Goal: Information Seeking & Learning: Find specific fact

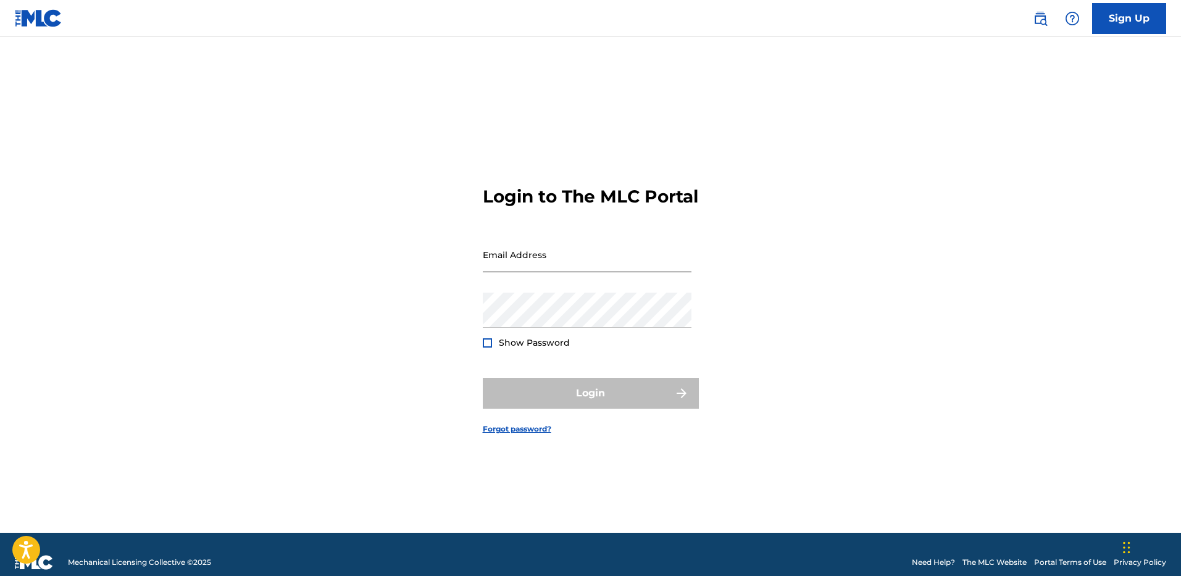
click at [530, 267] on input "Email Address" at bounding box center [587, 254] width 209 height 35
type input "[PERSON_NAME][EMAIL_ADDRESS][PERSON_NAME][DOMAIN_NAME]"
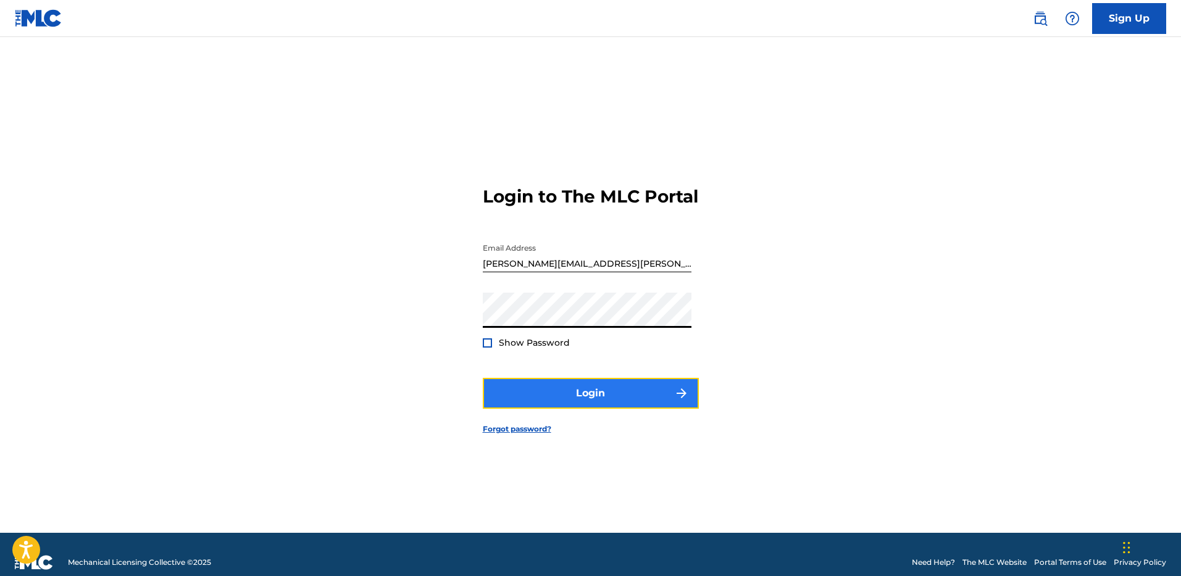
click at [600, 401] on button "Login" at bounding box center [591, 393] width 216 height 31
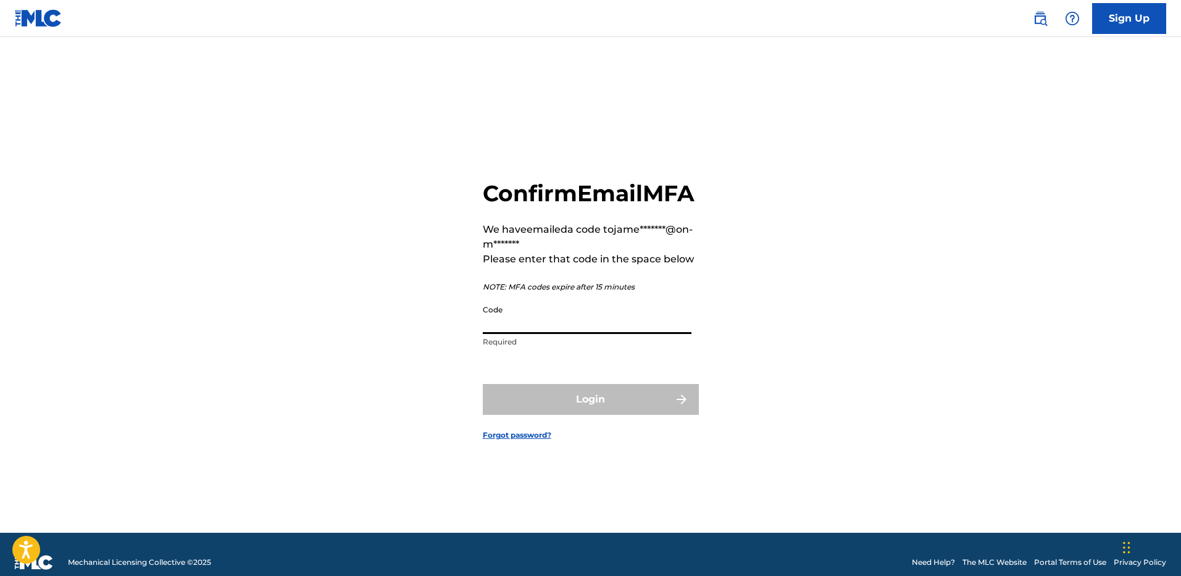
click at [539, 327] on input "Code" at bounding box center [587, 316] width 209 height 35
paste input "866564"
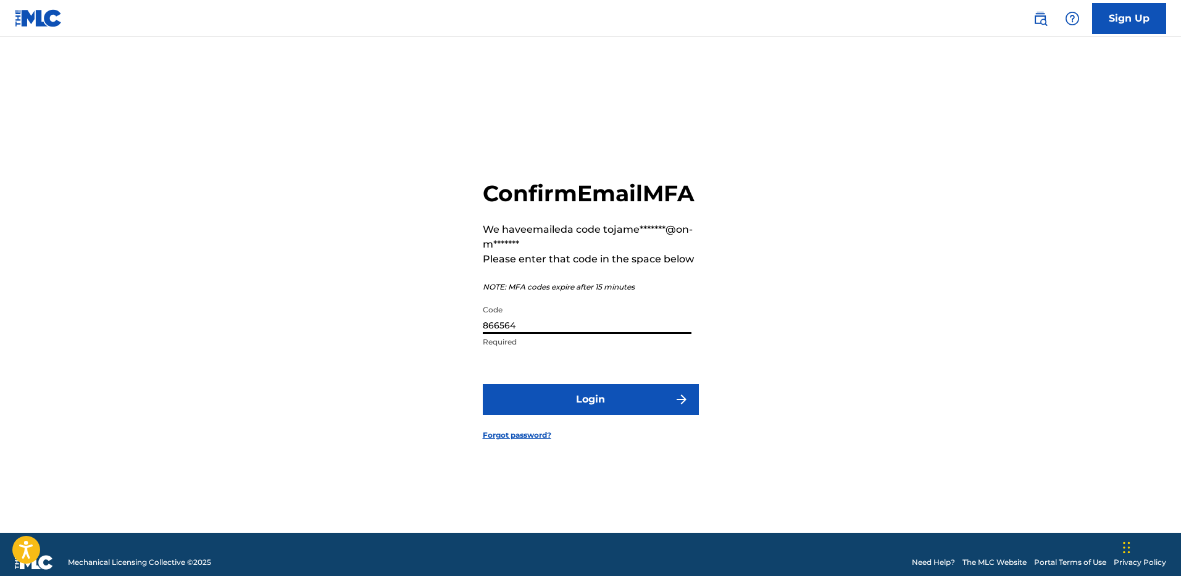
type input "866564"
click at [483, 384] on button "Login" at bounding box center [591, 399] width 216 height 31
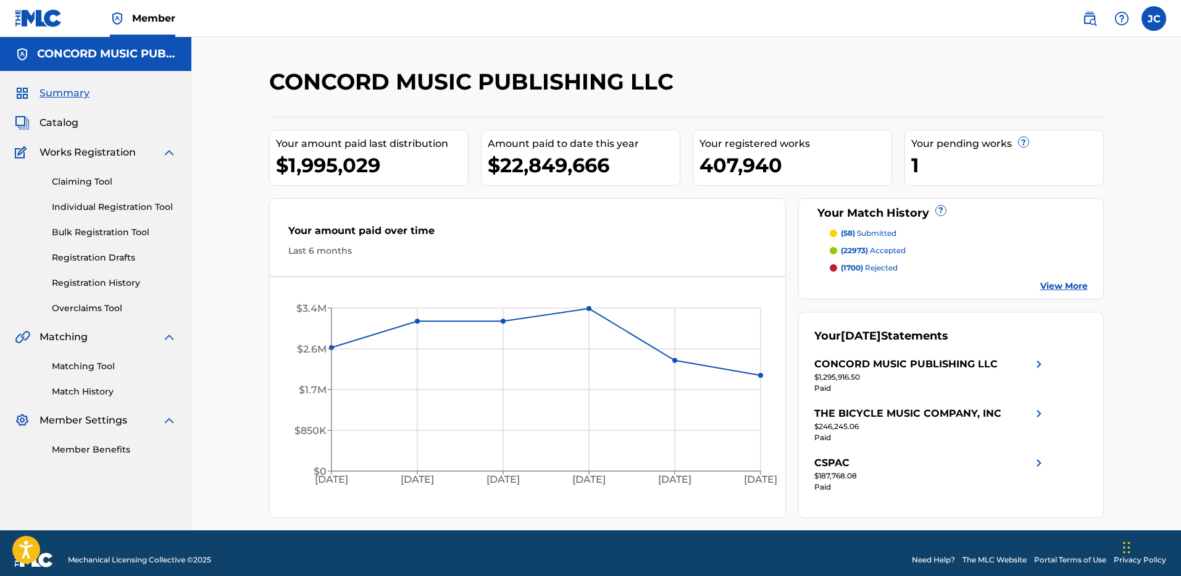
click at [573, 49] on div "CONCORD MUSIC PUBLISHING LLC Your amount paid last distribution $1,995,029 Amou…" at bounding box center [686, 283] width 990 height 493
click at [55, 127] on span "Catalog" at bounding box center [59, 122] width 39 height 15
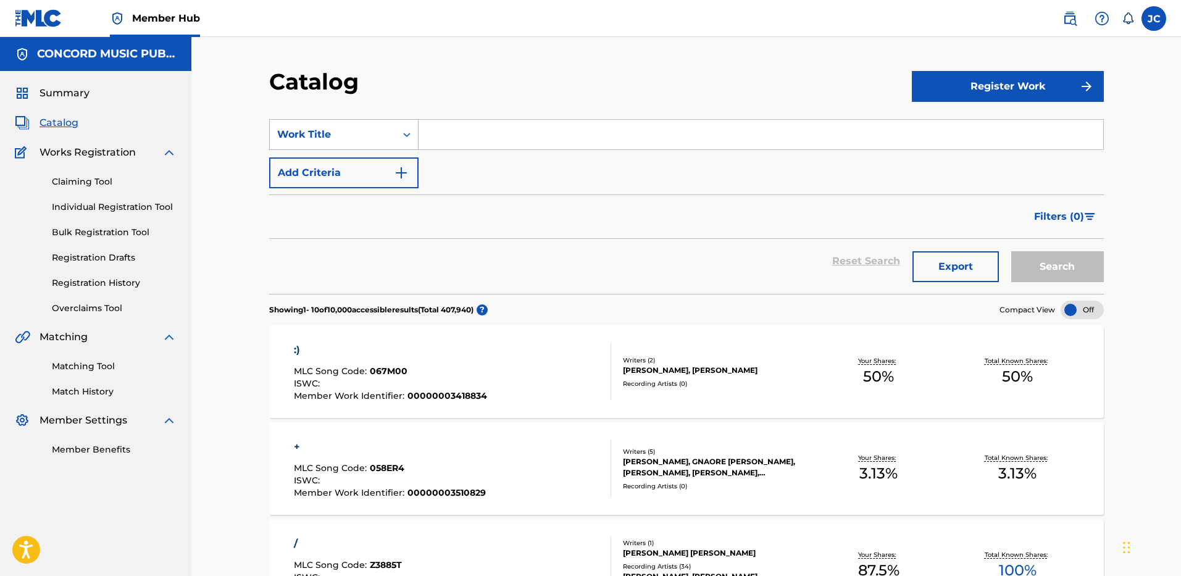
click at [377, 140] on div "Work Title" at bounding box center [332, 134] width 111 height 15
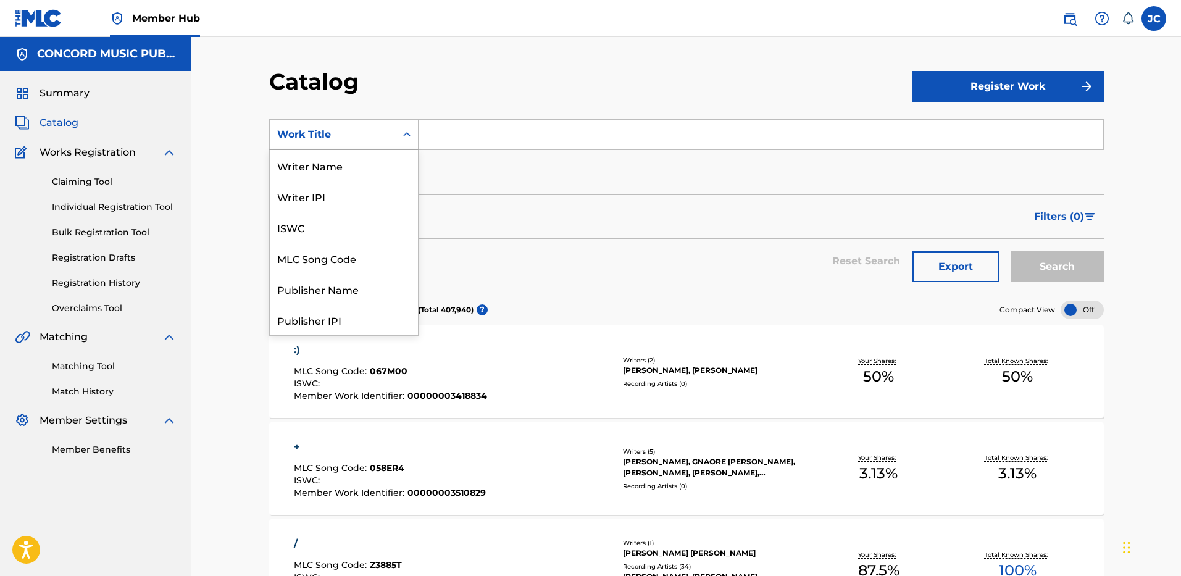
scroll to position [185, 0]
click at [315, 291] on div "ISRC" at bounding box center [344, 288] width 148 height 31
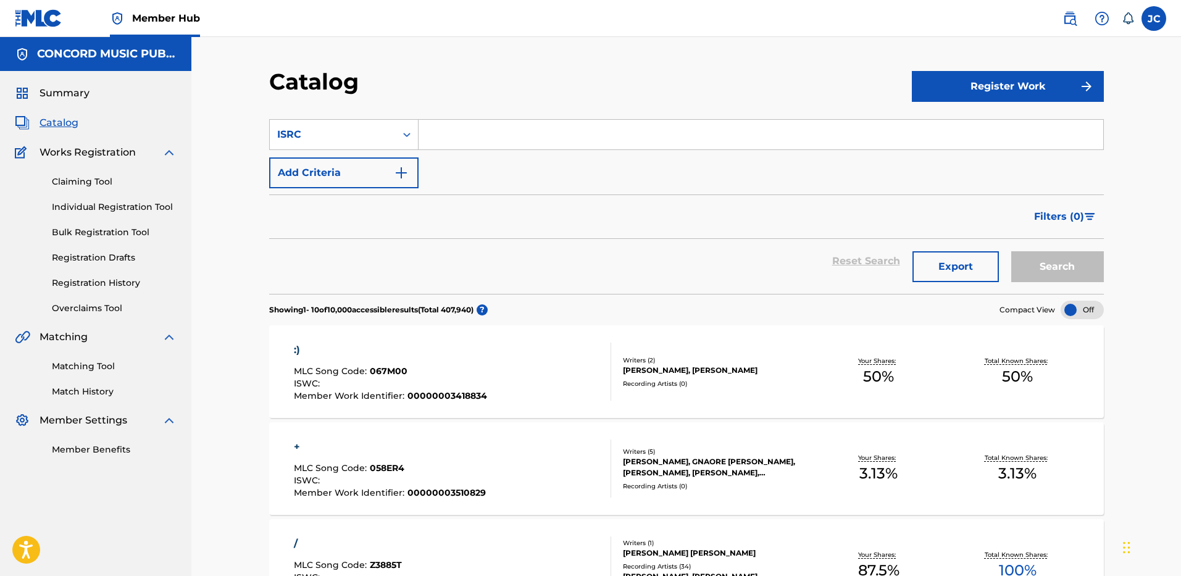
scroll to position [0, 0]
click at [476, 137] on input "Search Form" at bounding box center [761, 135] width 685 height 30
paste input "USQX92504262"
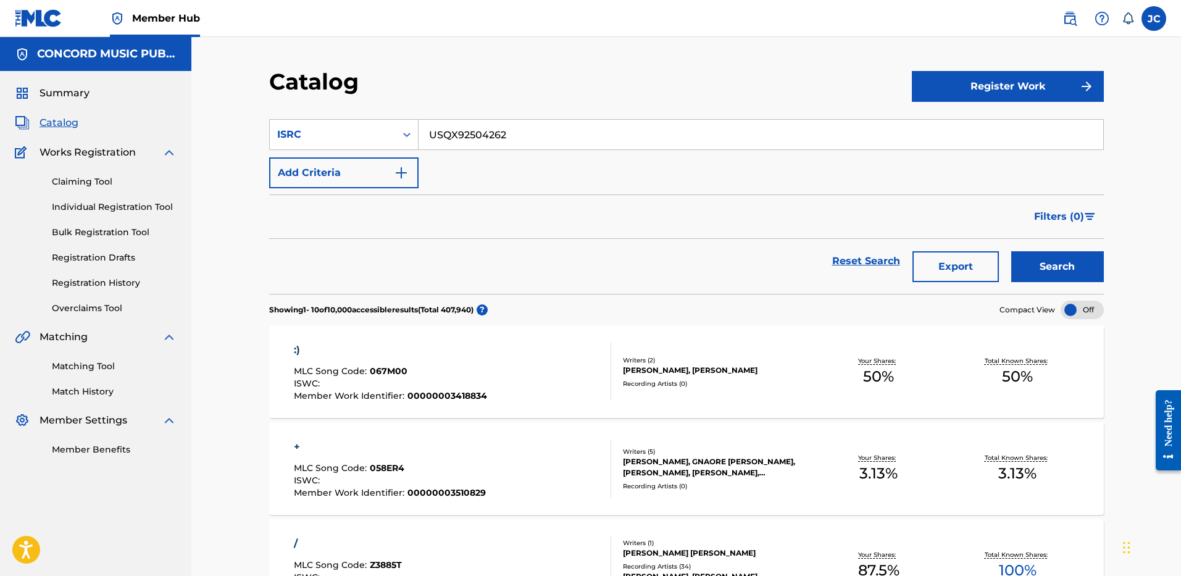
type input "USQX92504262"
click at [1011, 251] on button "Search" at bounding box center [1057, 266] width 93 height 31
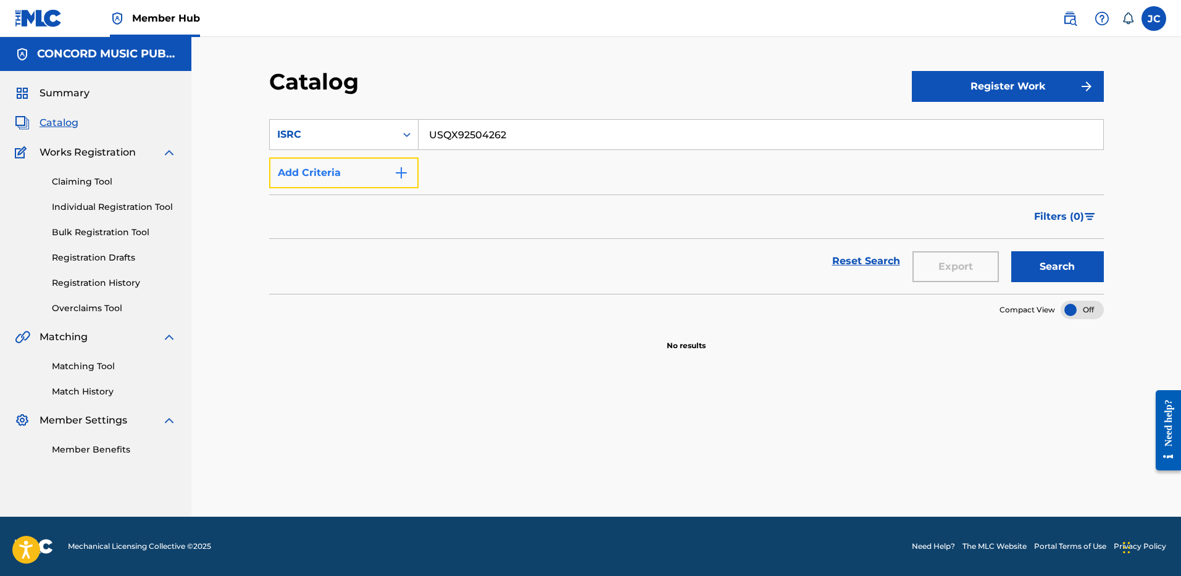
click at [345, 174] on button "Add Criteria" at bounding box center [343, 172] width 149 height 31
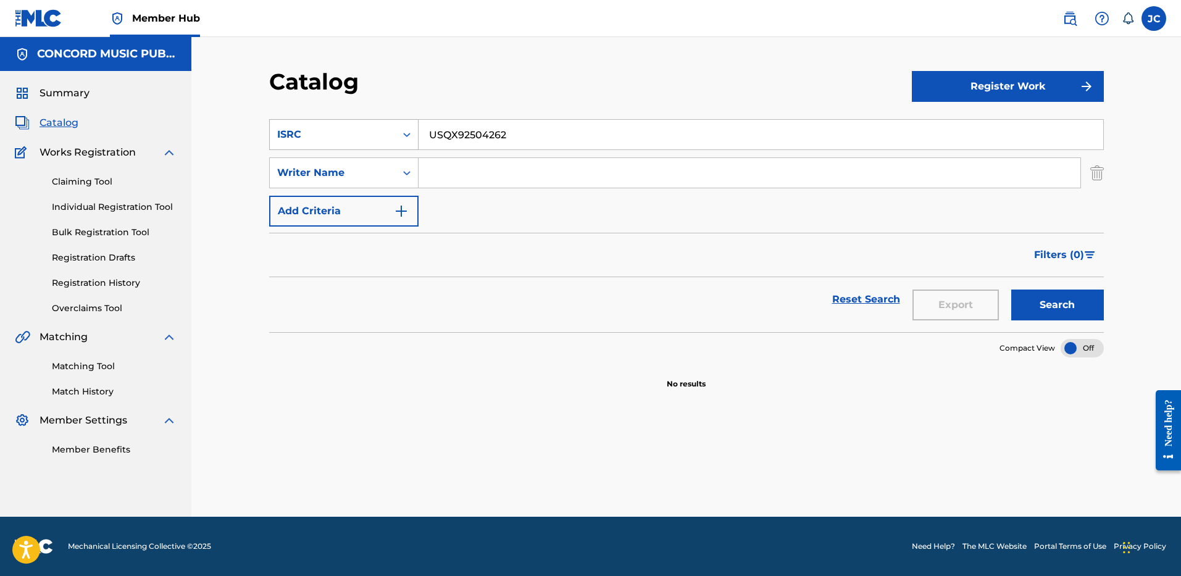
click at [374, 144] on div "ISRC" at bounding box center [333, 134] width 126 height 23
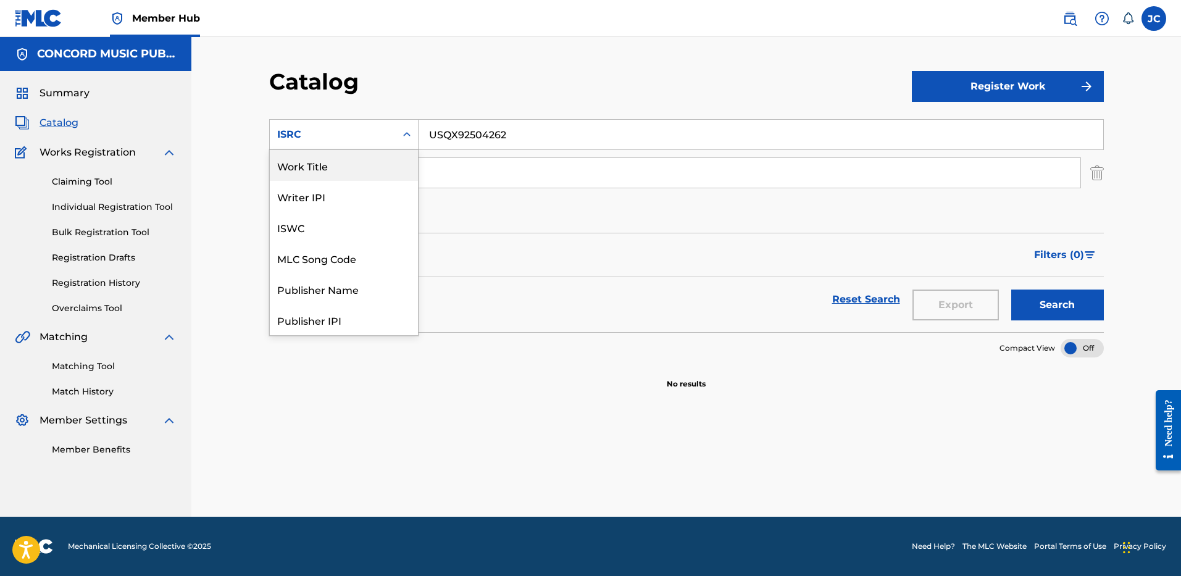
click at [355, 160] on div "Work Title" at bounding box center [344, 165] width 148 height 31
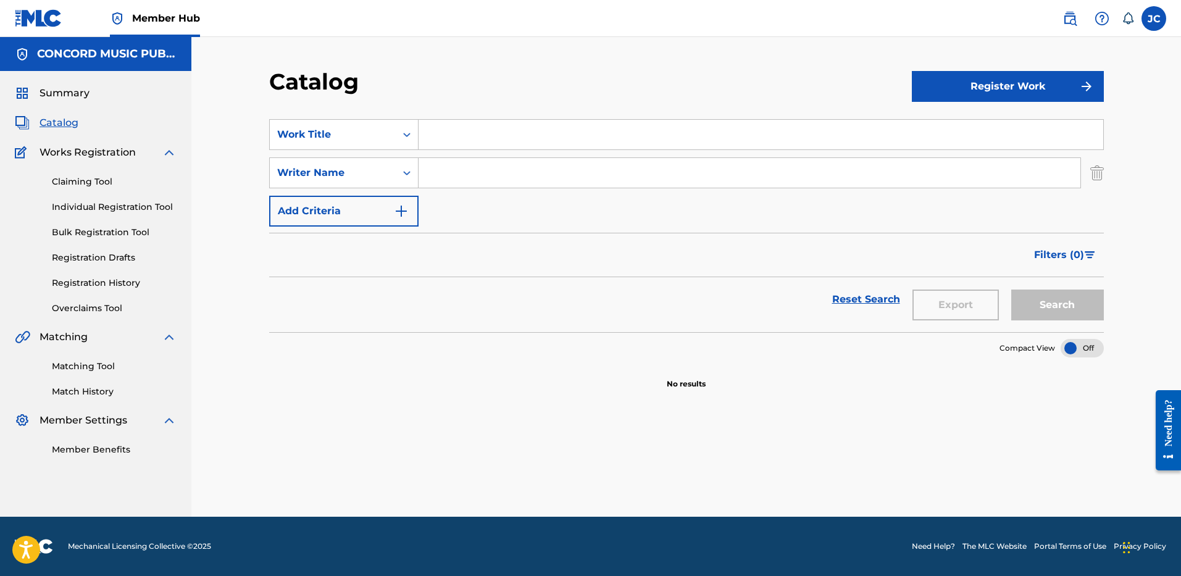
click at [495, 139] on input "Search Form" at bounding box center [761, 135] width 685 height 30
paste input "READY TO LOVE"
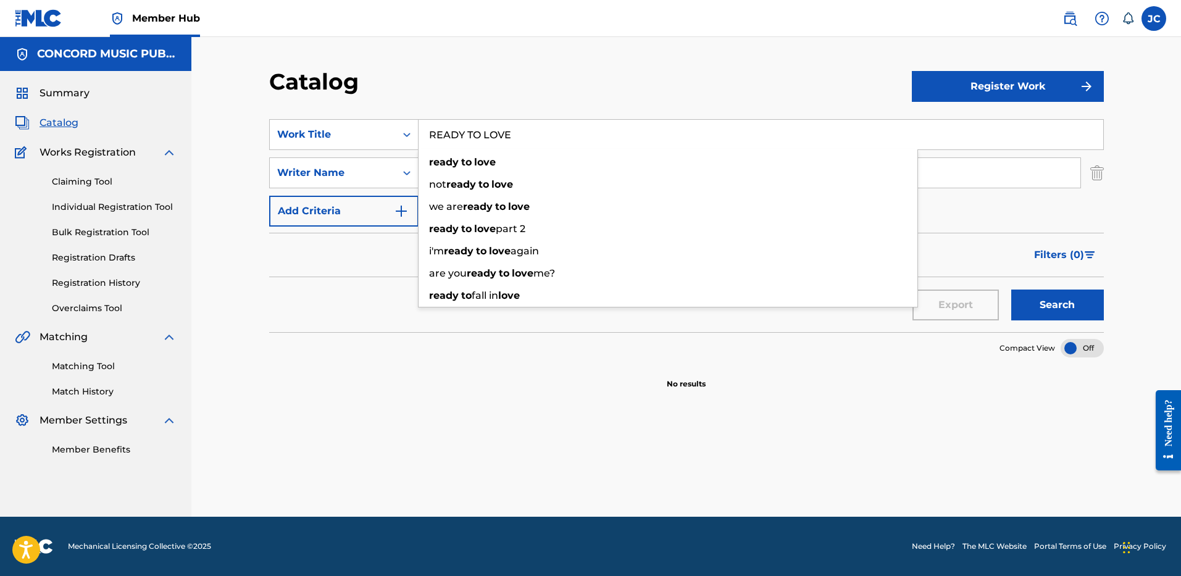
type input "READY TO LOVE"
click at [514, 76] on div "Catalog" at bounding box center [590, 86] width 643 height 36
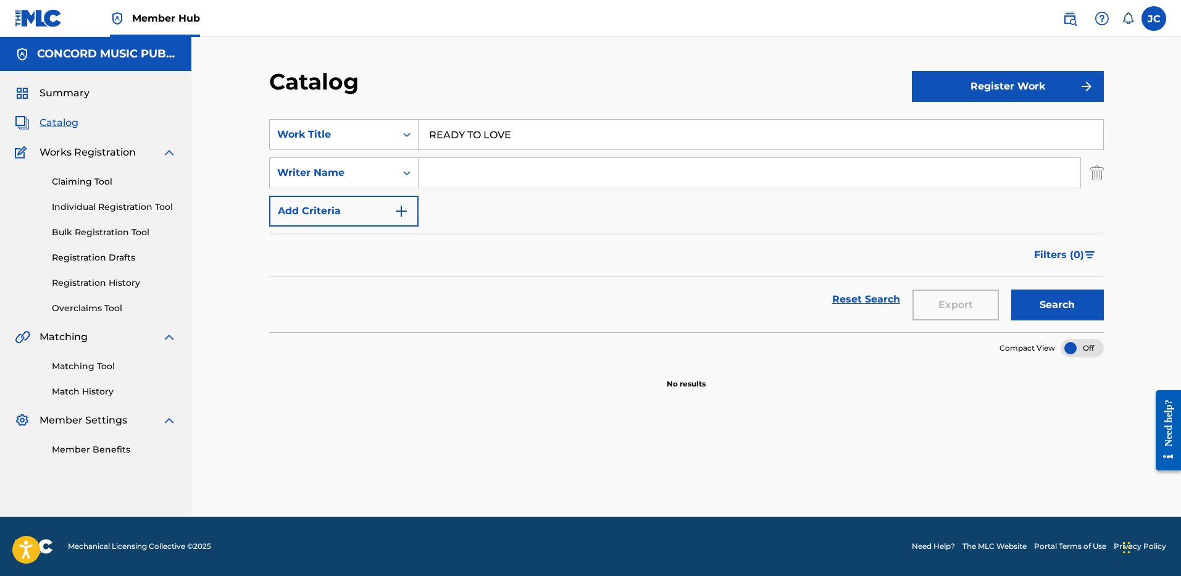
click at [511, 167] on input "Search Form" at bounding box center [750, 173] width 662 height 30
type input "g"
click at [1011, 290] on button "Search" at bounding box center [1057, 305] width 93 height 31
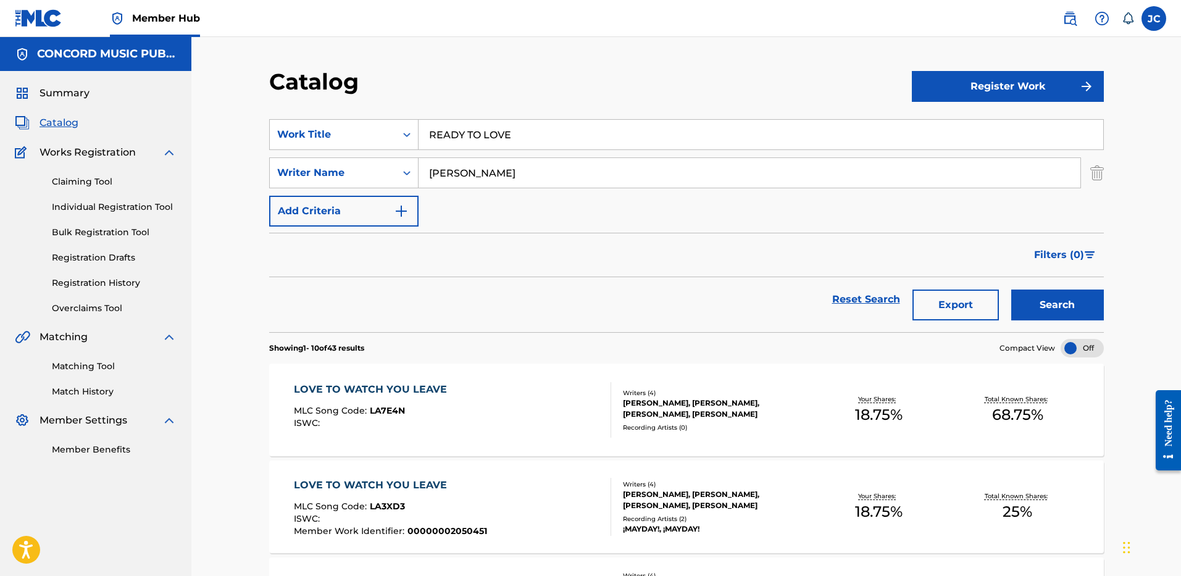
click at [452, 167] on input "[PERSON_NAME]" at bounding box center [750, 173] width 662 height 30
type input "[PERSON_NAME]"
click at [1011, 290] on button "Search" at bounding box center [1057, 305] width 93 height 31
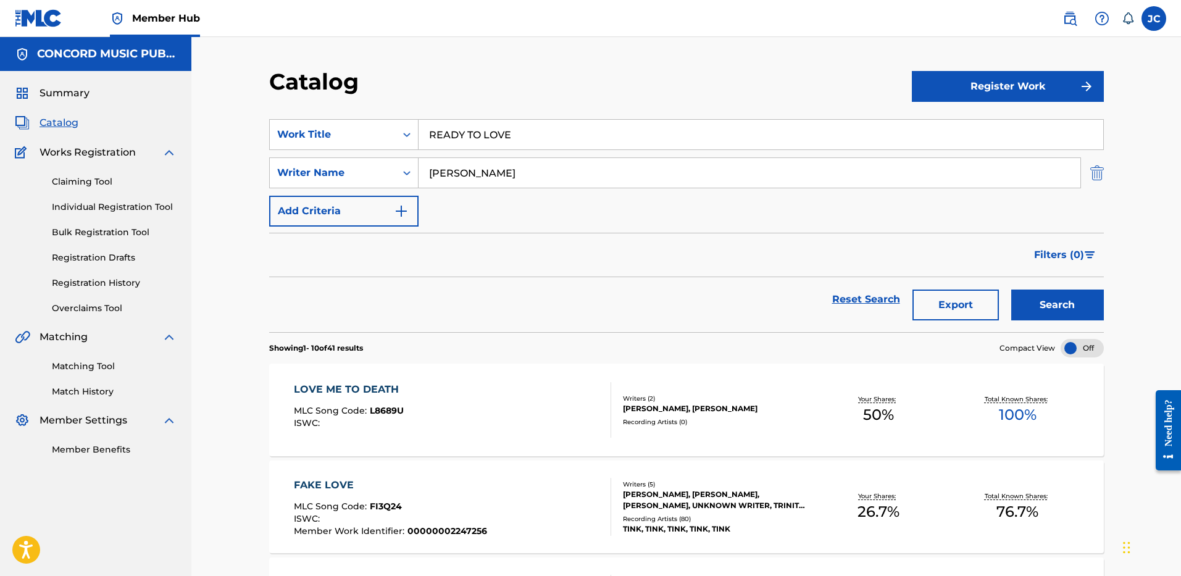
click at [1095, 174] on img "Search Form" at bounding box center [1097, 172] width 14 height 31
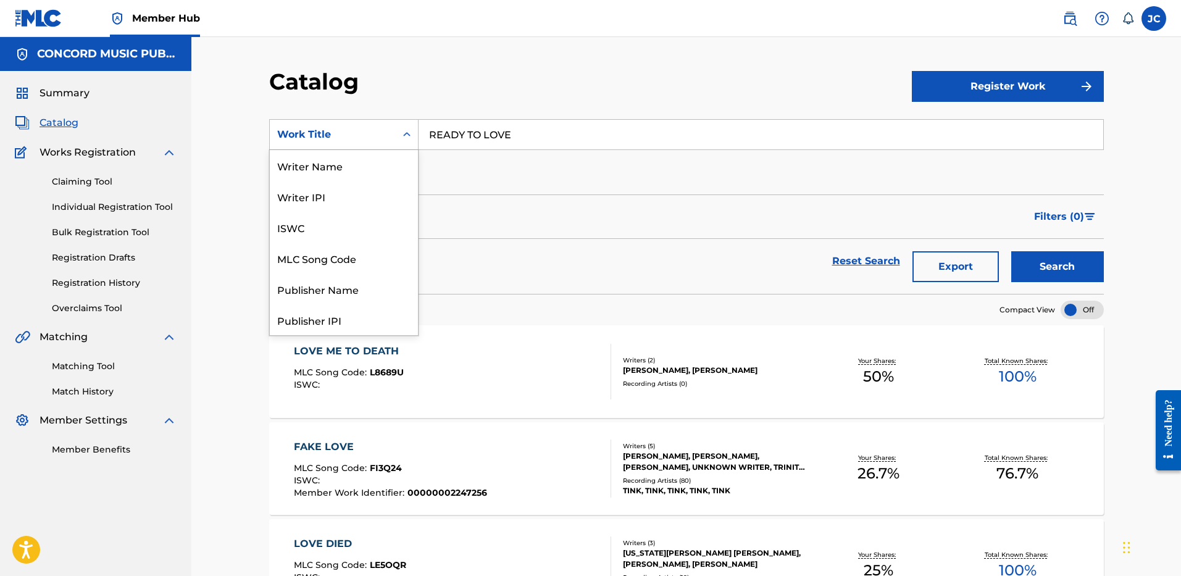
click at [351, 131] on div "Work Title" at bounding box center [332, 134] width 111 height 15
click at [351, 298] on div "ISRC" at bounding box center [344, 288] width 148 height 31
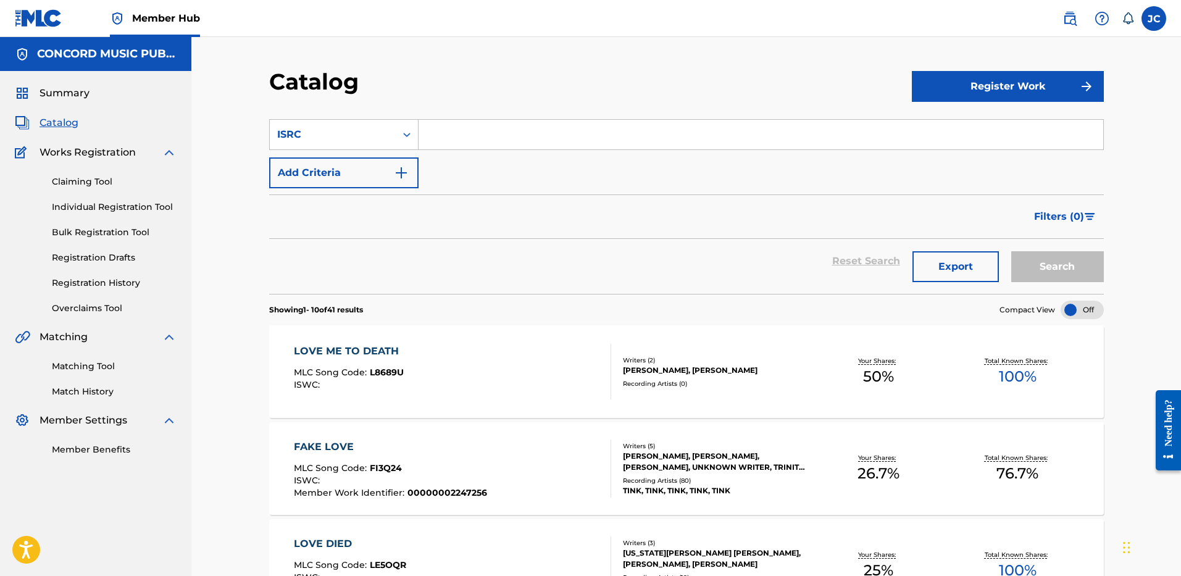
click at [501, 133] on input "Search Form" at bounding box center [761, 135] width 685 height 30
paste input "GBUM72503569"
type input "GBUM72503569"
click at [1011, 251] on button "Search" at bounding box center [1057, 266] width 93 height 31
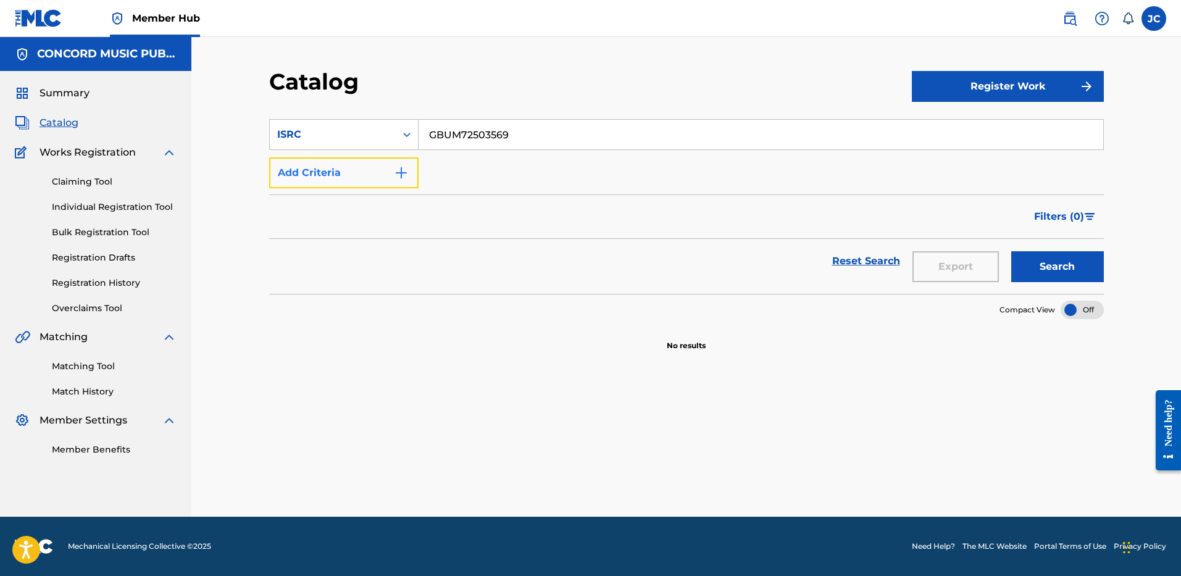
click at [357, 170] on button "Add Criteria" at bounding box center [343, 172] width 149 height 31
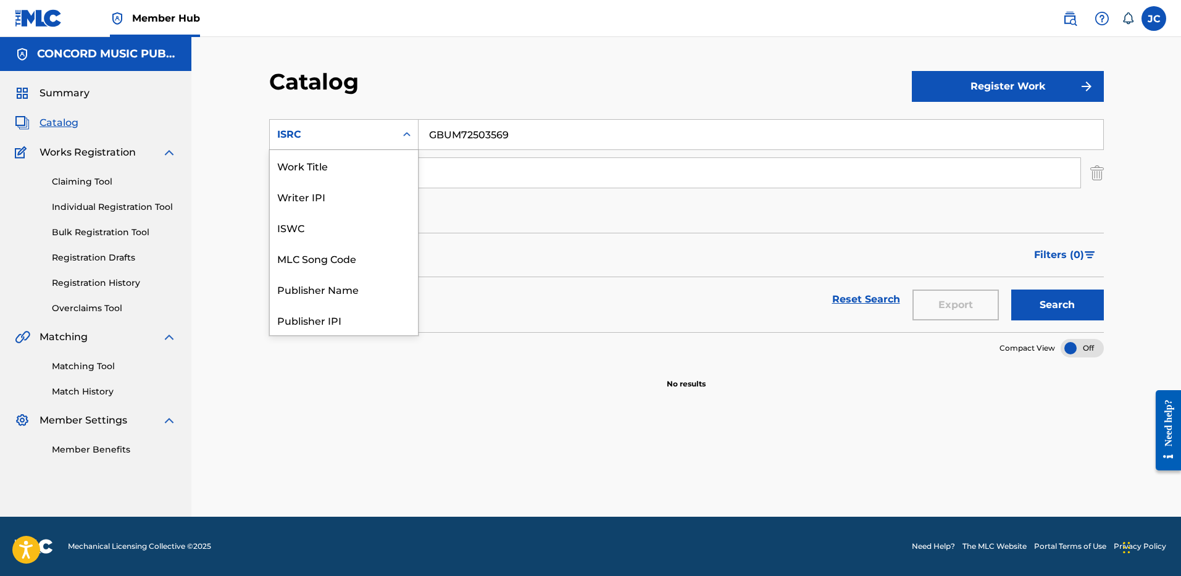
click at [375, 123] on div "ISRC" at bounding box center [333, 134] width 126 height 23
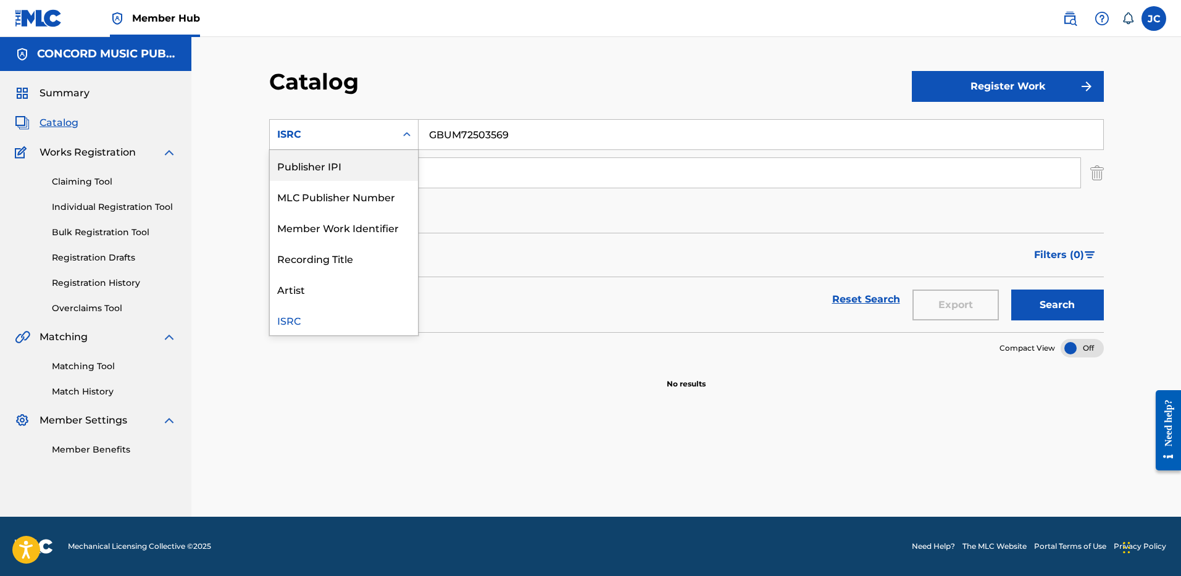
scroll to position [0, 0]
click at [356, 162] on div "Work Title" at bounding box center [344, 165] width 148 height 31
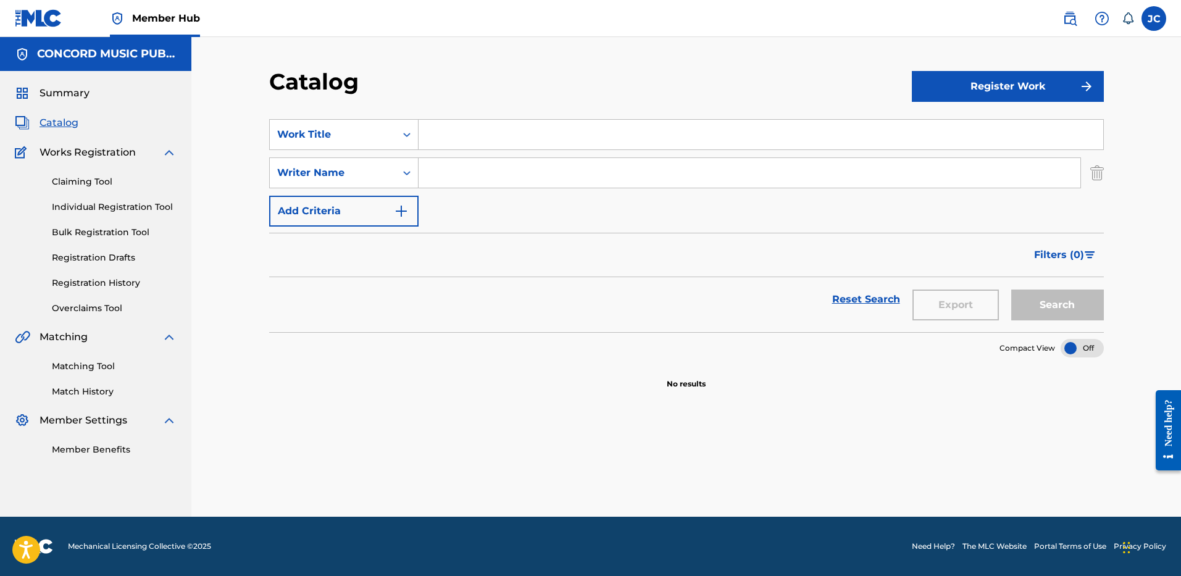
click at [477, 144] on input "Search Form" at bounding box center [761, 135] width 685 height 30
click at [466, 131] on input "BABY BUE" at bounding box center [761, 135] width 685 height 30
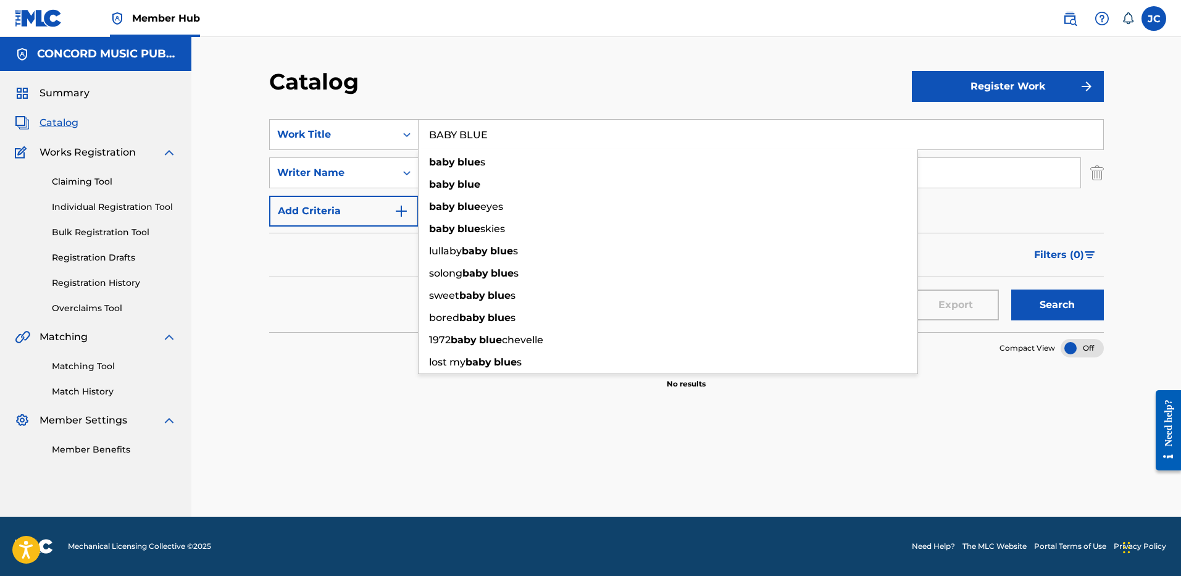
type input "BABY BLUE"
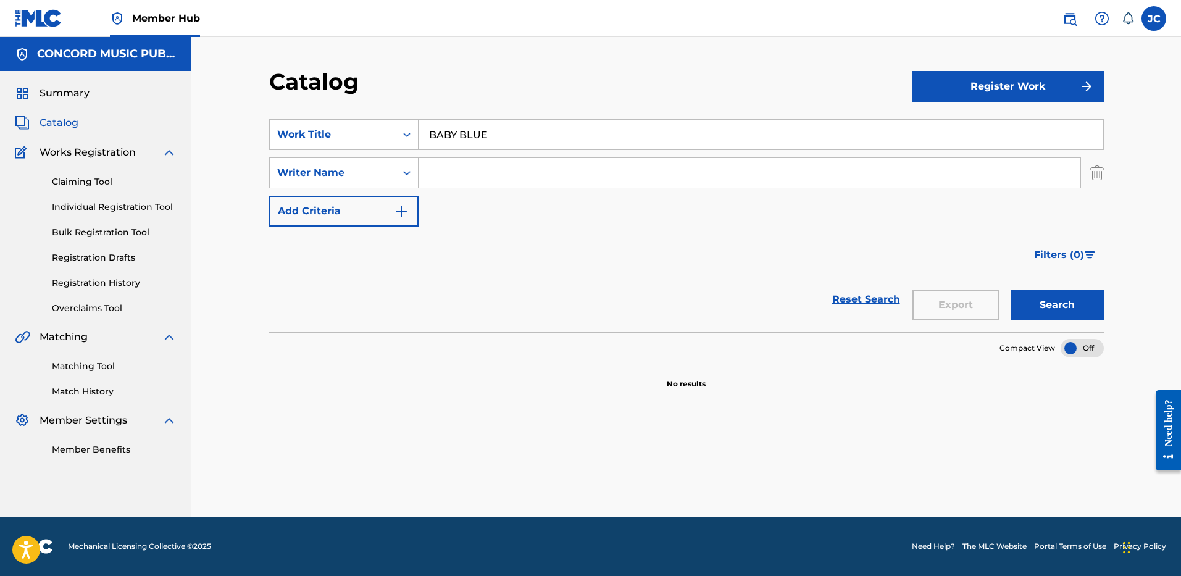
click at [495, 88] on div "Catalog" at bounding box center [590, 86] width 643 height 36
click at [485, 182] on input "Search Form" at bounding box center [750, 173] width 662 height 30
type input "[PERSON_NAME]"
click at [1011, 290] on button "Search" at bounding box center [1057, 305] width 93 height 31
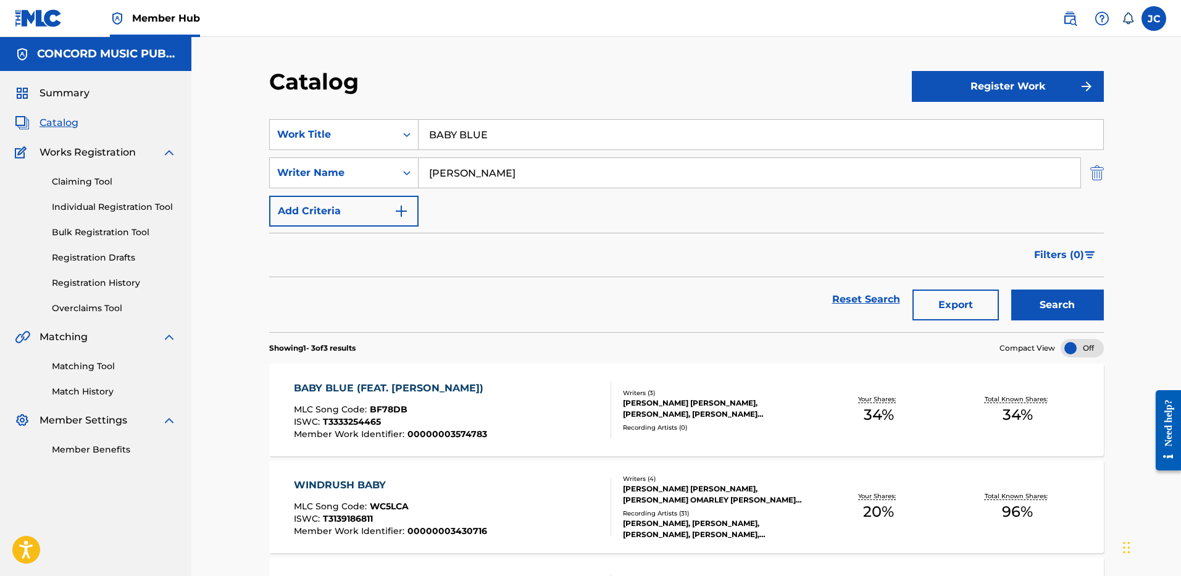
click at [1093, 169] on img "Search Form" at bounding box center [1097, 172] width 14 height 31
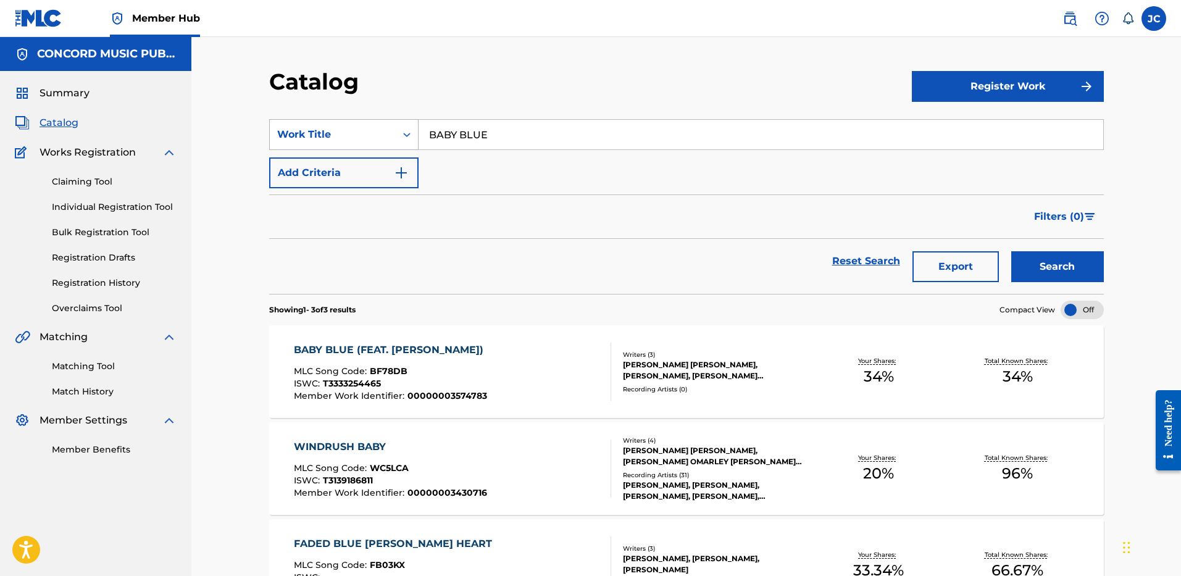
click at [393, 127] on div "Work Title" at bounding box center [333, 134] width 126 height 23
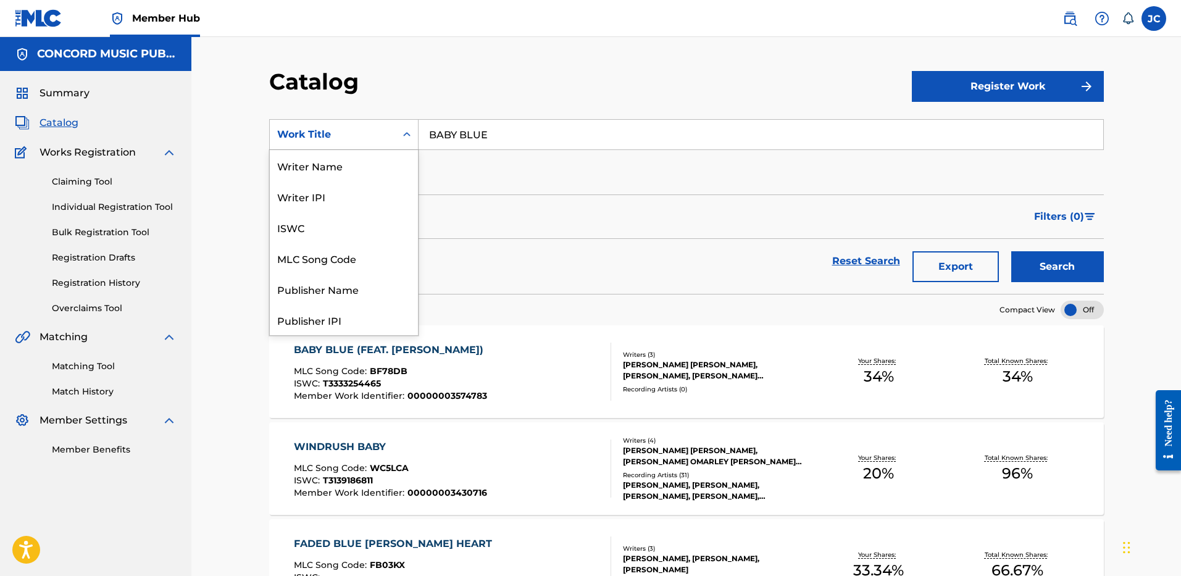
scroll to position [185, 0]
click at [370, 288] on div "ISRC" at bounding box center [344, 288] width 148 height 31
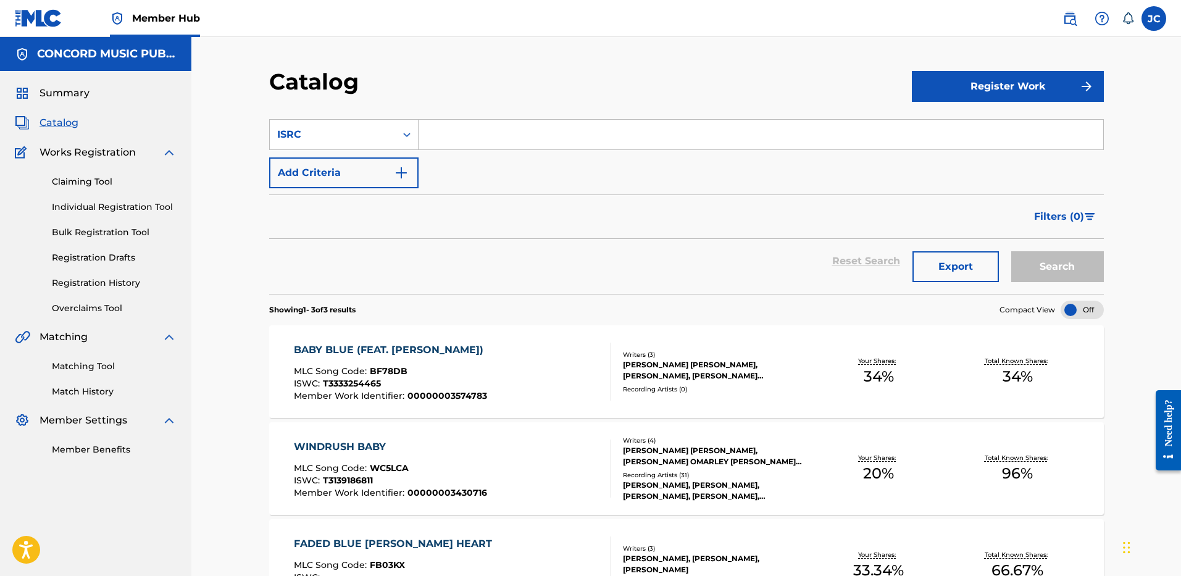
click at [504, 136] on input "Search Form" at bounding box center [761, 135] width 685 height 30
paste input "USGA19244443"
type input "USGA19244443"
click at [1011, 251] on button "Search" at bounding box center [1057, 266] width 93 height 31
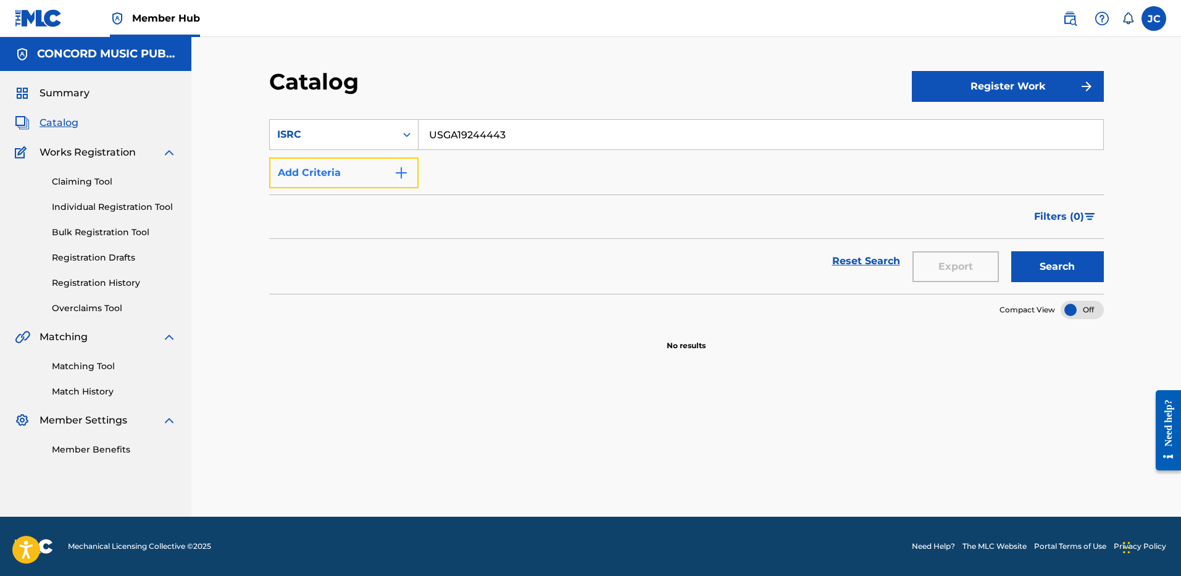
click at [328, 174] on button "Add Criteria" at bounding box center [343, 172] width 149 height 31
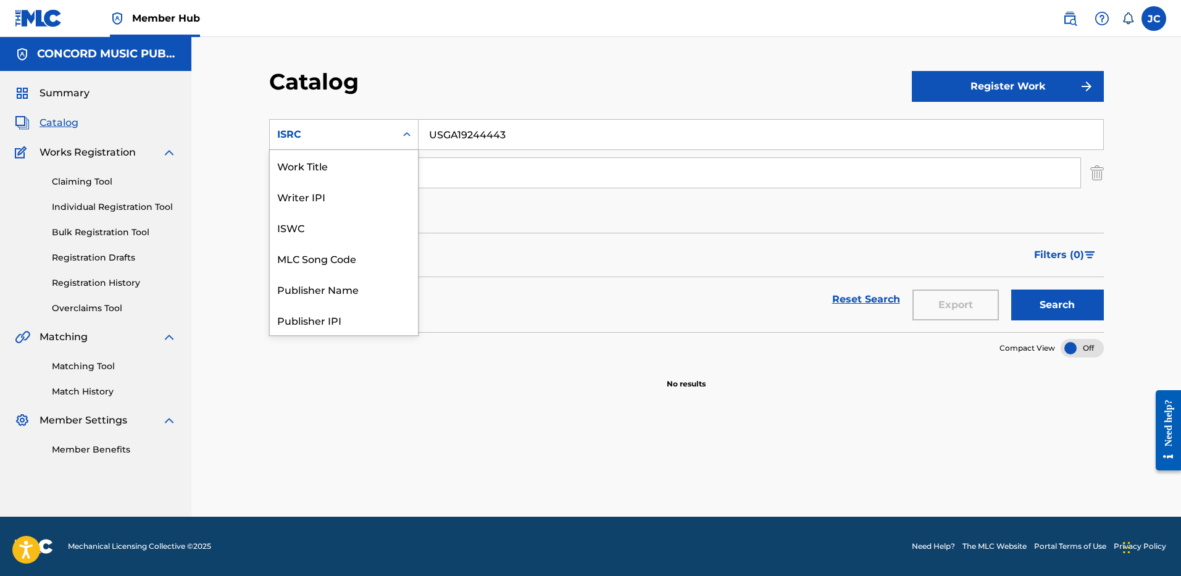
click at [380, 128] on div "ISRC" at bounding box center [332, 134] width 111 height 15
click at [352, 165] on div "Work Title" at bounding box center [344, 165] width 148 height 31
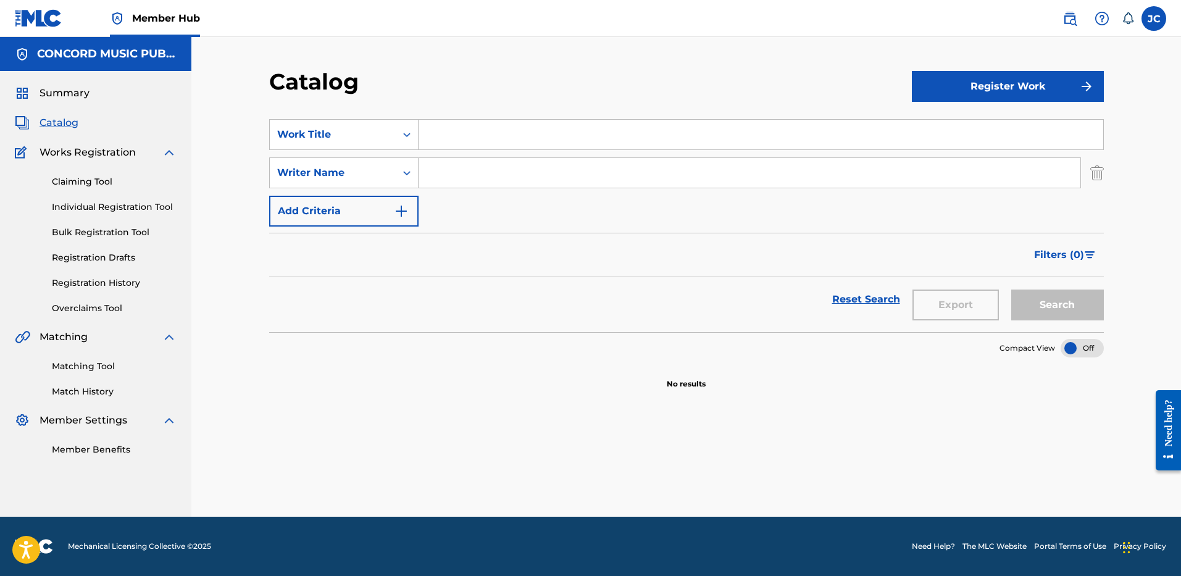
click at [480, 146] on input "Search Form" at bounding box center [761, 135] width 685 height 30
paste input "Waiting For My Ruca"
type input "Waiting For My Ruca"
click at [480, 164] on input "Search Form" at bounding box center [750, 173] width 662 height 30
type input "[PERSON_NAME]"
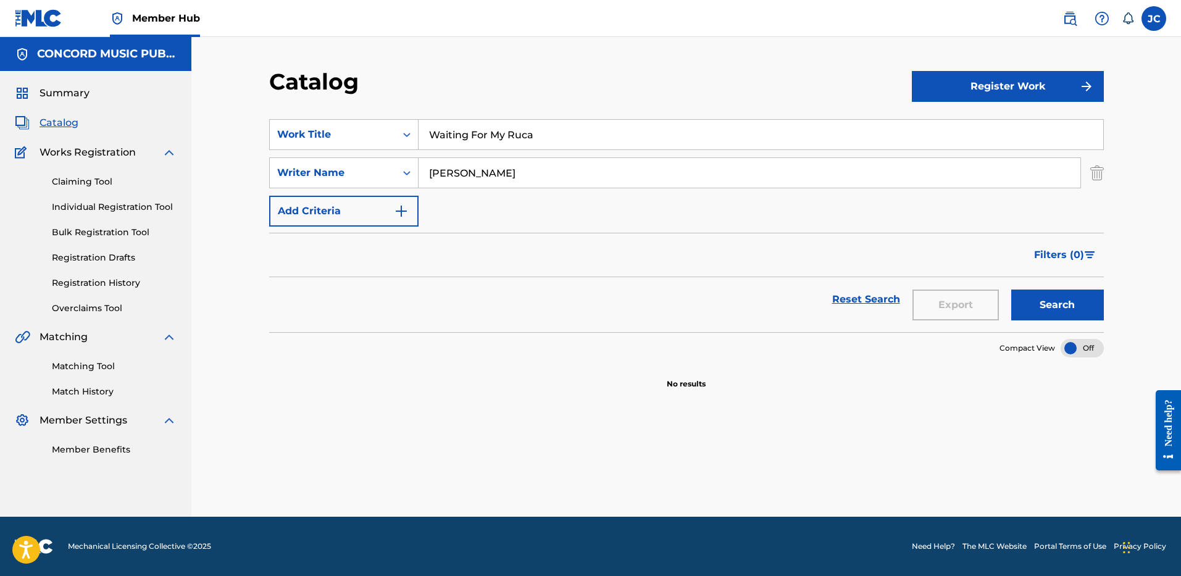
click at [1011, 290] on button "Search" at bounding box center [1057, 305] width 93 height 31
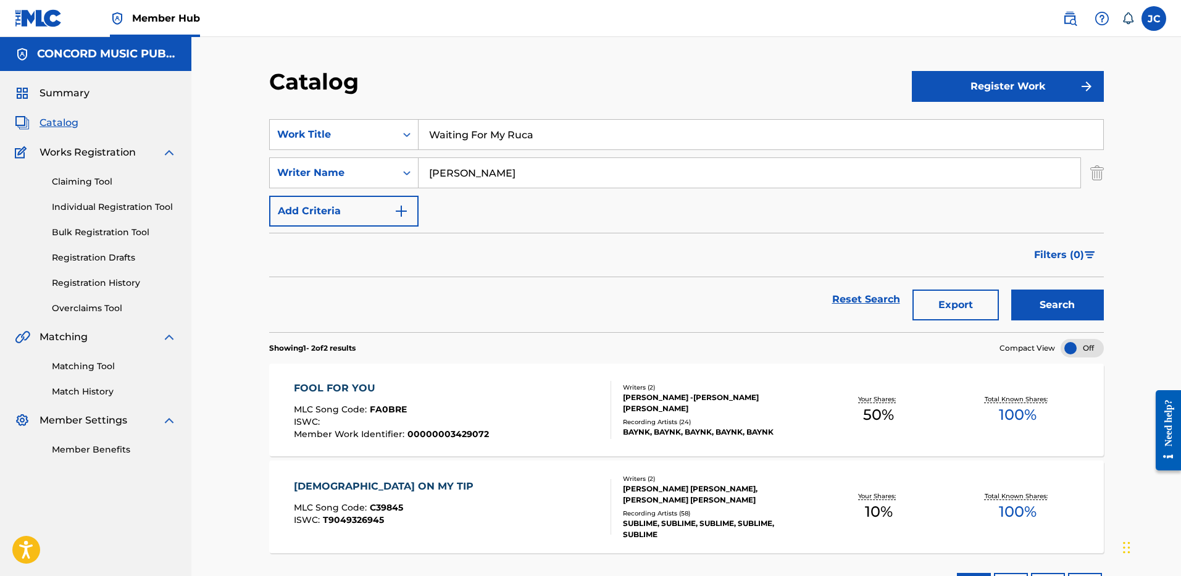
click at [488, 130] on input "Waiting For My Ruca" at bounding box center [761, 135] width 685 height 30
click at [1096, 174] on img "Search Form" at bounding box center [1097, 172] width 14 height 31
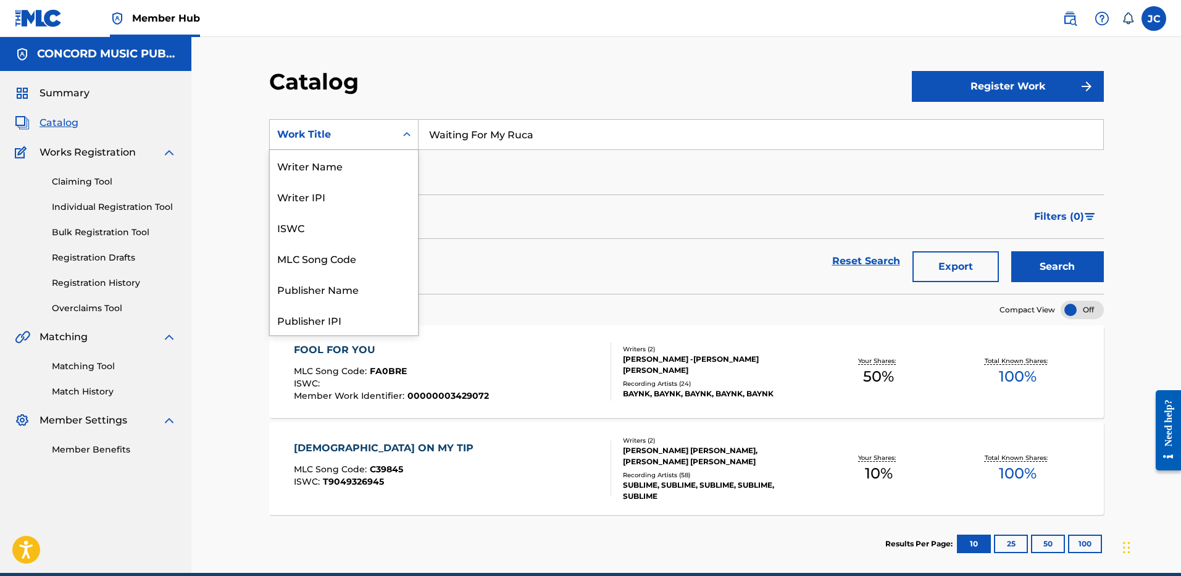
click at [402, 135] on icon "Search Form" at bounding box center [407, 134] width 12 height 12
click at [331, 291] on div "ISRC" at bounding box center [344, 288] width 148 height 31
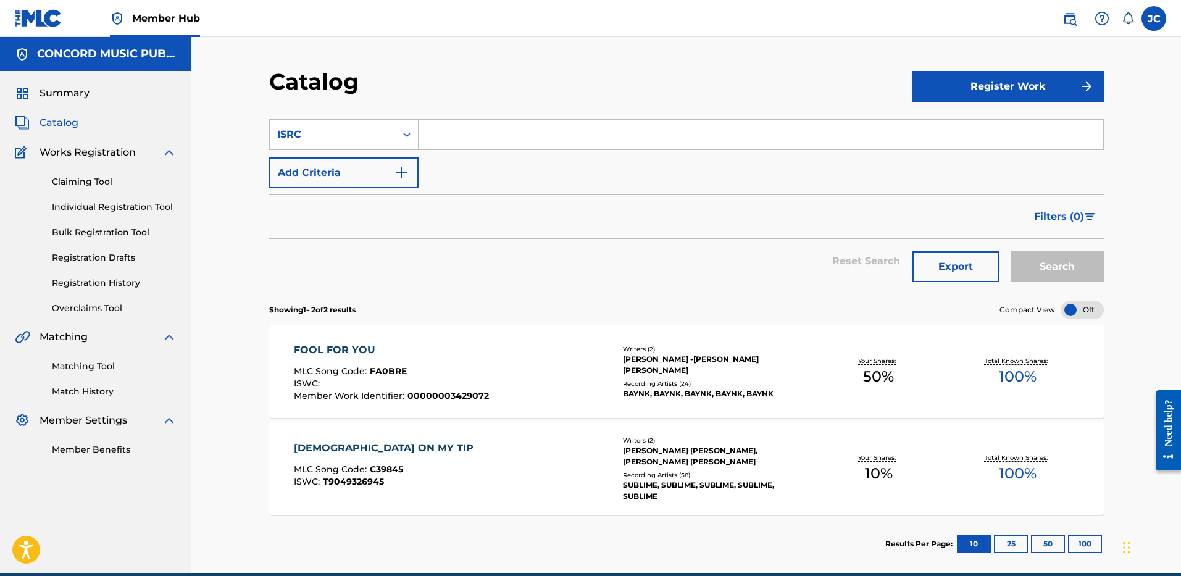
click at [489, 123] on input "Search Form" at bounding box center [761, 135] width 685 height 30
paste input "USQX92502731"
type input "USQX92502731"
click at [1011, 251] on button "Search" at bounding box center [1057, 266] width 93 height 31
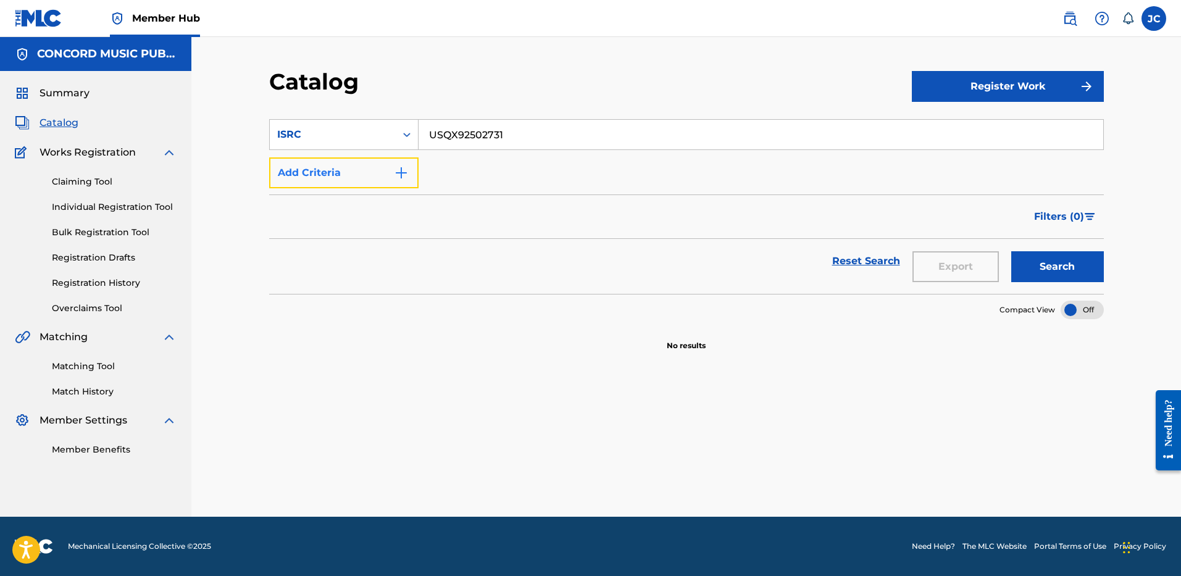
click at [376, 174] on button "Add Criteria" at bounding box center [343, 172] width 149 height 31
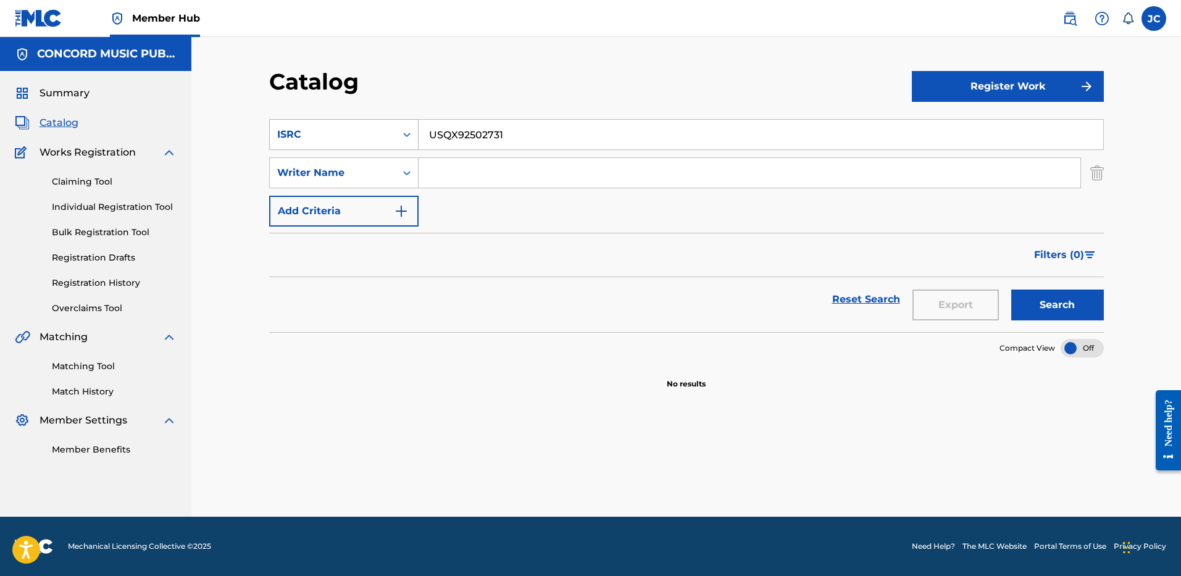
click at [375, 133] on div "ISRC" at bounding box center [332, 134] width 111 height 15
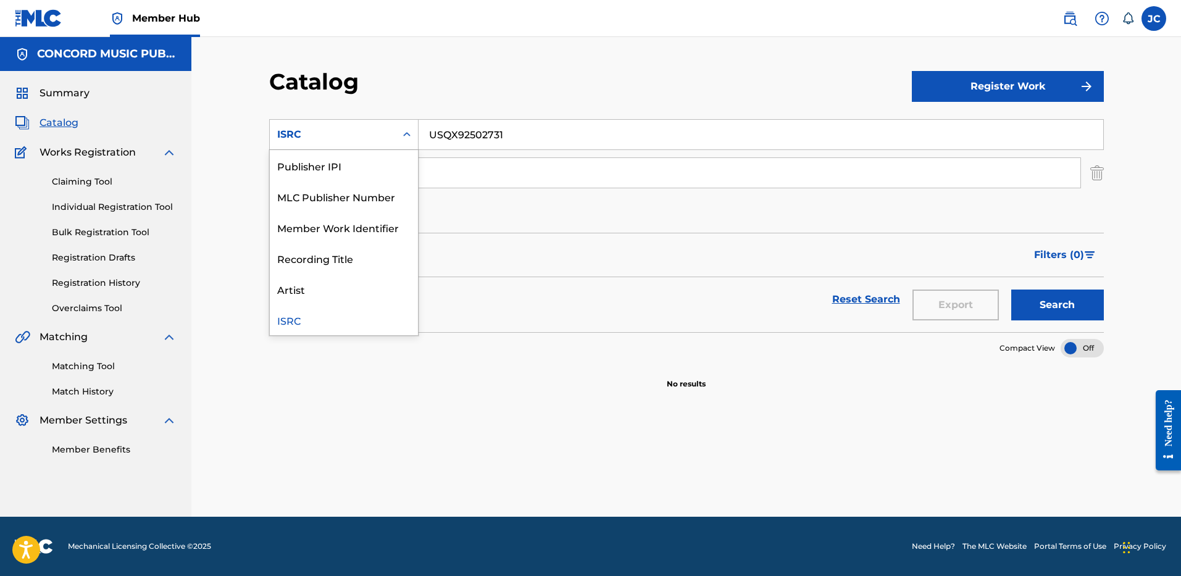
scroll to position [0, 0]
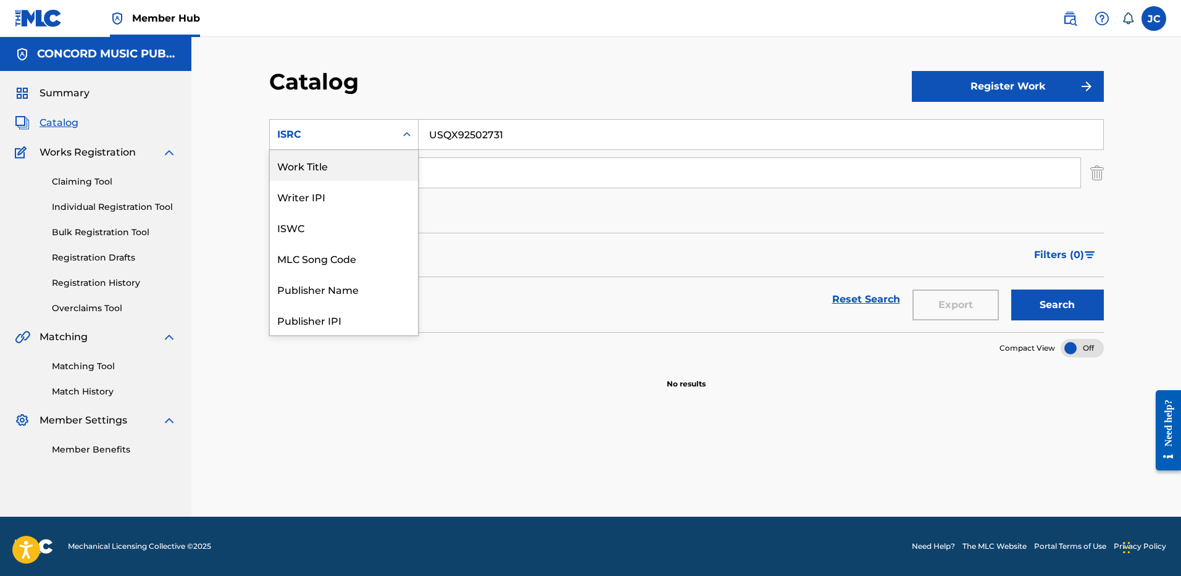
click at [362, 166] on div "Work Title" at bounding box center [344, 165] width 148 height 31
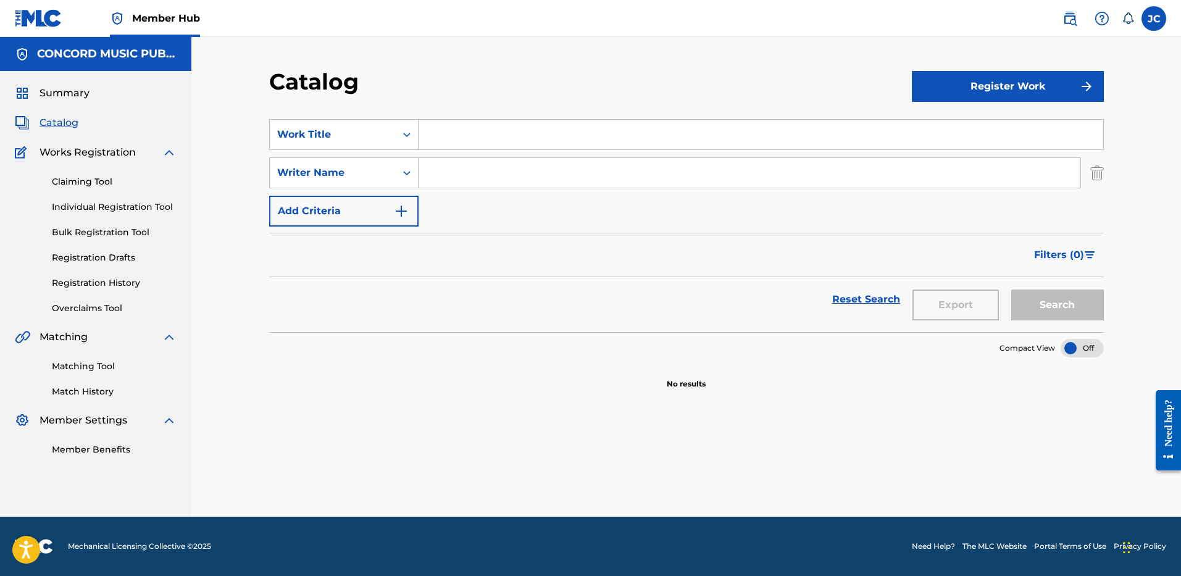
click at [449, 139] on input "Search Form" at bounding box center [761, 135] width 685 height 30
paste input "Famous Back Home"
type input "Famous Back Home"
click at [485, 178] on input "Search Form" at bounding box center [750, 173] width 662 height 30
type input "[PERSON_NAME]"
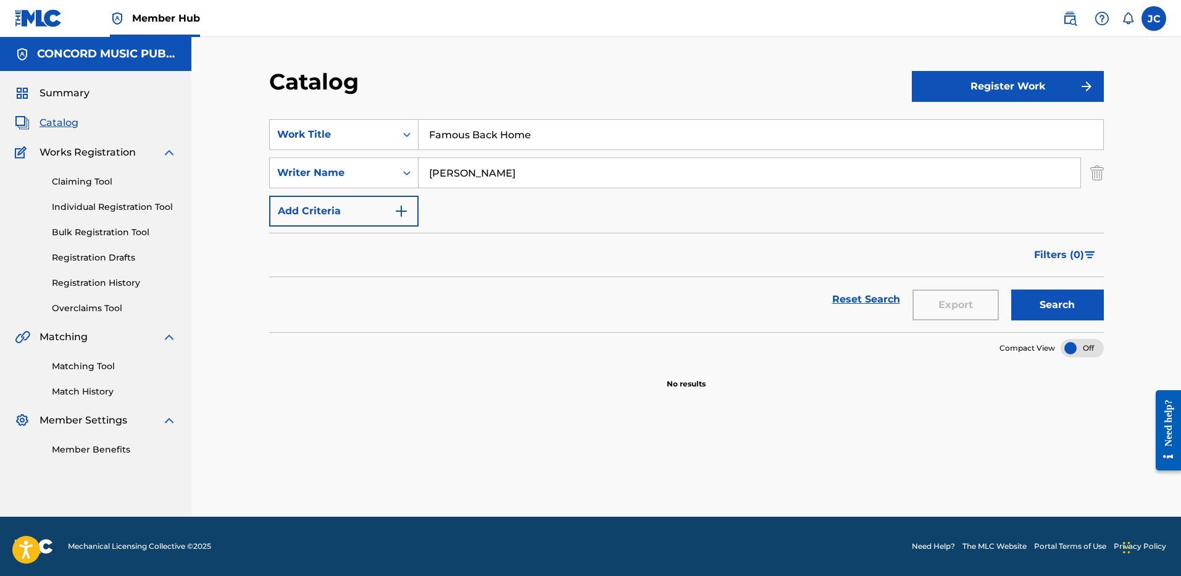
click at [1011, 290] on button "Search" at bounding box center [1057, 305] width 93 height 31
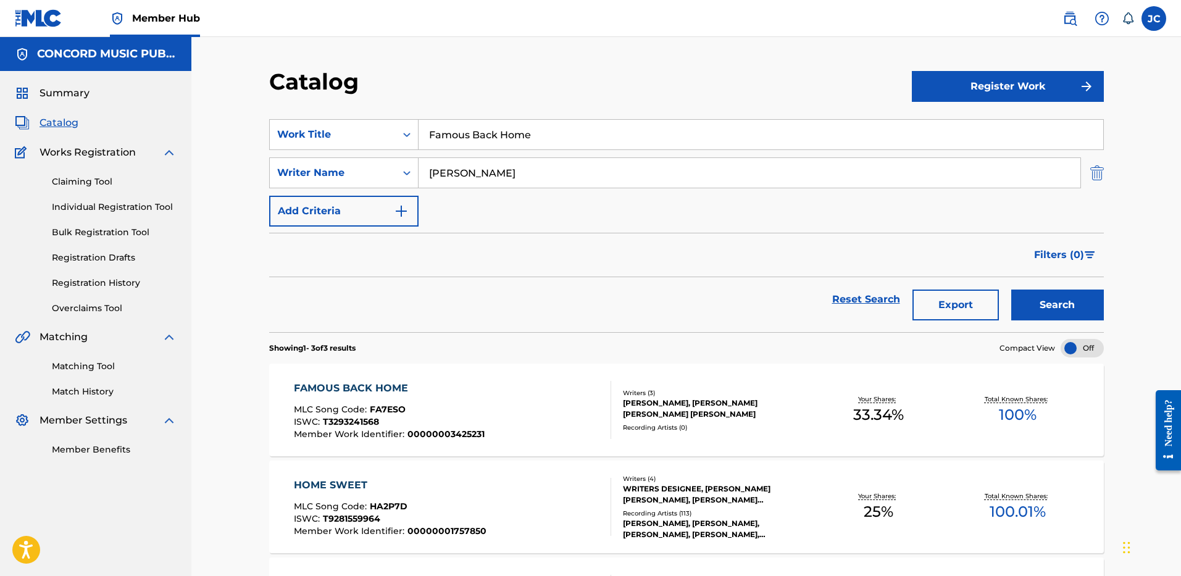
click at [1091, 175] on img "Search Form" at bounding box center [1097, 172] width 14 height 31
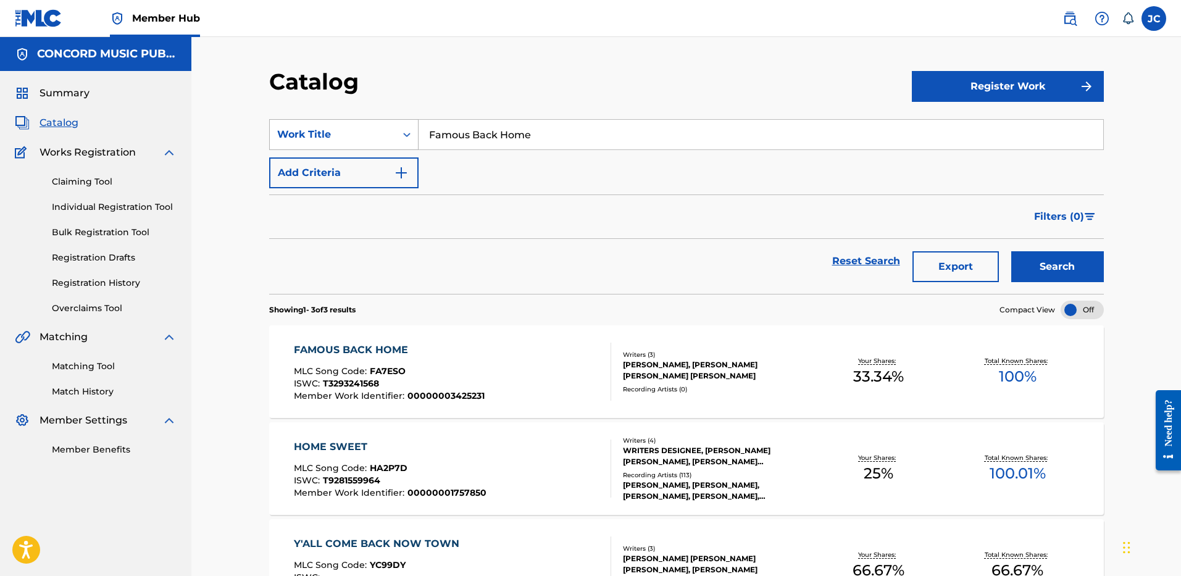
click at [398, 133] on div "Search Form" at bounding box center [407, 134] width 22 height 22
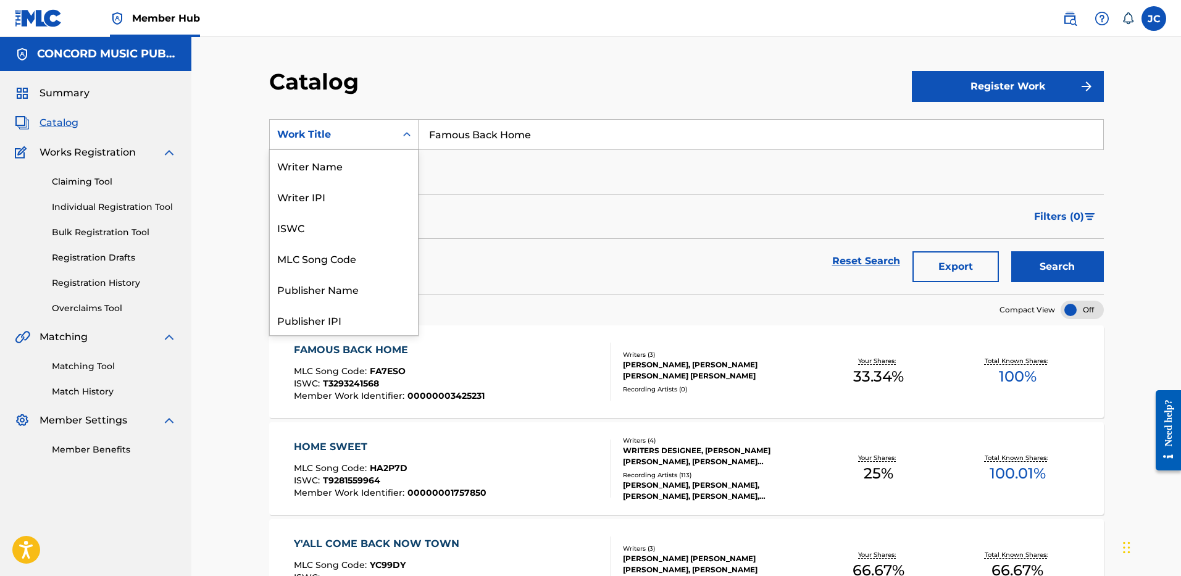
scroll to position [185, 0]
click at [366, 283] on div "ISRC" at bounding box center [344, 288] width 148 height 31
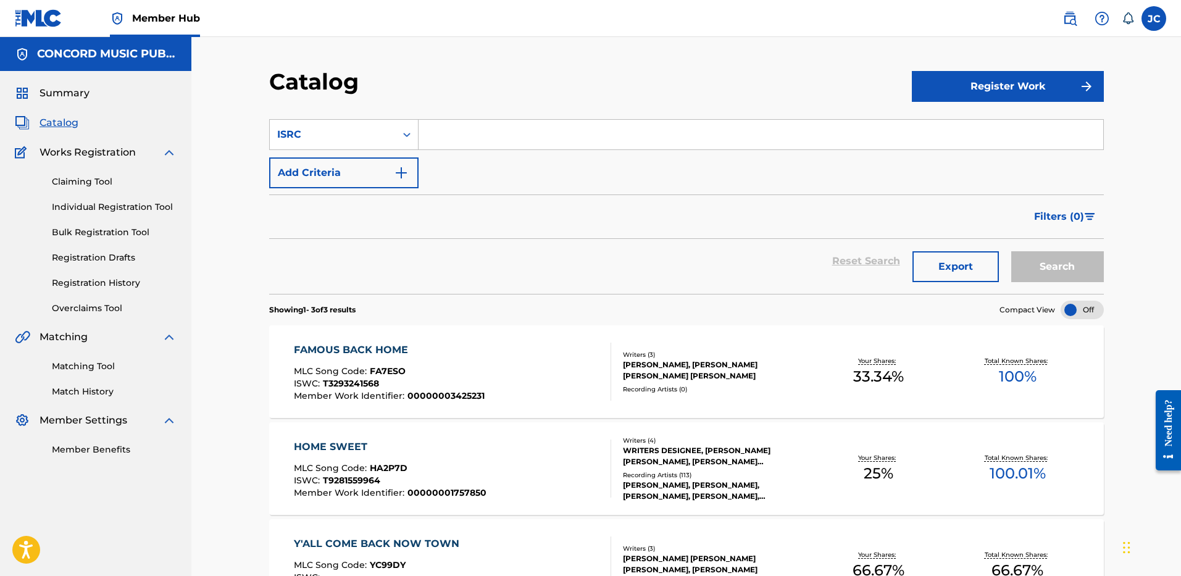
click at [516, 138] on input "Search Form" at bounding box center [761, 135] width 685 height 30
paste input "USRC12302997"
type input "USRC12302997"
click at [1011, 251] on button "Search" at bounding box center [1057, 266] width 93 height 31
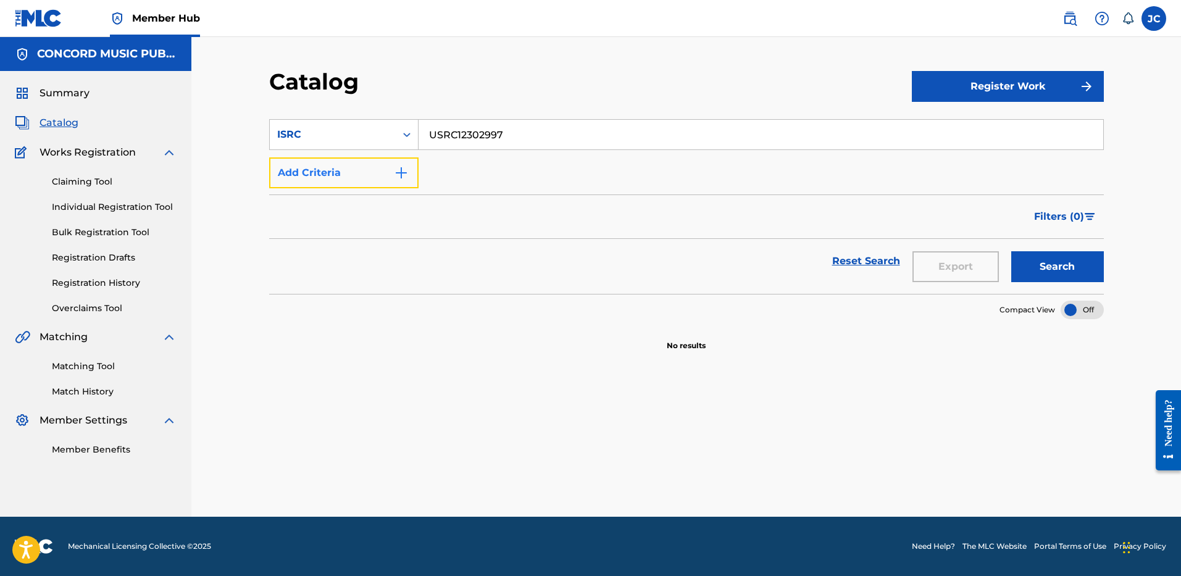
click at [356, 170] on button "Add Criteria" at bounding box center [343, 172] width 149 height 31
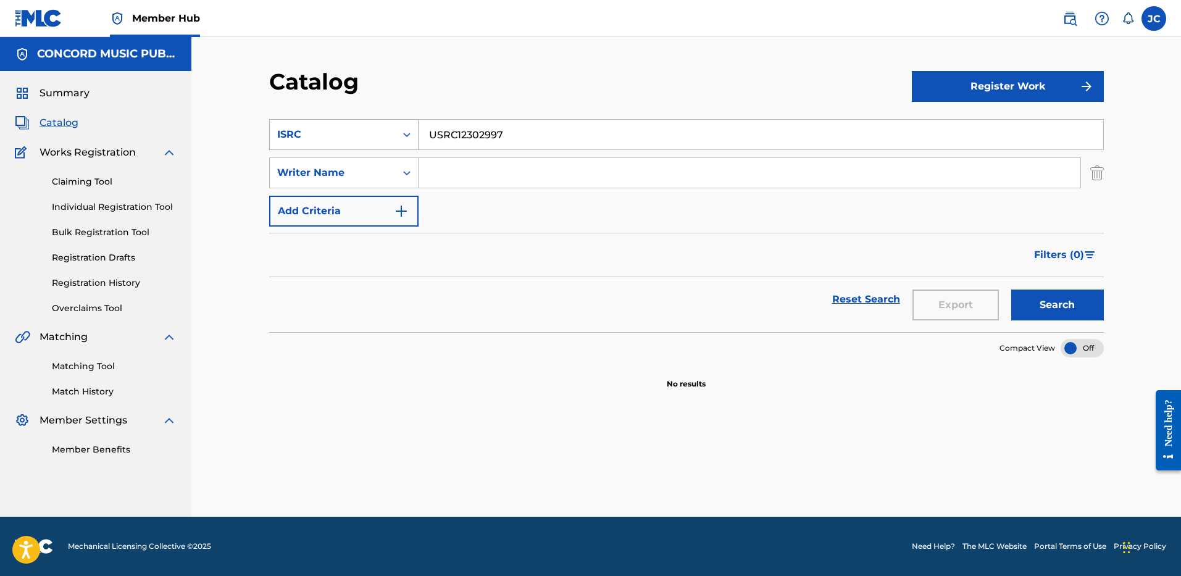
click at [379, 128] on div "ISRC" at bounding box center [332, 134] width 111 height 15
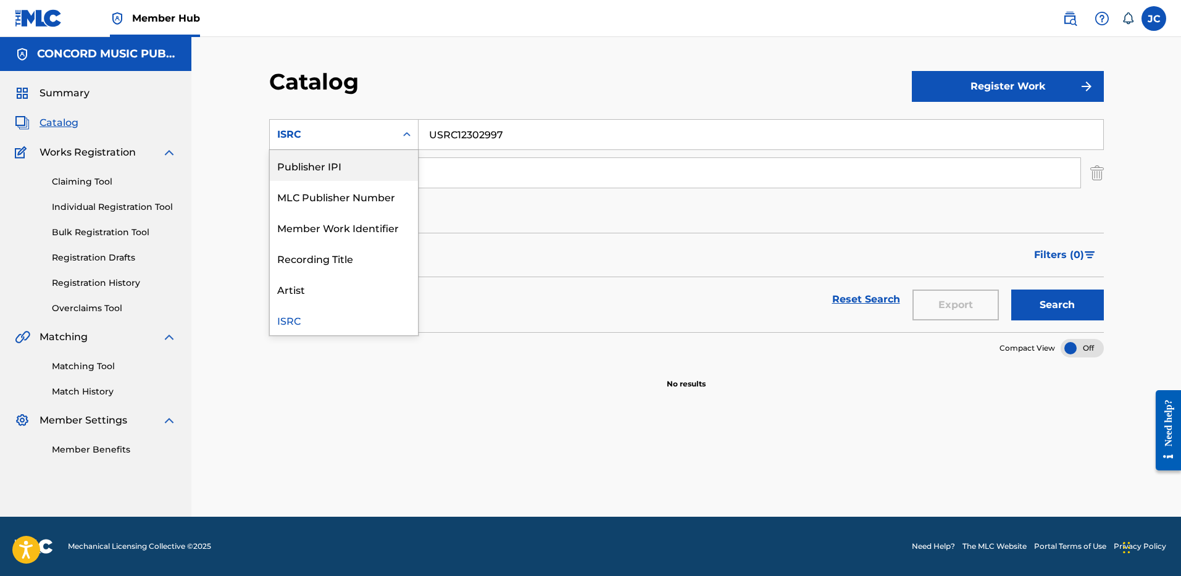
scroll to position [0, 0]
click at [352, 169] on div "Work Title" at bounding box center [344, 165] width 148 height 31
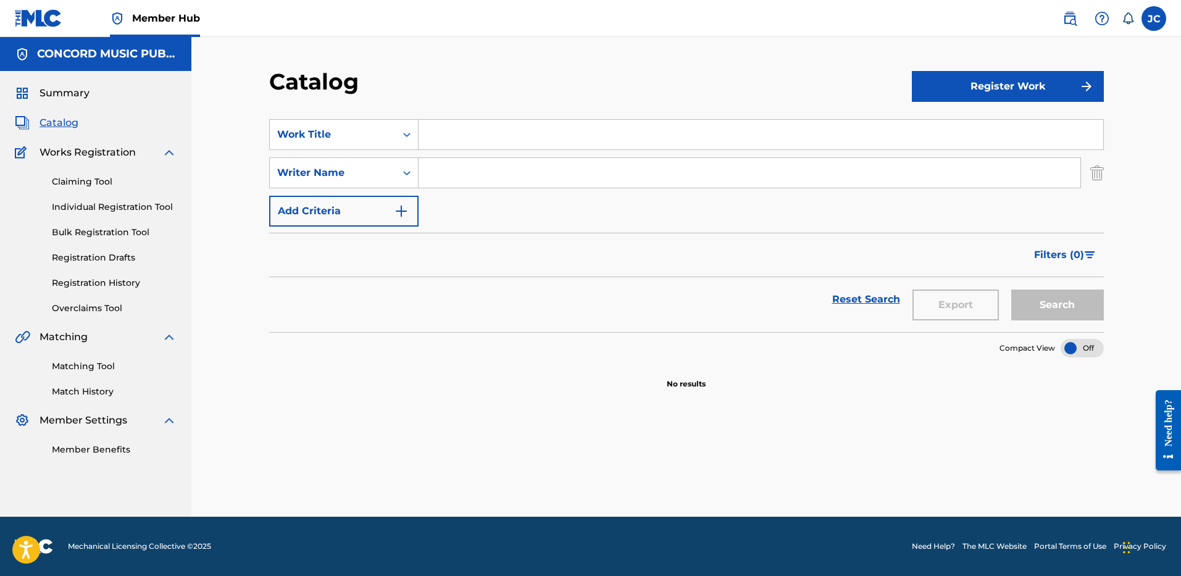
click at [486, 131] on input "Search Form" at bounding box center [761, 135] width 685 height 30
paste input "plastic palm trees"
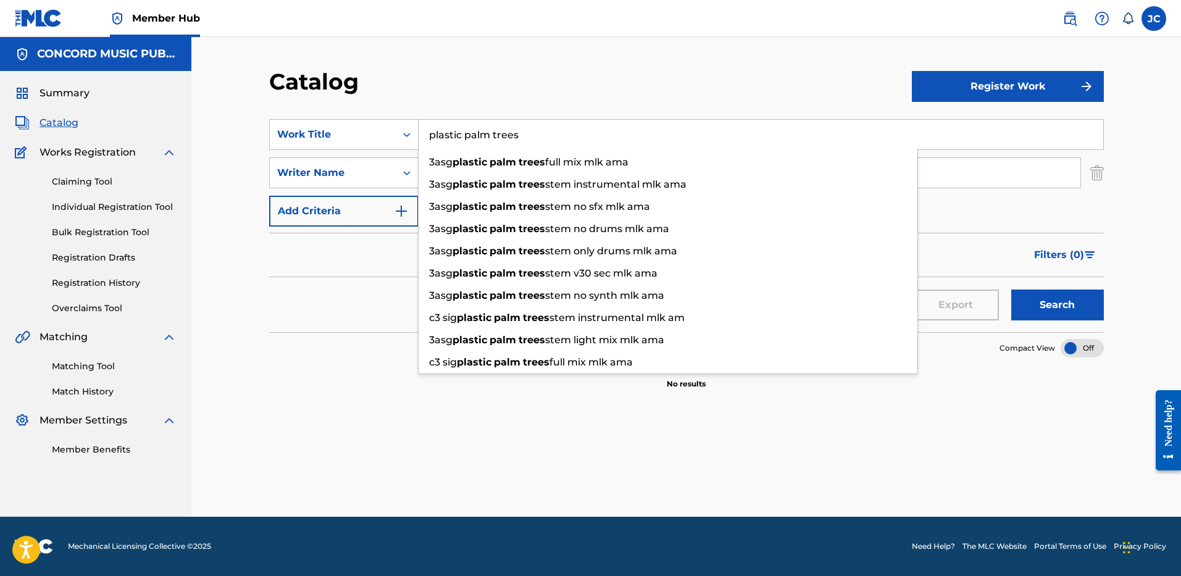
type input "plastic palm trees"
click at [622, 81] on div "Catalog" at bounding box center [590, 86] width 643 height 36
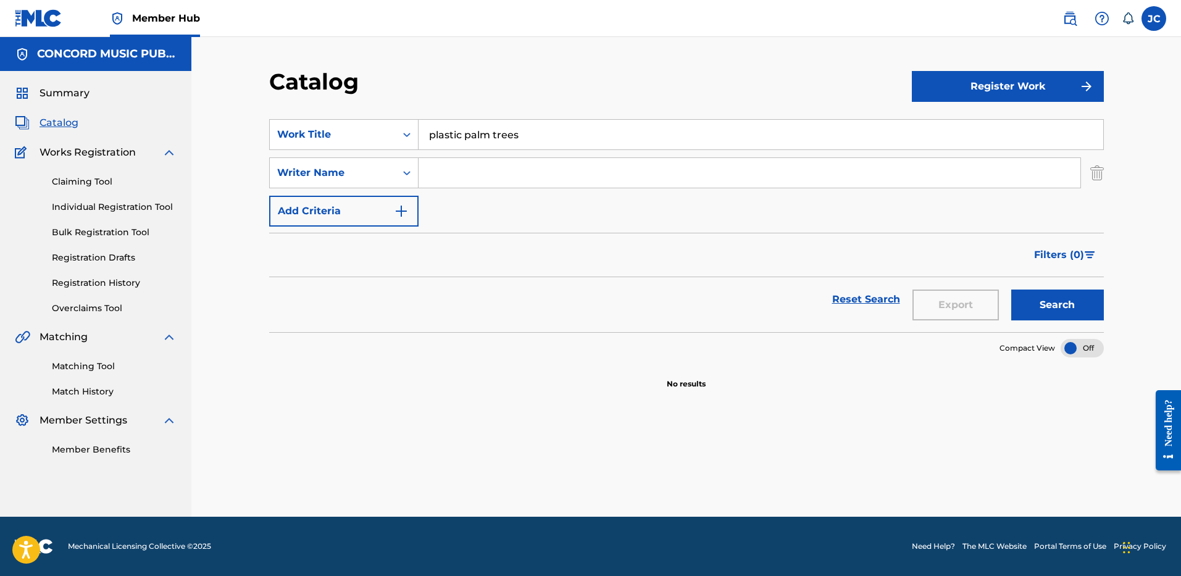
click at [583, 175] on input "Search Form" at bounding box center [750, 173] width 662 height 30
type input "KURSTIN"
click at [1011, 290] on button "Search" at bounding box center [1057, 305] width 93 height 31
click at [467, 124] on input "plastic palm trees" at bounding box center [761, 135] width 685 height 30
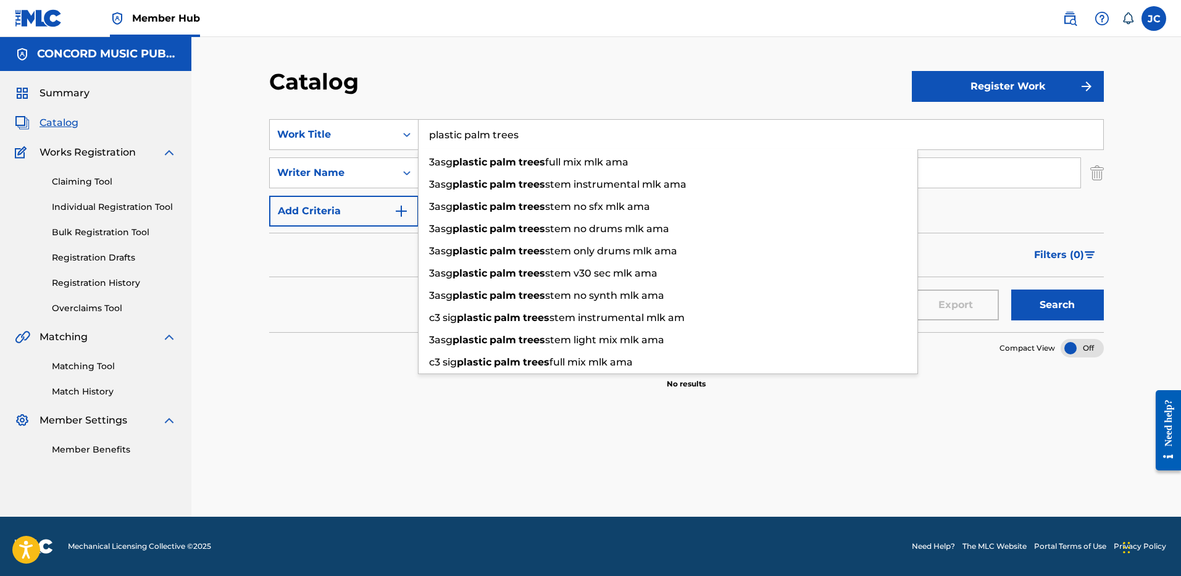
click at [467, 124] on input "plastic palm trees" at bounding box center [761, 135] width 685 height 30
click at [1095, 173] on img "Search Form" at bounding box center [1097, 172] width 14 height 31
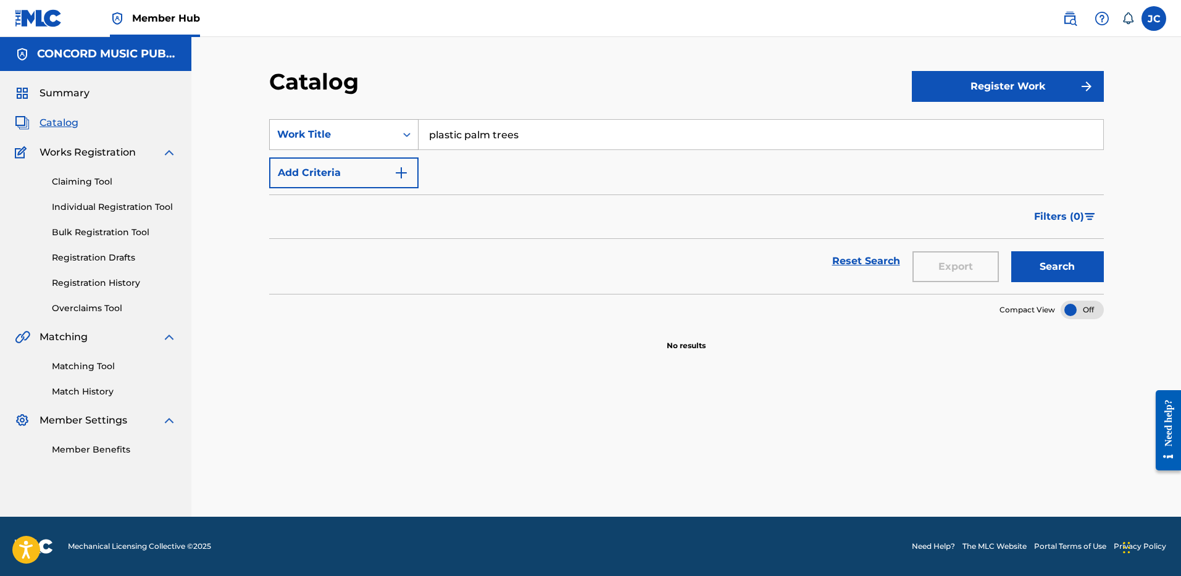
click at [401, 126] on div "Search Form" at bounding box center [407, 134] width 22 height 22
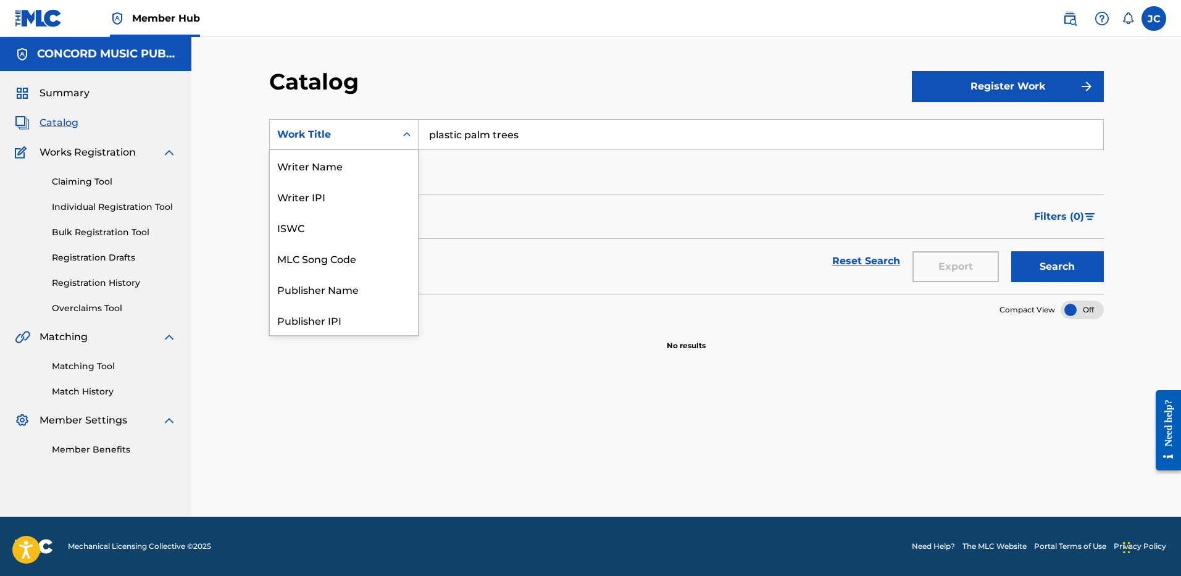
scroll to position [185, 0]
click at [375, 282] on div "ISRC" at bounding box center [344, 288] width 148 height 31
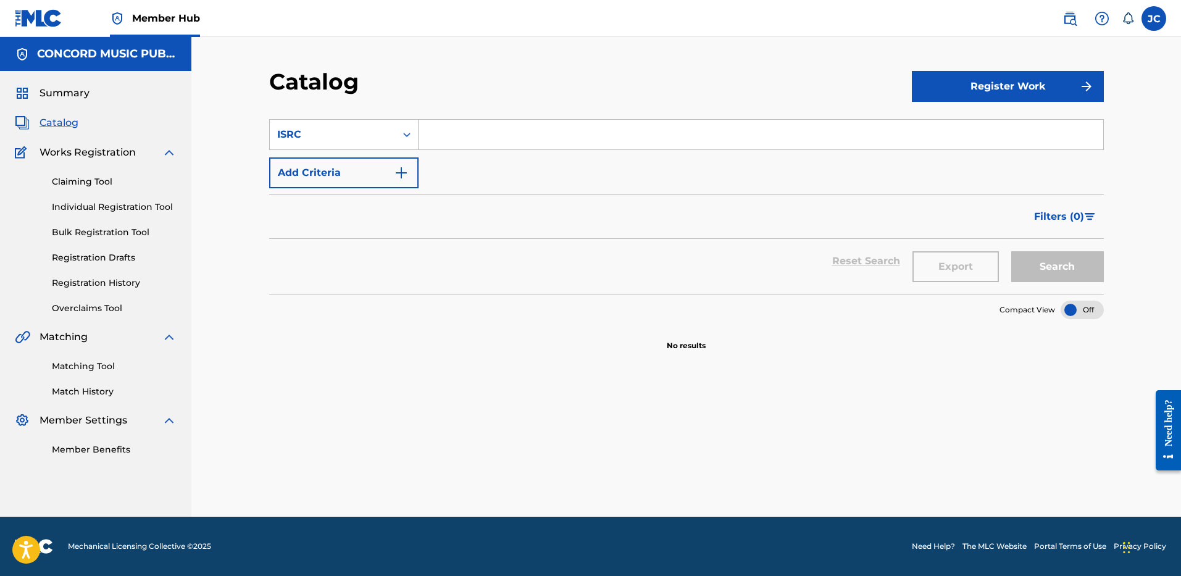
click at [499, 138] on input "Search Form" at bounding box center [761, 135] width 685 height 30
paste input "NL8RL2552840"
type input "NL8RL2552840"
click at [1011, 251] on button "Search" at bounding box center [1057, 266] width 93 height 31
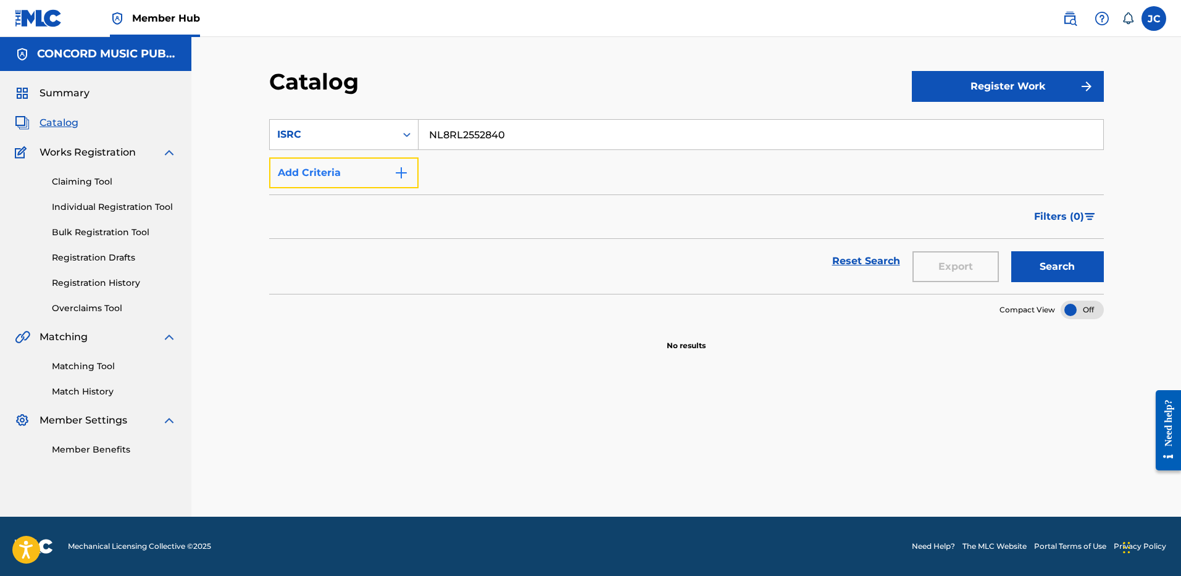
click at [368, 179] on button "Add Criteria" at bounding box center [343, 172] width 149 height 31
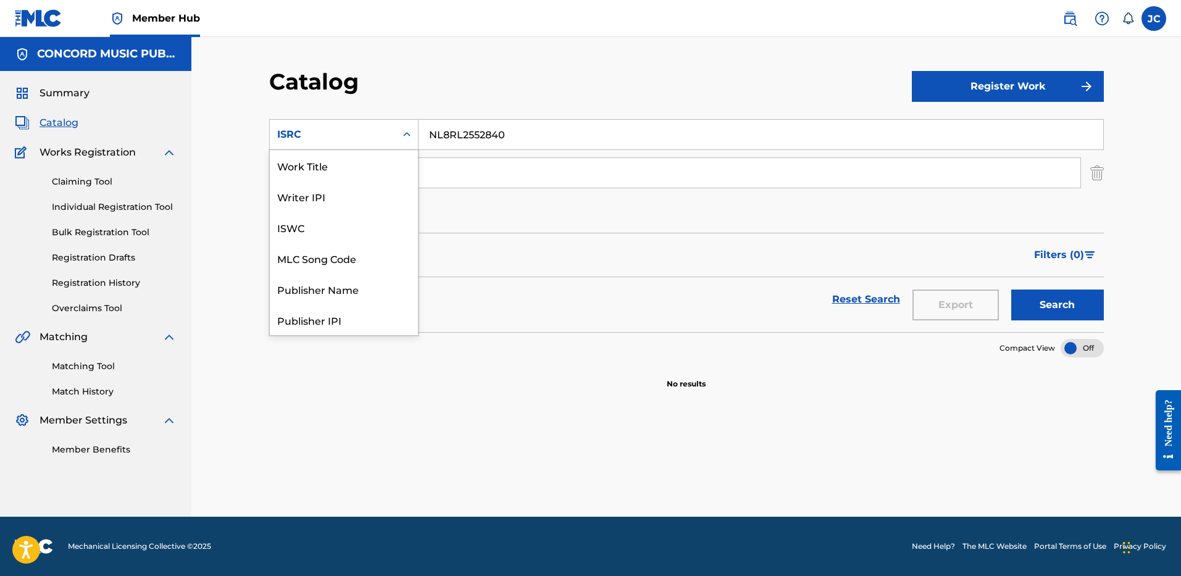
click at [371, 139] on div "ISRC" at bounding box center [332, 134] width 111 height 15
click at [383, 165] on div "Work Title" at bounding box center [344, 165] width 148 height 31
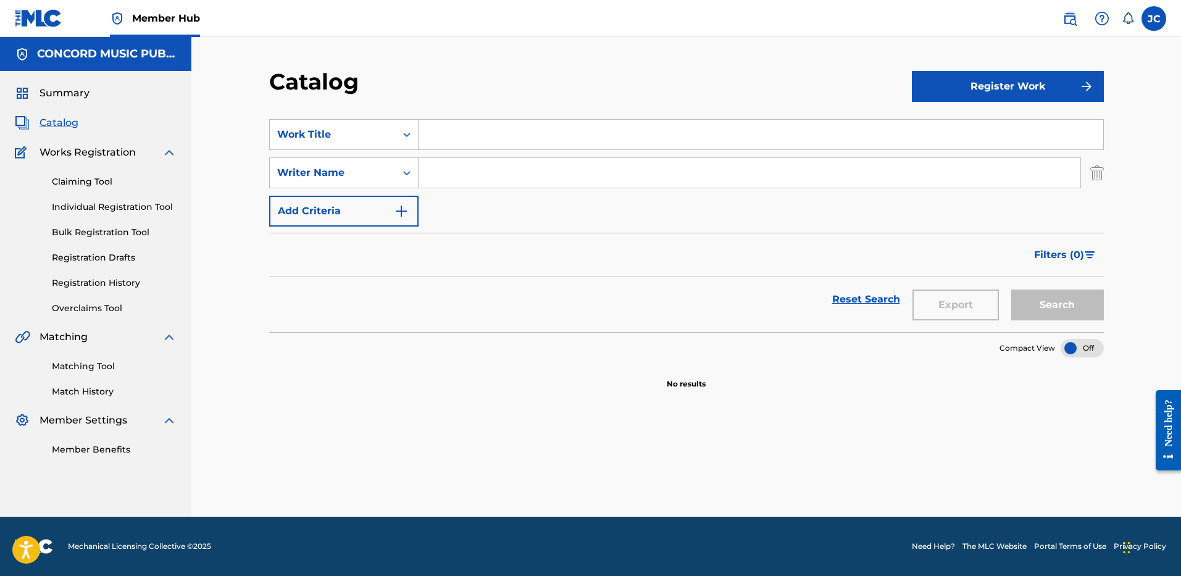
click at [477, 136] on input "Search Form" at bounding box center [761, 135] width 685 height 30
paste input "[PERSON_NAME]"
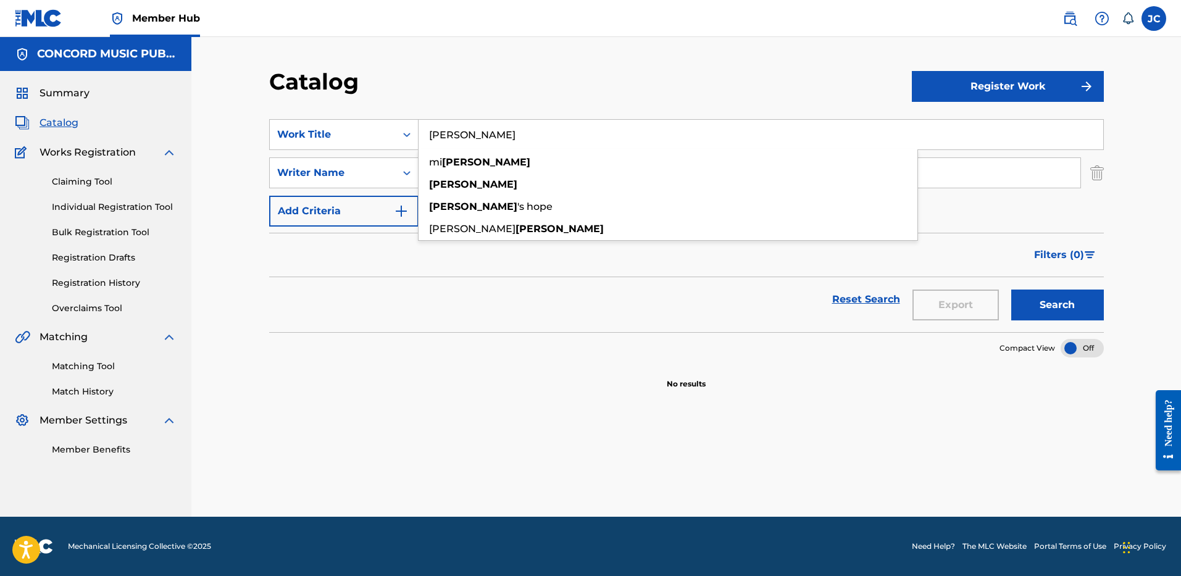
type input "[PERSON_NAME]"
click at [661, 267] on div "Filters ( 0 )" at bounding box center [686, 255] width 835 height 44
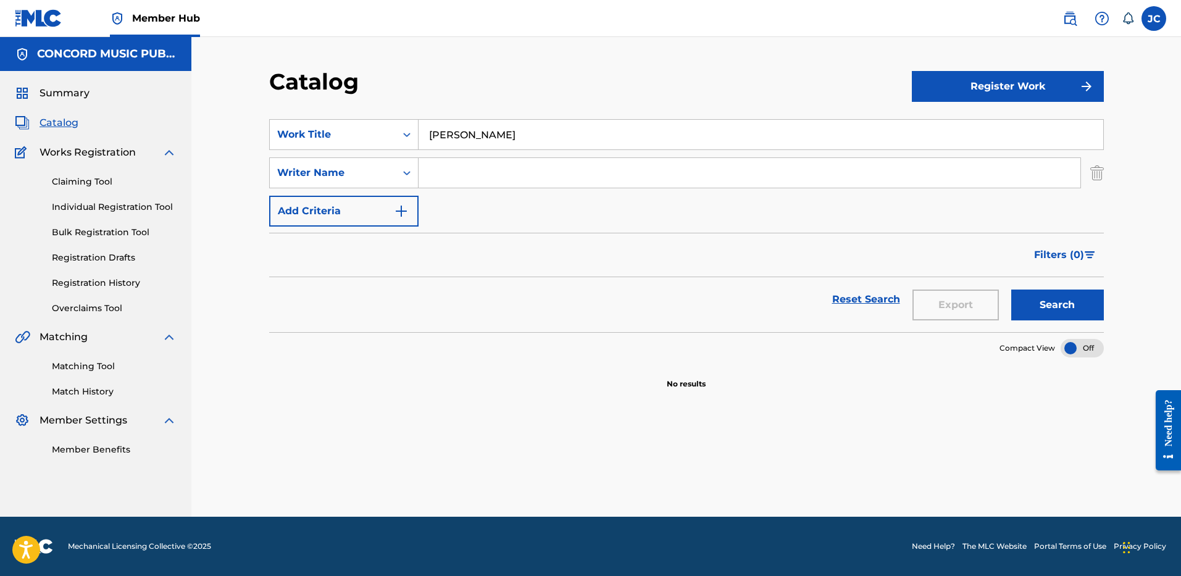
click at [645, 176] on input "Search Form" at bounding box center [750, 173] width 662 height 30
type input "WORTHY"
click at [1011, 290] on button "Search" at bounding box center [1057, 305] width 93 height 31
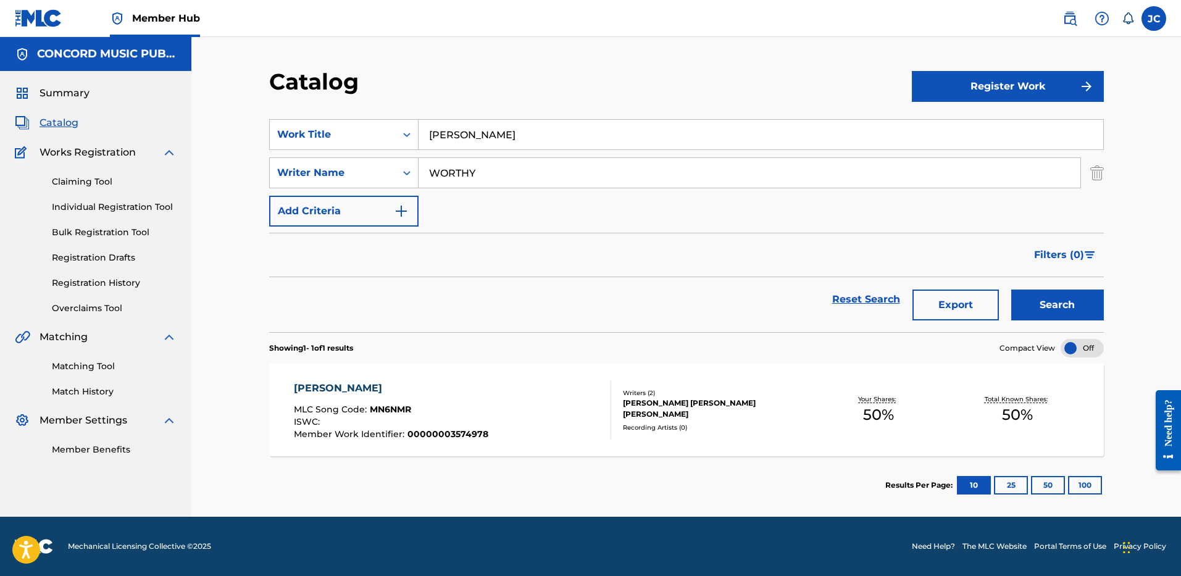
click at [508, 133] on input "[PERSON_NAME]" at bounding box center [761, 135] width 685 height 30
click at [1093, 181] on img "Search Form" at bounding box center [1097, 172] width 14 height 31
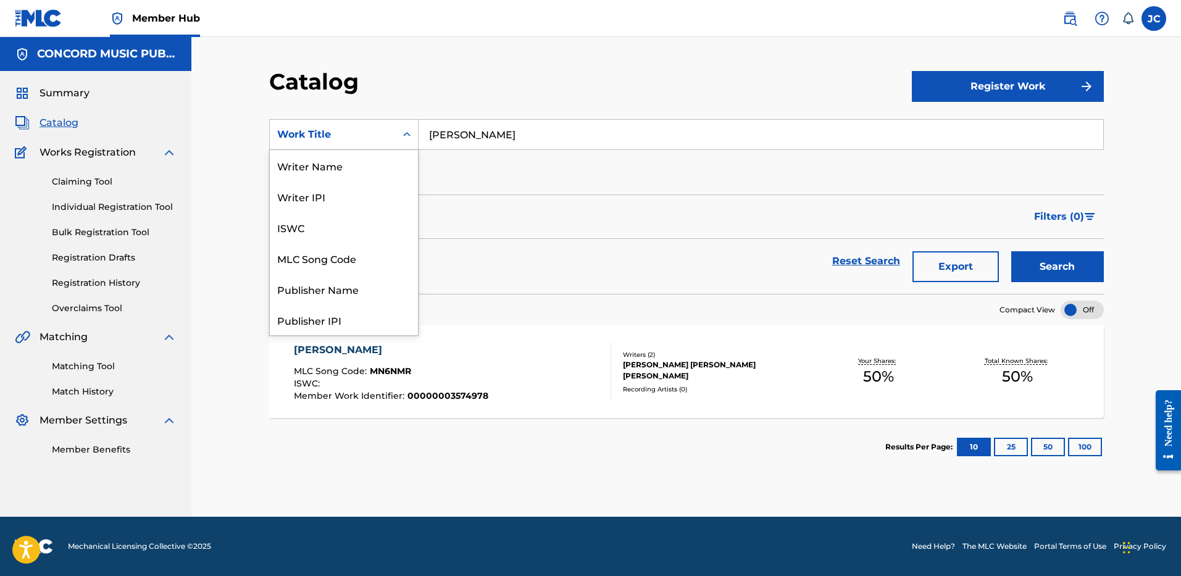
click at [319, 140] on div "Work Title" at bounding box center [332, 134] width 111 height 15
click at [380, 275] on div "ISRC" at bounding box center [344, 288] width 148 height 31
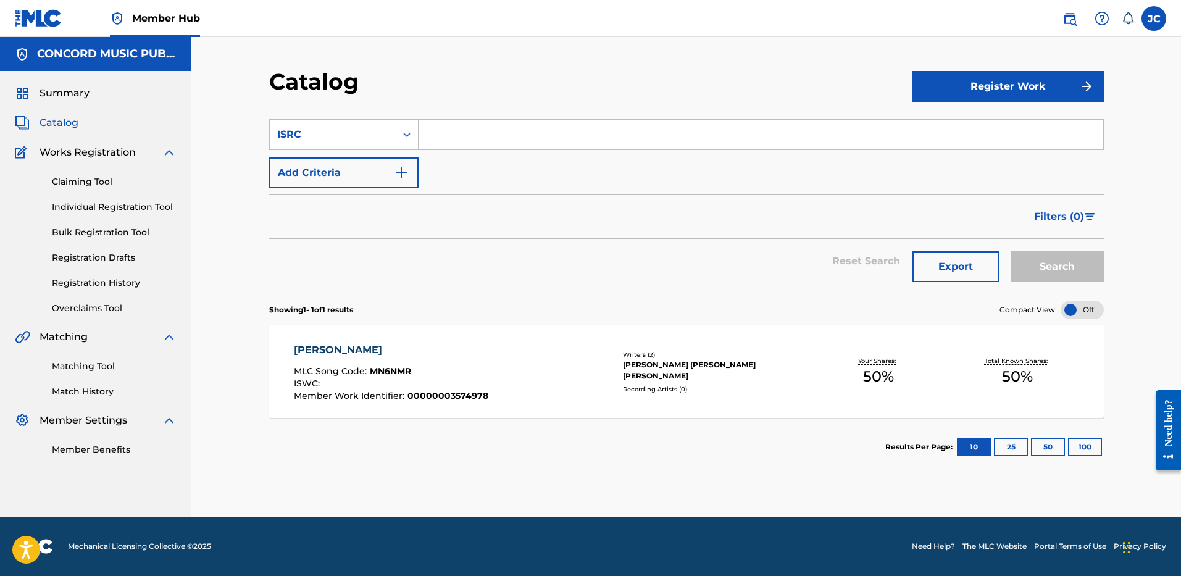
click at [461, 116] on section "SearchWithCriteria41fa0a28-2962-468e-a6ee-aa70020e4886 ISRC Add Criteria Filter…" at bounding box center [686, 199] width 835 height 190
click at [512, 131] on input "Search Form" at bounding box center [761, 135] width 685 height 30
paste input "USUG12208786"
type input "USUG12208786"
click at [1011, 251] on button "Search" at bounding box center [1057, 266] width 93 height 31
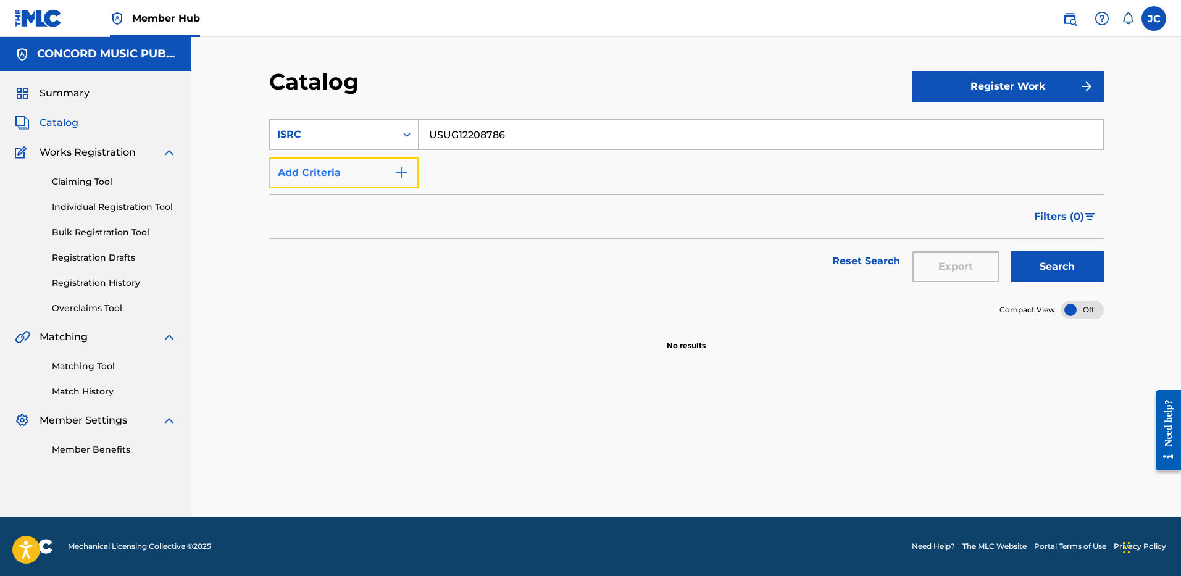
click at [406, 165] on img "Search Form" at bounding box center [401, 172] width 15 height 15
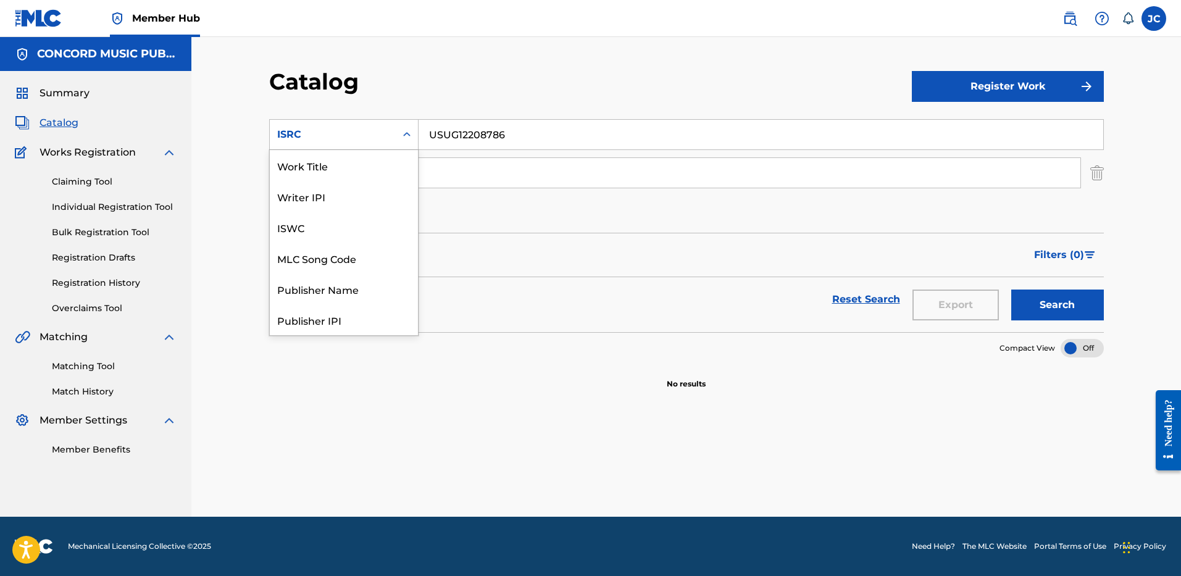
click at [401, 144] on div "Search Form" at bounding box center [407, 134] width 22 height 22
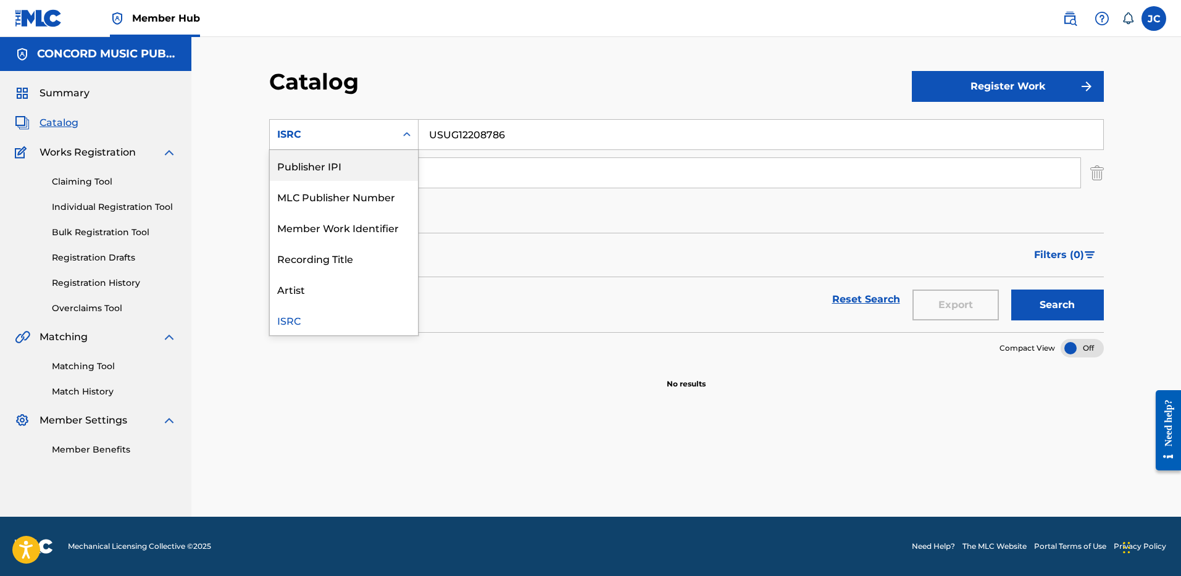
scroll to position [0, 0]
click at [367, 167] on div "Work Title" at bounding box center [344, 165] width 148 height 31
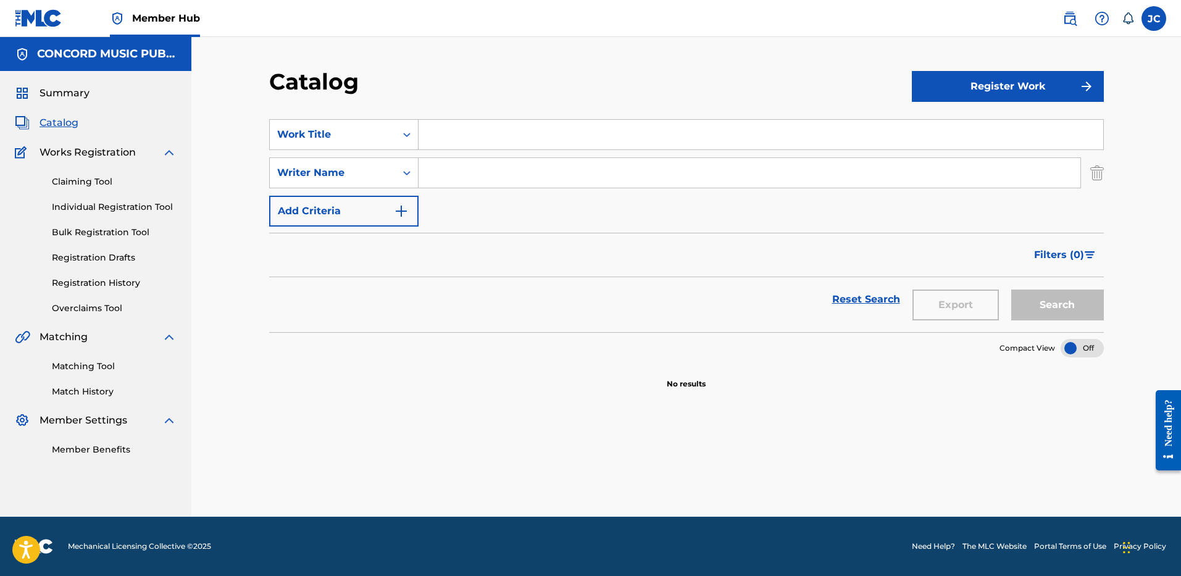
click at [454, 138] on input "Search Form" at bounding box center [761, 135] width 685 height 30
paste input "Umbrella"
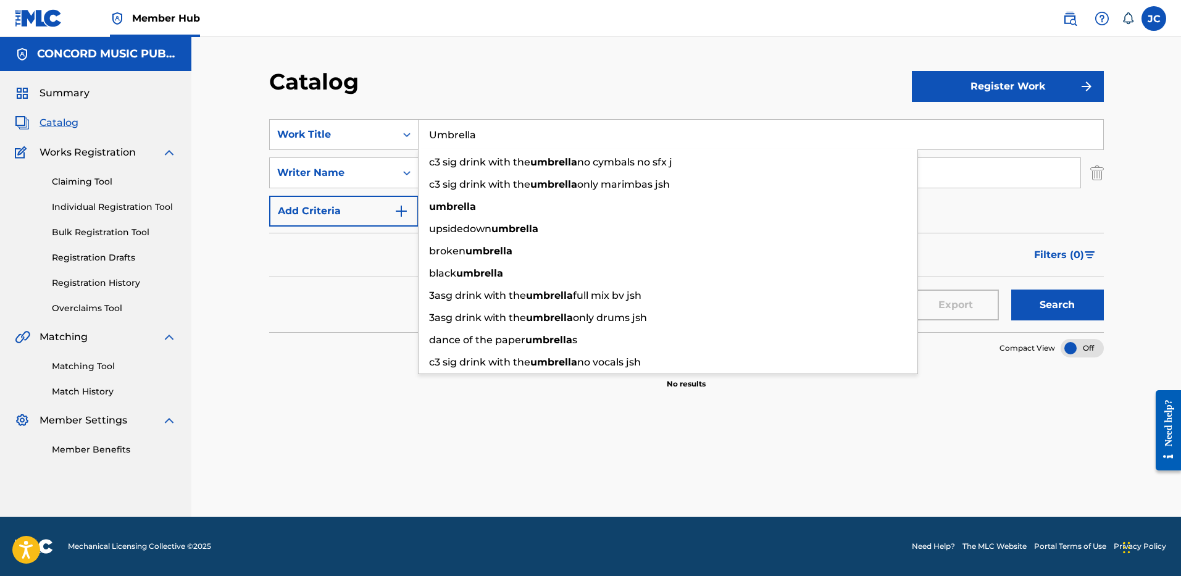
type input "Umbrella"
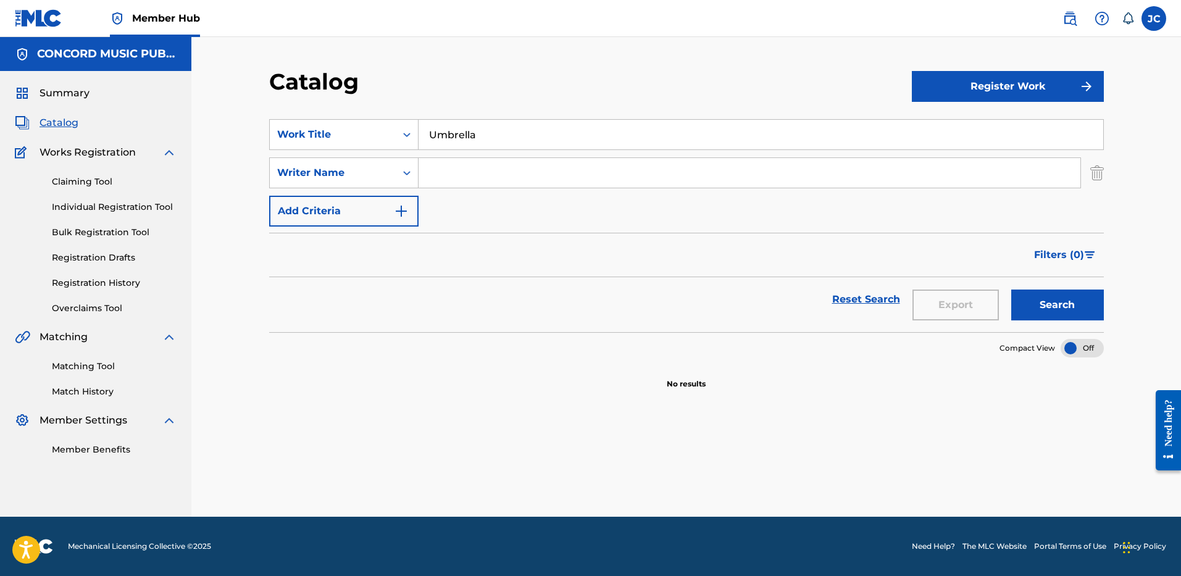
click at [690, 72] on div "Catalog" at bounding box center [590, 86] width 643 height 36
click at [669, 164] on input "Search Form" at bounding box center [750, 173] width 662 height 30
paste input "Klughammer"
type input "Klughammer"
click at [1011, 290] on button "Search" at bounding box center [1057, 305] width 93 height 31
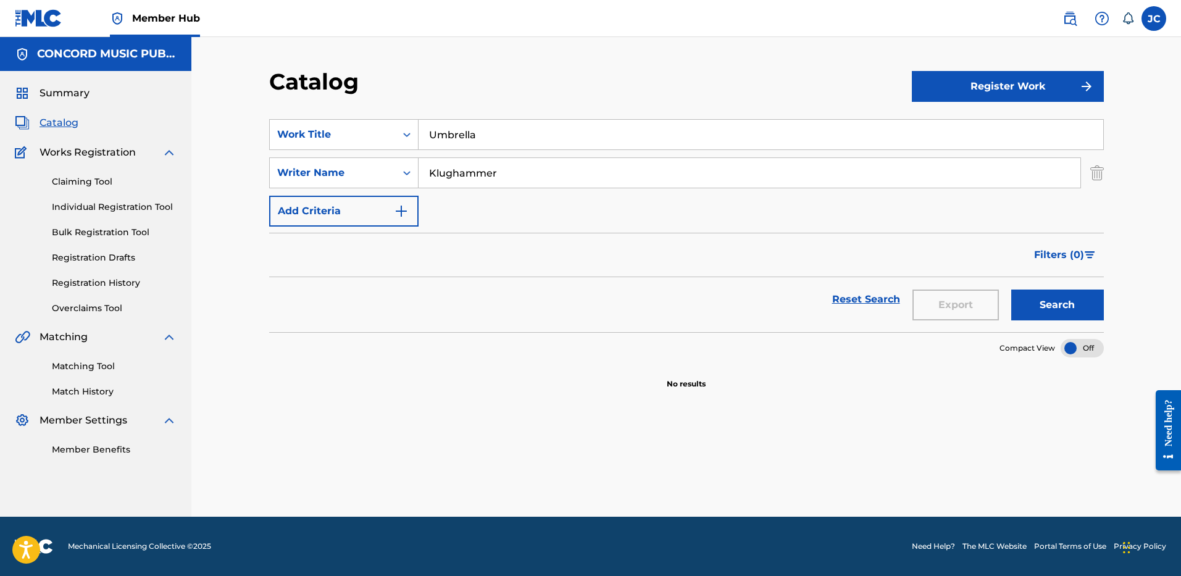
click at [669, 164] on input "Klughammer" at bounding box center [750, 173] width 662 height 30
click at [1011, 290] on button "Search" at bounding box center [1057, 305] width 93 height 31
click at [475, 173] on input "[PERSON_NAME]" at bounding box center [750, 173] width 662 height 30
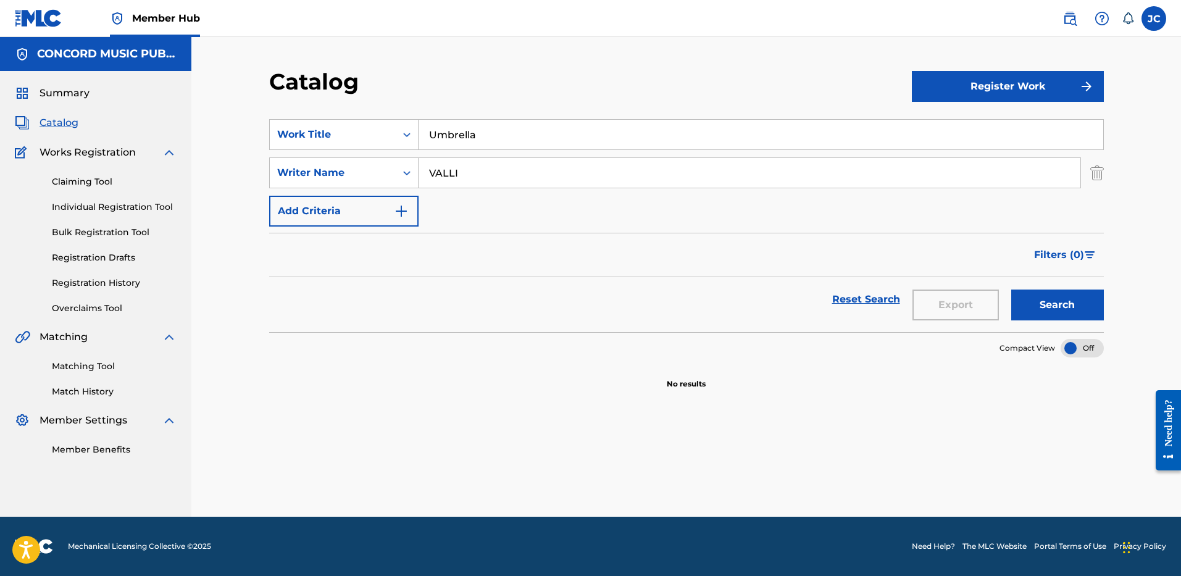
type input "VALLI"
click at [1011, 290] on button "Search" at bounding box center [1057, 305] width 93 height 31
click at [469, 137] on input "Umbrella" at bounding box center [761, 135] width 685 height 30
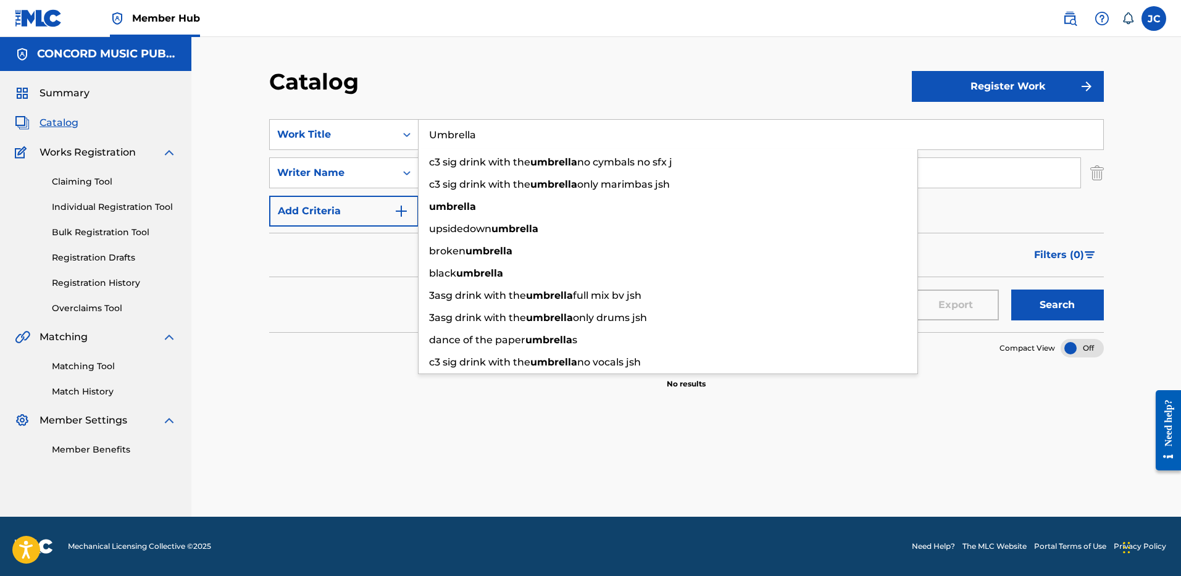
click at [469, 137] on input "Umbrella" at bounding box center [761, 135] width 685 height 30
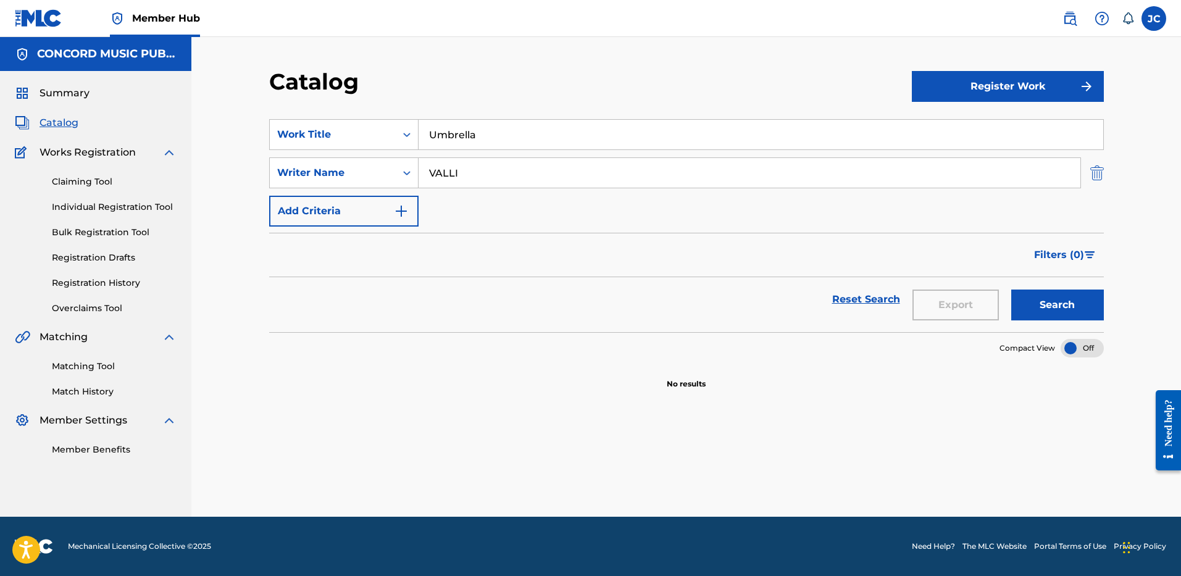
click at [1091, 175] on img "Search Form" at bounding box center [1097, 172] width 14 height 31
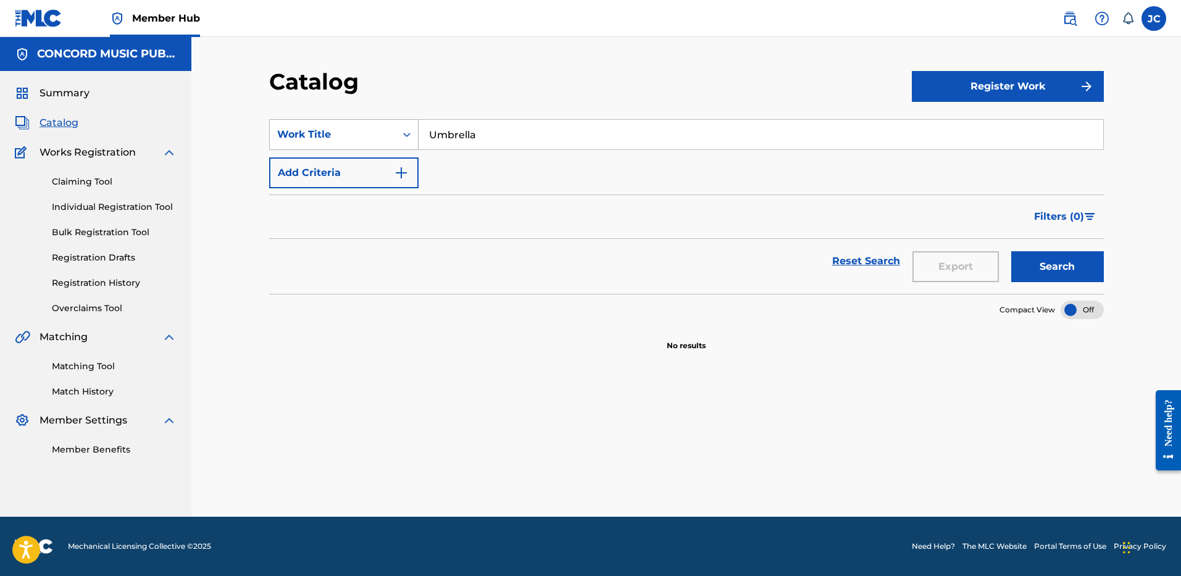
click at [361, 120] on div "Work Title" at bounding box center [343, 134] width 149 height 31
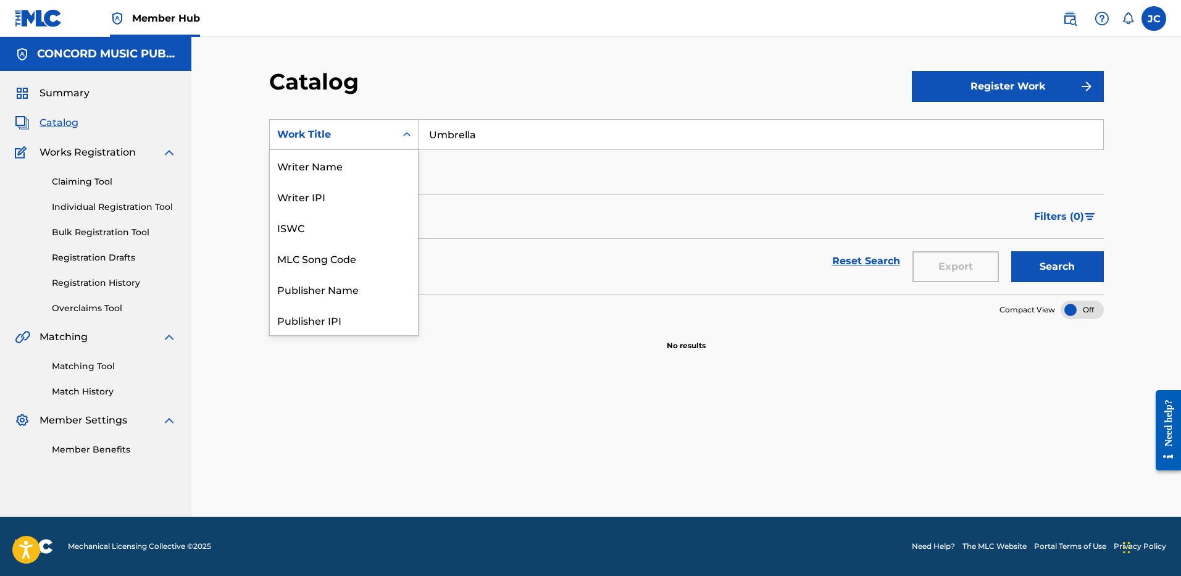
scroll to position [185, 0]
click at [381, 295] on div "ISRC" at bounding box center [344, 288] width 148 height 31
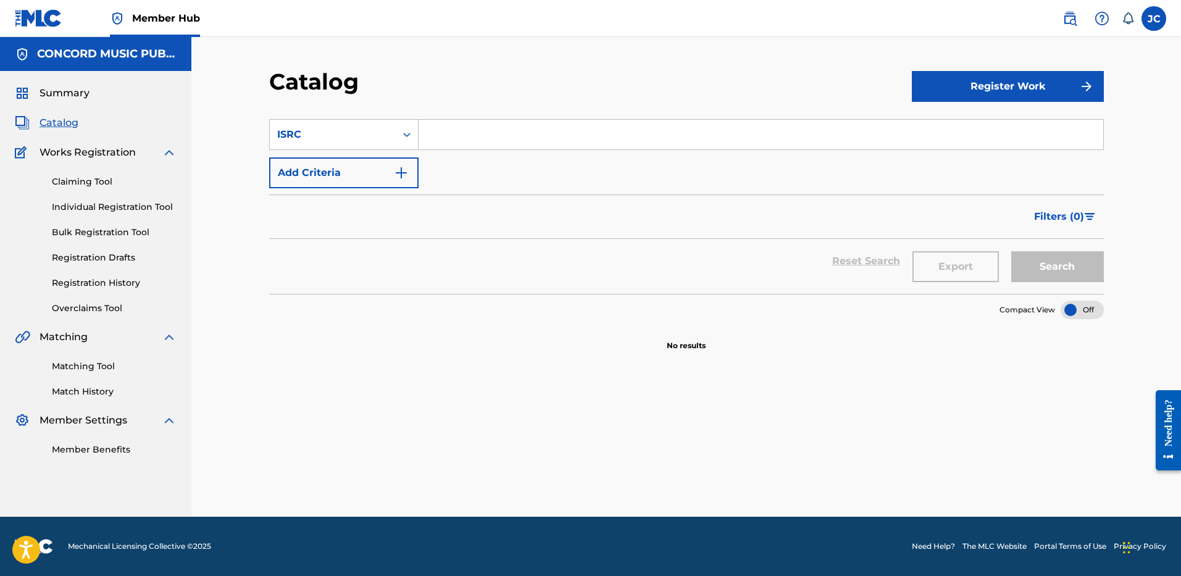
click at [485, 143] on input "Search Form" at bounding box center [761, 135] width 685 height 30
paste input "USUM72004317"
type input "USUM72004317"
click at [1011, 251] on button "Search" at bounding box center [1057, 266] width 93 height 31
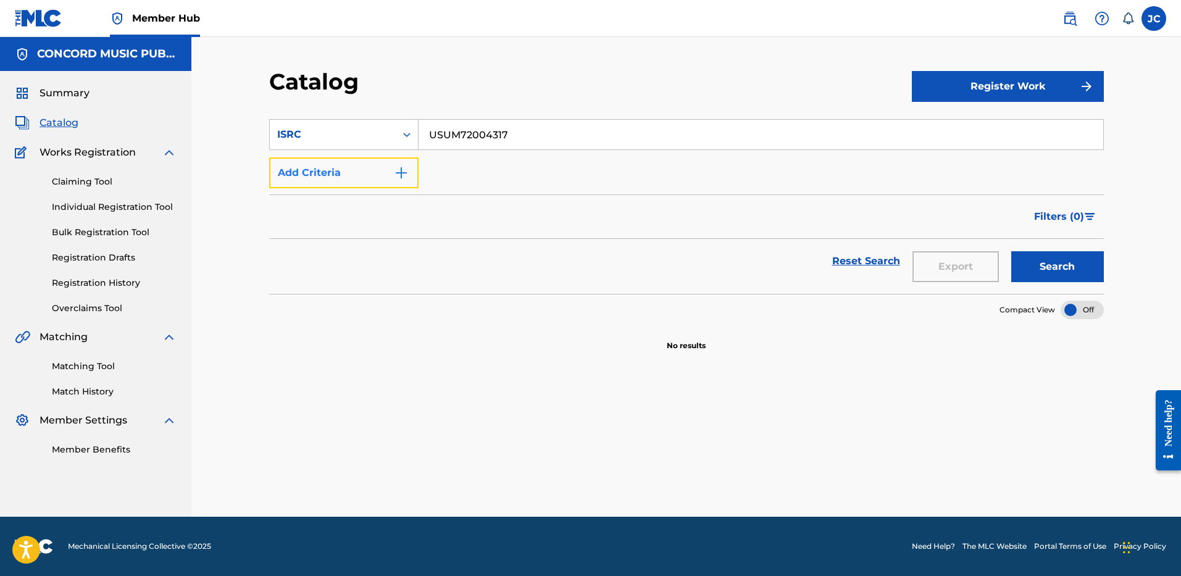
click at [357, 180] on button "Add Criteria" at bounding box center [343, 172] width 149 height 31
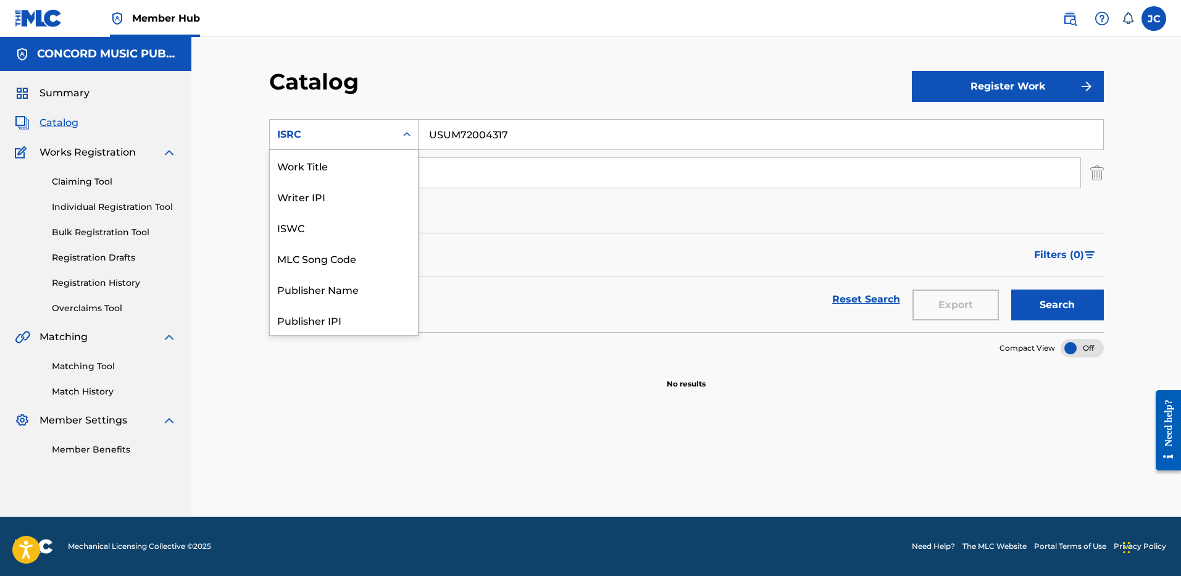
click at [381, 135] on div "ISRC" at bounding box center [332, 134] width 111 height 15
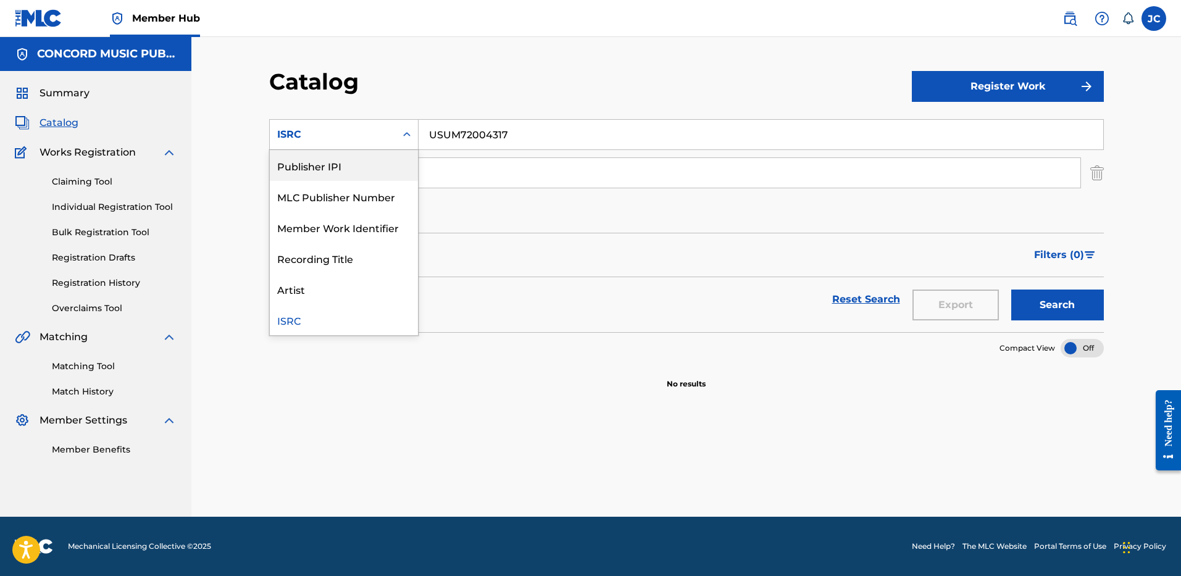
scroll to position [0, 0]
click at [358, 168] on div "Work Title" at bounding box center [344, 165] width 148 height 31
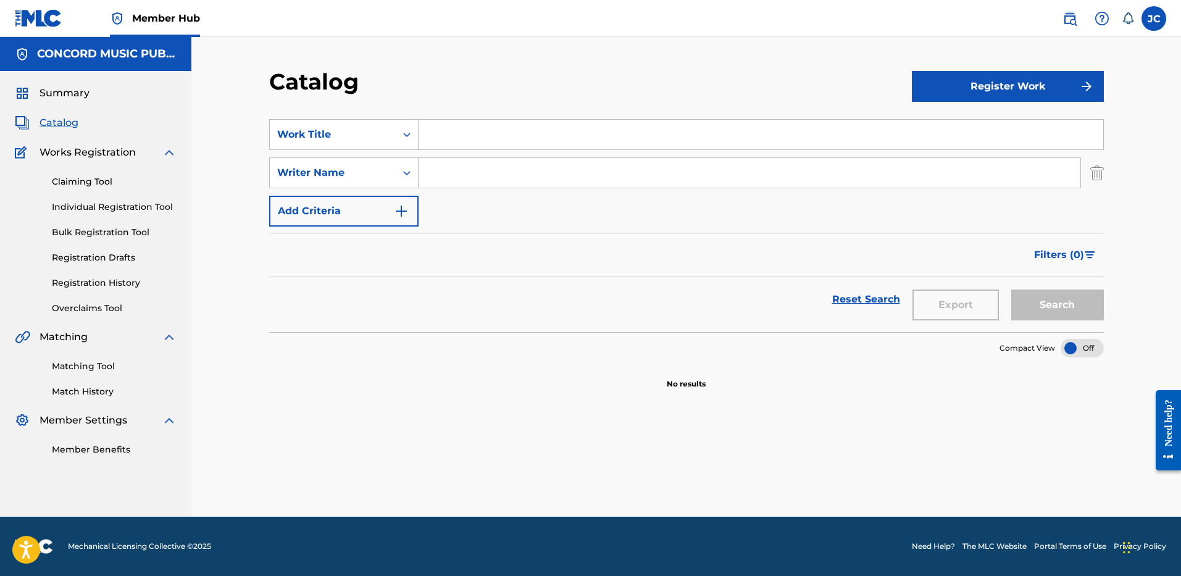
click at [472, 133] on input "Search Form" at bounding box center [761, 135] width 685 height 30
paste input "Someday"
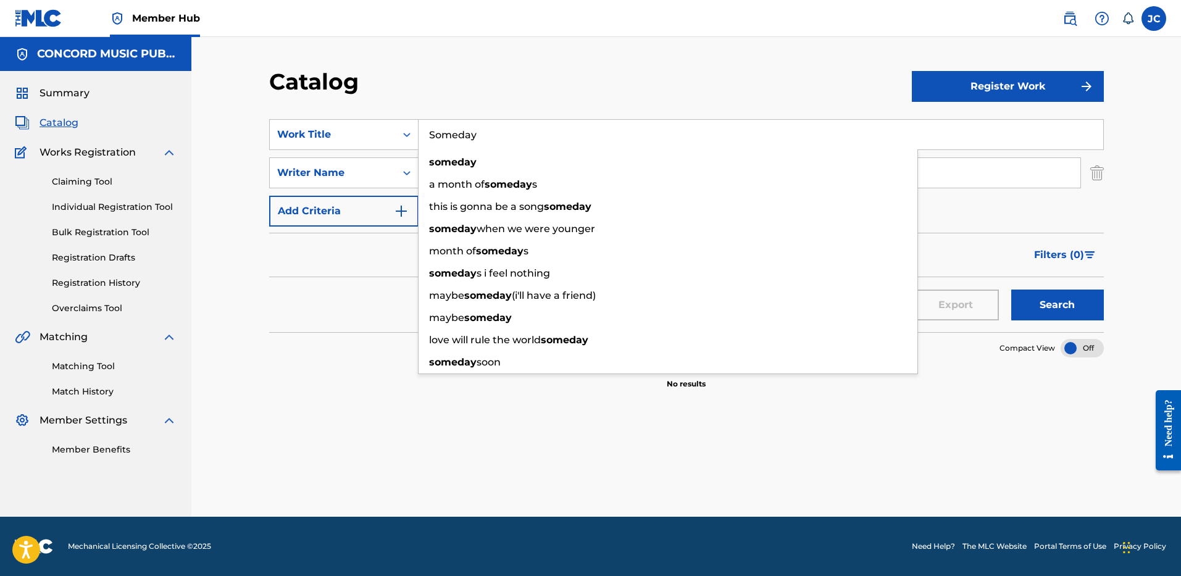
type input "Someday"
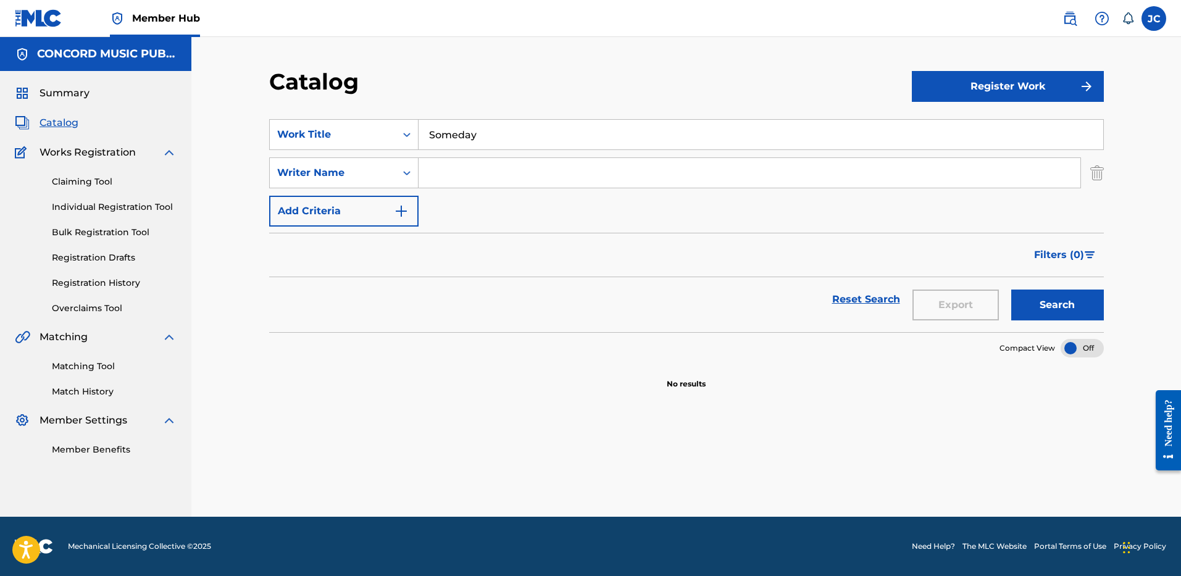
click at [641, 78] on div "Catalog" at bounding box center [590, 86] width 643 height 36
click at [598, 178] on input "Search Form" at bounding box center [750, 173] width 662 height 30
type input "[PERSON_NAME]"
click at [1011, 290] on button "Search" at bounding box center [1057, 305] width 93 height 31
click at [533, 137] on input "Someday" at bounding box center [761, 135] width 685 height 30
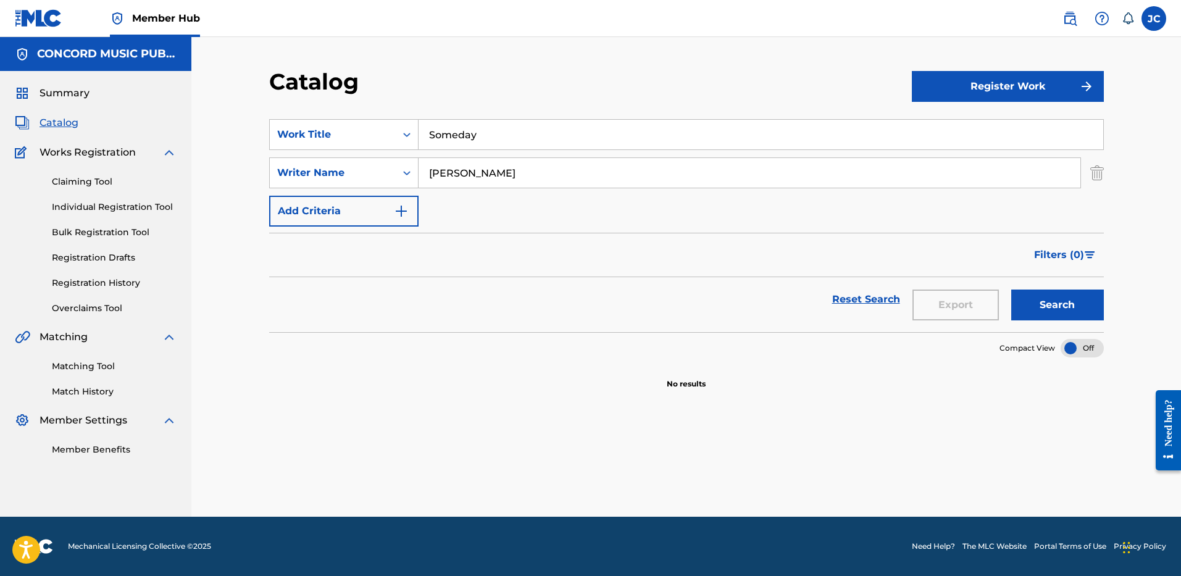
click at [533, 137] on input "Someday" at bounding box center [761, 135] width 685 height 30
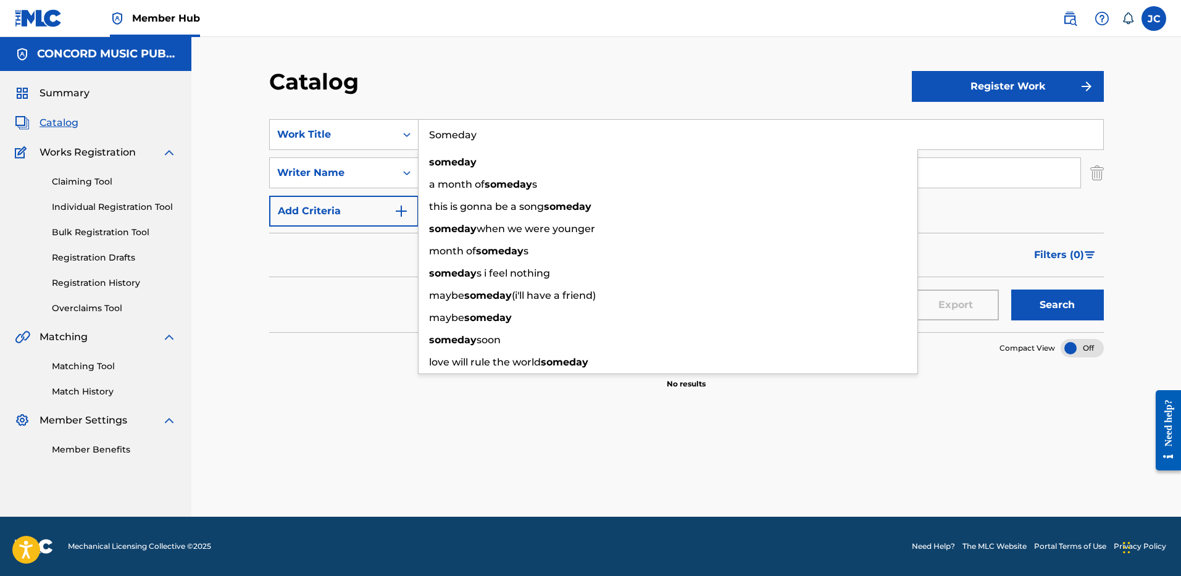
click at [533, 137] on input "Someday" at bounding box center [761, 135] width 685 height 30
click at [1096, 173] on img "Search Form" at bounding box center [1097, 172] width 14 height 31
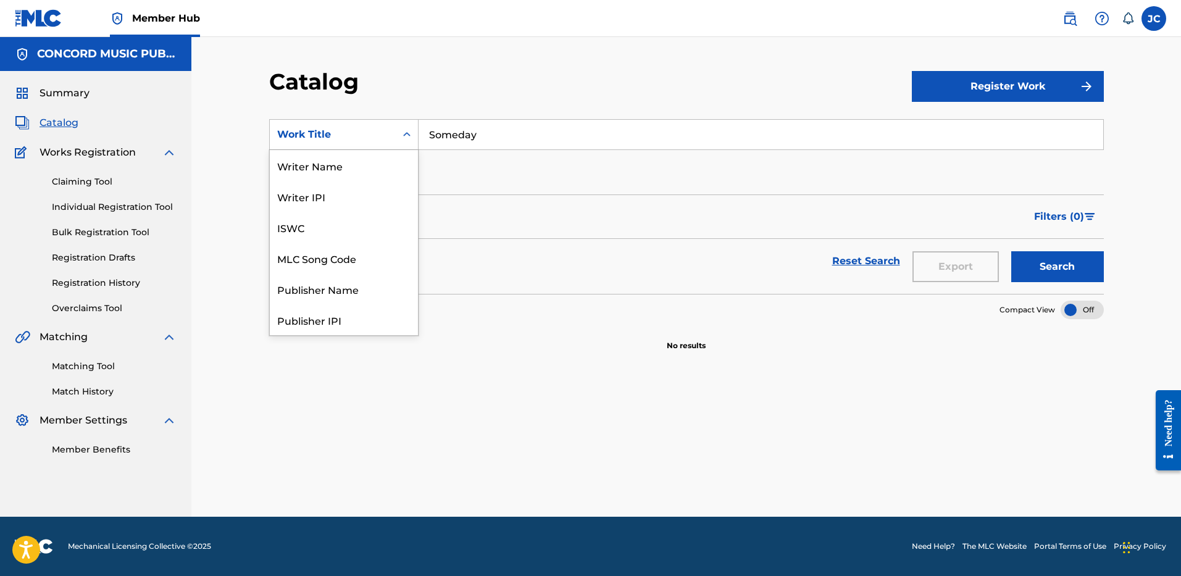
click at [320, 135] on div "Work Title" at bounding box center [332, 134] width 111 height 15
click at [333, 280] on div "ISRC" at bounding box center [344, 288] width 148 height 31
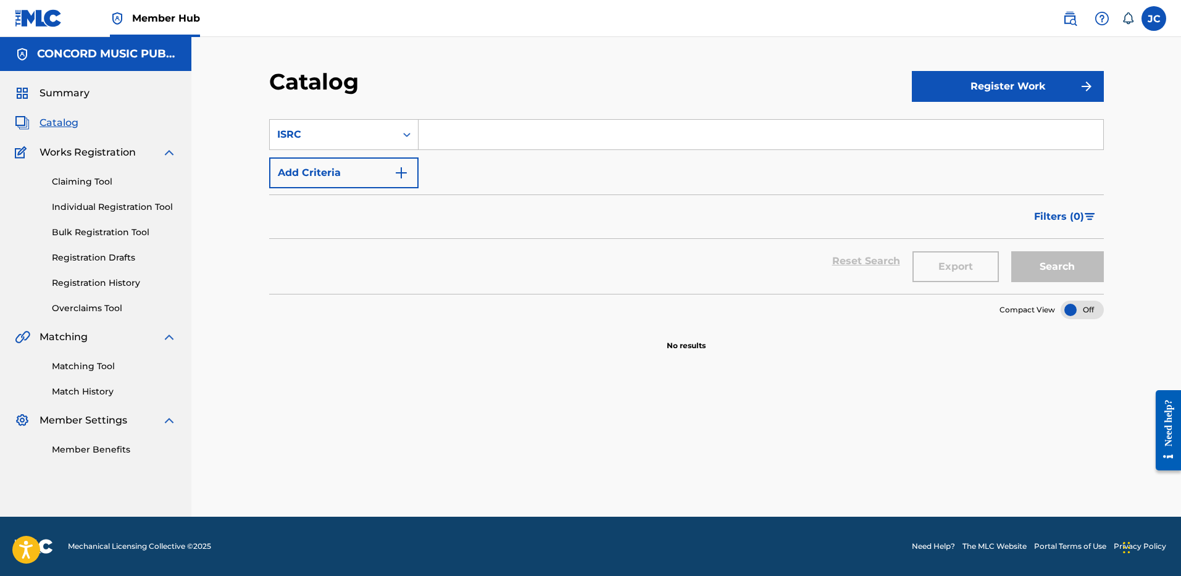
click at [478, 137] on input "Search Form" at bounding box center [761, 135] width 685 height 30
paste input "USUM71808238"
click at [1011, 251] on button "Search" at bounding box center [1057, 266] width 93 height 31
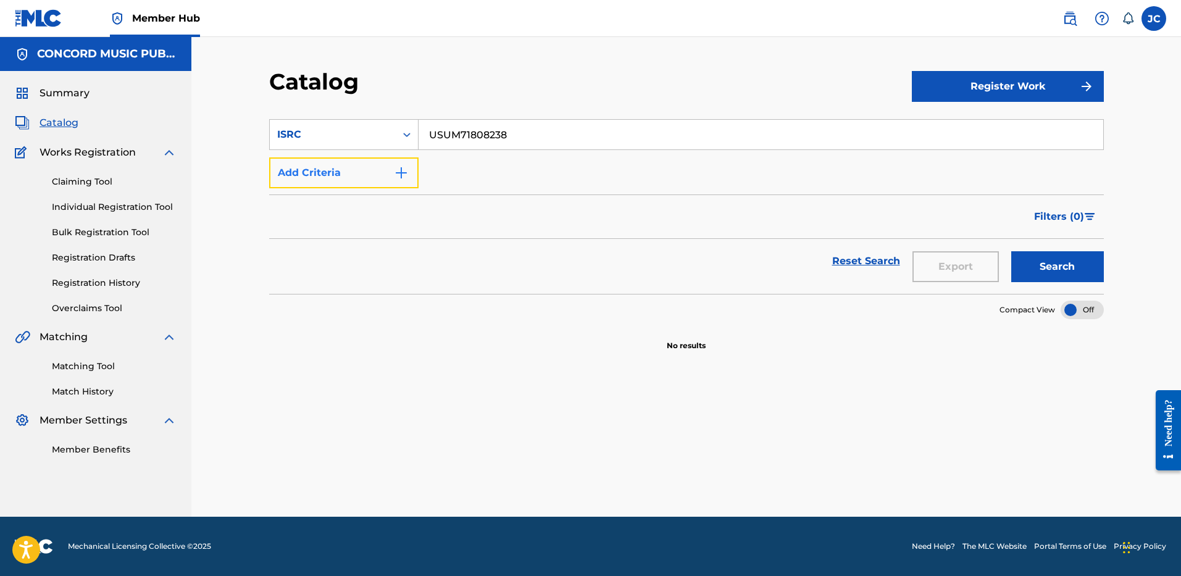
click at [396, 165] on img "Search Form" at bounding box center [401, 172] width 15 height 15
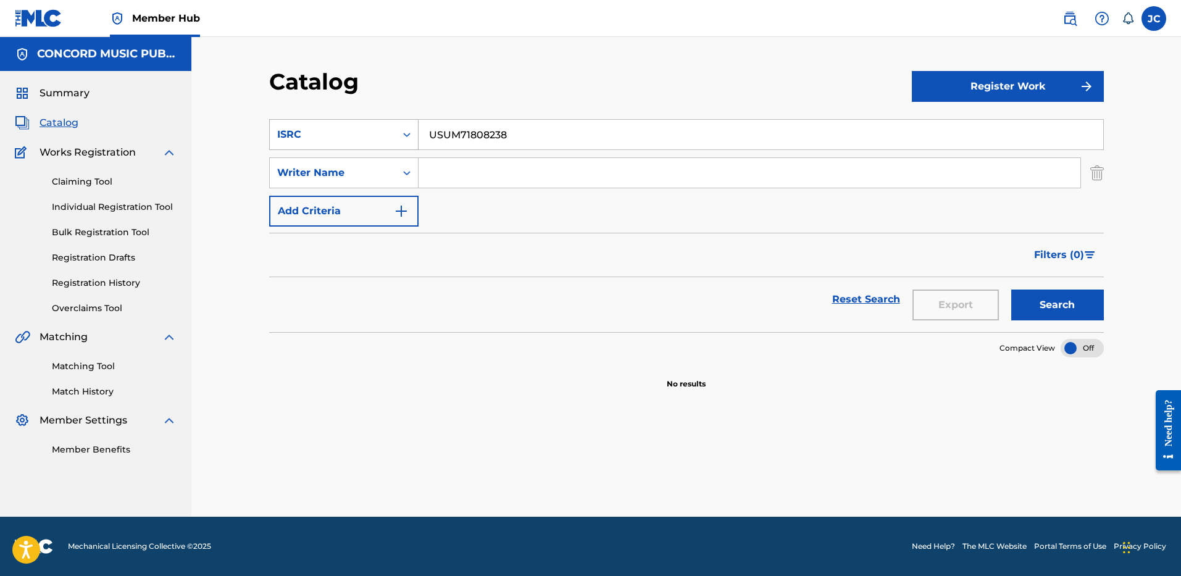
click at [401, 135] on icon "Search Form" at bounding box center [407, 134] width 12 height 12
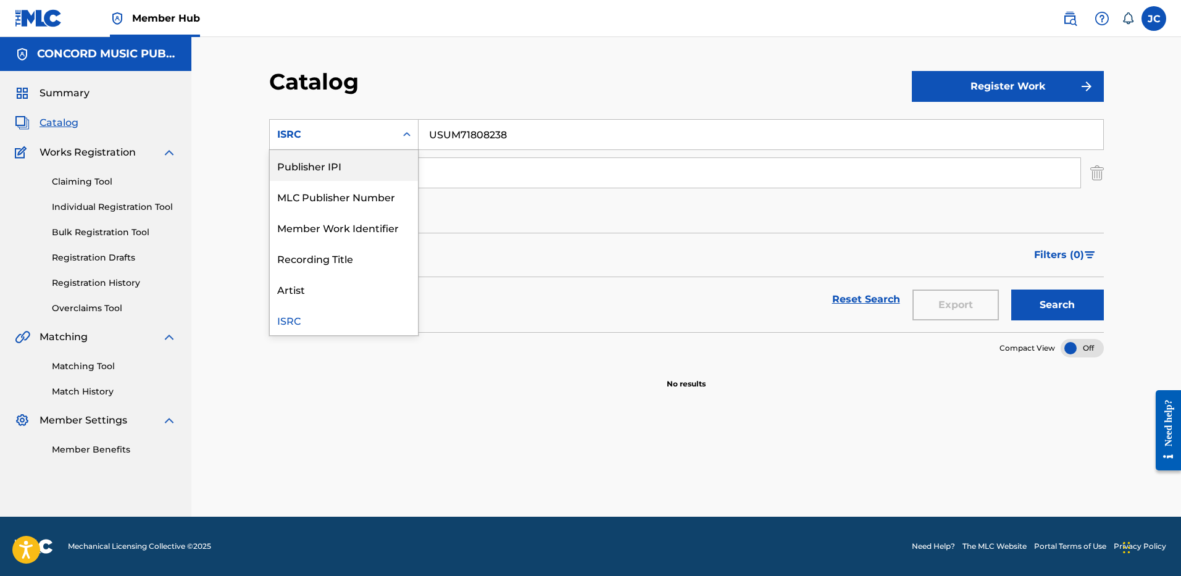
scroll to position [0, 0]
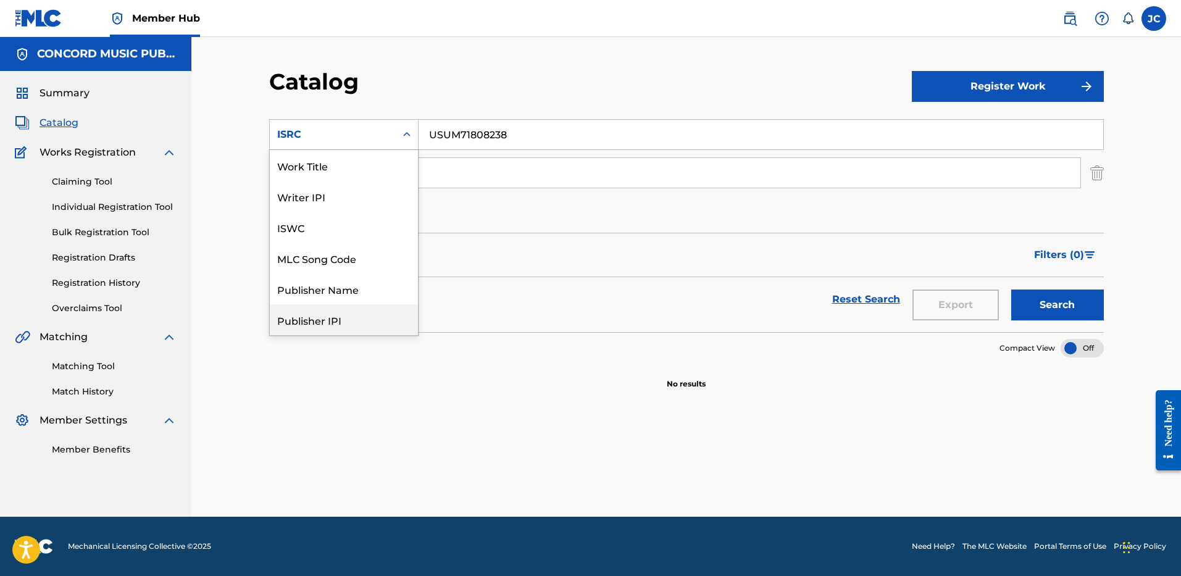
click at [514, 143] on input "USUM71808238" at bounding box center [761, 135] width 685 height 30
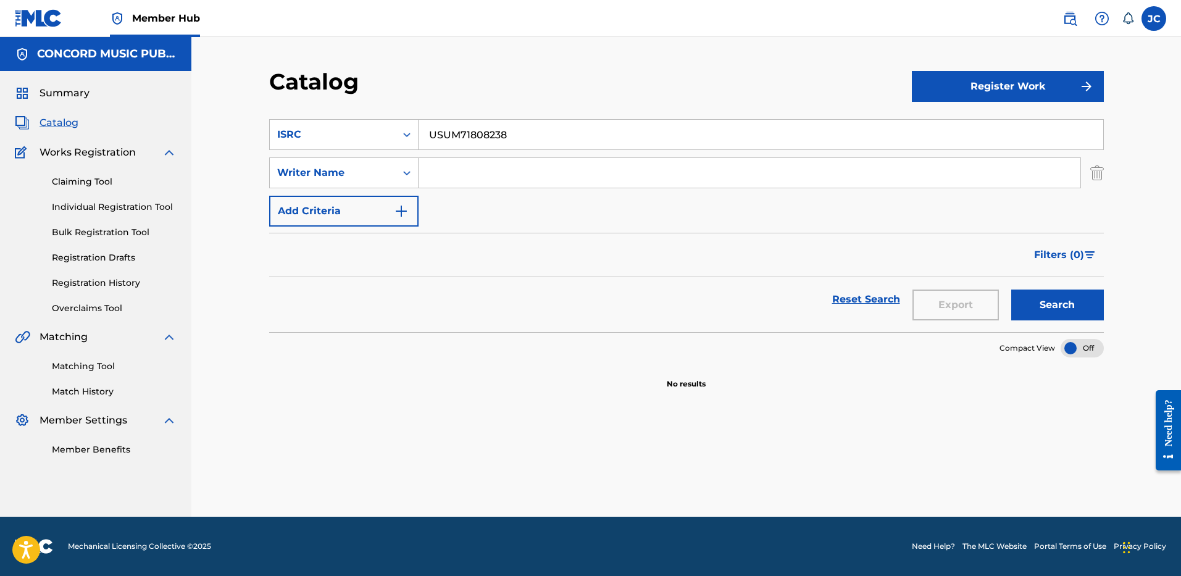
click at [514, 143] on input "USUM71808238" at bounding box center [761, 135] width 685 height 30
paste input "Reborn"
type input "Reborn"
click at [512, 172] on input "Search Form" at bounding box center [750, 173] width 662 height 30
type input "WEST"
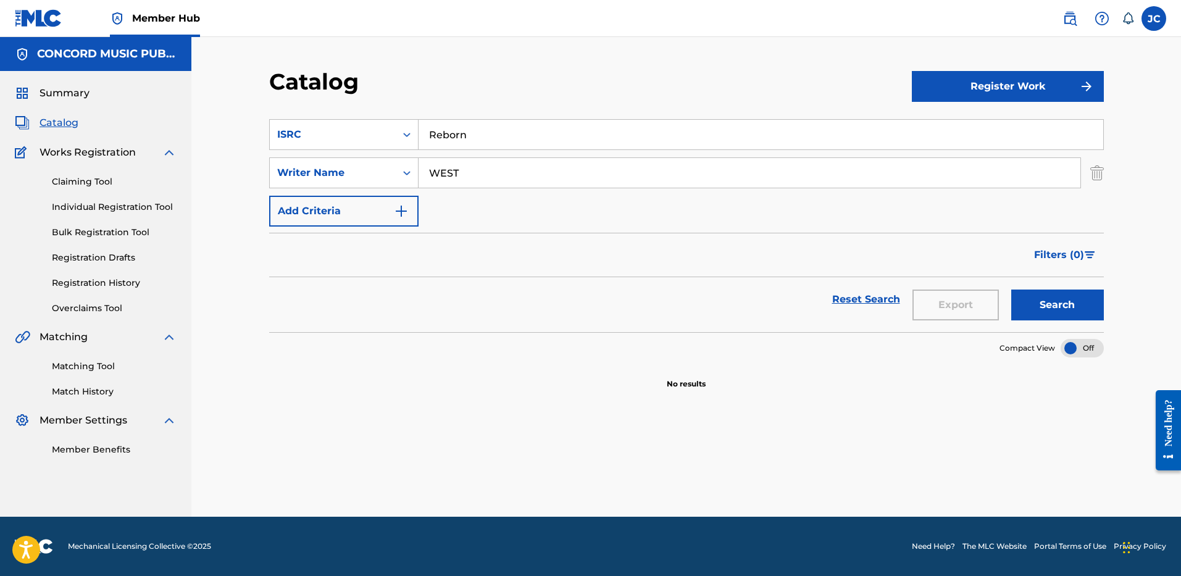
click at [1011, 290] on button "Search" at bounding box center [1057, 305] width 93 height 31
click at [480, 132] on input "Reborn" at bounding box center [761, 135] width 685 height 30
click at [370, 136] on div "ISRC" at bounding box center [332, 134] width 111 height 15
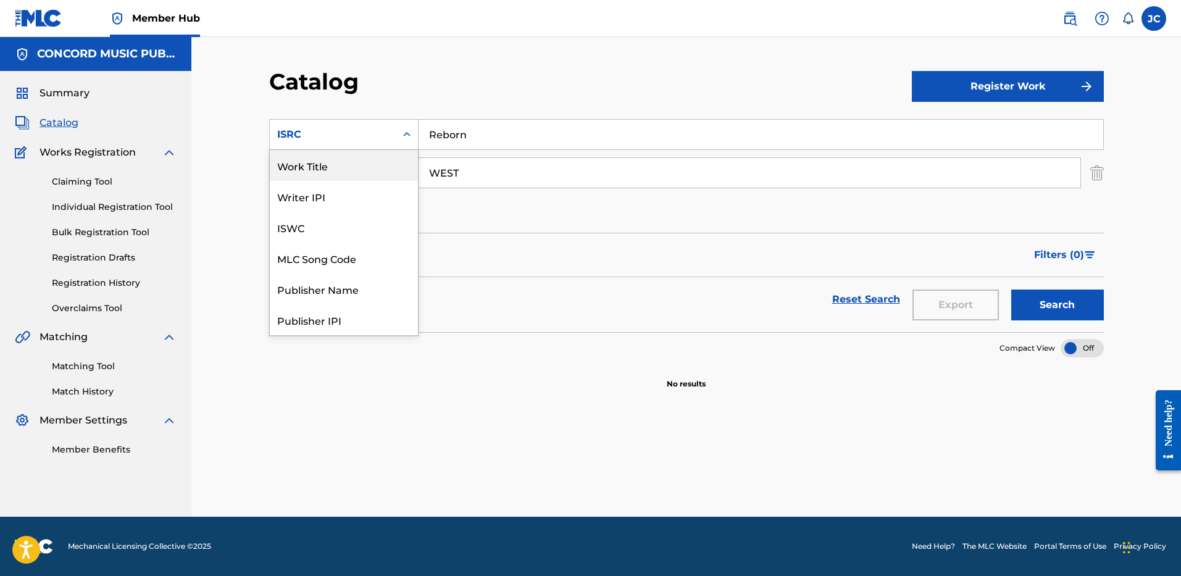
click at [357, 163] on div "Work Title" at bounding box center [344, 165] width 148 height 31
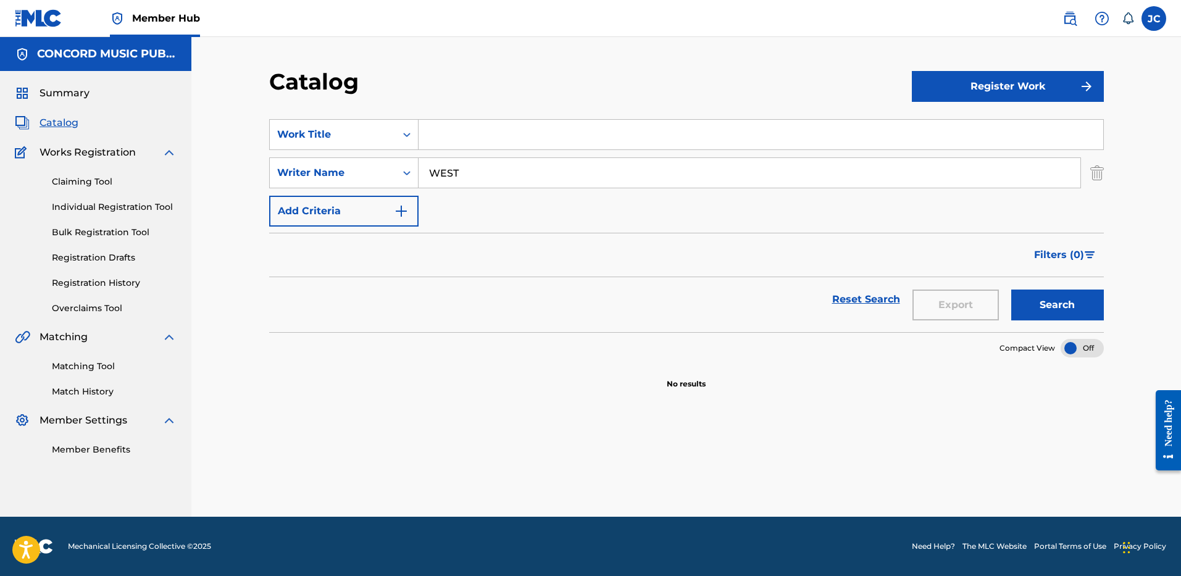
click at [472, 133] on input "Search Form" at bounding box center [761, 135] width 685 height 30
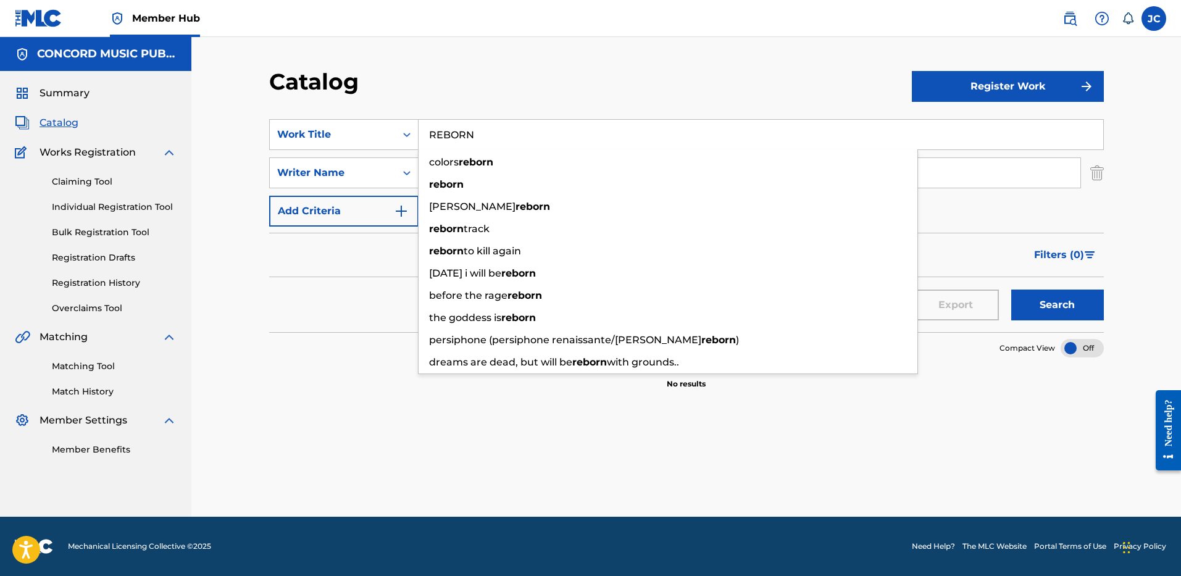
type input "REBORN"
click at [1011, 290] on button "Search" at bounding box center [1057, 305] width 93 height 31
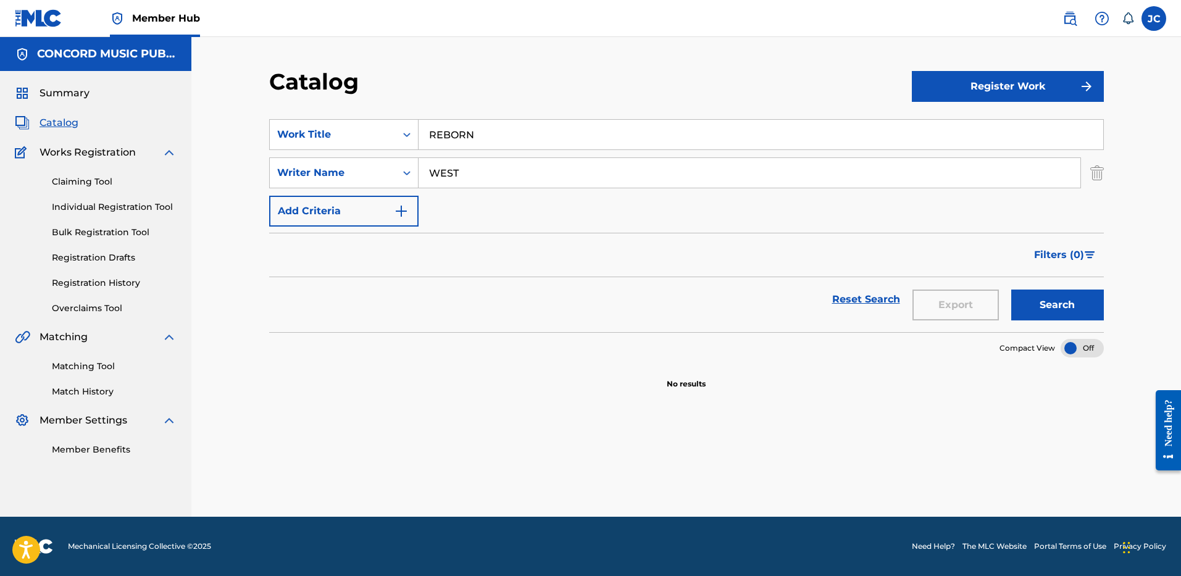
click at [490, 128] on input "REBORN" at bounding box center [761, 135] width 685 height 30
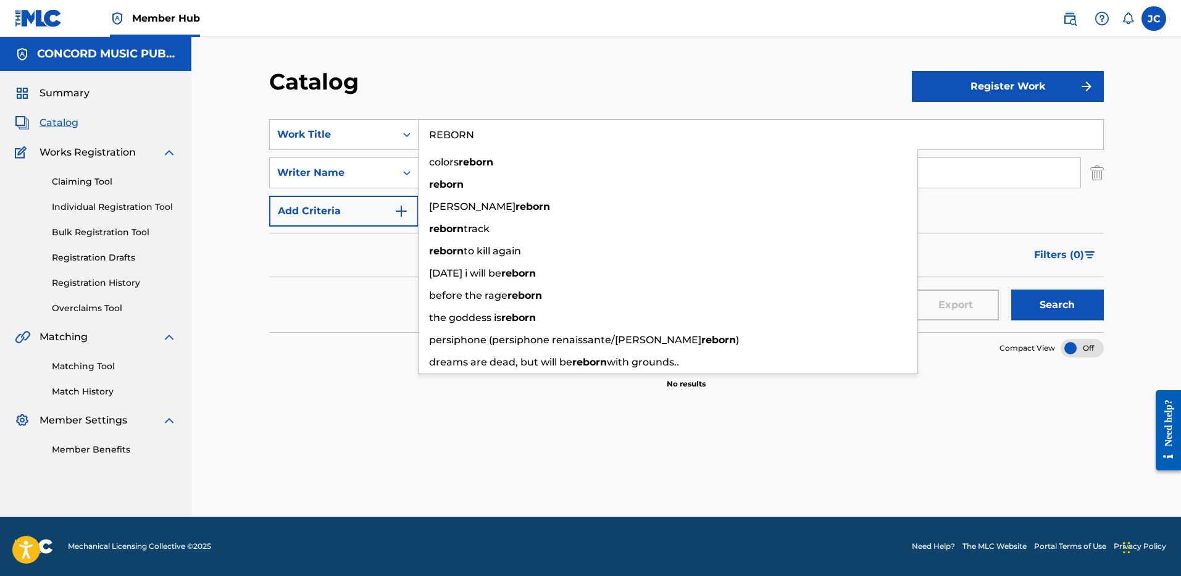
click at [689, 82] on div "Catalog" at bounding box center [590, 86] width 643 height 36
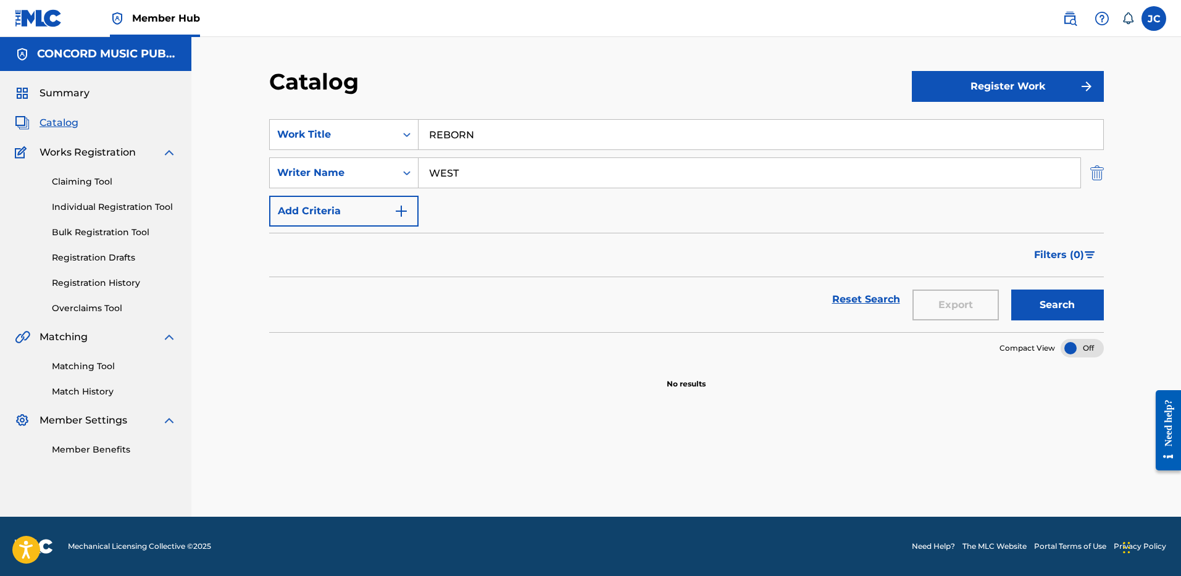
click at [1094, 169] on img "Search Form" at bounding box center [1097, 172] width 14 height 31
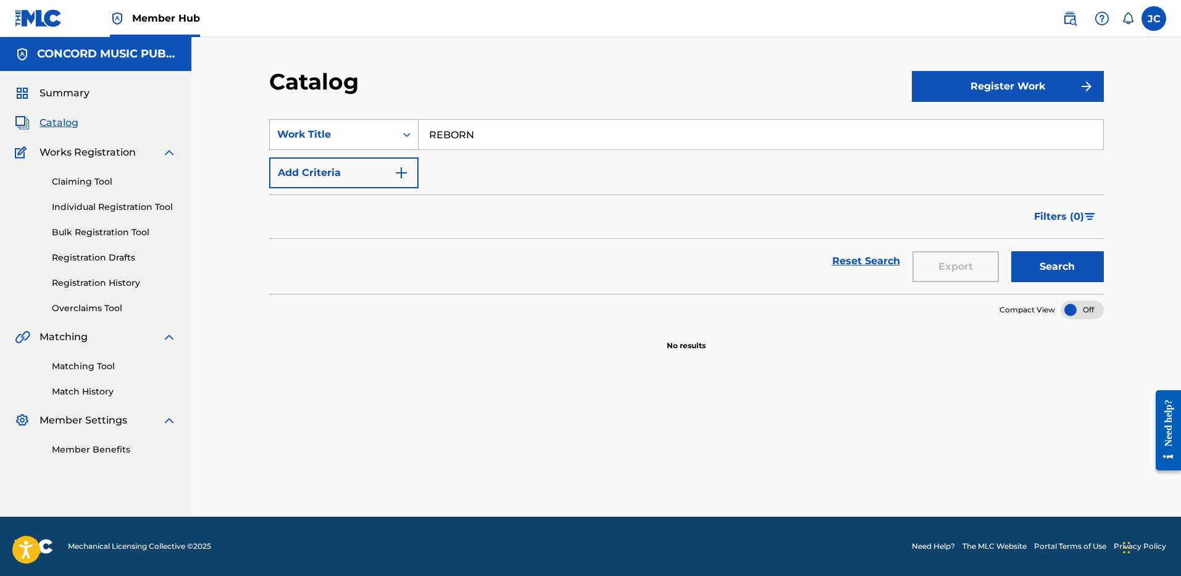
click at [368, 142] on div "Work Title" at bounding box center [333, 134] width 126 height 23
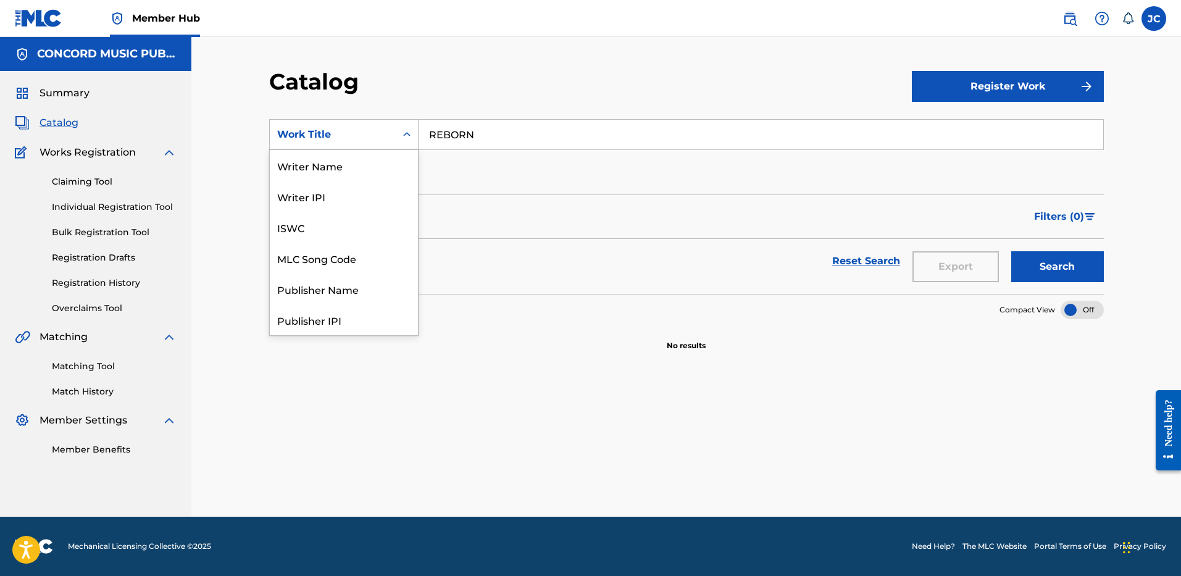
scroll to position [185, 0]
click at [377, 285] on div "ISRC" at bounding box center [344, 288] width 148 height 31
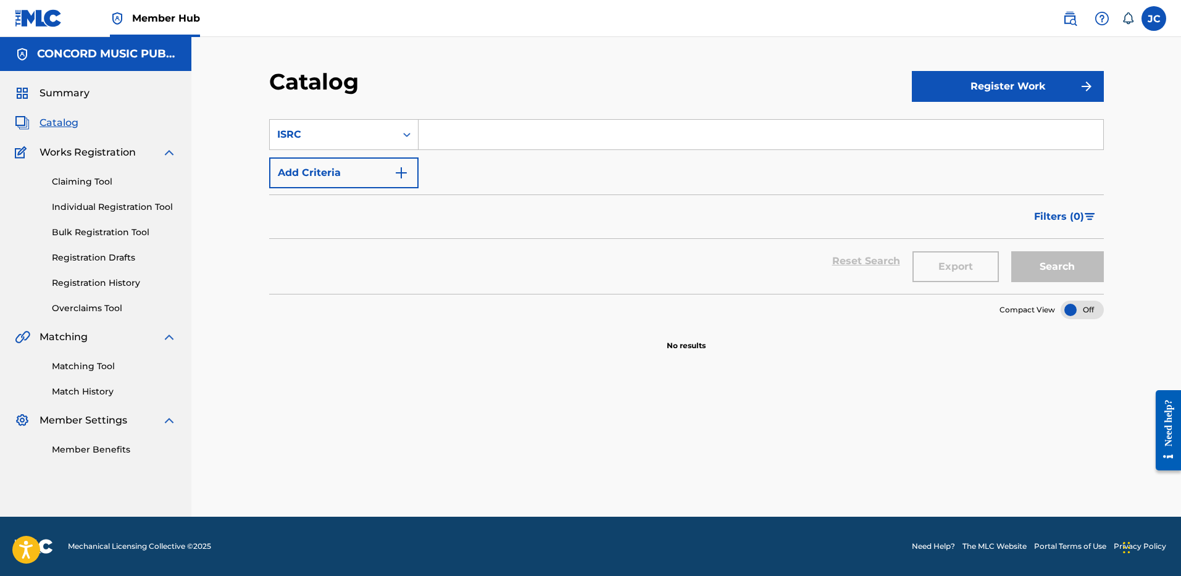
click at [478, 133] on input "Search Form" at bounding box center [761, 135] width 685 height 30
paste input "USUM72502984"
type input "USUM72502984"
click at [1011, 251] on button "Search" at bounding box center [1057, 266] width 93 height 31
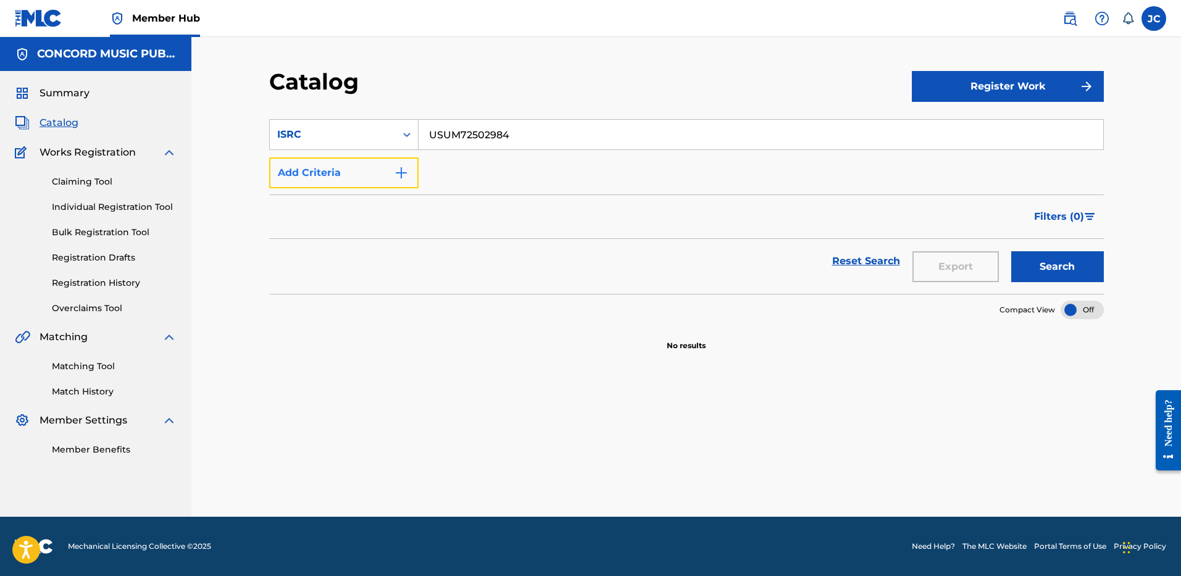
click at [364, 182] on button "Add Criteria" at bounding box center [343, 172] width 149 height 31
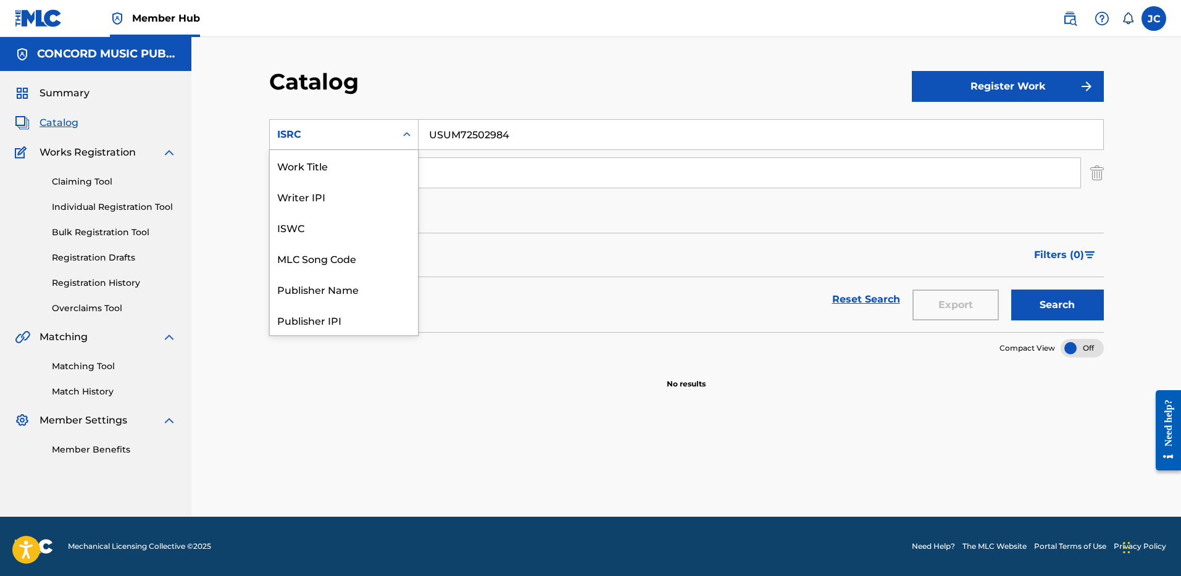
click at [383, 129] on div "ISRC" at bounding box center [332, 134] width 111 height 15
click at [375, 162] on div "Work Title" at bounding box center [344, 165] width 148 height 31
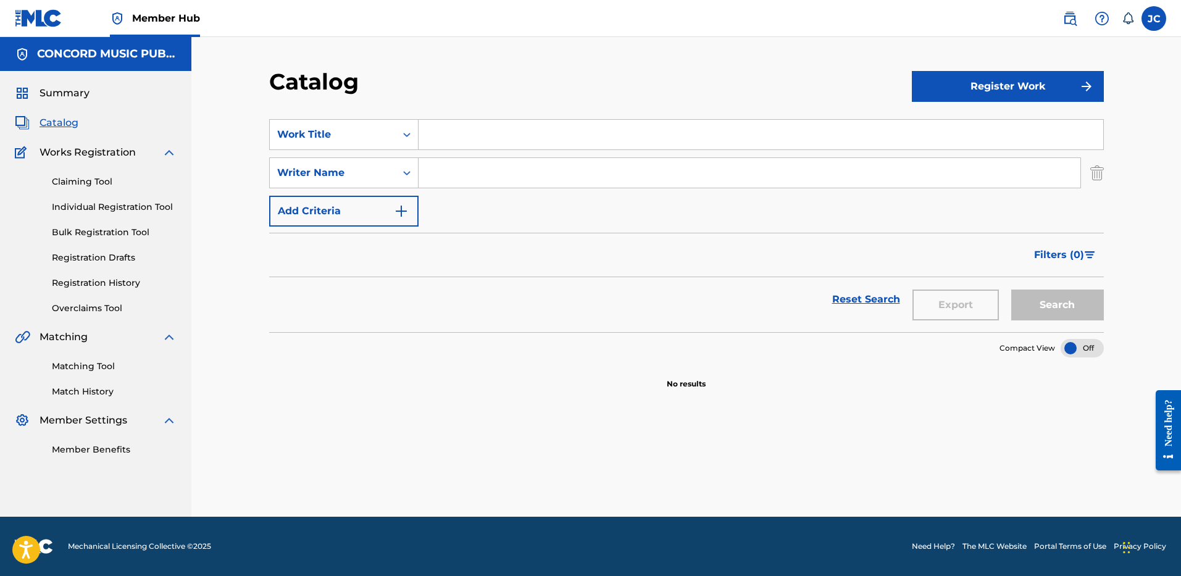
click at [477, 130] on input "Search Form" at bounding box center [761, 135] width 685 height 30
paste input "Pum Pum Jump"
type input "Pum Pum Jump"
click at [484, 171] on input "Search Form" at bounding box center [750, 173] width 662 height 30
type input "[PERSON_NAME]"
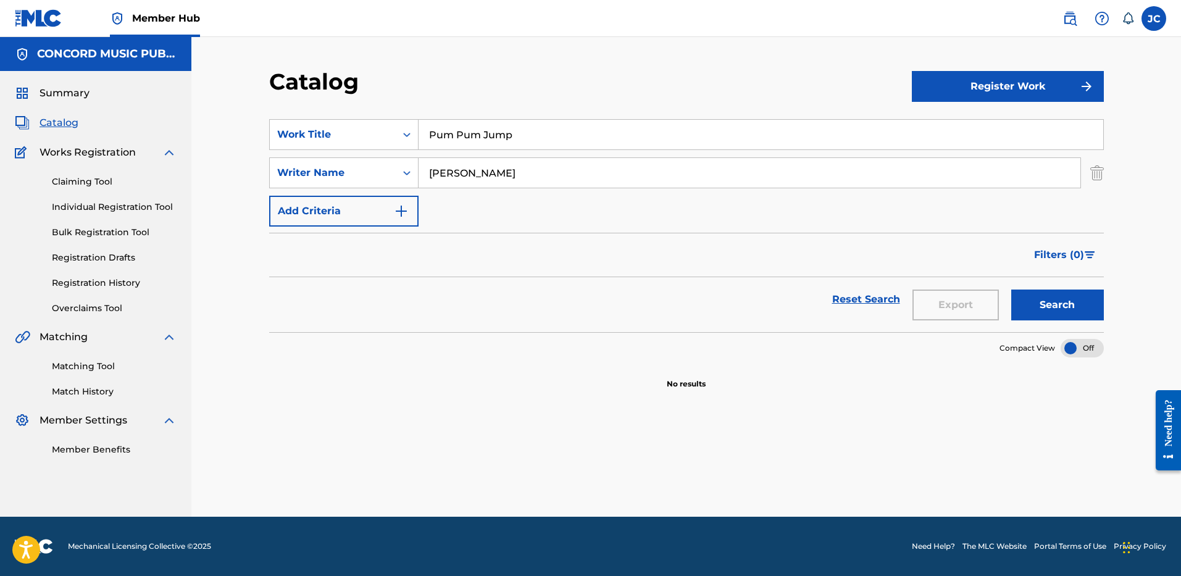
click at [1011, 290] on button "Search" at bounding box center [1057, 305] width 93 height 31
click at [486, 134] on input "Pum Pum Jump" at bounding box center [761, 135] width 685 height 30
click at [1097, 178] on img "Search Form" at bounding box center [1097, 172] width 14 height 31
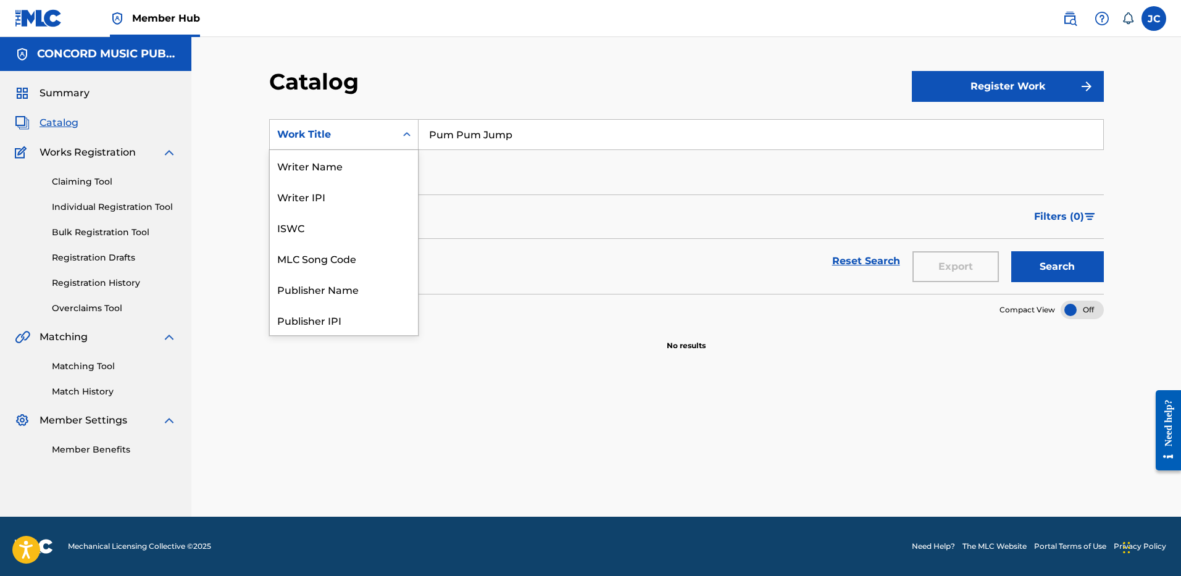
click at [381, 146] on div "Work Title" at bounding box center [333, 134] width 126 height 23
click at [377, 285] on div "ISRC" at bounding box center [344, 288] width 148 height 31
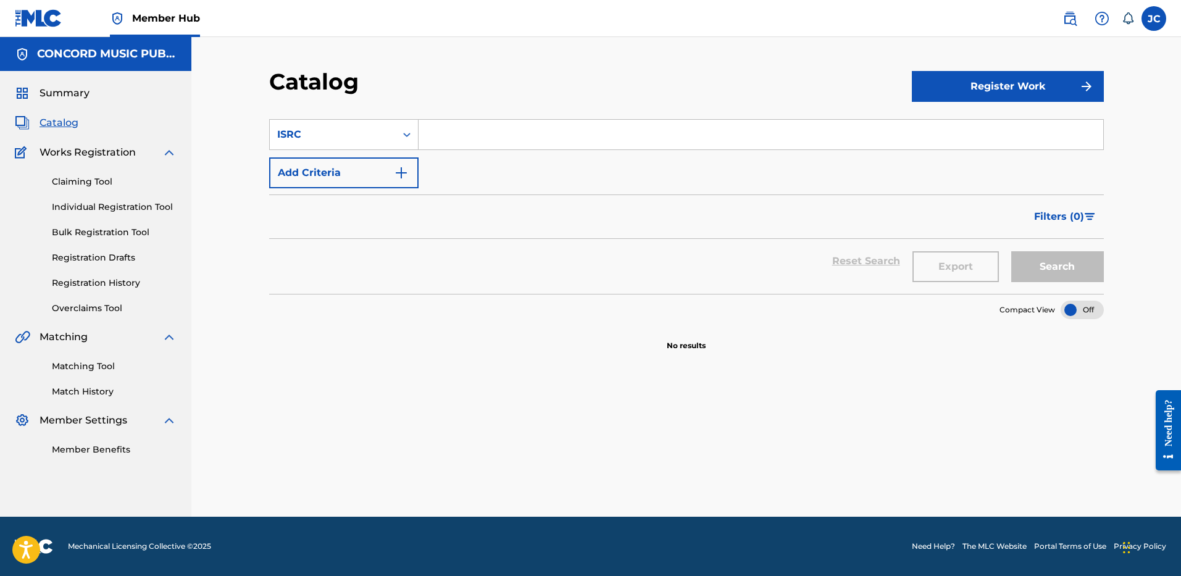
click at [481, 141] on input "Search Form" at bounding box center [761, 135] width 685 height 30
paste input "GBAHS2500267"
click at [1011, 251] on button "Search" at bounding box center [1057, 266] width 93 height 31
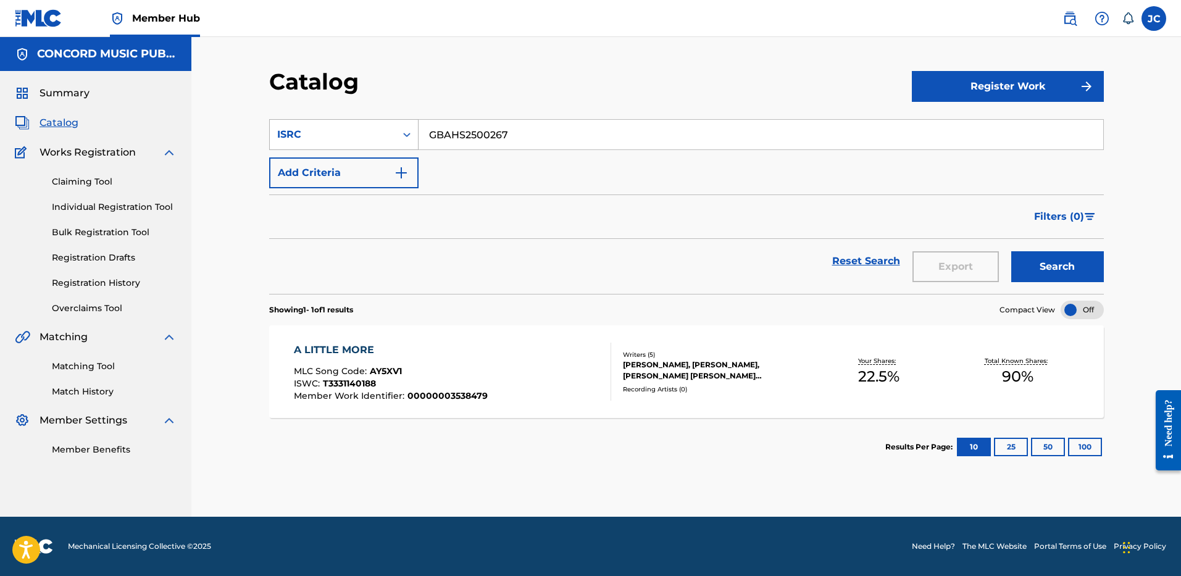
click at [393, 139] on div "ISRC" at bounding box center [333, 134] width 126 height 23
click at [571, 139] on input "GBAHS2500267" at bounding box center [761, 135] width 685 height 30
paste input "CTA0800348"
type input "GBCTA0800348"
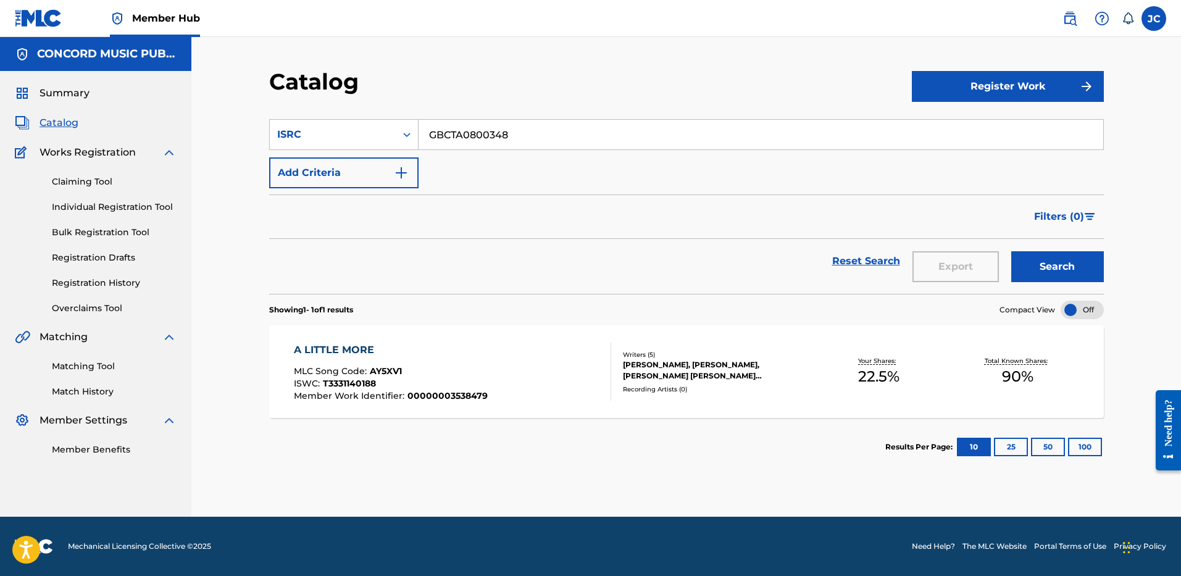
click at [1011, 251] on button "Search" at bounding box center [1057, 266] width 93 height 31
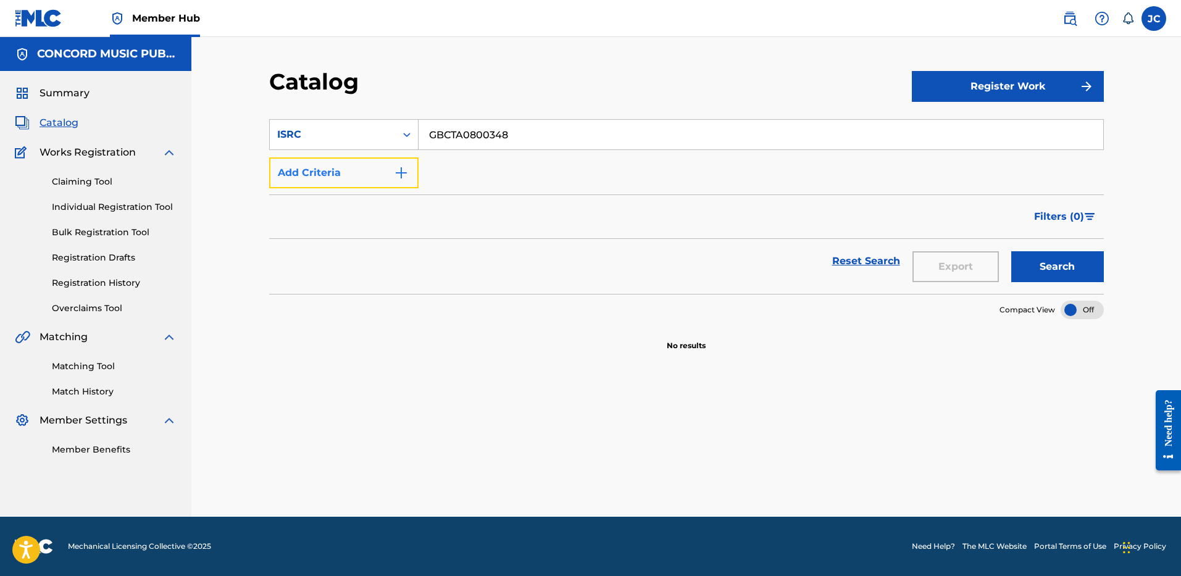
click at [364, 169] on button "Add Criteria" at bounding box center [343, 172] width 149 height 31
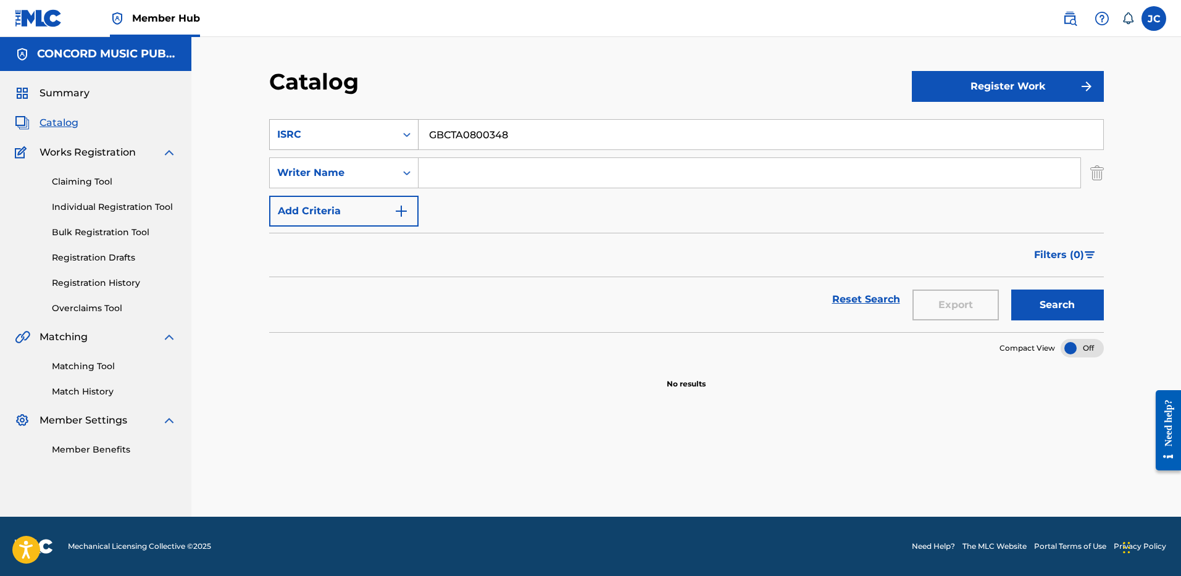
click at [372, 136] on div "ISRC" at bounding box center [332, 134] width 111 height 15
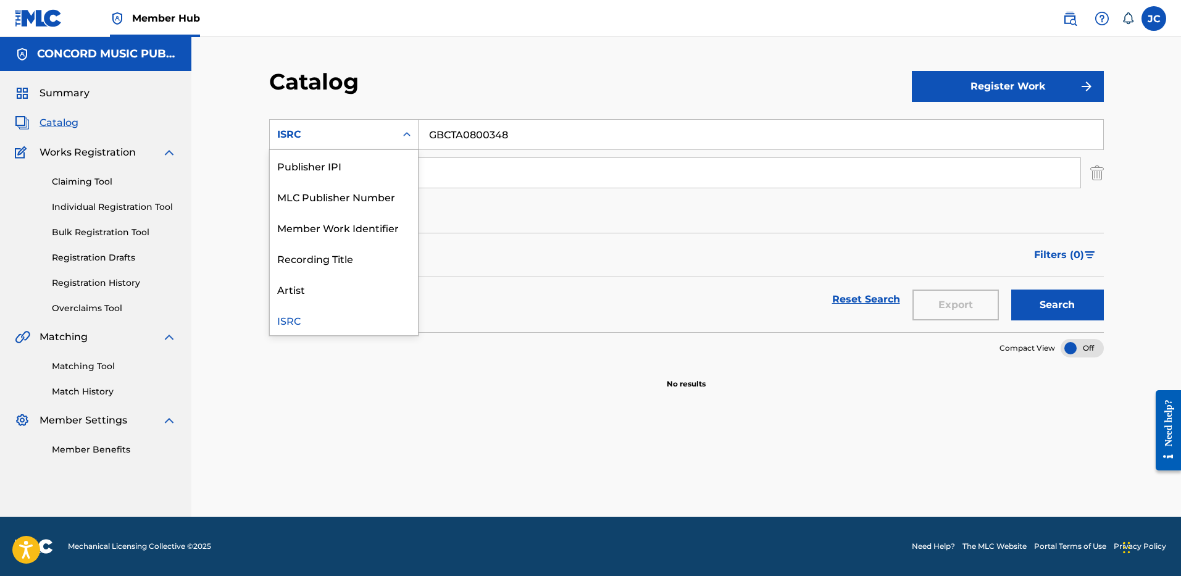
scroll to position [0, 0]
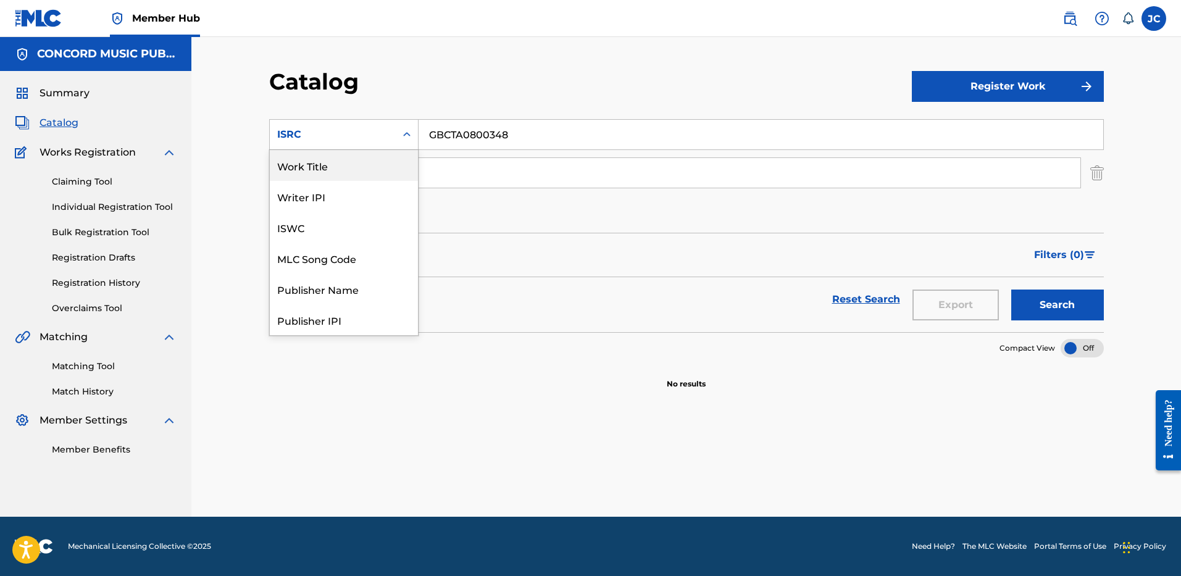
click at [385, 170] on div "Work Title" at bounding box center [344, 165] width 148 height 31
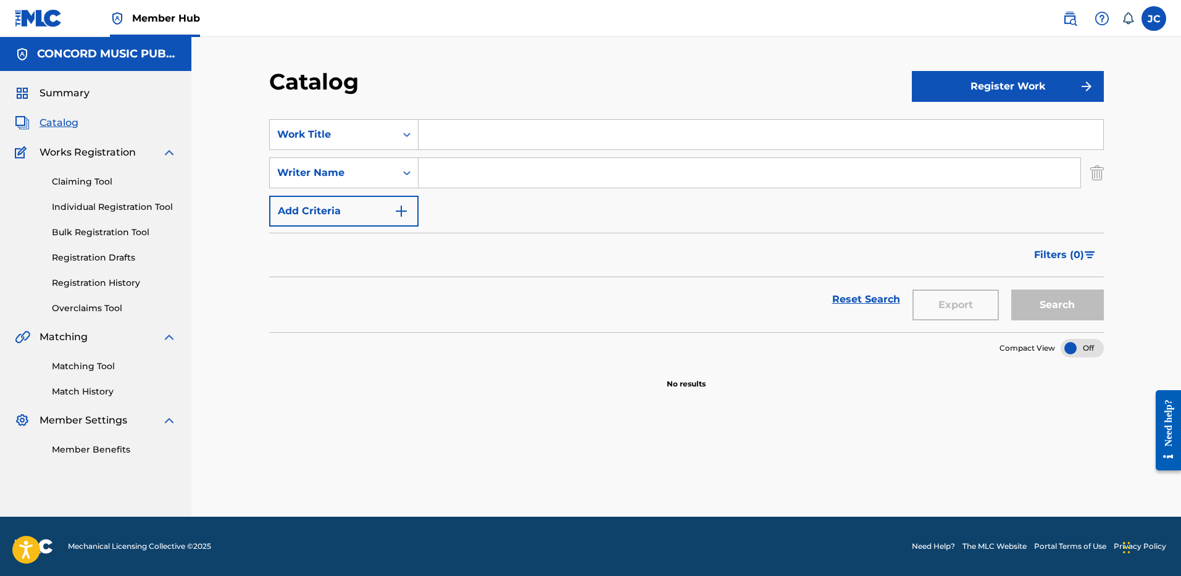
click at [502, 130] on input "Search Form" at bounding box center [761, 135] width 685 height 30
paste input "My Life Would Suck Without You"
type input "My Life Would Suck Without You"
click at [509, 171] on input "Search Form" at bounding box center [750, 173] width 662 height 30
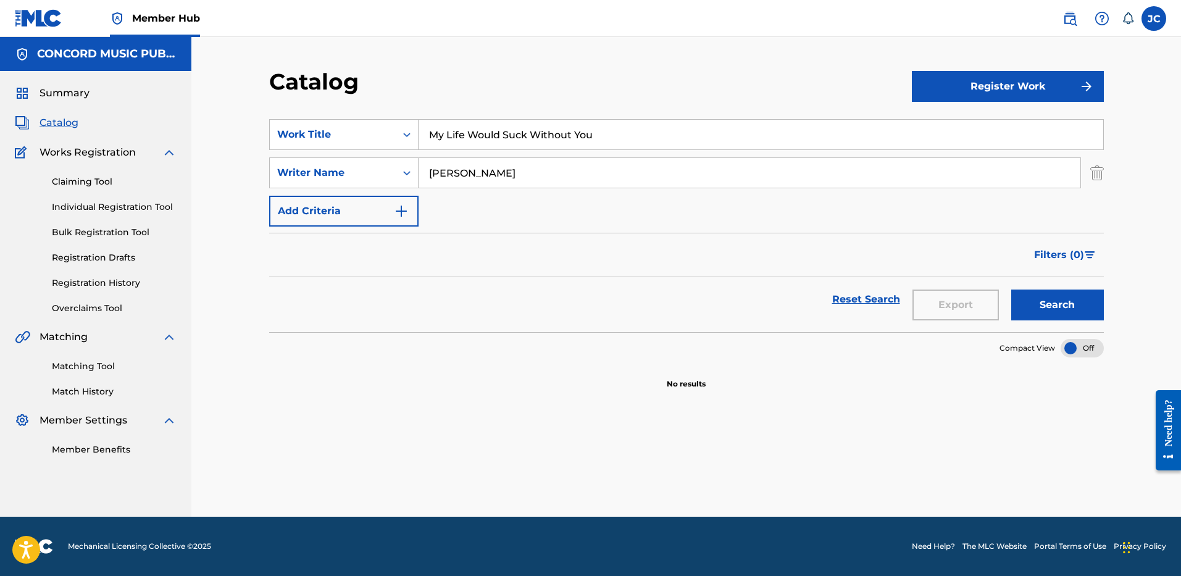
type input "[PERSON_NAME]"
click at [1011, 290] on button "Search" at bounding box center [1057, 305] width 93 height 31
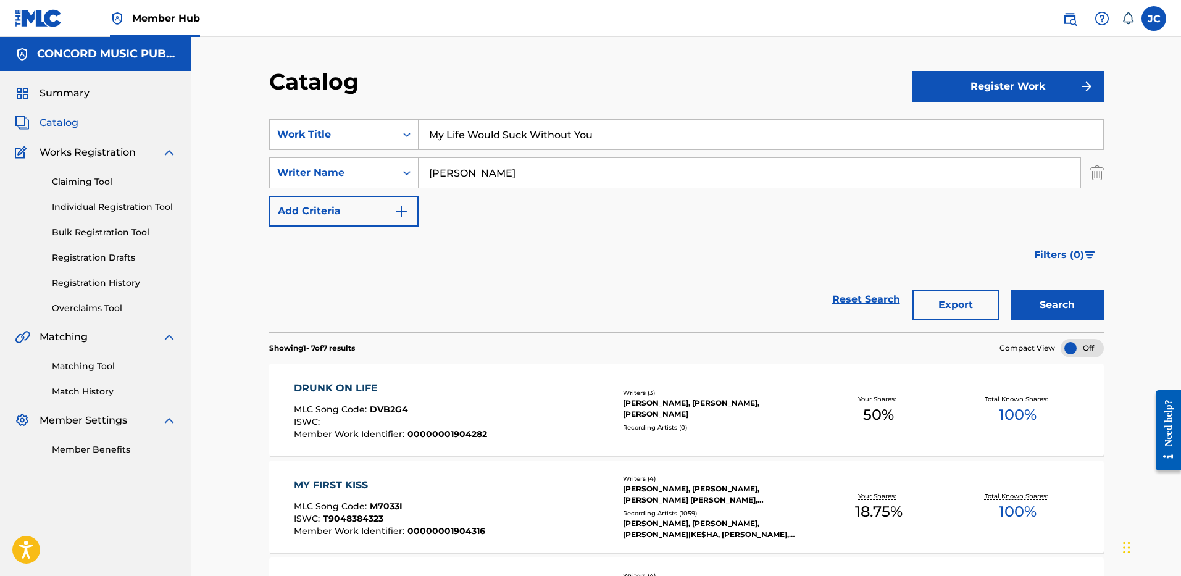
click at [508, 138] on input "My Life Would Suck Without You" at bounding box center [761, 135] width 685 height 30
click at [1089, 171] on div "SearchWithCriteriad0f8c464-b7f4-4d6a-9dee-7fa7143fcdbc Writer Name [PERSON_NAME]" at bounding box center [686, 172] width 835 height 31
click at [1094, 171] on img "Search Form" at bounding box center [1097, 172] width 14 height 31
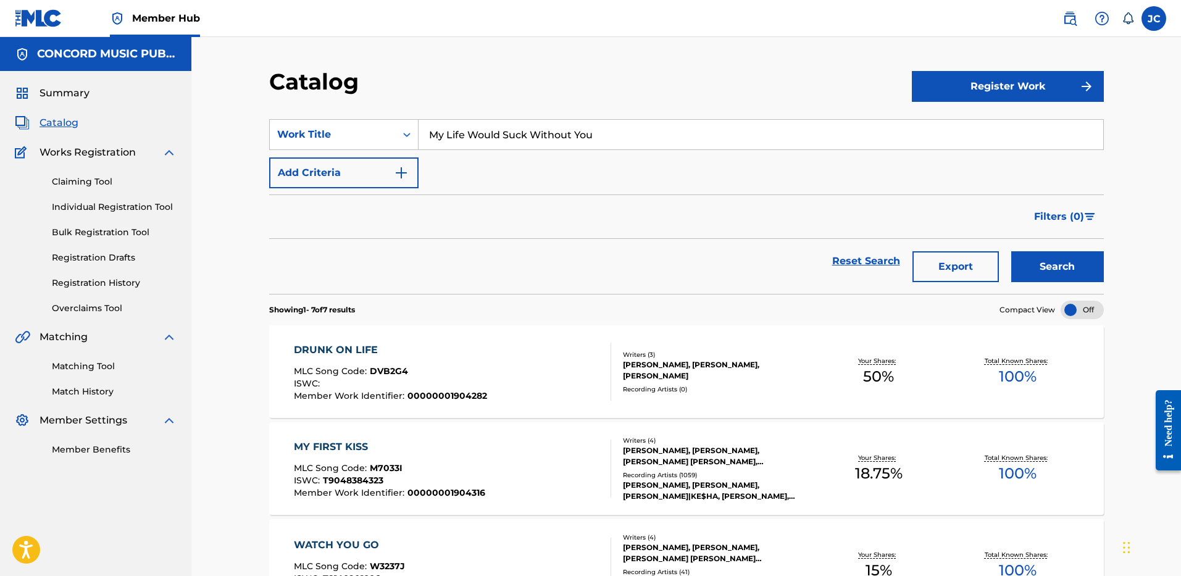
click at [380, 119] on section "SearchWithCriteria0cb29cf8-6736-428f-97b7-1568c21fb47e Work Title My Life Would…" at bounding box center [686, 199] width 835 height 190
click at [378, 130] on div "Work Title" at bounding box center [332, 134] width 111 height 15
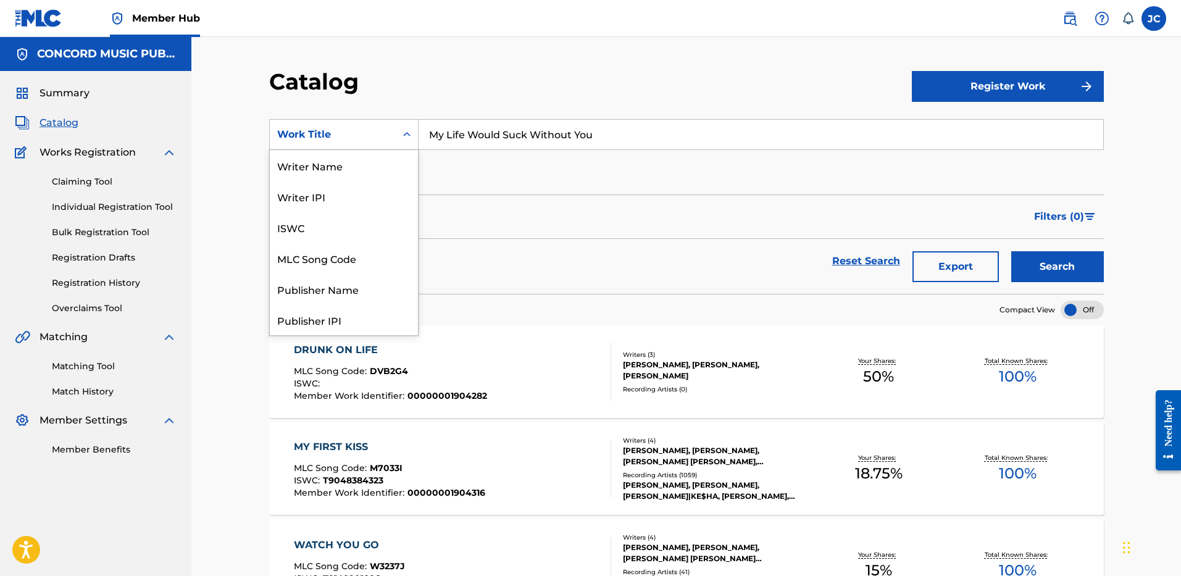
scroll to position [185, 0]
click at [360, 291] on div "ISRC" at bounding box center [344, 288] width 148 height 31
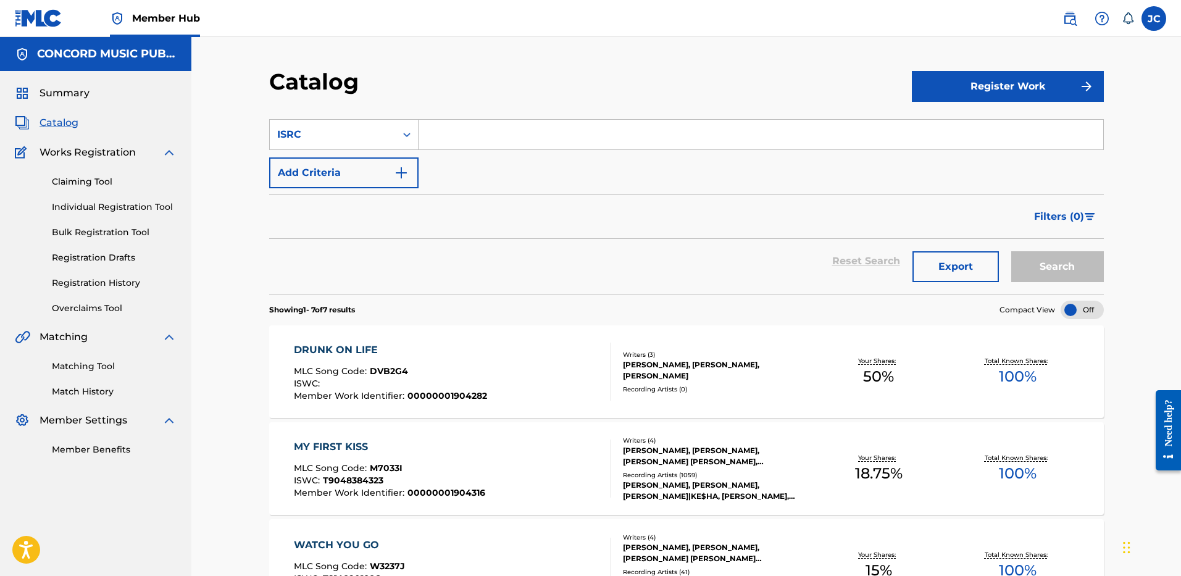
click at [511, 146] on input "Search Form" at bounding box center [761, 135] width 685 height 30
paste input "USUM72116304"
type input "USUM72116304"
click at [1011, 251] on button "Search" at bounding box center [1057, 266] width 93 height 31
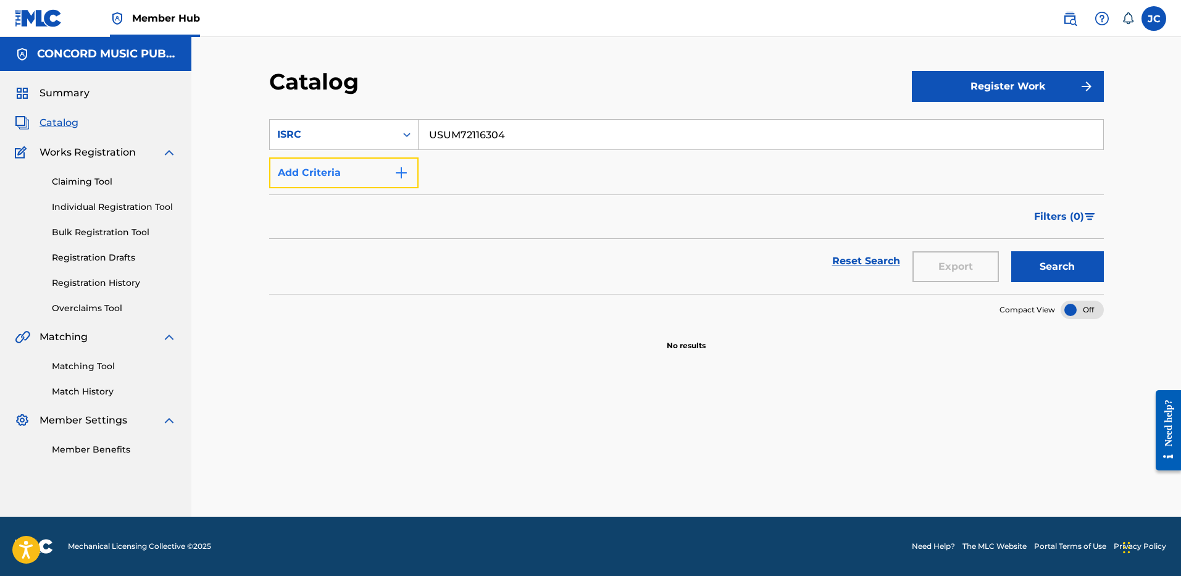
click at [343, 162] on button "Add Criteria" at bounding box center [343, 172] width 149 height 31
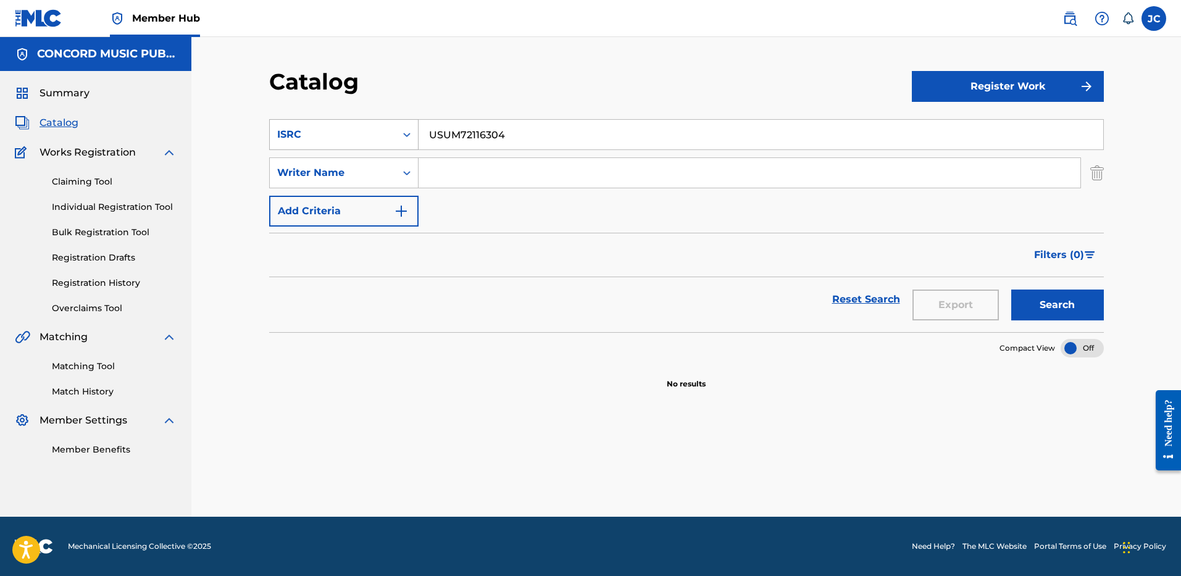
click at [396, 122] on div "Search Form" at bounding box center [407, 135] width 22 height 30
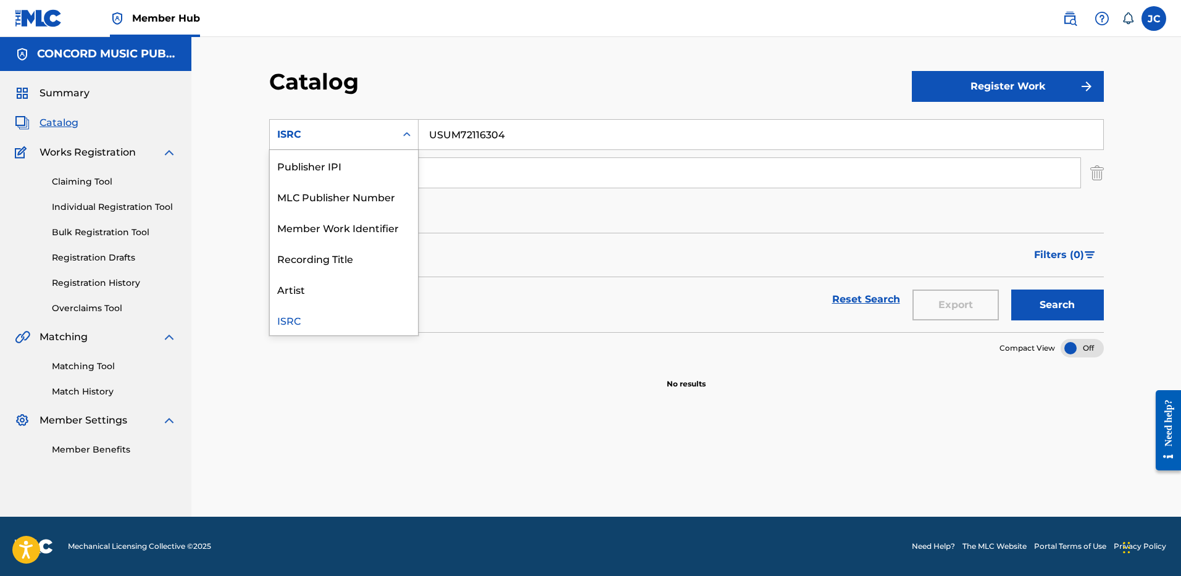
scroll to position [0, 0]
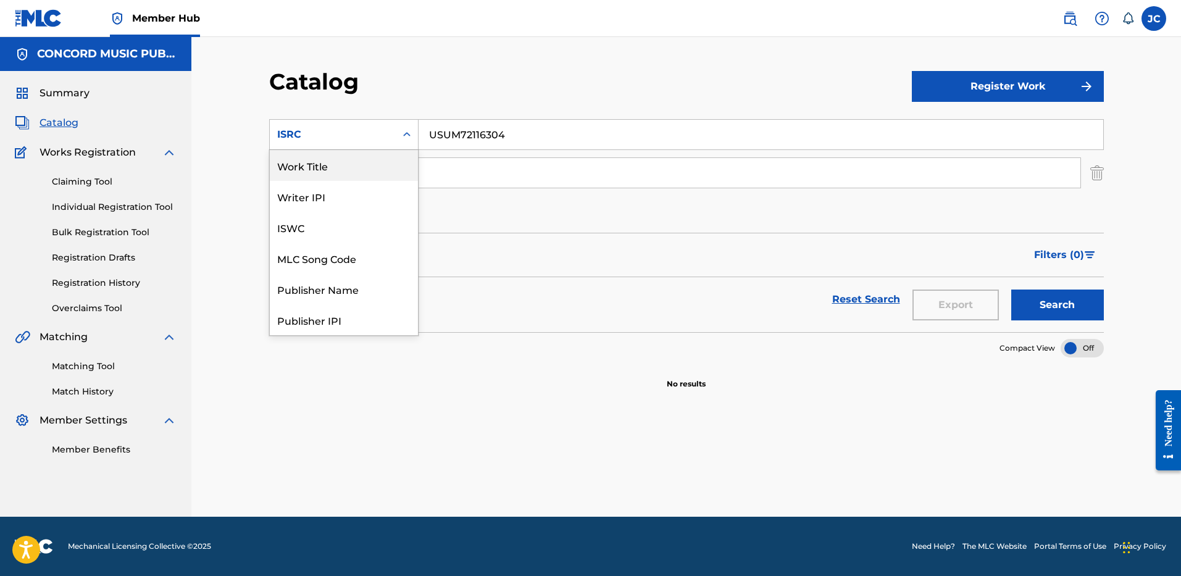
click at [366, 165] on div "Work Title" at bounding box center [344, 165] width 148 height 31
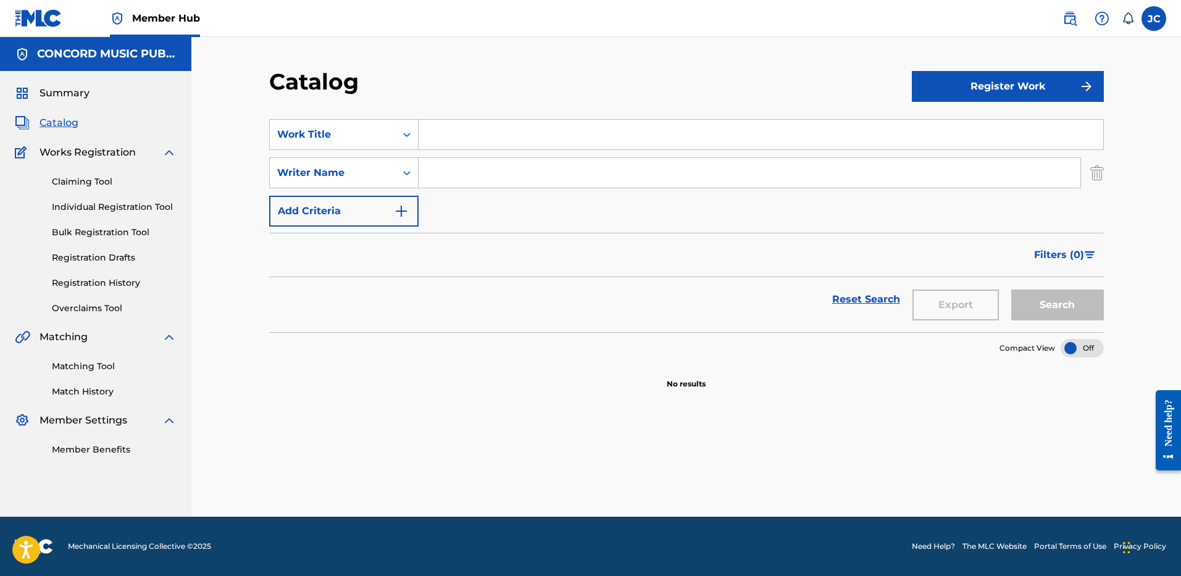
click at [463, 138] on input "Search Form" at bounding box center [761, 135] width 685 height 30
paste input "Off The Grid"
type input "Off The Grid"
click at [610, 72] on div "Catalog" at bounding box center [590, 86] width 643 height 36
click at [570, 162] on input "Search Form" at bounding box center [750, 173] width 662 height 30
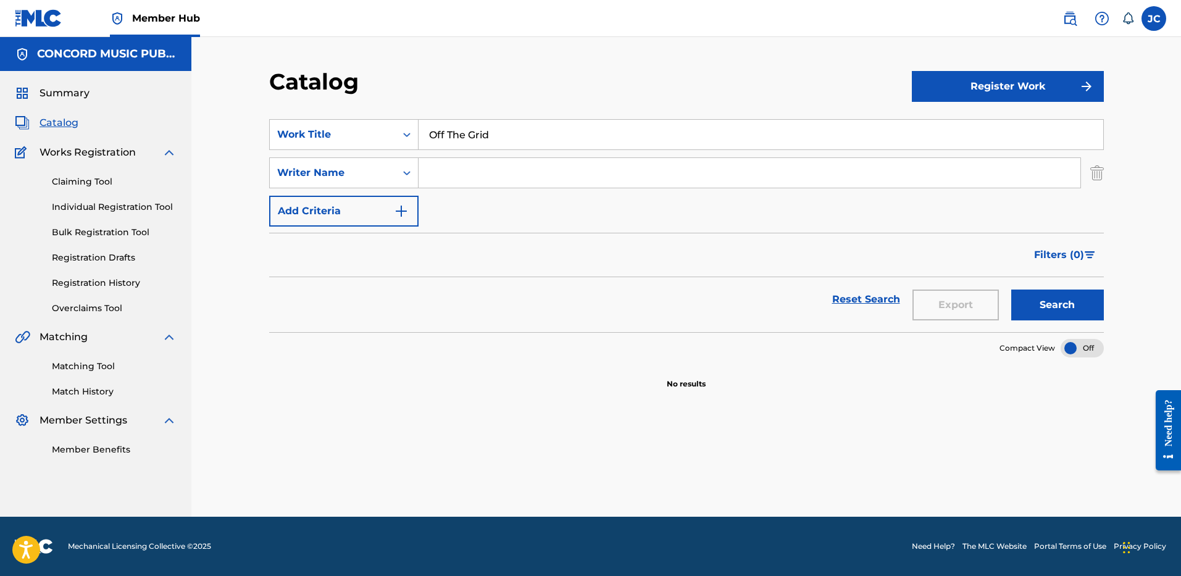
paste input "Klughammer"
type input "Klughammer"
click at [1011, 290] on button "Search" at bounding box center [1057, 305] width 93 height 31
click at [552, 128] on input "Off The Grid" at bounding box center [761, 135] width 685 height 30
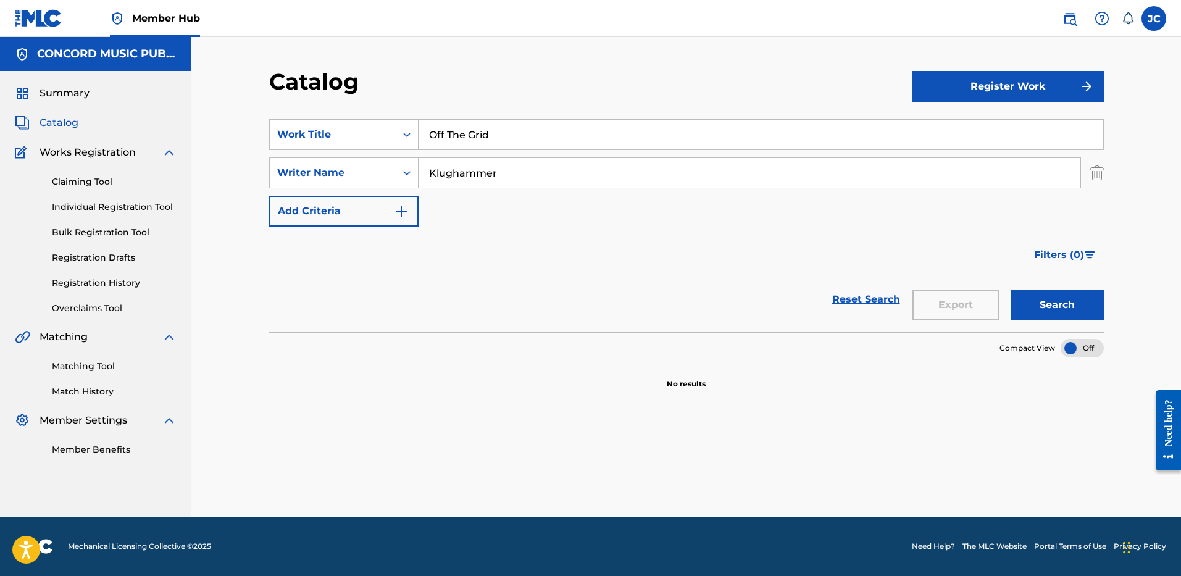
click at [552, 128] on input "Off The Grid" at bounding box center [761, 135] width 685 height 30
click at [545, 79] on div "Catalog" at bounding box center [590, 86] width 643 height 36
click at [530, 185] on input "Klughammer" at bounding box center [750, 173] width 662 height 30
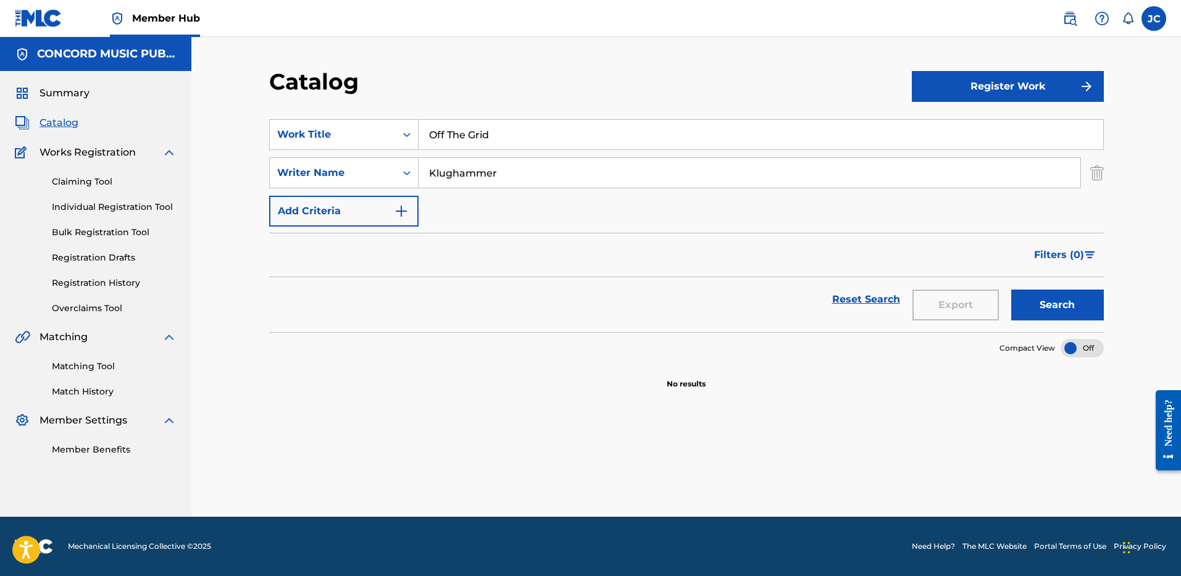
click at [530, 185] on input "Klughammer" at bounding box center [750, 173] width 662 height 30
click at [491, 131] on input "Off The Grid" at bounding box center [761, 135] width 685 height 30
click at [1094, 170] on img "Search Form" at bounding box center [1097, 172] width 14 height 31
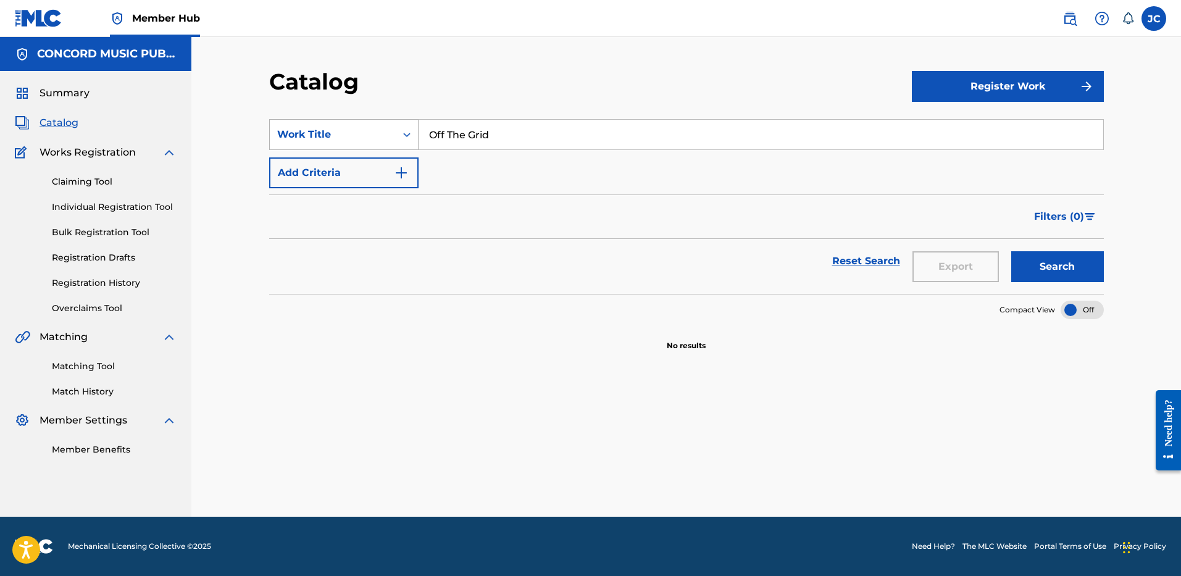
click at [357, 142] on div "Work Title" at bounding box center [333, 134] width 126 height 23
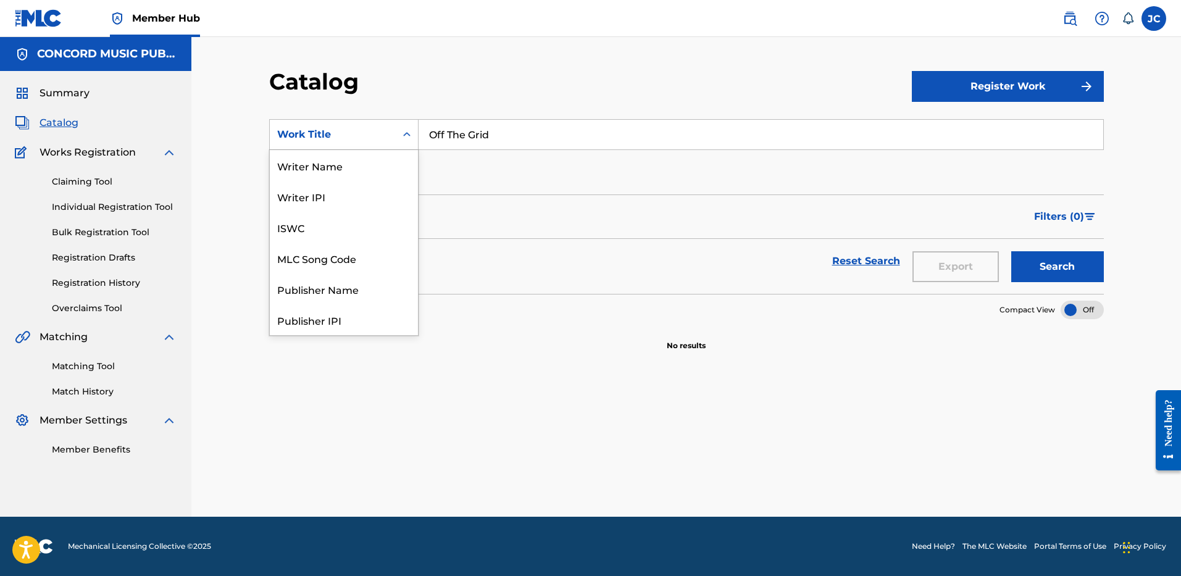
scroll to position [185, 0]
click at [360, 285] on div "ISRC" at bounding box center [344, 288] width 148 height 31
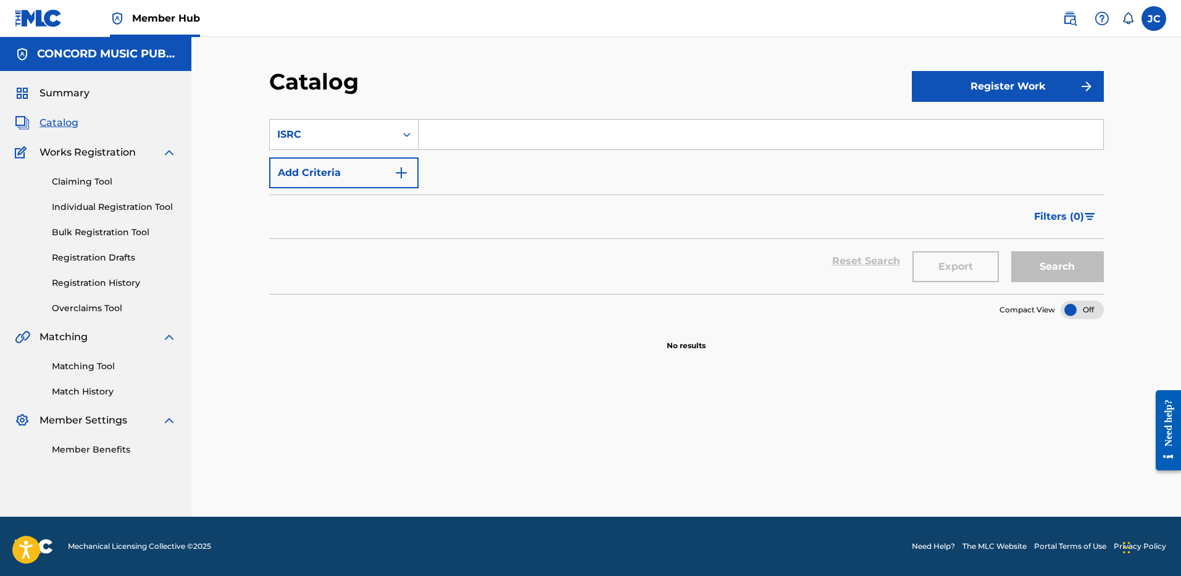
click at [484, 130] on input "Search Form" at bounding box center [761, 135] width 685 height 30
paste input "USAT22407781"
type input "USAT22407781"
click at [1011, 251] on button "Search" at bounding box center [1057, 266] width 93 height 31
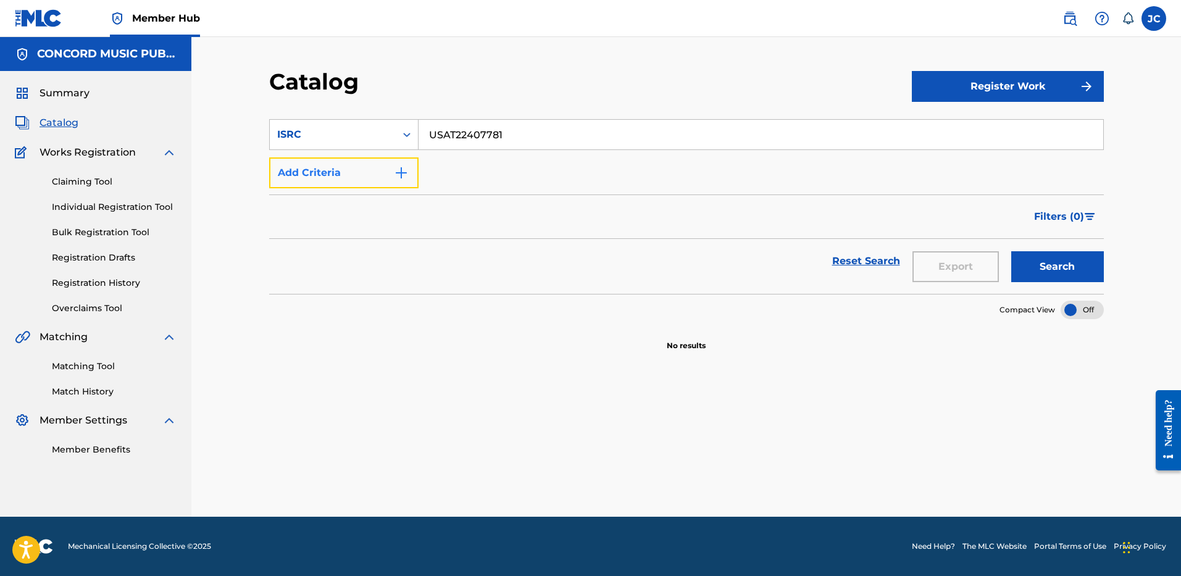
click at [399, 181] on button "Add Criteria" at bounding box center [343, 172] width 149 height 31
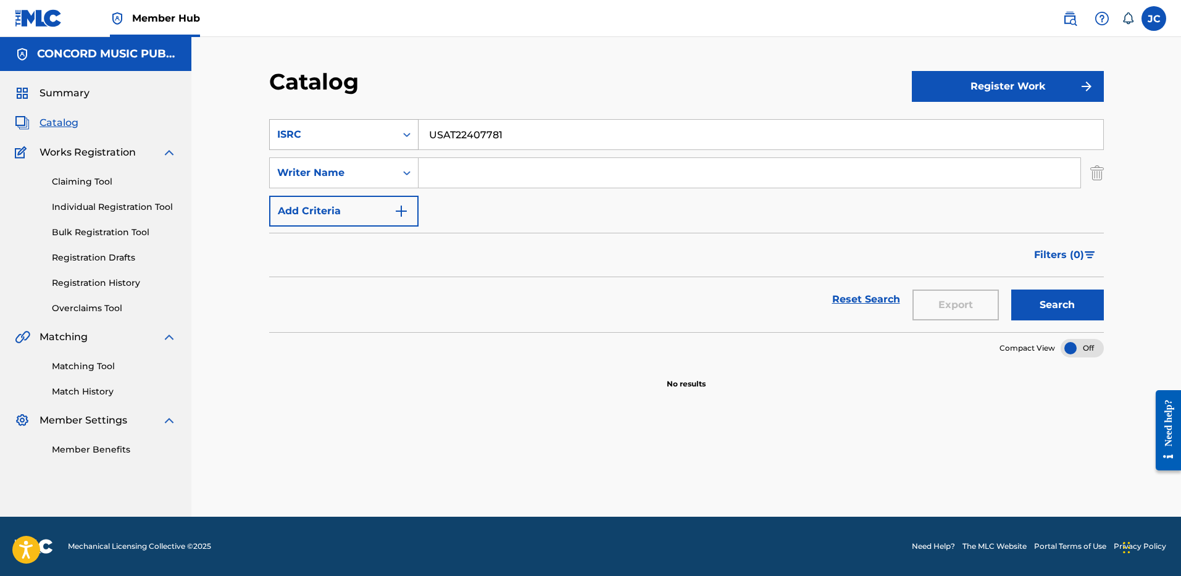
click at [392, 131] on div "ISRC" at bounding box center [333, 134] width 126 height 23
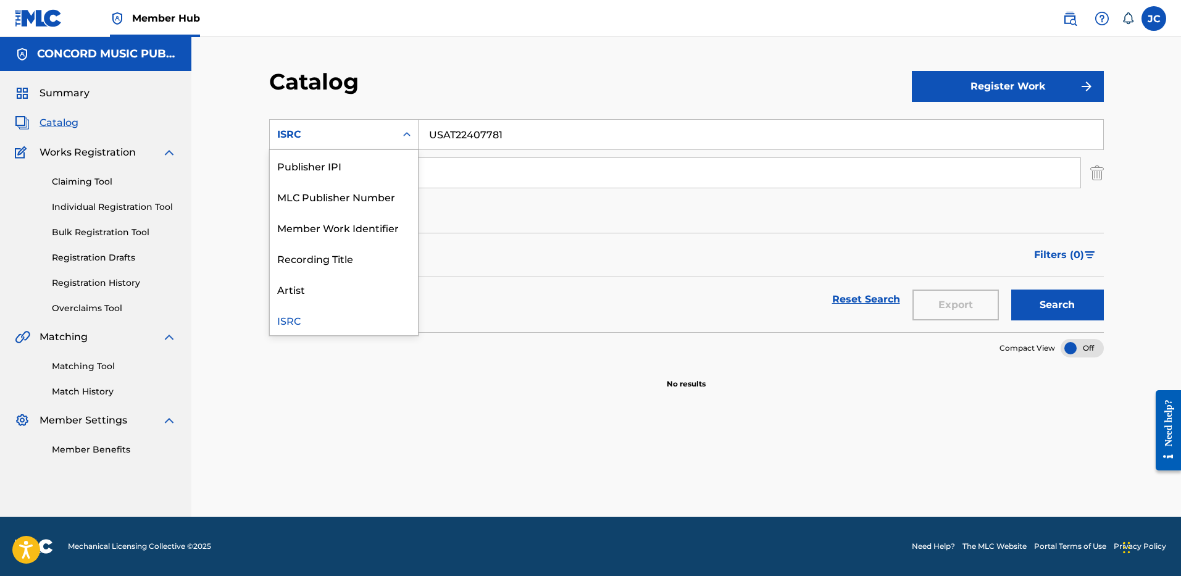
scroll to position [0, 0]
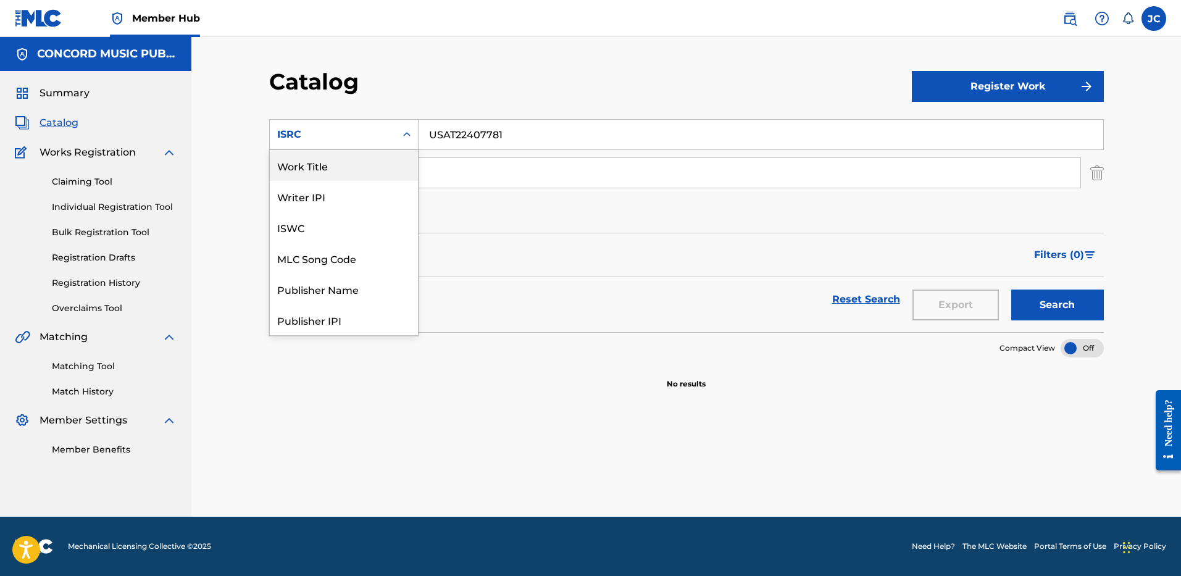
click at [368, 167] on div "Work Title" at bounding box center [344, 165] width 148 height 31
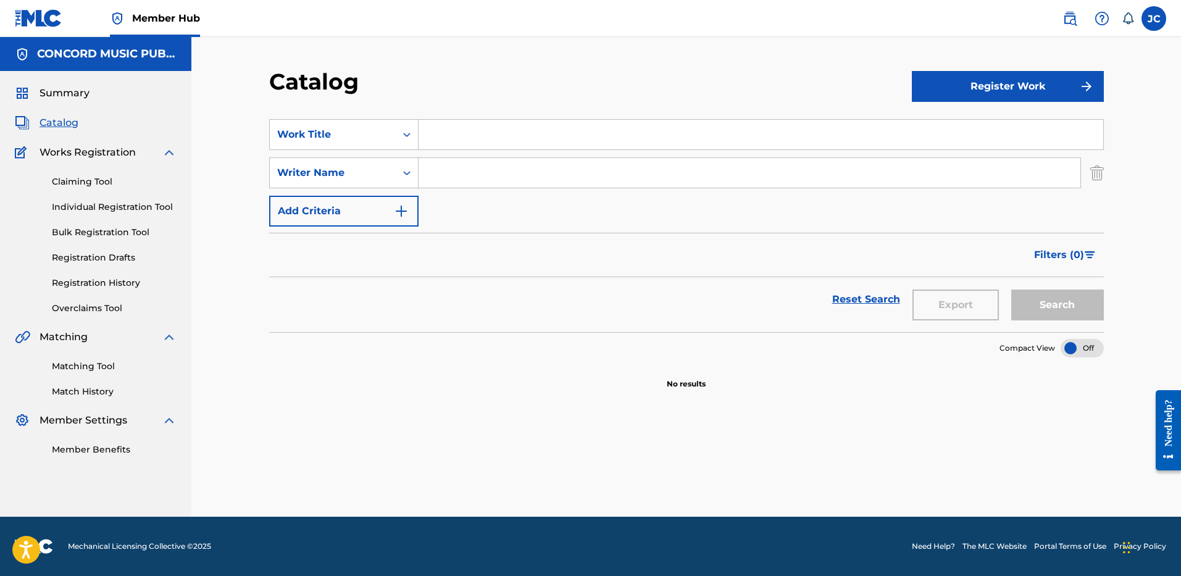
click at [460, 135] on input "Search Form" at bounding box center [761, 135] width 685 height 30
paste input "Love Myself"
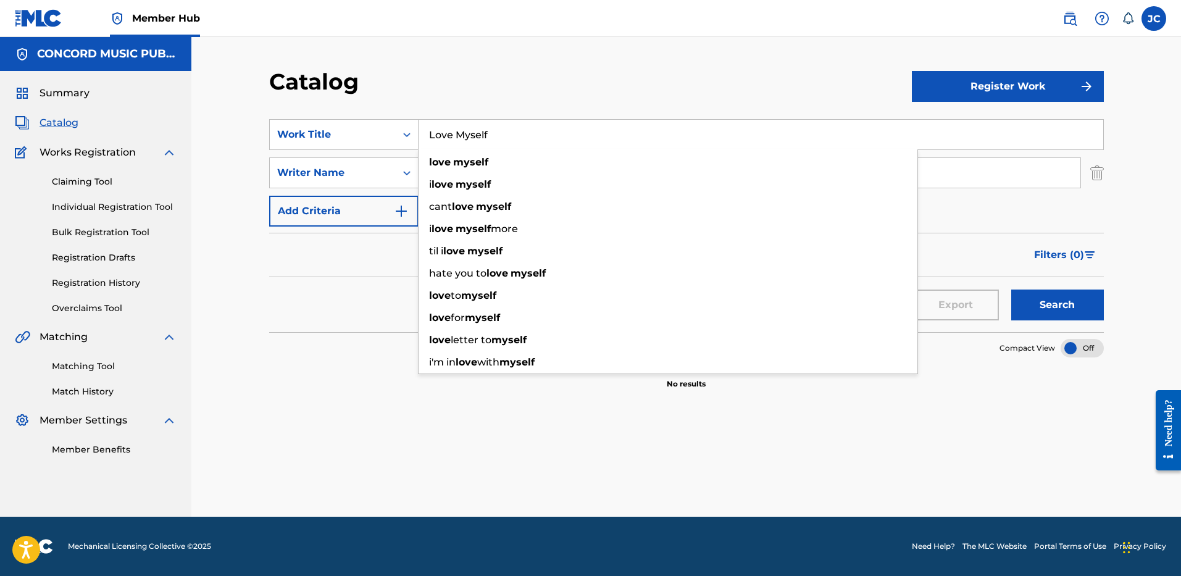
type input "Love Myself"
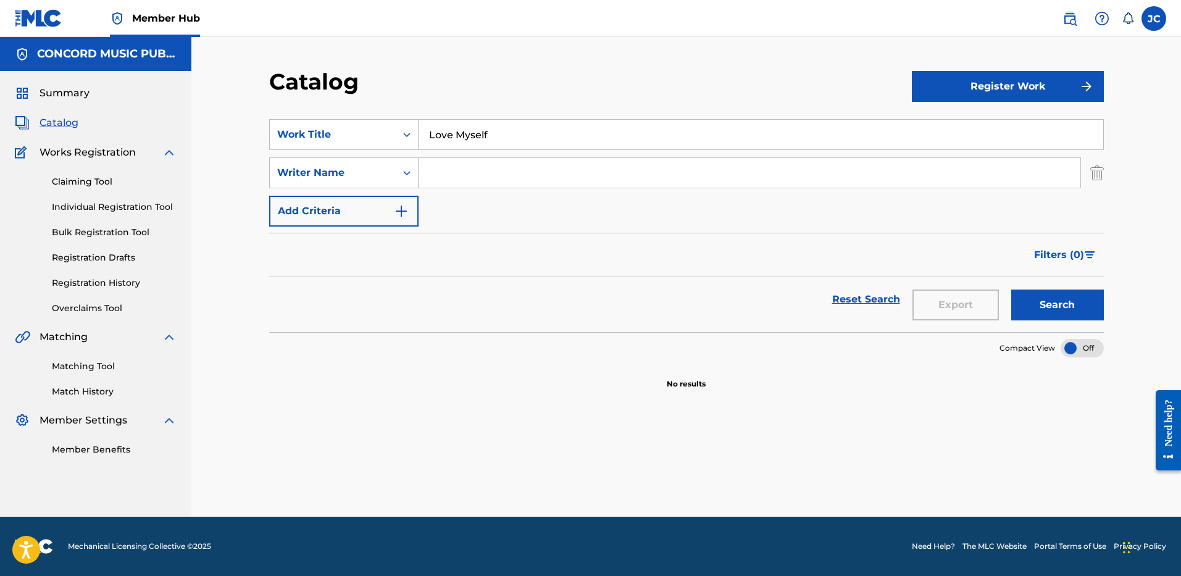
click at [457, 68] on div "Catalog" at bounding box center [590, 86] width 643 height 36
click at [446, 183] on input "Search Form" at bounding box center [750, 173] width 662 height 30
paste input "[PERSON_NAME]"
type input "[PERSON_NAME]"
click at [1011, 290] on button "Search" at bounding box center [1057, 305] width 93 height 31
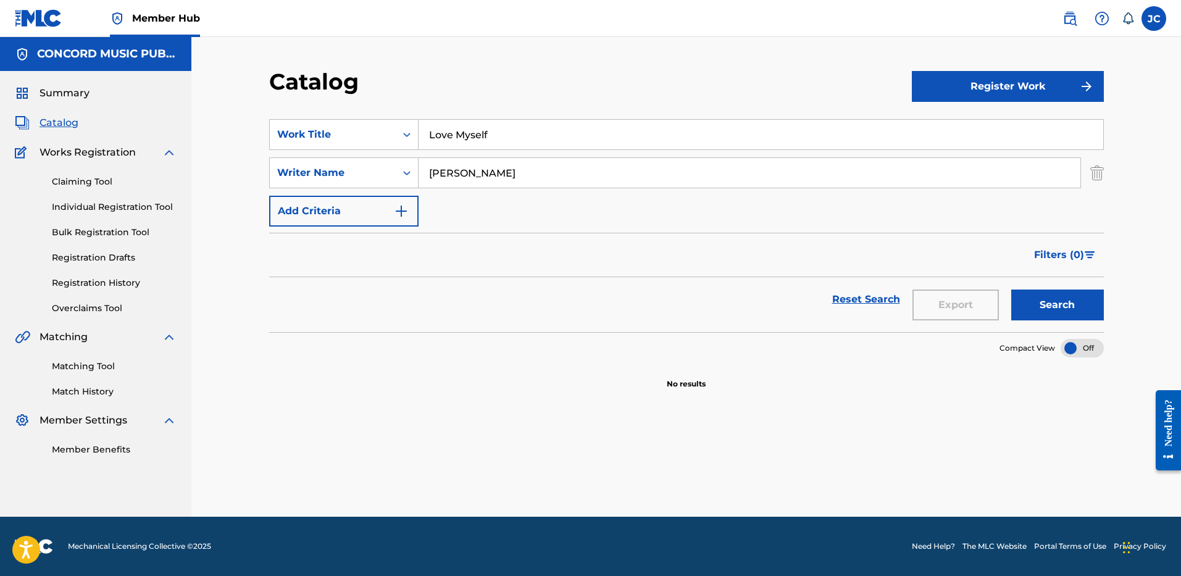
click at [461, 136] on input "Love Myself" at bounding box center [761, 135] width 685 height 30
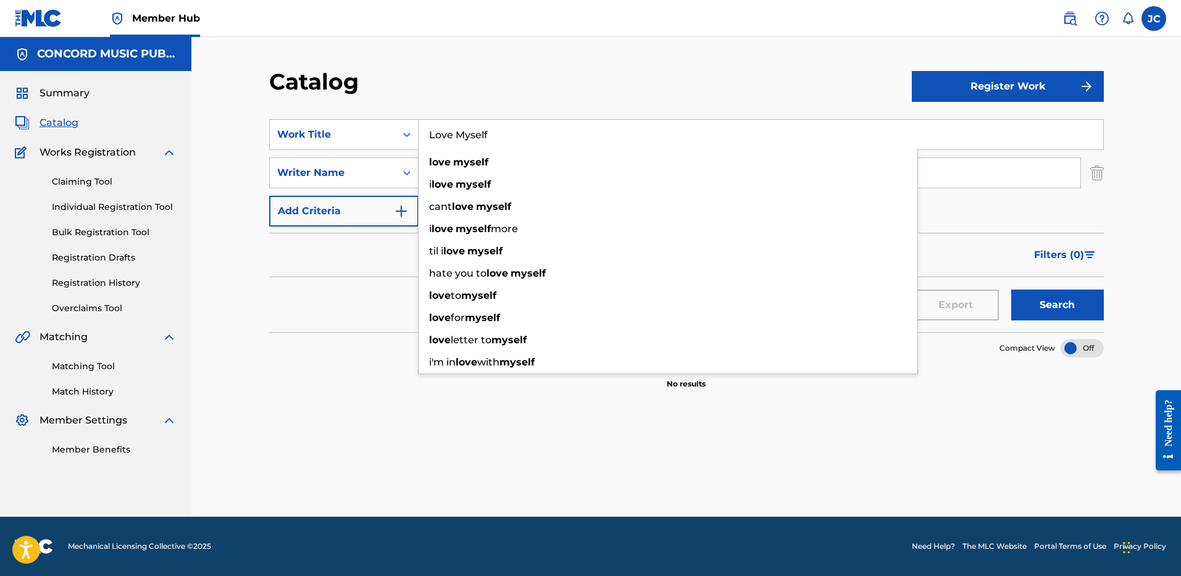
click at [461, 136] on input "Love Myself" at bounding box center [761, 135] width 685 height 30
click at [540, 96] on div "Catalog" at bounding box center [590, 86] width 643 height 36
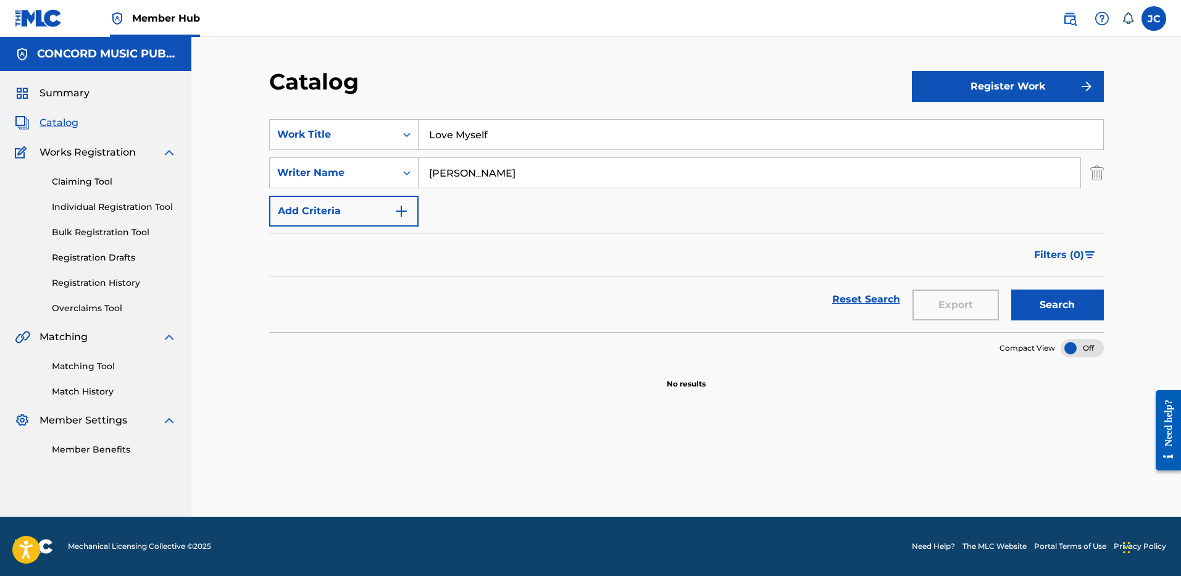
click at [511, 173] on input "[PERSON_NAME]" at bounding box center [750, 173] width 662 height 30
click at [462, 128] on input "Love Myself" at bounding box center [761, 135] width 685 height 30
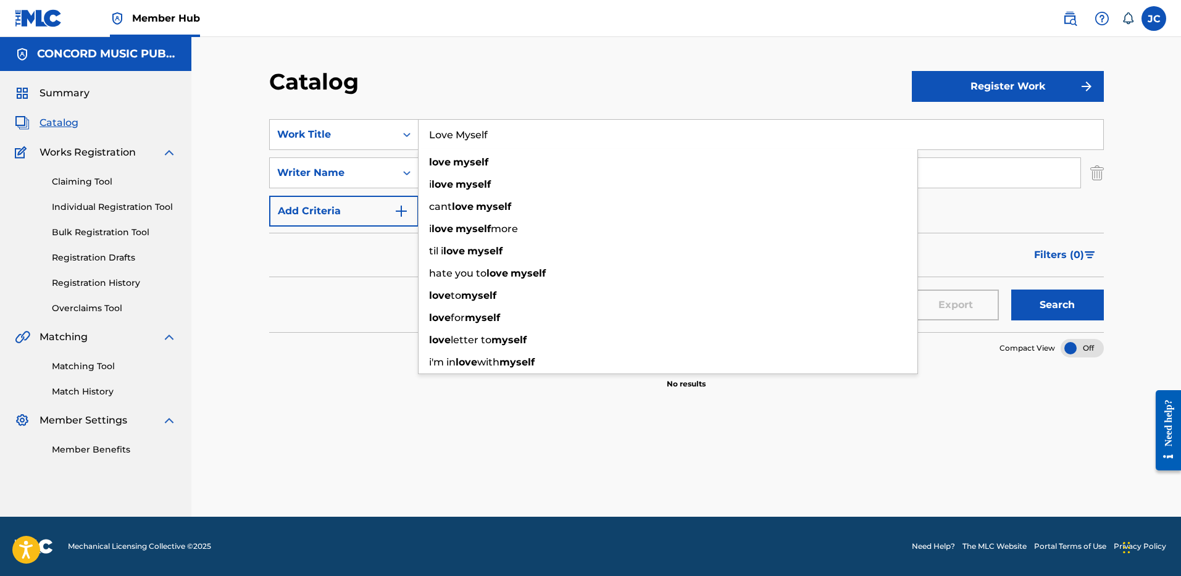
click at [462, 128] on input "Love Myself" at bounding box center [761, 135] width 685 height 30
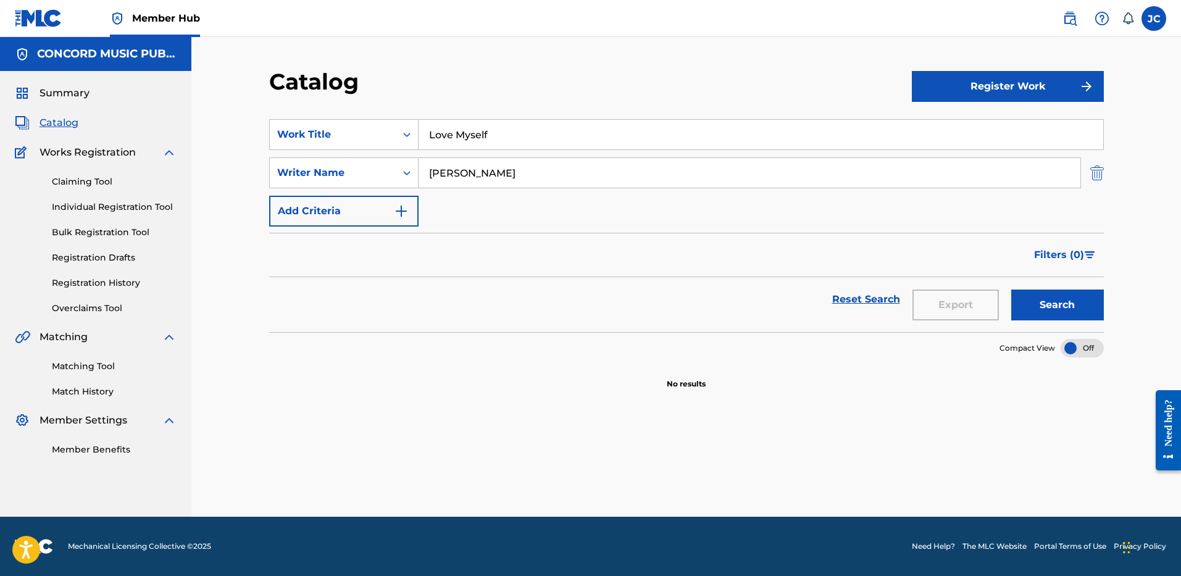
click at [1098, 173] on img "Search Form" at bounding box center [1097, 172] width 14 height 31
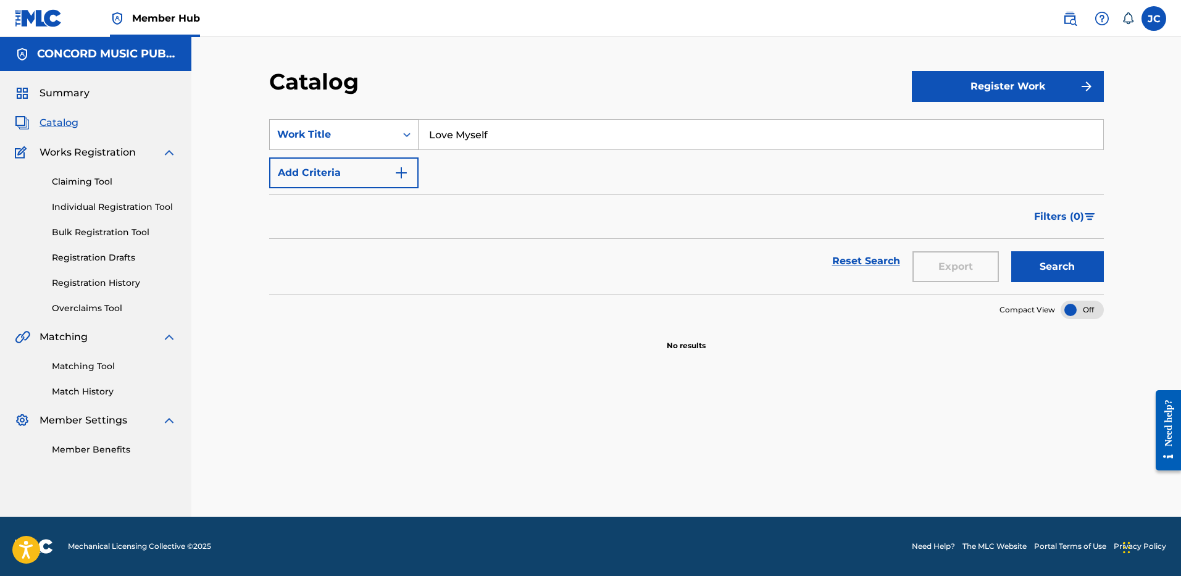
click at [407, 136] on icon "Search Form" at bounding box center [407, 134] width 12 height 12
click at [320, 170] on div "Writer Name" at bounding box center [344, 165] width 148 height 31
click at [336, 139] on div "Writer Name" at bounding box center [332, 134] width 111 height 15
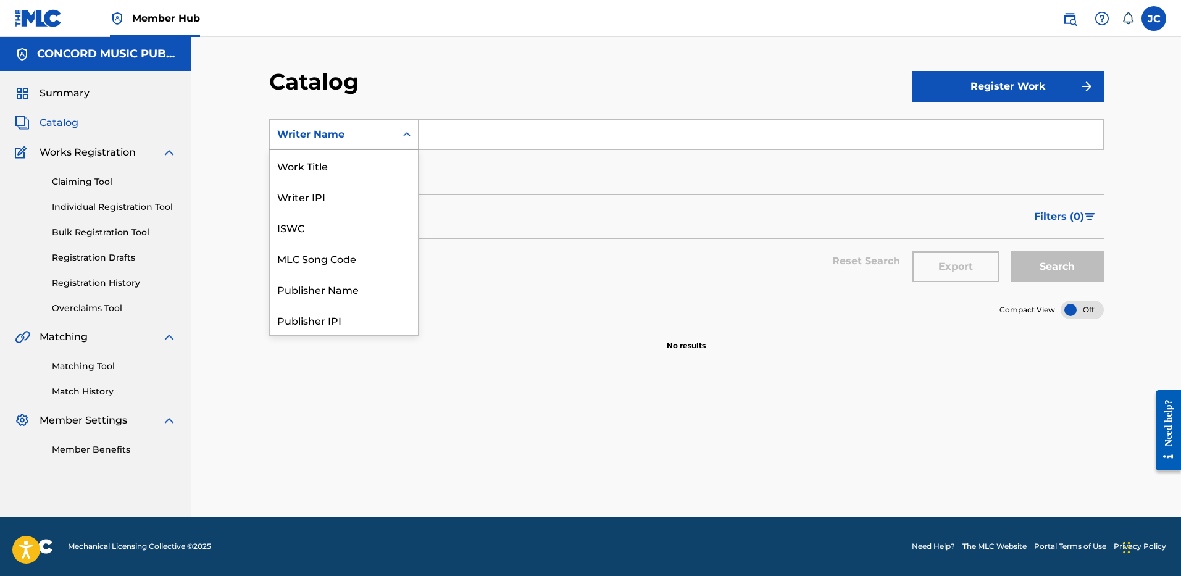
scroll to position [185, 0]
click at [346, 285] on div "ISRC" at bounding box center [344, 288] width 148 height 31
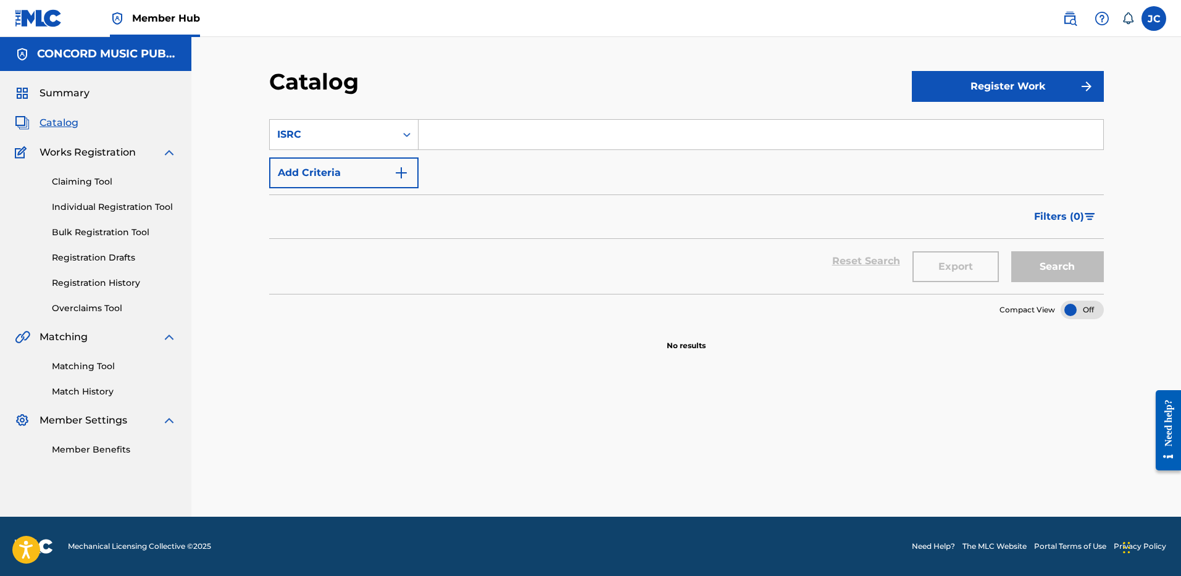
click at [449, 132] on input "Search Form" at bounding box center [761, 135] width 685 height 30
paste input "USUYG1392145"
type input "USUYG1392145"
click at [1011, 251] on button "Search" at bounding box center [1057, 266] width 93 height 31
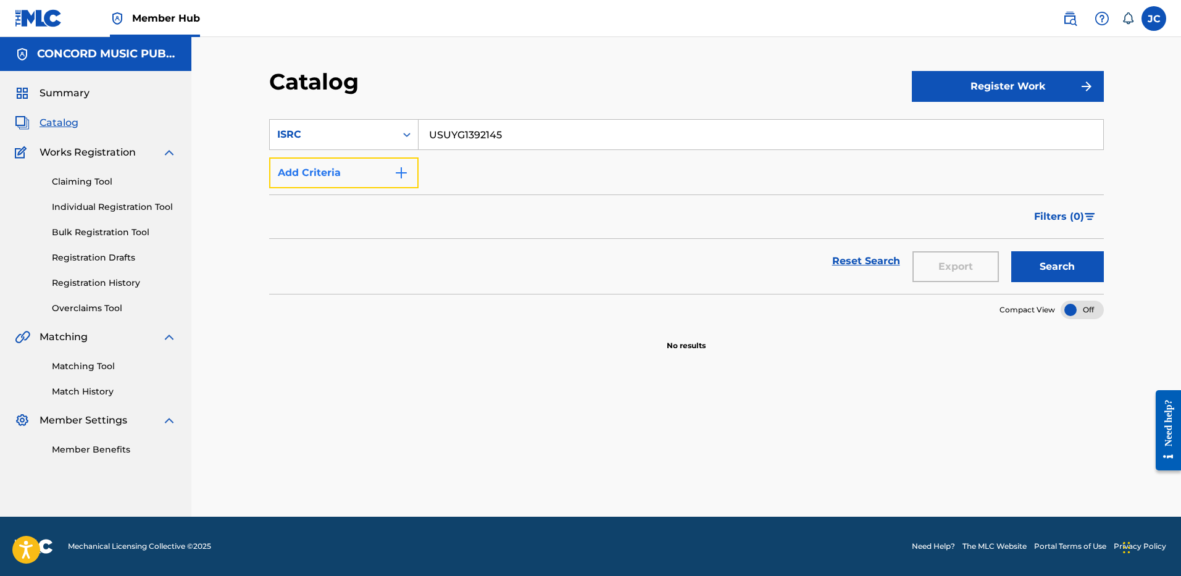
click at [333, 184] on button "Add Criteria" at bounding box center [343, 172] width 149 height 31
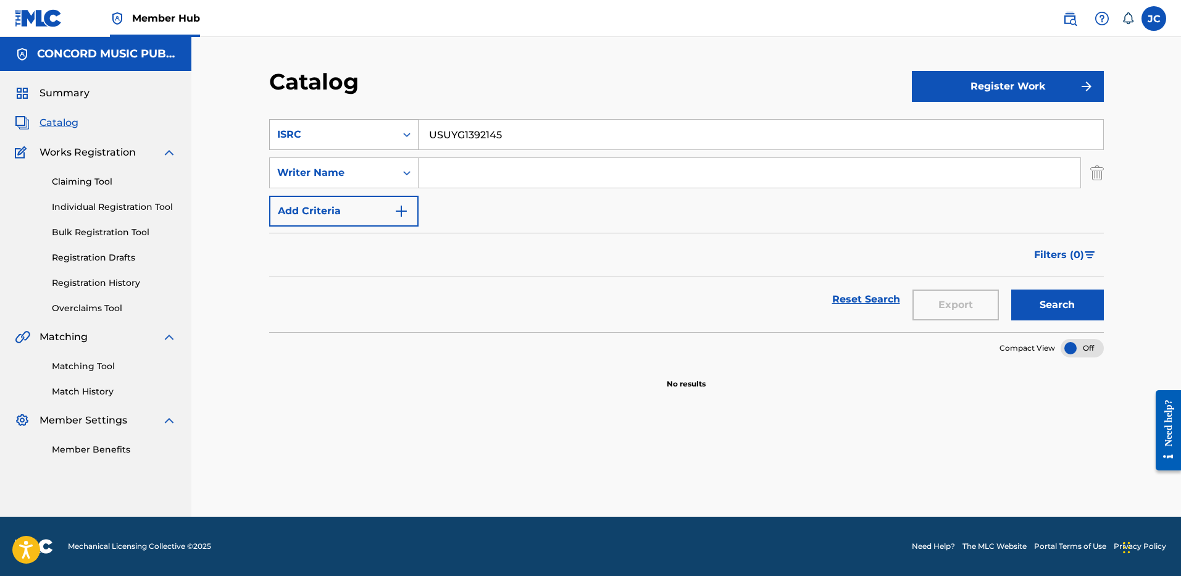
click at [364, 138] on div "ISRC" at bounding box center [332, 134] width 111 height 15
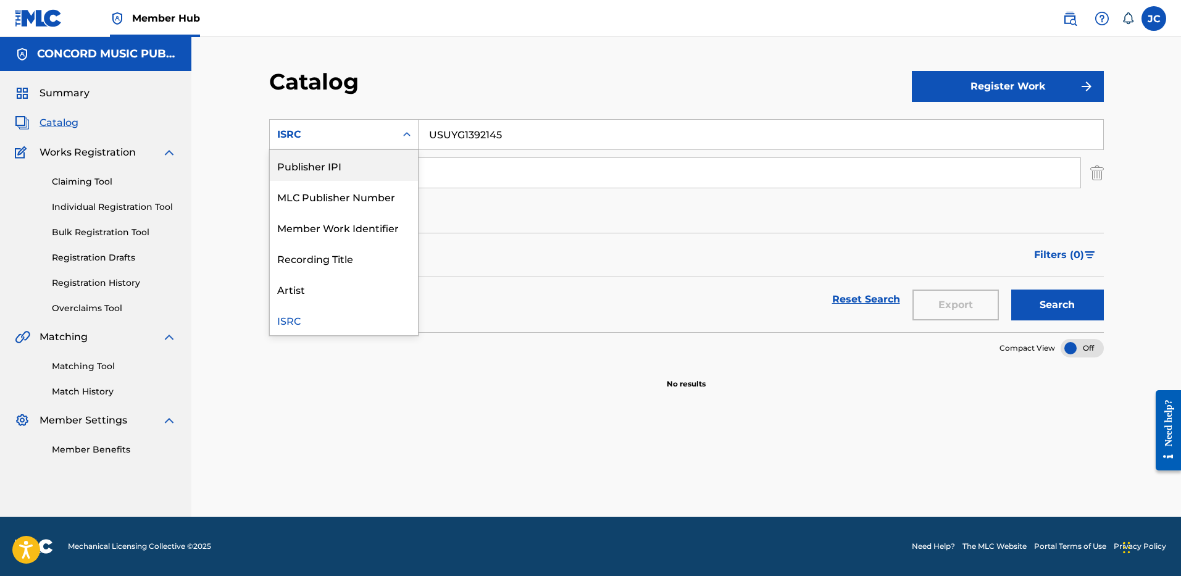
scroll to position [0, 0]
click at [362, 165] on div "Work Title" at bounding box center [344, 165] width 148 height 31
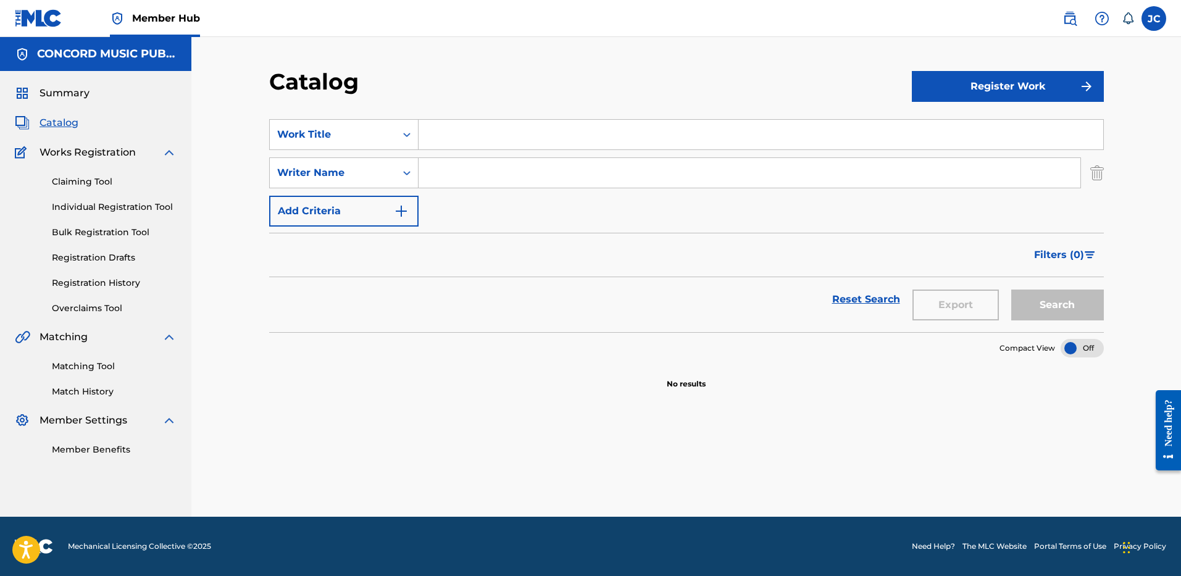
click at [450, 138] on input "Search Form" at bounding box center [761, 135] width 685 height 30
type input "LLC"
click at [476, 190] on div "SearchWithCriteria40588c86-bf77-4f7d-9027-cecbae774142 Work Title LLC SearchWit…" at bounding box center [686, 172] width 835 height 107
click at [477, 172] on input "Search Form" at bounding box center [750, 173] width 662 height 30
type input "[PERSON_NAME]"
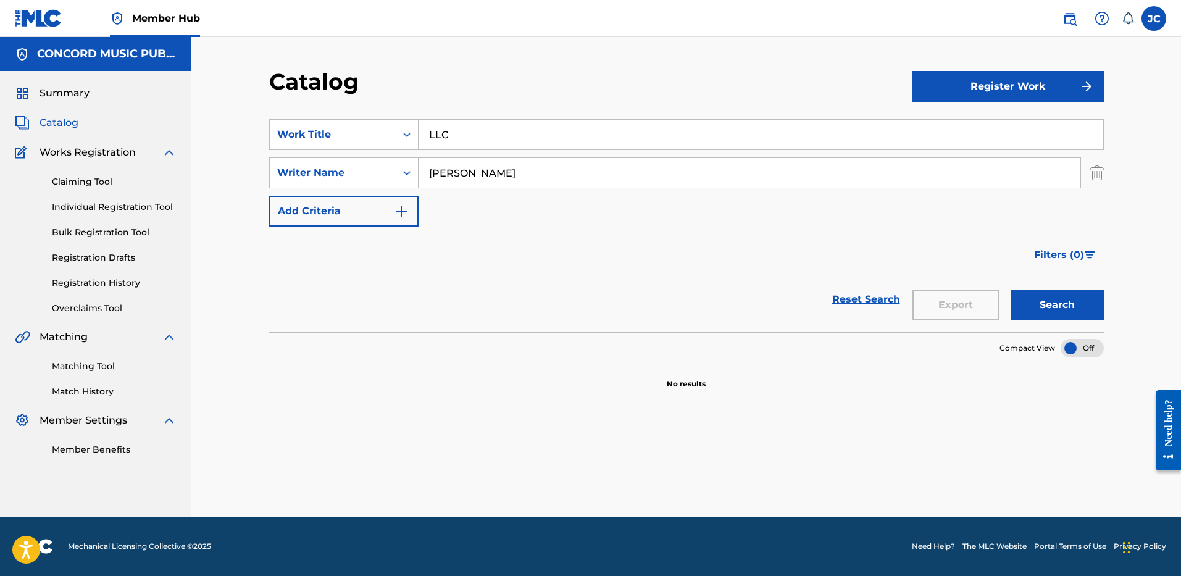
click at [1011, 290] on button "Search" at bounding box center [1057, 305] width 93 height 31
click at [1104, 175] on div "Catalog Register Work SearchWithCriteria40588c86-bf77-4f7d-9027-cecbae774142 Wo…" at bounding box center [686, 292] width 864 height 449
click at [1099, 175] on img "Search Form" at bounding box center [1097, 172] width 14 height 31
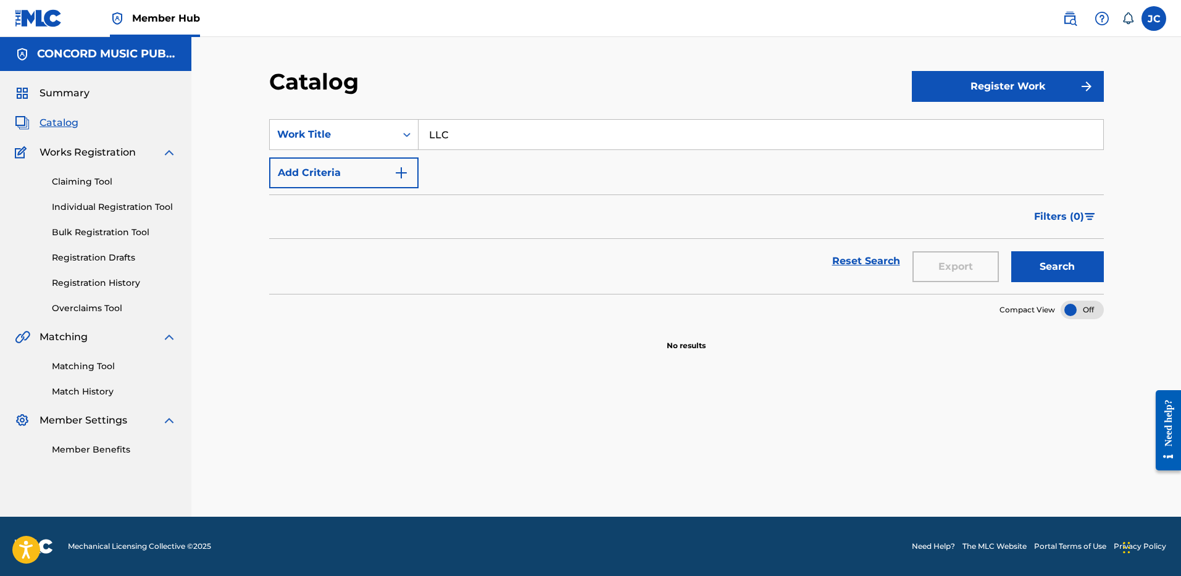
click at [680, 138] on input "LLC" at bounding box center [761, 135] width 685 height 30
click at [377, 140] on div "Work Title" at bounding box center [332, 134] width 111 height 15
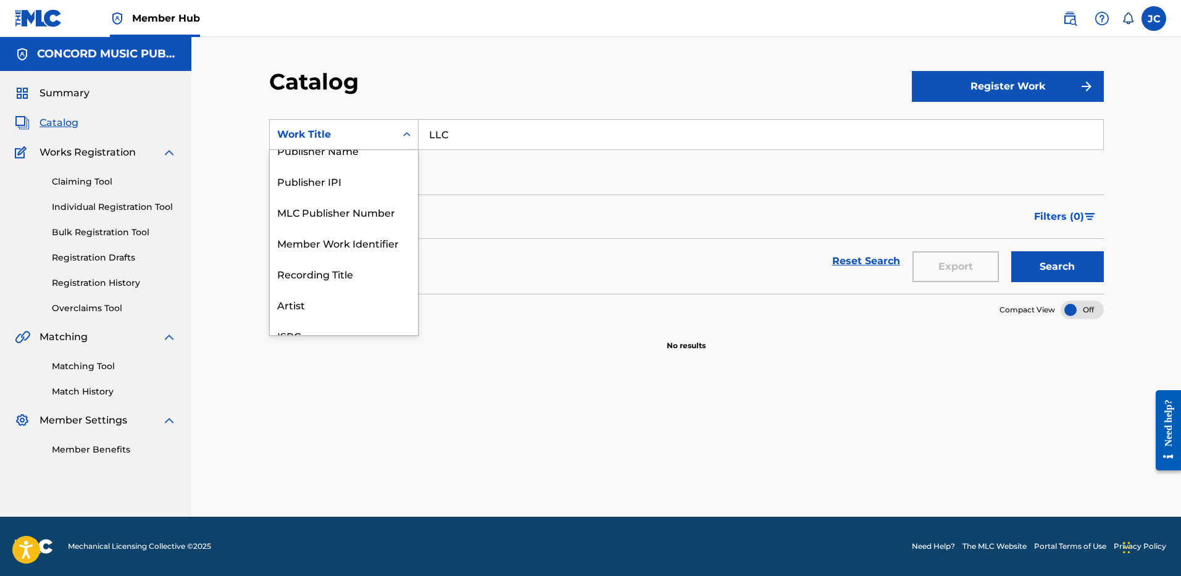
scroll to position [185, 0]
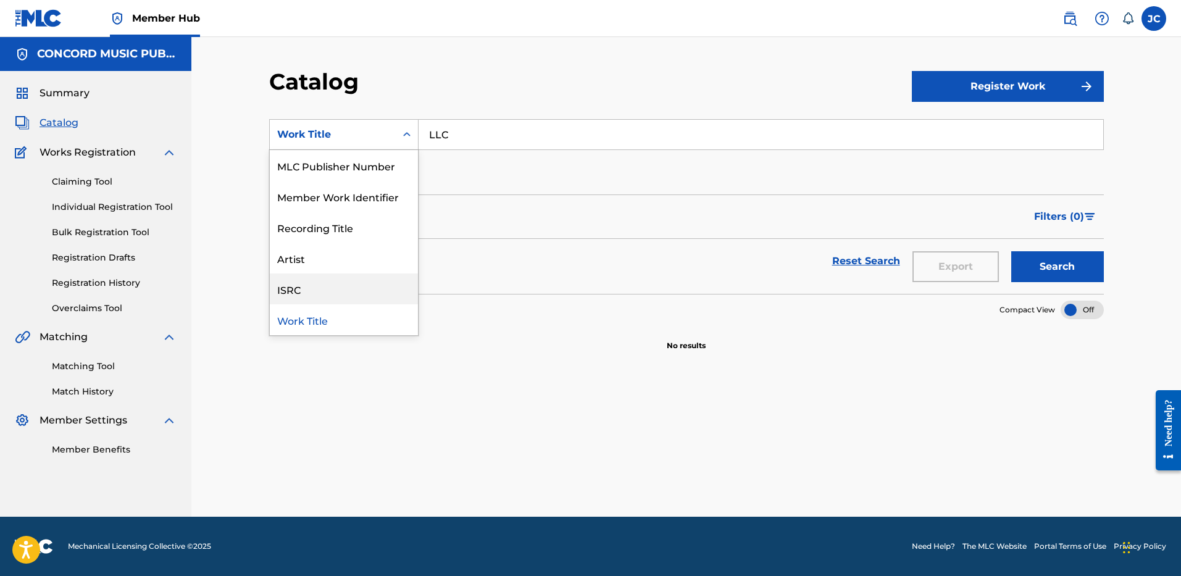
click at [344, 283] on div "ISRC" at bounding box center [344, 288] width 148 height 31
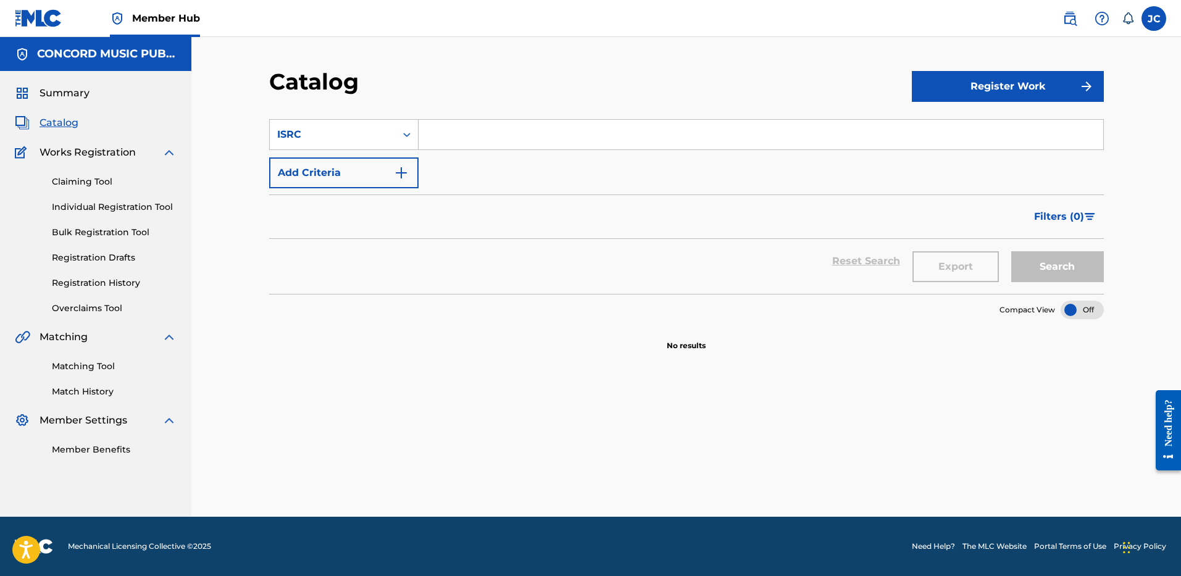
click at [509, 126] on input "Search Form" at bounding box center [761, 135] width 685 height 30
paste input "KRA302500363"
type input "KRA302500363"
click at [1011, 251] on button "Search" at bounding box center [1057, 266] width 93 height 31
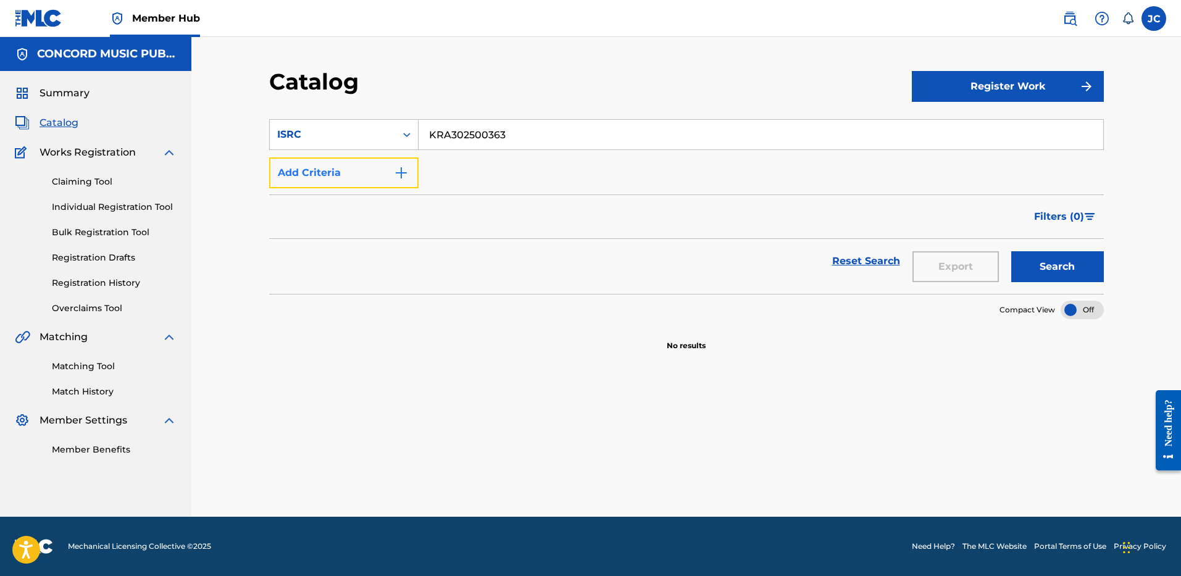
click at [365, 175] on button "Add Criteria" at bounding box center [343, 172] width 149 height 31
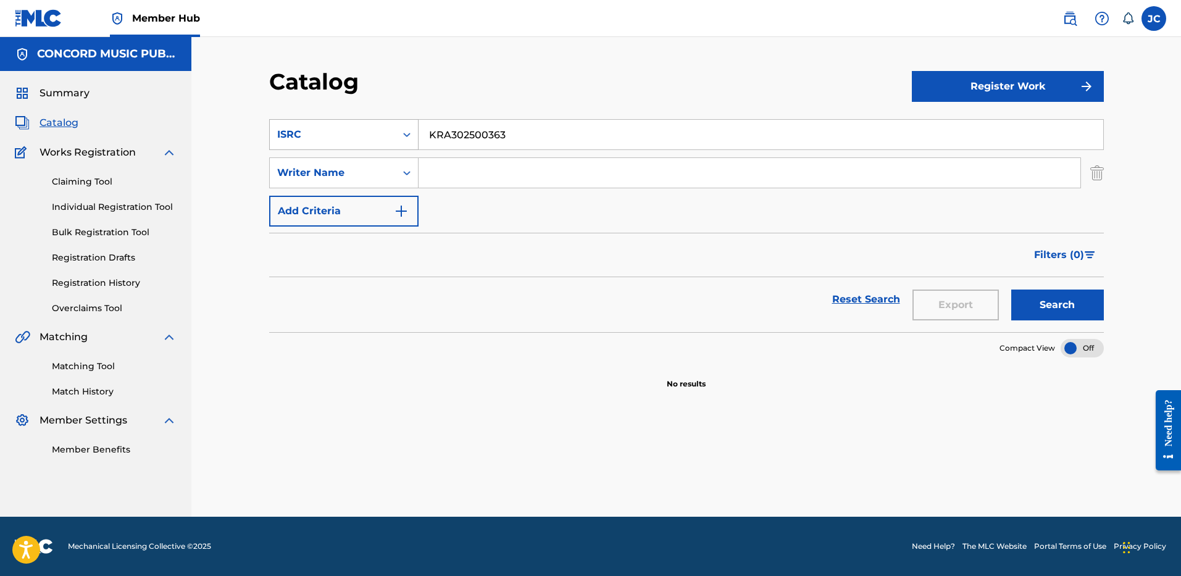
click at [372, 144] on div "ISRC" at bounding box center [333, 134] width 126 height 23
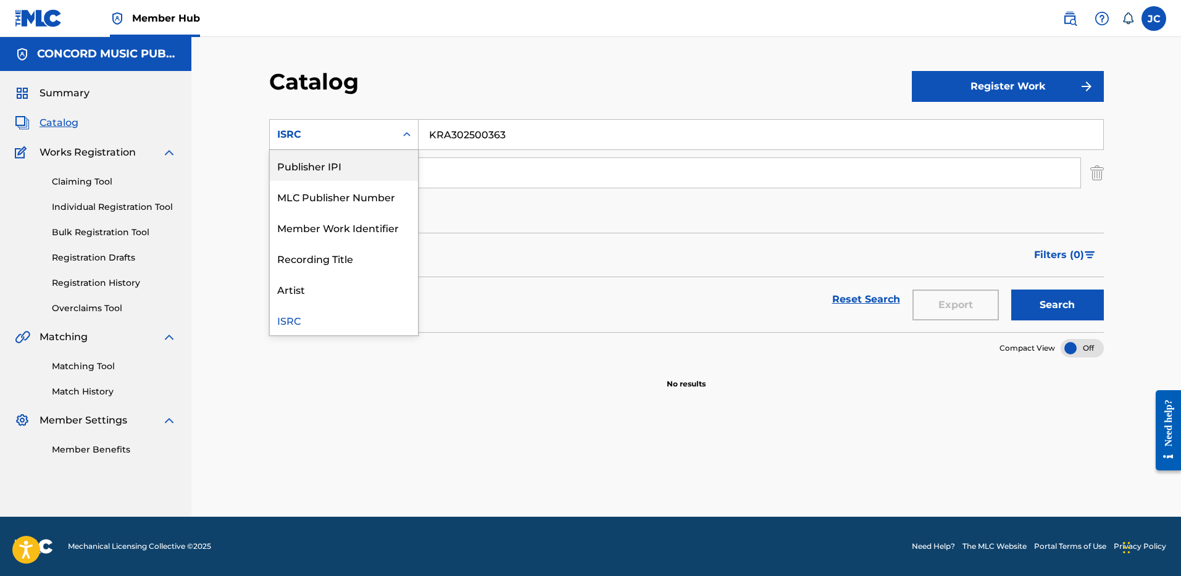
scroll to position [0, 0]
click at [362, 168] on div "Work Title" at bounding box center [344, 165] width 148 height 31
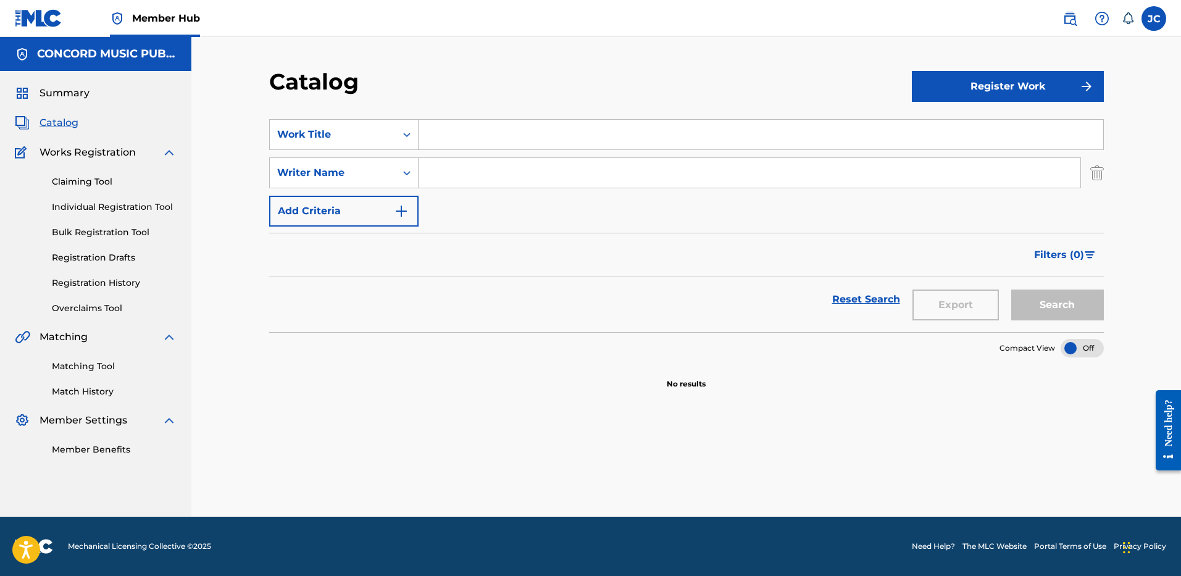
click at [463, 130] on input "Search Form" at bounding box center [761, 135] width 685 height 30
paste input "Bubble"
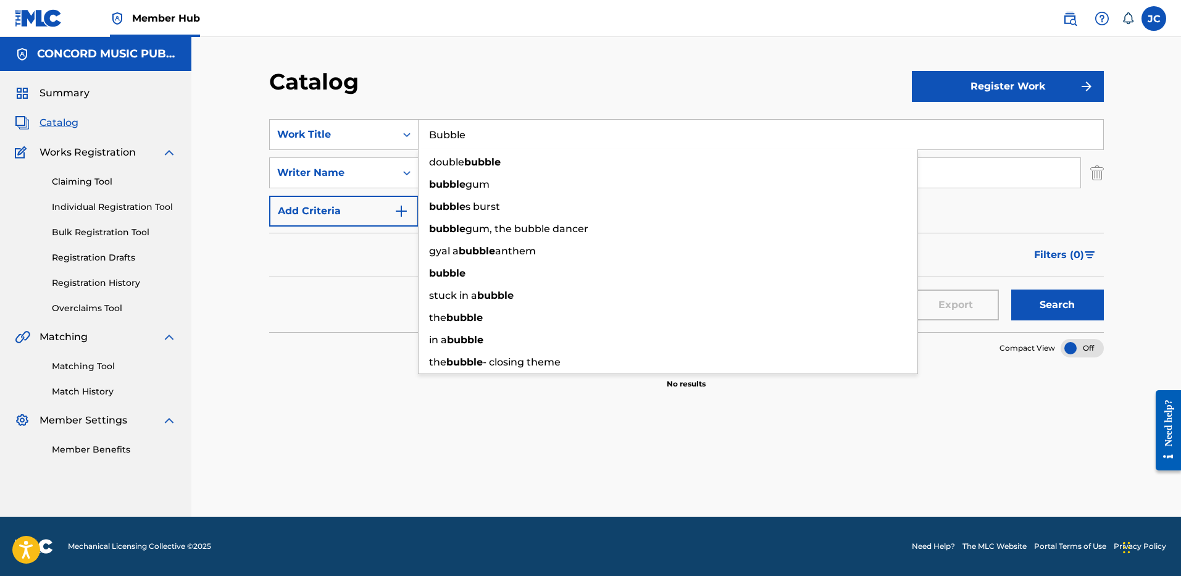
type input "Bubble"
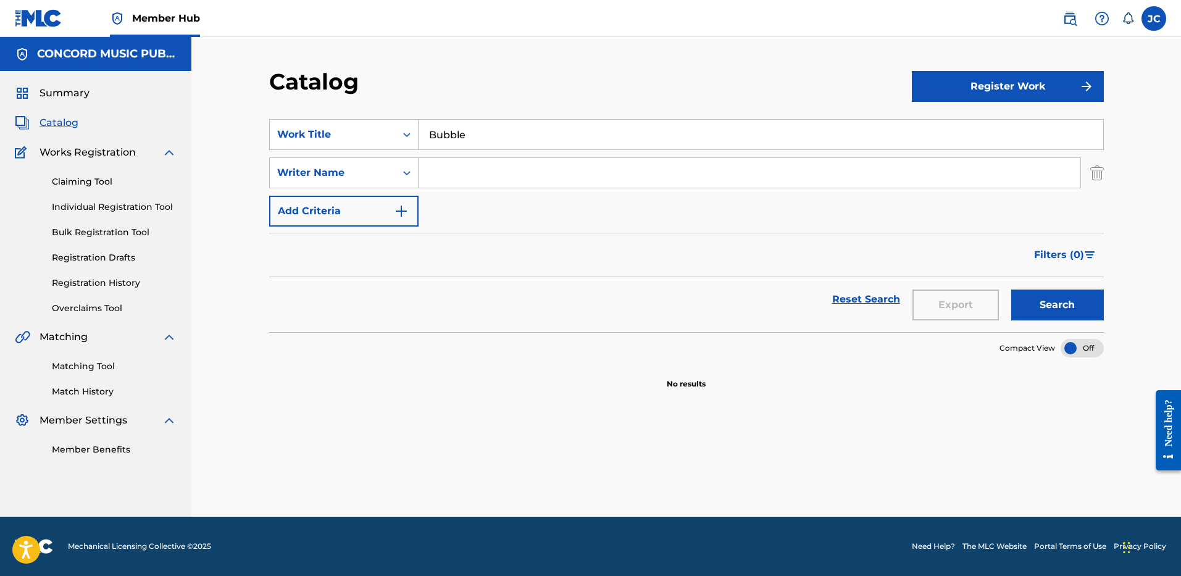
click at [567, 54] on div "Catalog Register Work SearchWithCriteria0379269c-8c08-46e6-a853-1f07582c16ba Wo…" at bounding box center [686, 277] width 990 height 480
click at [534, 169] on input "Search Form" at bounding box center [750, 173] width 662 height 30
type input "WEST"
click at [1011, 290] on button "Search" at bounding box center [1057, 305] width 93 height 31
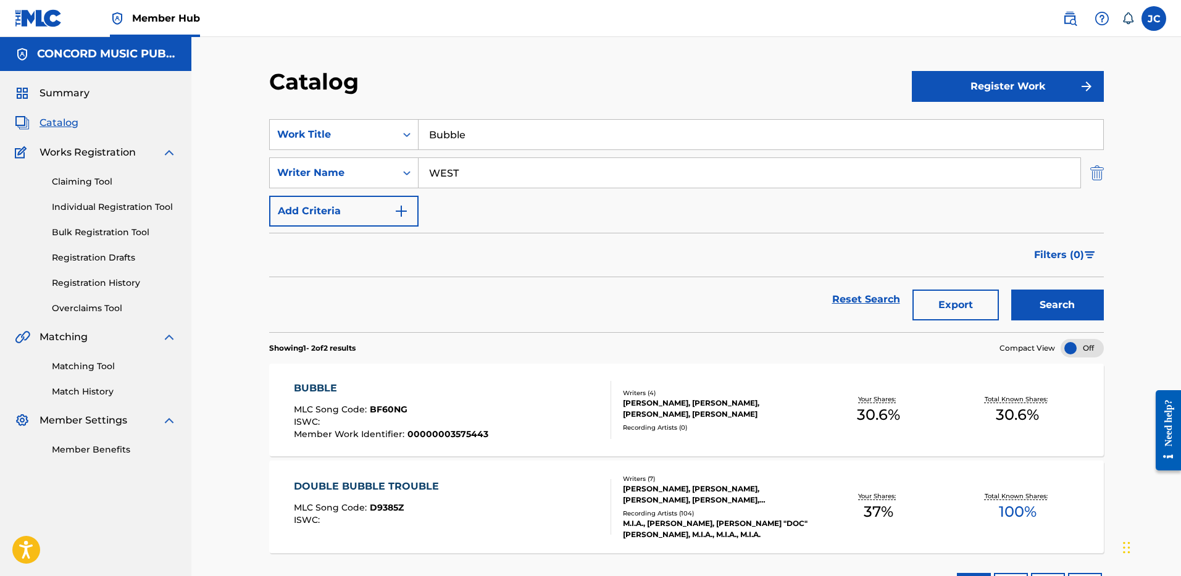
click at [1092, 182] on img "Search Form" at bounding box center [1097, 172] width 14 height 31
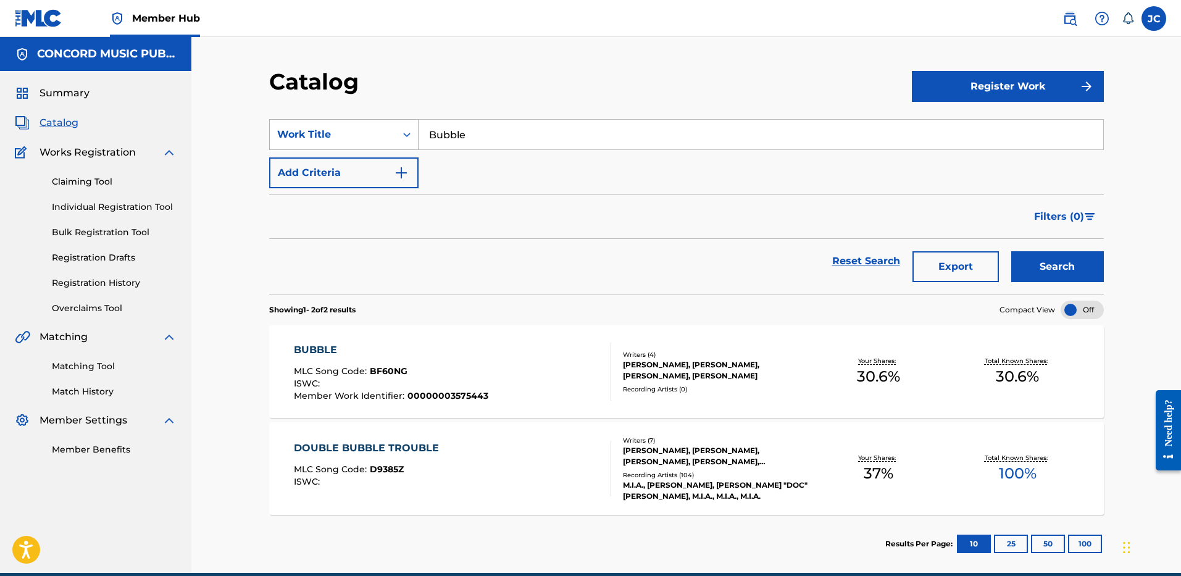
click at [364, 121] on div "Work Title" at bounding box center [343, 134] width 149 height 31
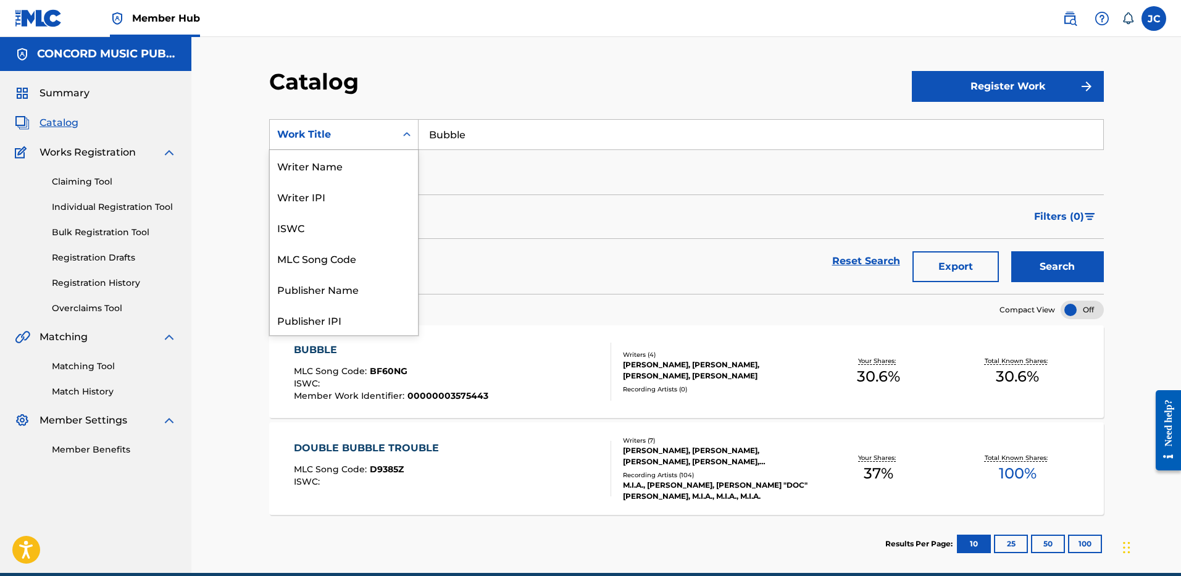
scroll to position [185, 0]
click at [325, 286] on div "ISRC" at bounding box center [344, 288] width 148 height 31
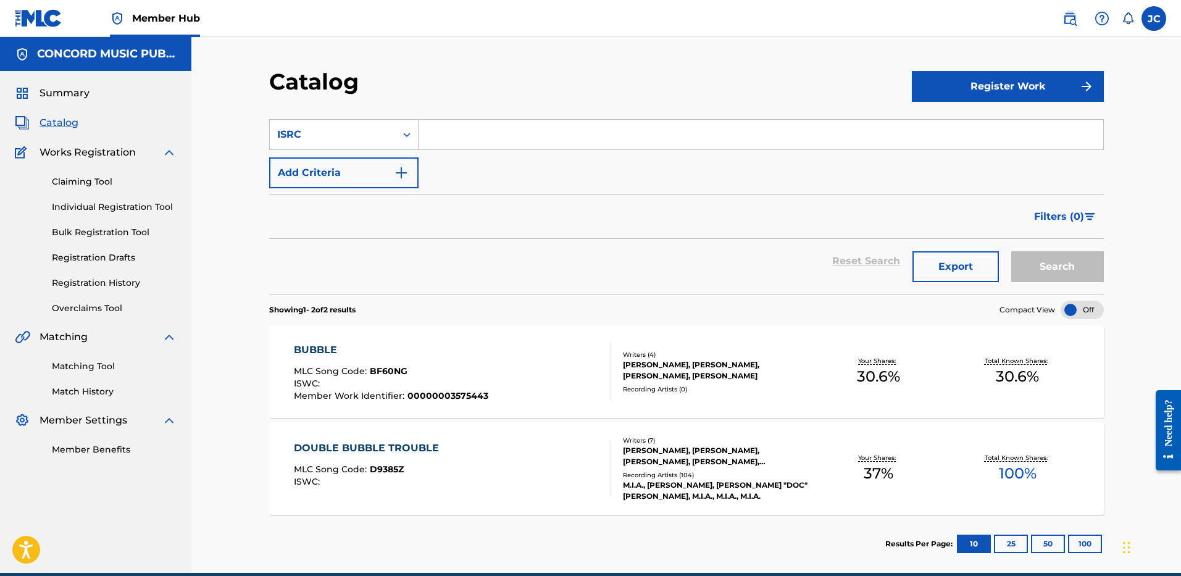
click at [509, 128] on input "Search Form" at bounding box center [761, 135] width 685 height 30
paste input "USUM71501431"
type input "USUM71501431"
click at [1011, 251] on button "Search" at bounding box center [1057, 266] width 93 height 31
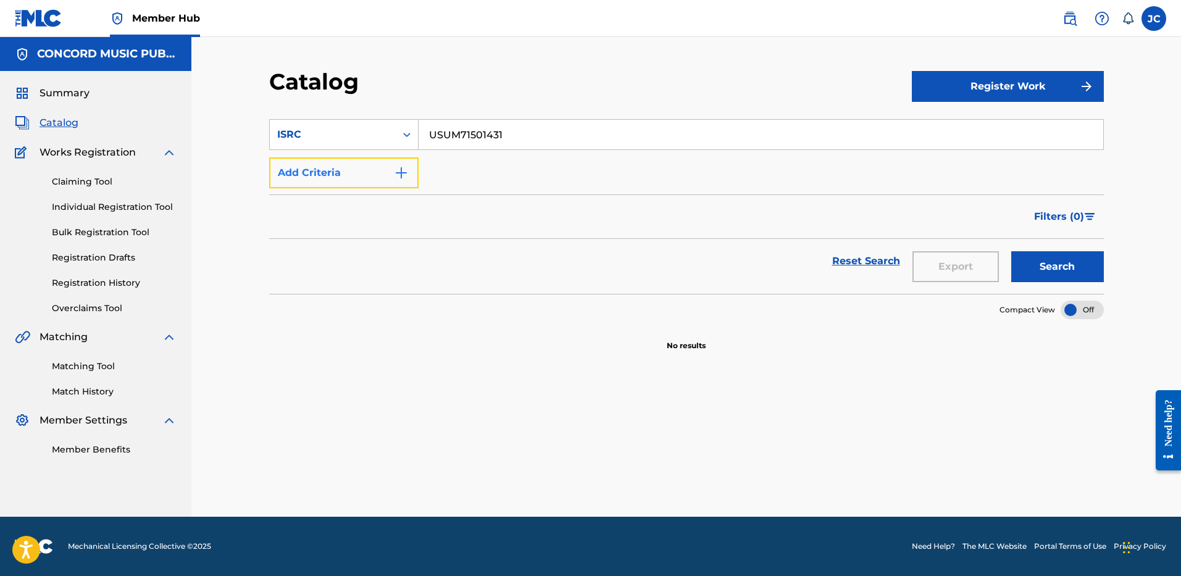
click at [383, 180] on button "Add Criteria" at bounding box center [343, 172] width 149 height 31
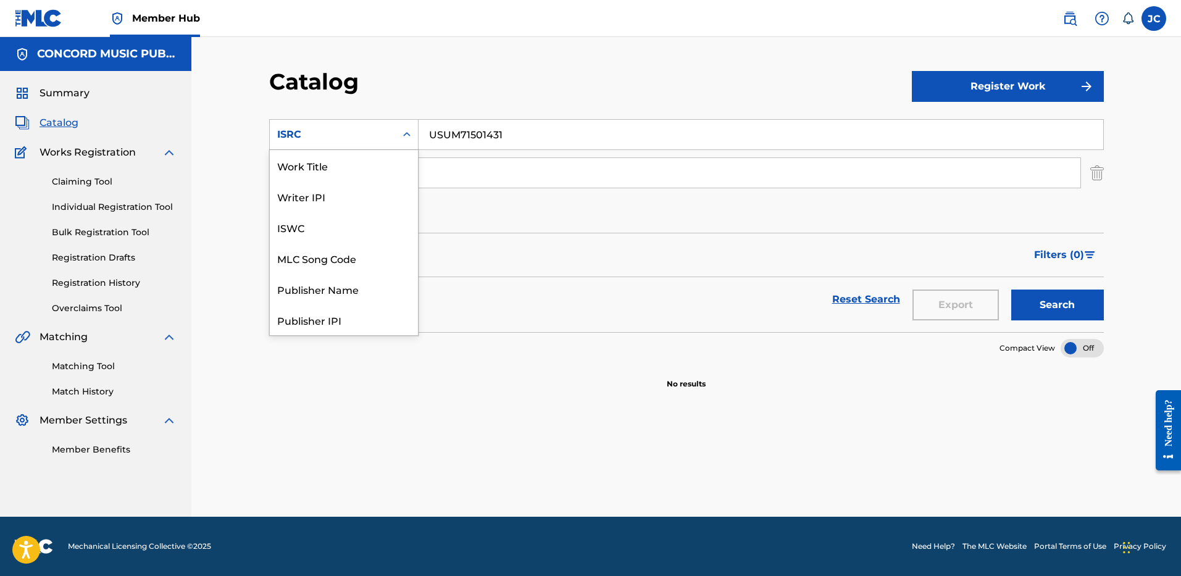
click at [394, 124] on div "ISRC" at bounding box center [333, 134] width 126 height 23
click at [546, 128] on input "USUM71501431" at bounding box center [761, 135] width 685 height 30
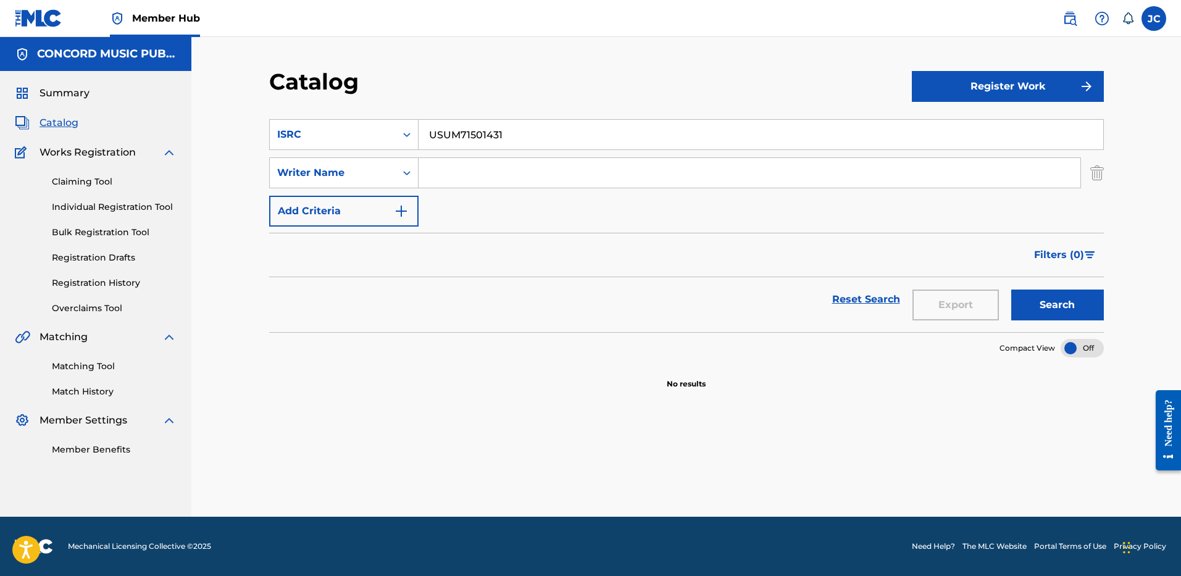
click at [546, 128] on input "USUM71501431" at bounding box center [761, 135] width 685 height 30
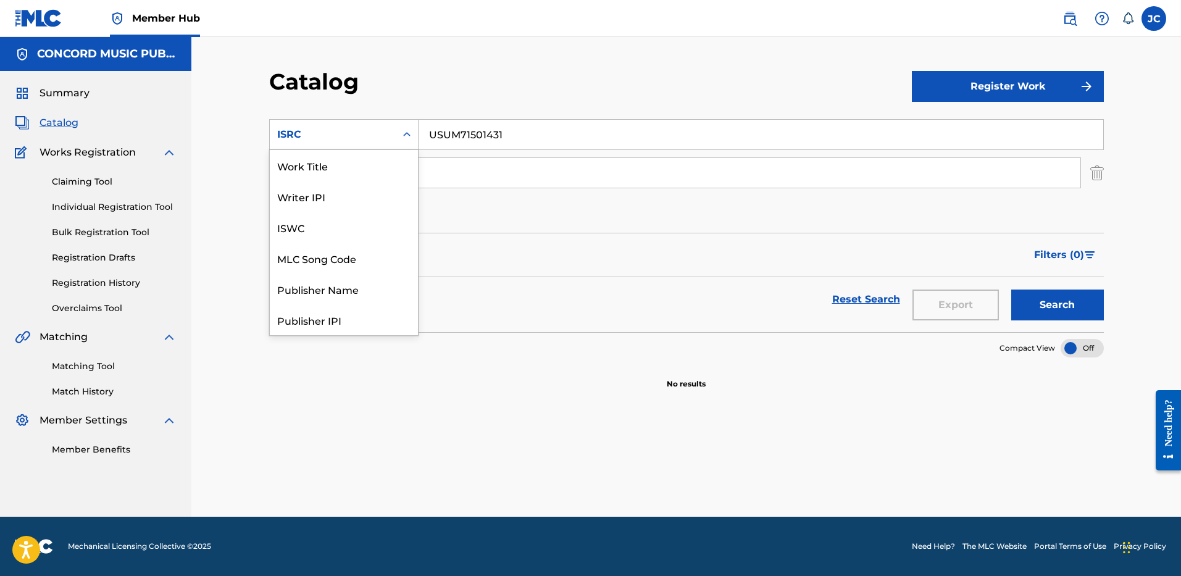
click at [386, 138] on div "ISRC" at bounding box center [332, 134] width 111 height 15
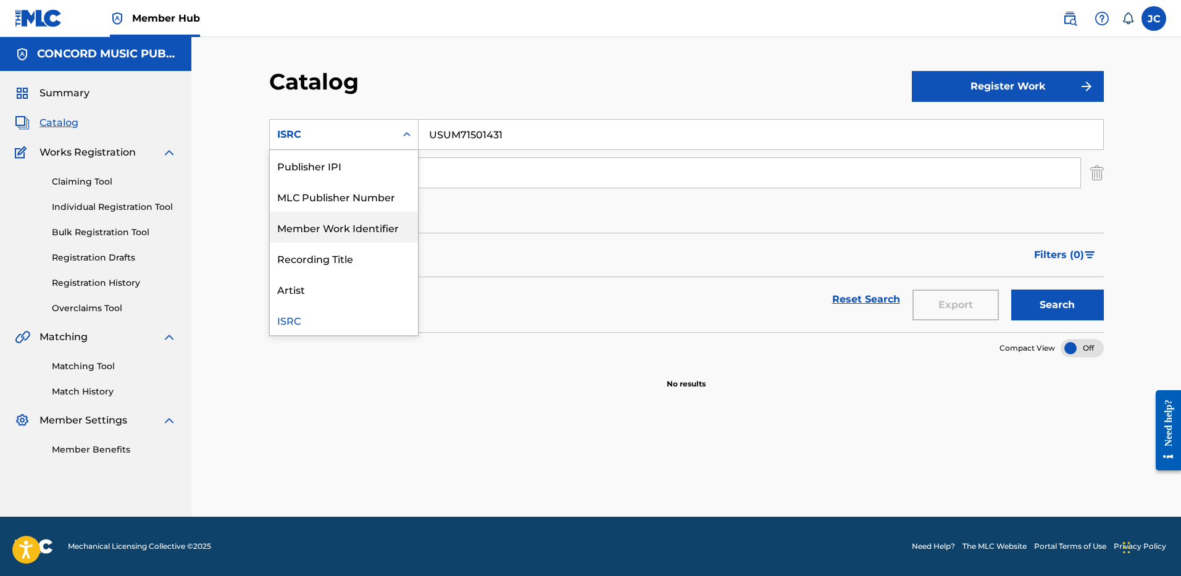
scroll to position [0, 0]
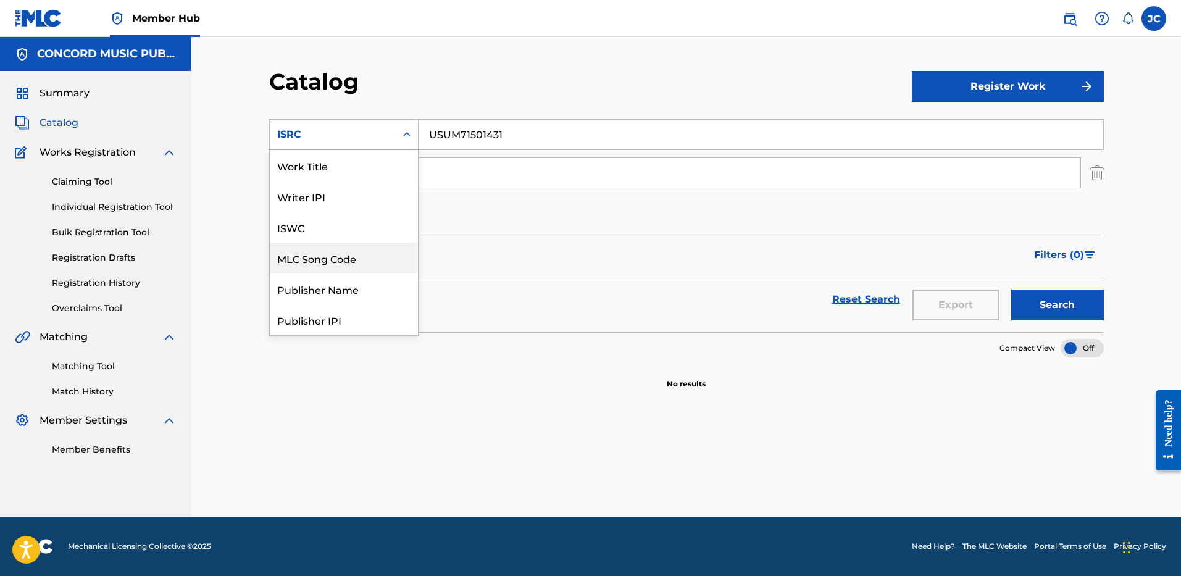
click at [338, 262] on div "MLC Song Code" at bounding box center [344, 258] width 148 height 31
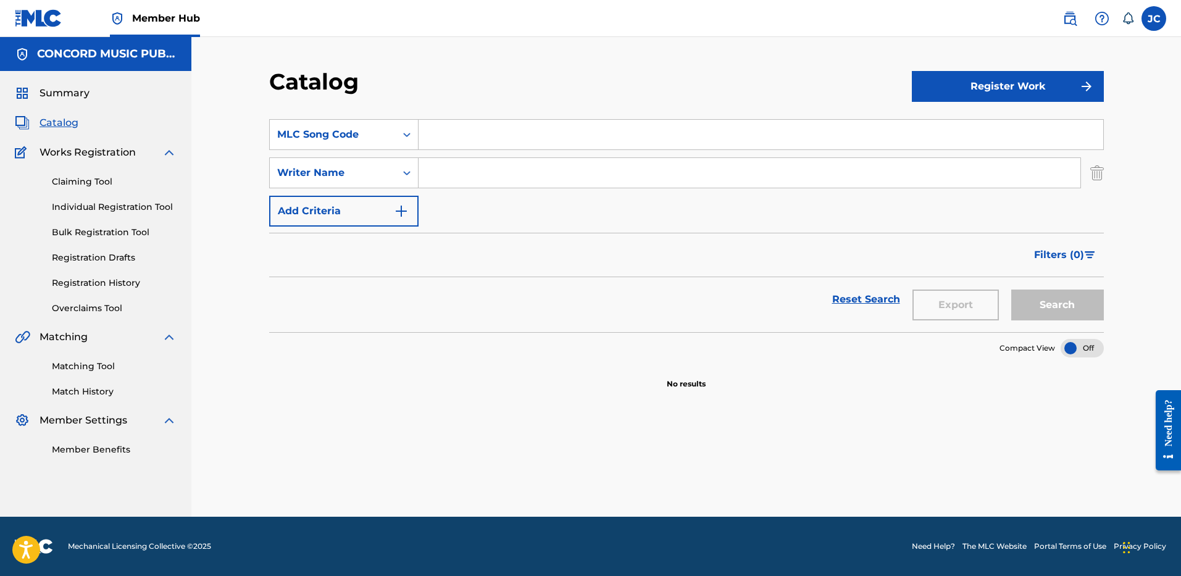
click at [485, 127] on input "Search Form" at bounding box center [761, 135] width 685 height 30
click at [348, 131] on div "MLC Song Code" at bounding box center [332, 134] width 111 height 15
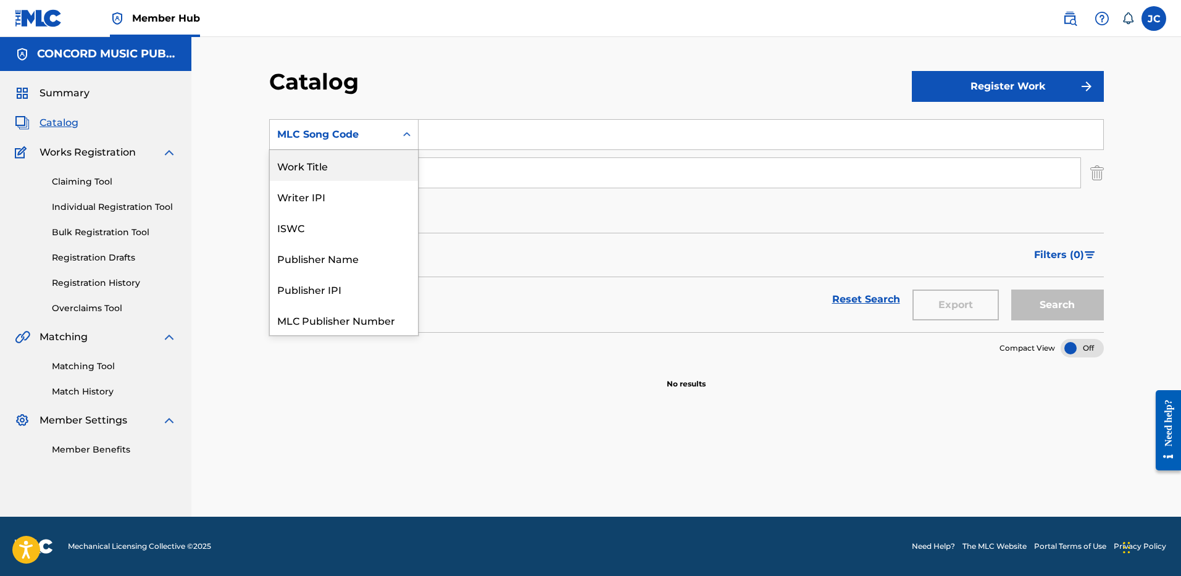
click at [331, 164] on div "Work Title" at bounding box center [344, 165] width 148 height 31
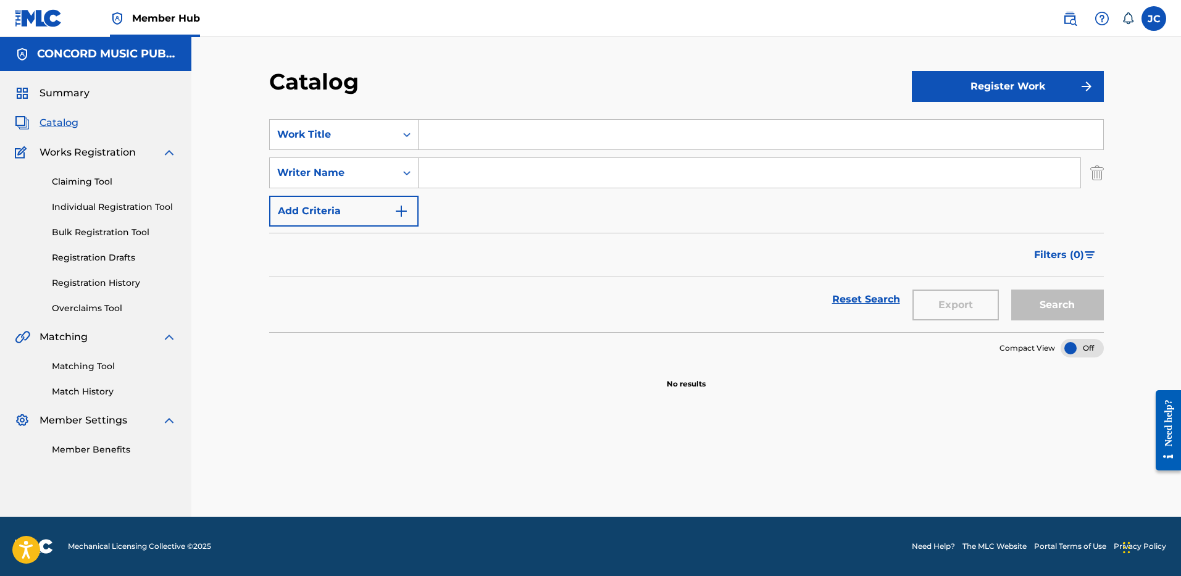
click at [452, 136] on input "Search Form" at bounding box center [761, 135] width 685 height 30
paste input "I Really Like You"
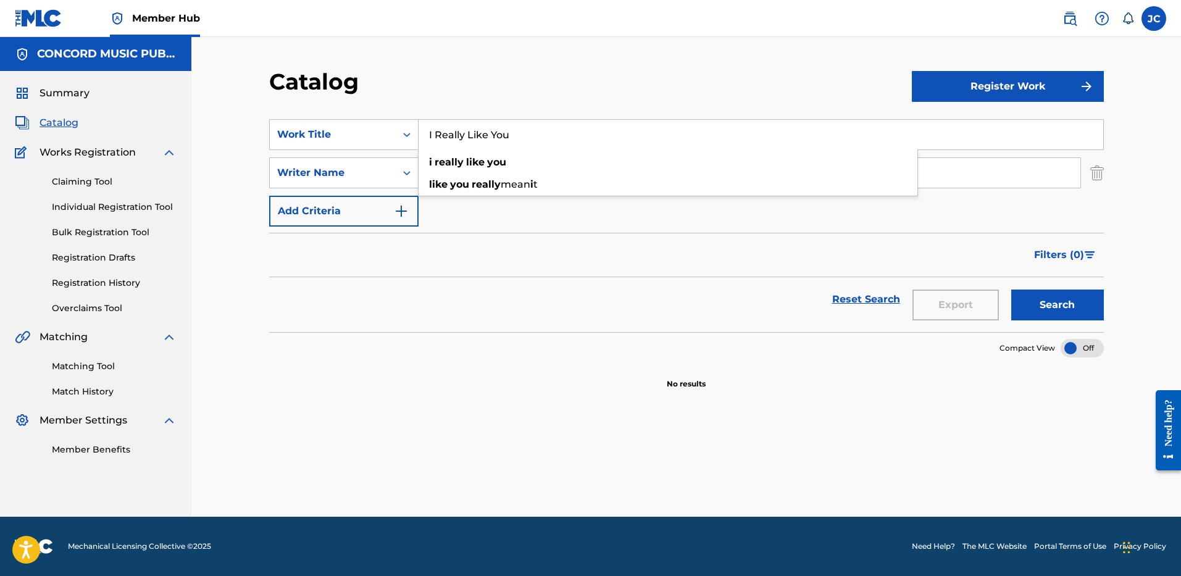
type input "I Really Like You"
click at [480, 66] on div "Catalog Register Work SearchWithCriteria4e9abc3e-29e1-4282-8544-4b72eaab25b4 Wo…" at bounding box center [686, 277] width 990 height 480
click at [487, 179] on input "Search Form" at bounding box center [750, 173] width 662 height 30
type input "[PERSON_NAME]"
click at [1011, 290] on button "Search" at bounding box center [1057, 305] width 93 height 31
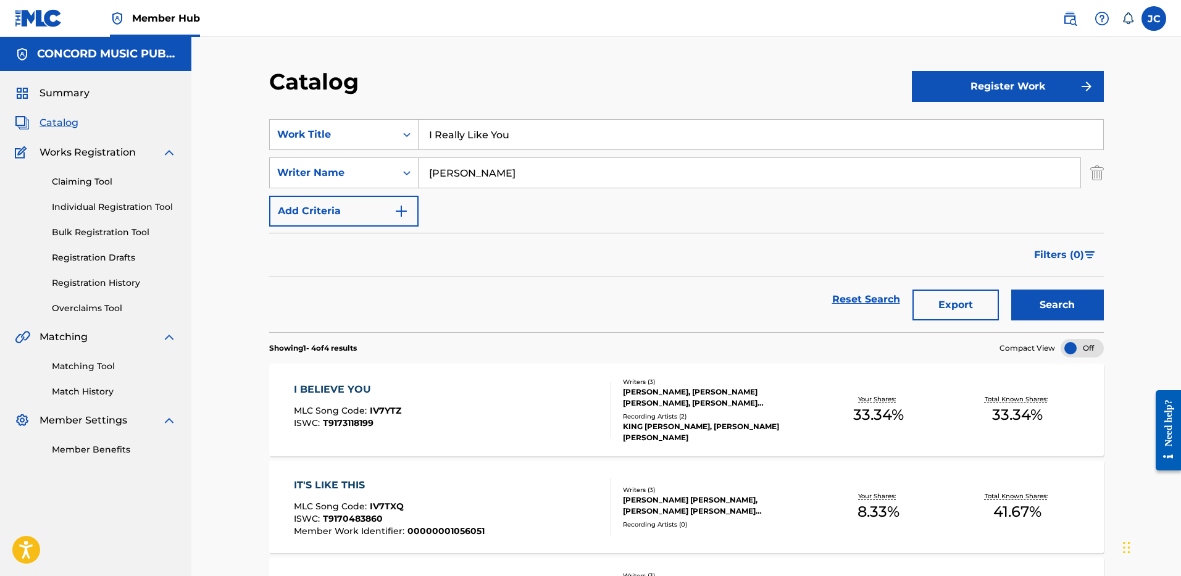
click at [504, 141] on input "I Really Like You" at bounding box center [761, 135] width 685 height 30
click at [1098, 175] on img "Search Form" at bounding box center [1097, 172] width 14 height 31
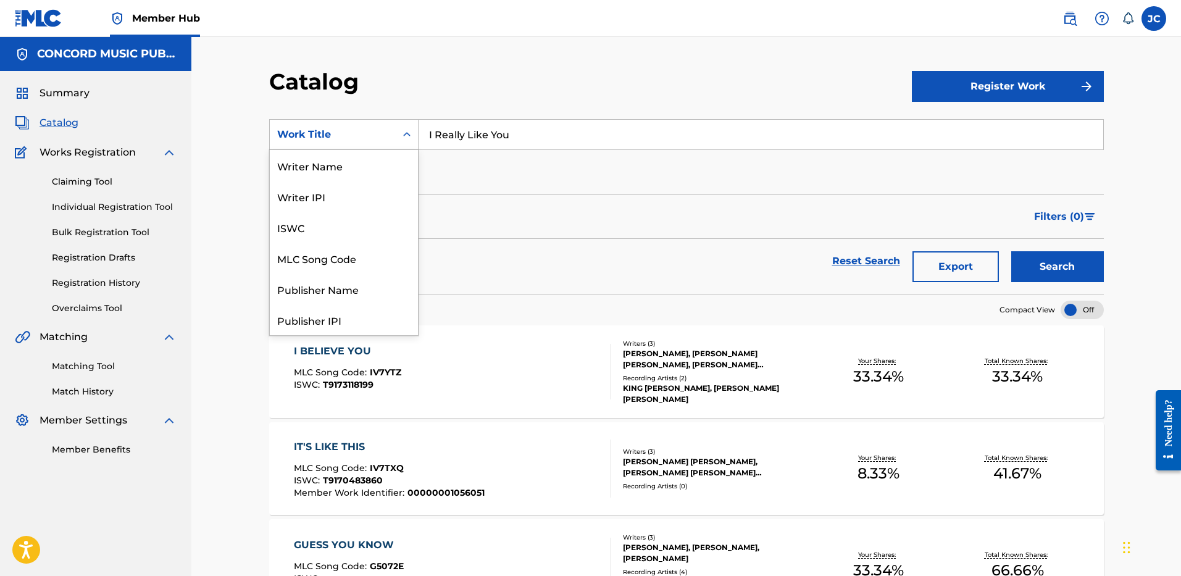
click at [357, 134] on div "Work Title" at bounding box center [332, 134] width 111 height 15
click at [315, 291] on div "ISRC" at bounding box center [344, 288] width 148 height 31
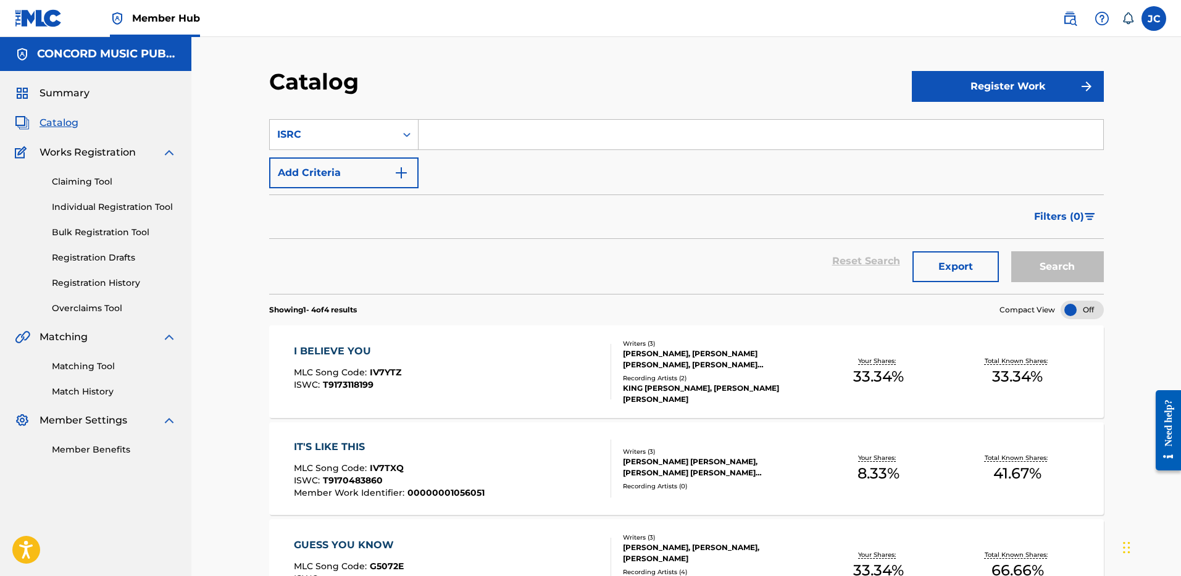
click at [469, 128] on input "Search Form" at bounding box center [761, 135] width 685 height 30
paste input "USCJY1012013"
type input "USCJY1012013"
click at [1011, 251] on button "Search" at bounding box center [1057, 266] width 93 height 31
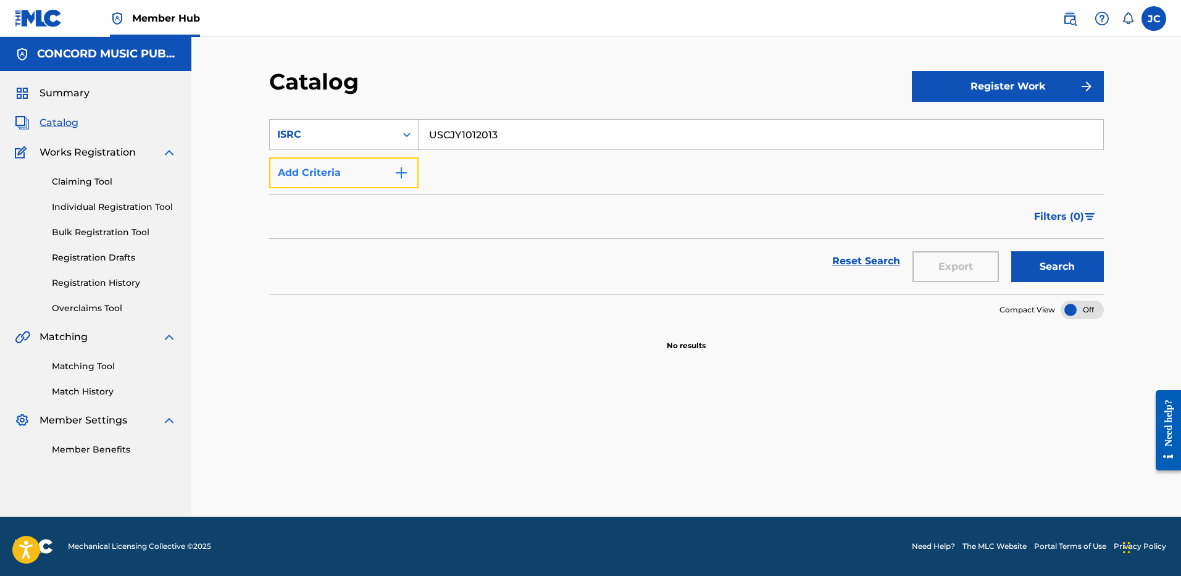
click at [328, 182] on button "Add Criteria" at bounding box center [343, 172] width 149 height 31
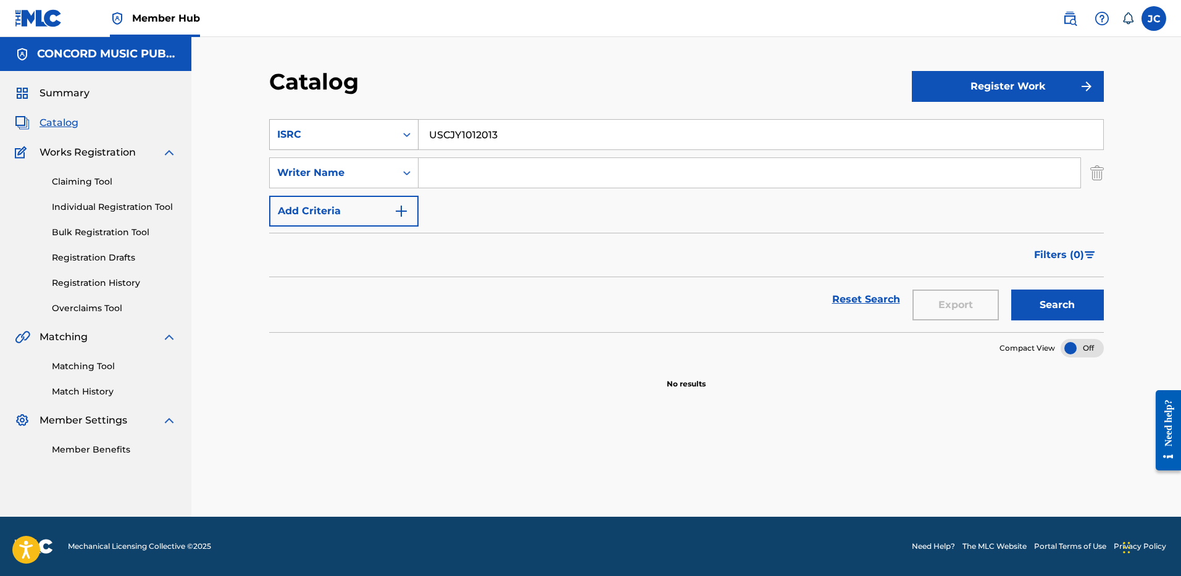
click at [383, 136] on div "ISRC" at bounding box center [332, 134] width 111 height 15
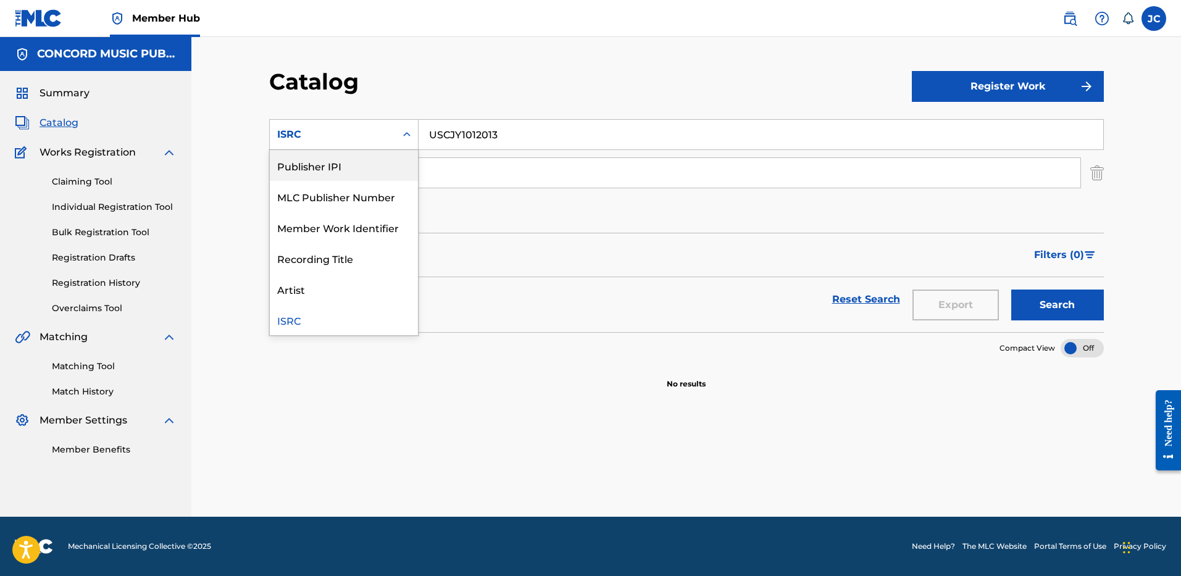
scroll to position [0, 0]
click at [367, 166] on div "Work Title" at bounding box center [344, 165] width 148 height 31
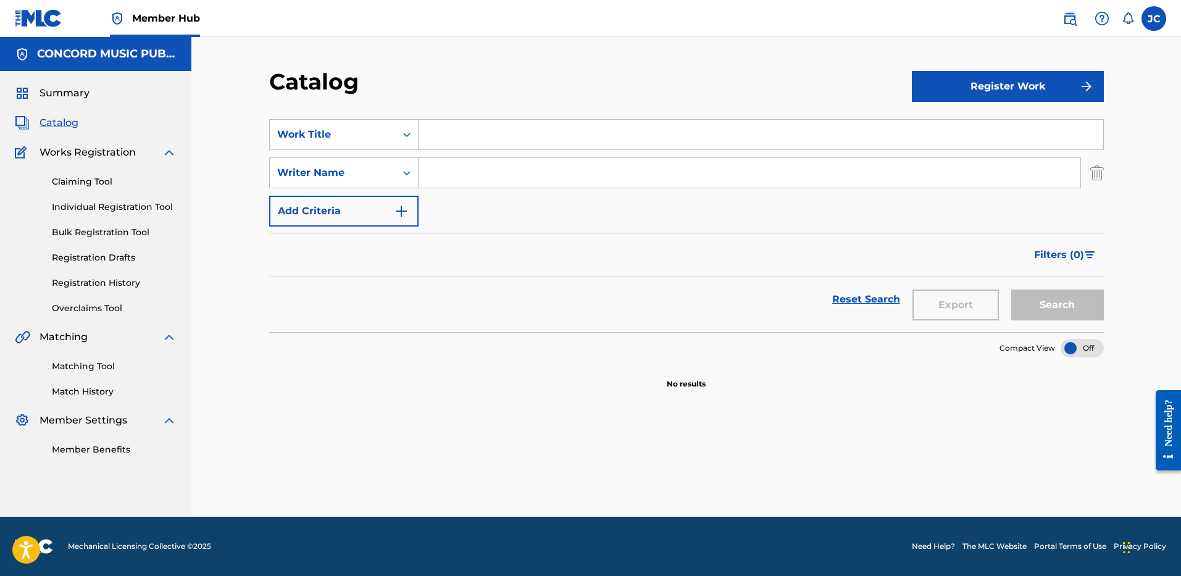
click at [452, 140] on input "Search Form" at bounding box center [761, 135] width 685 height 30
paste input "I Won't Let Go"
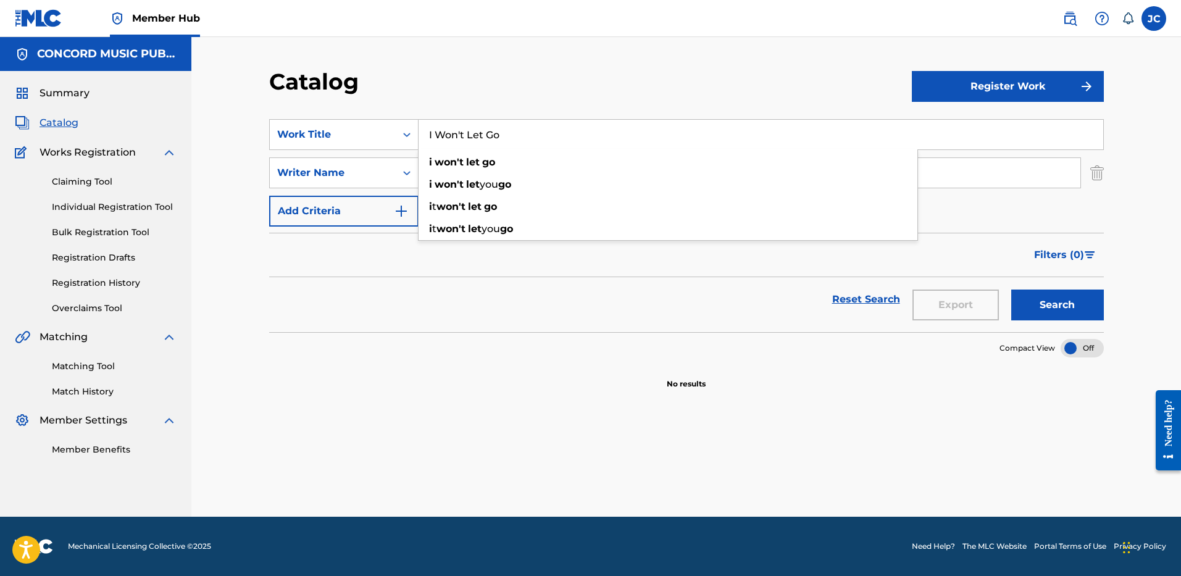
type input "I Won't Let Go"
click at [618, 94] on div "Catalog" at bounding box center [590, 86] width 643 height 36
click at [601, 166] on input "Search Form" at bounding box center [750, 173] width 662 height 30
click at [1011, 290] on button "Search" at bounding box center [1057, 305] width 93 height 31
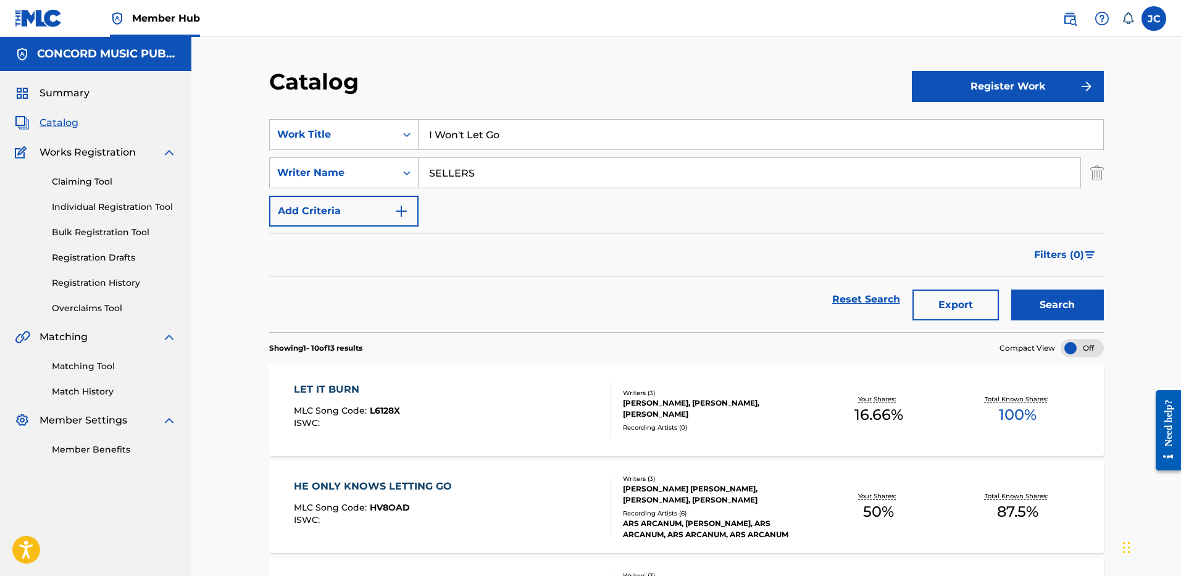
click at [590, 185] on input "SELLERS" at bounding box center [750, 173] width 662 height 30
type input "[PERSON_NAME]"
click at [1011, 290] on button "Search" at bounding box center [1057, 305] width 93 height 31
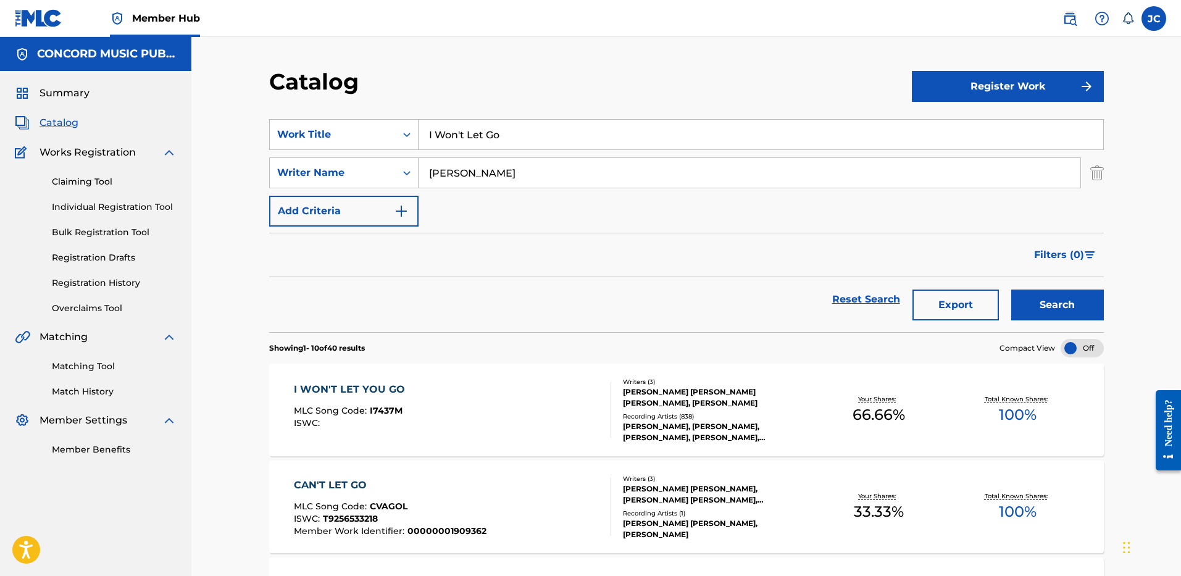
click at [508, 136] on input "I Won't Let Go" at bounding box center [761, 135] width 685 height 30
click at [1094, 169] on img "Search Form" at bounding box center [1097, 172] width 14 height 31
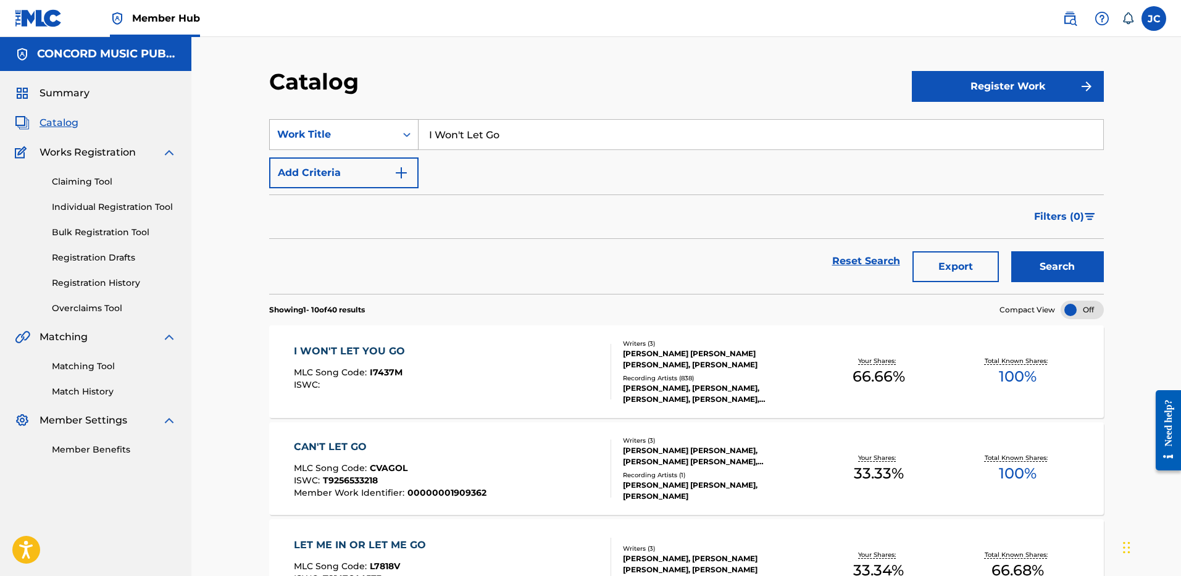
click at [370, 138] on div "Work Title" at bounding box center [332, 134] width 111 height 15
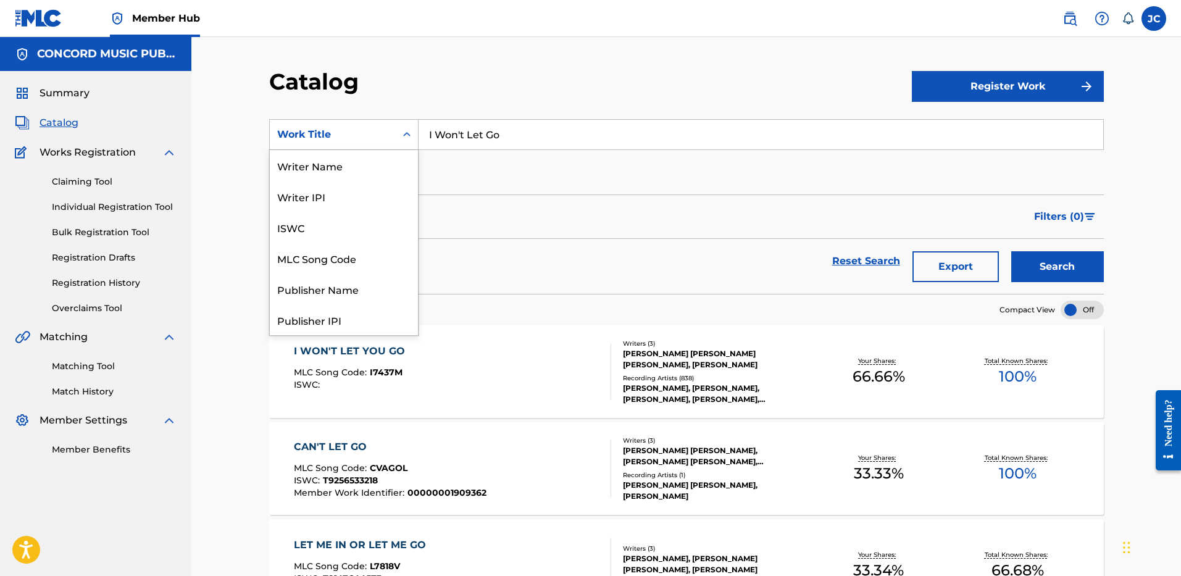
scroll to position [185, 0]
click at [340, 286] on div "ISRC" at bounding box center [344, 288] width 148 height 31
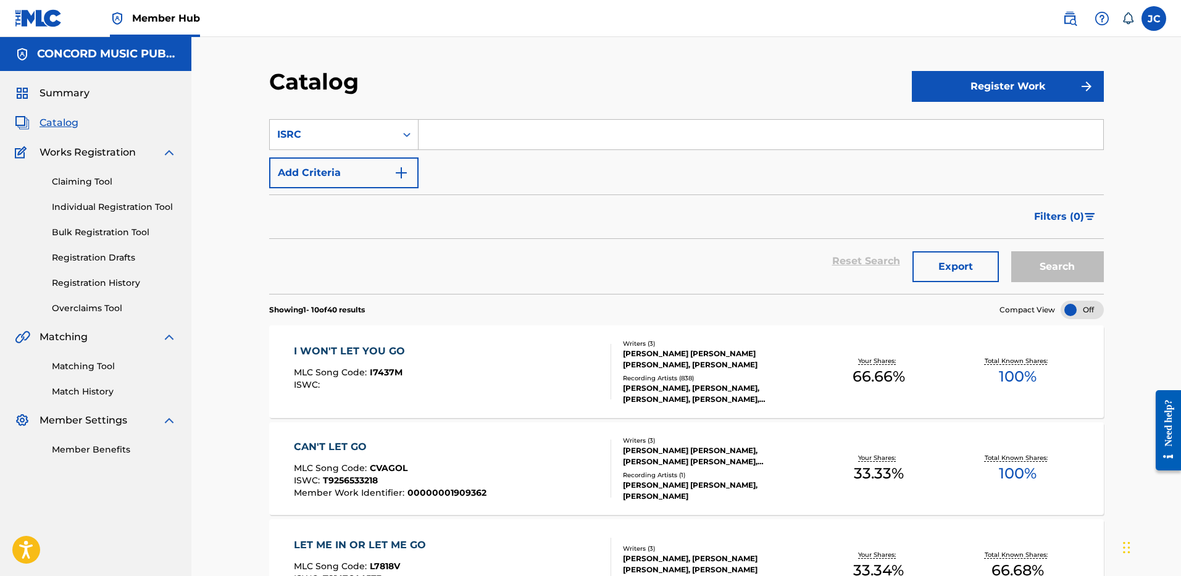
click at [498, 143] on input "Search Form" at bounding box center [761, 135] width 685 height 30
paste input "USSM12106870"
type input "USSM12106870"
click at [1011, 251] on button "Search" at bounding box center [1057, 266] width 93 height 31
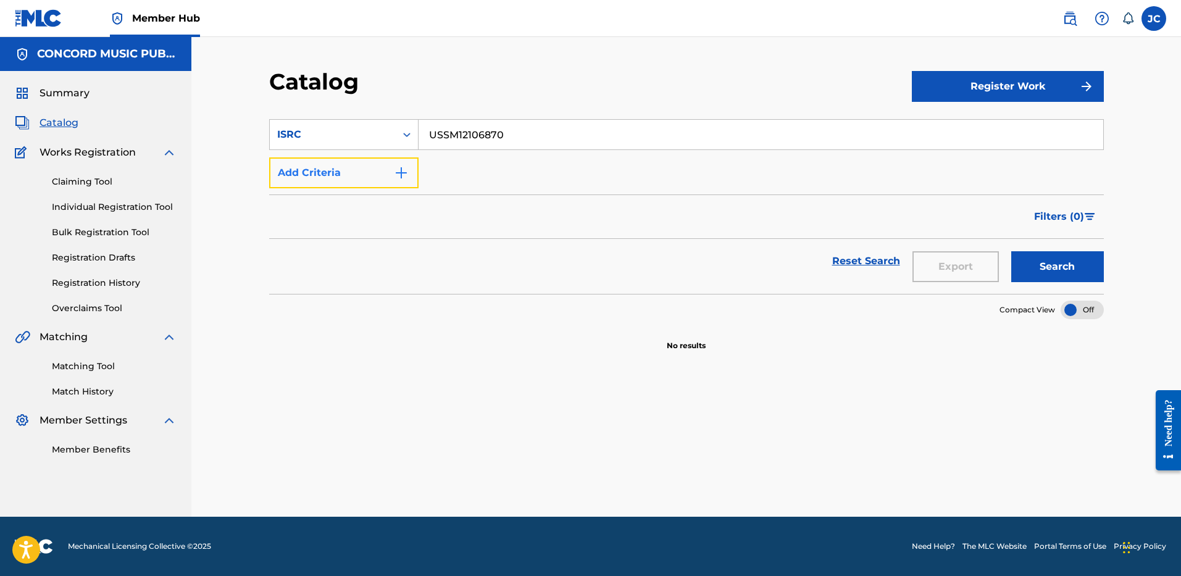
click at [370, 174] on button "Add Criteria" at bounding box center [343, 172] width 149 height 31
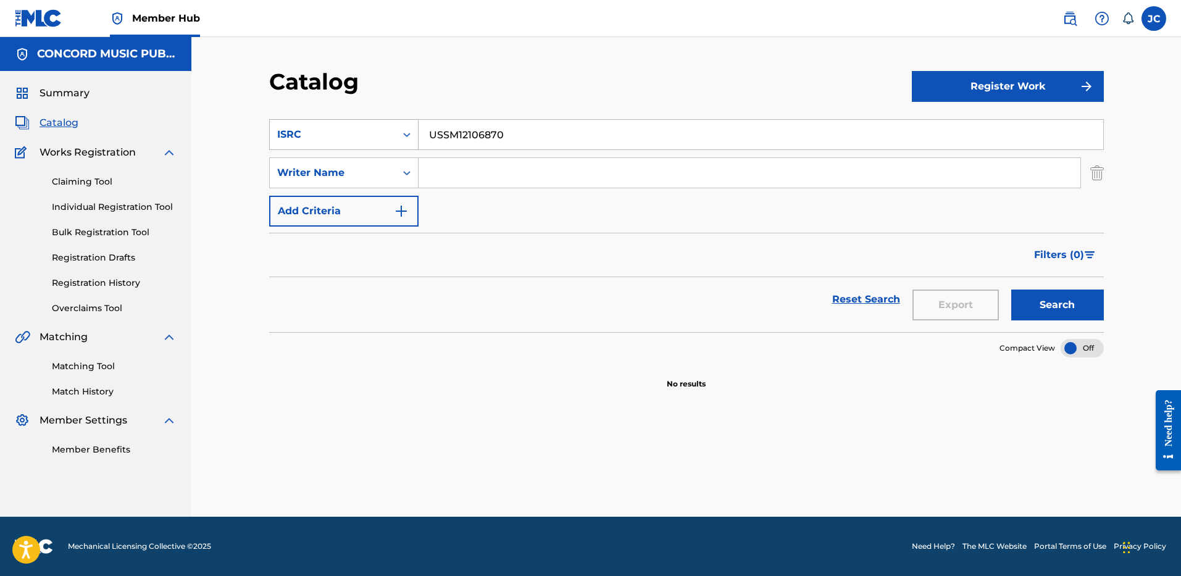
click at [393, 127] on div "ISRC" at bounding box center [333, 134] width 126 height 23
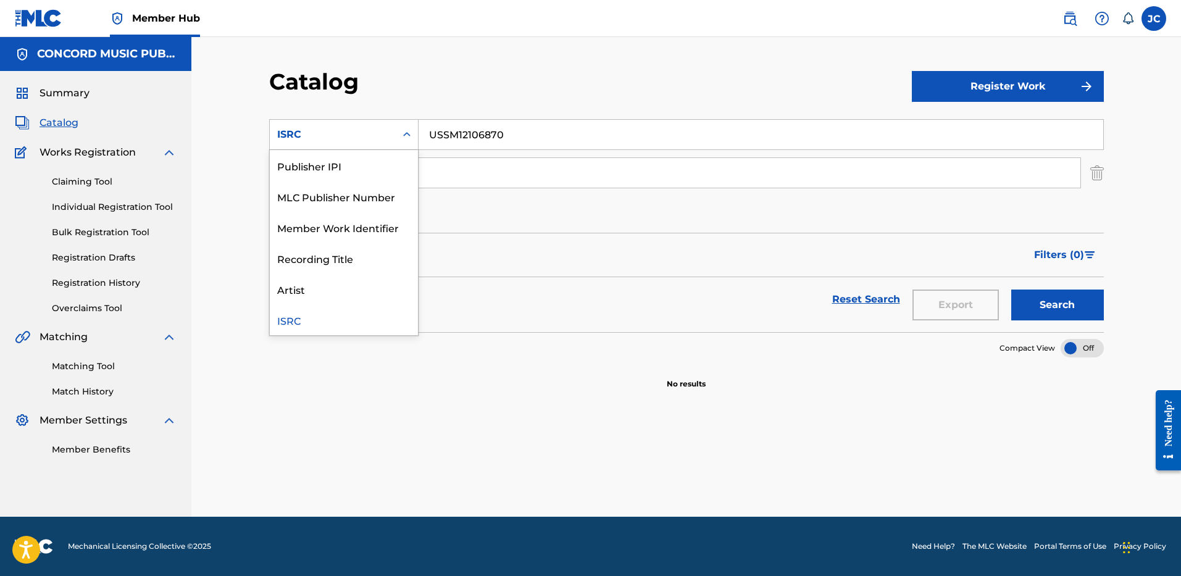
scroll to position [0, 0]
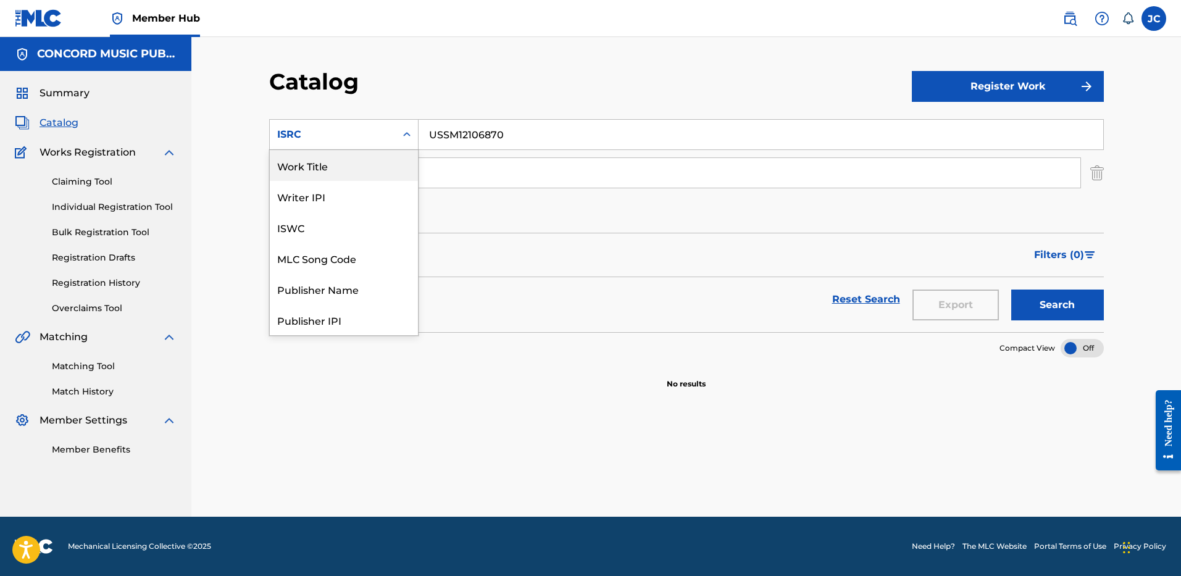
click at [369, 167] on div "Work Title" at bounding box center [344, 165] width 148 height 31
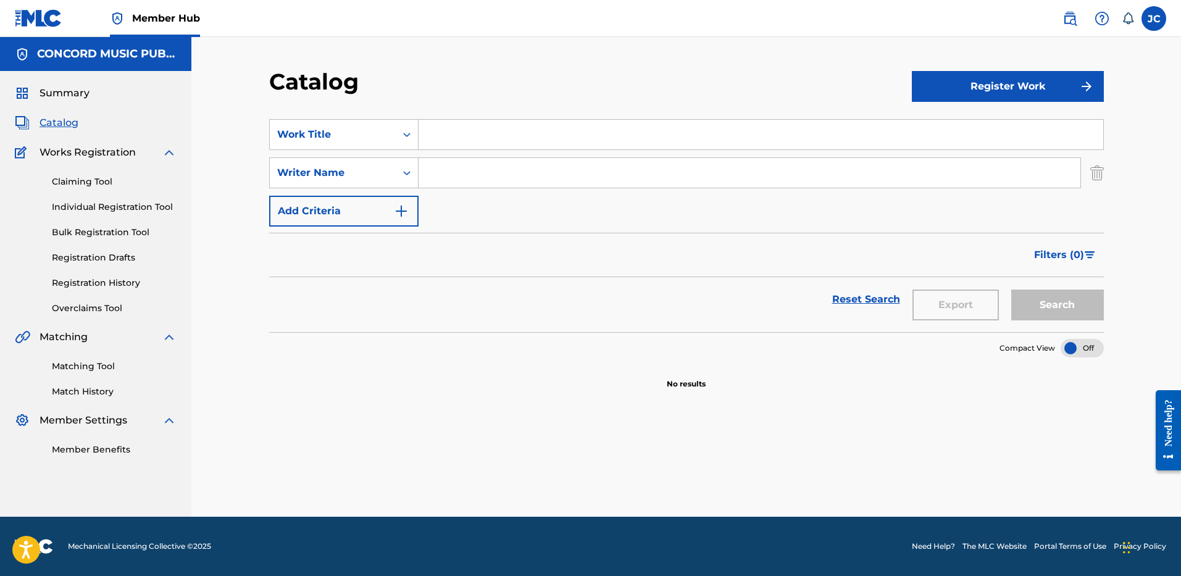
click at [461, 140] on input "Search Form" at bounding box center [761, 135] width 685 height 30
paste input "vent"
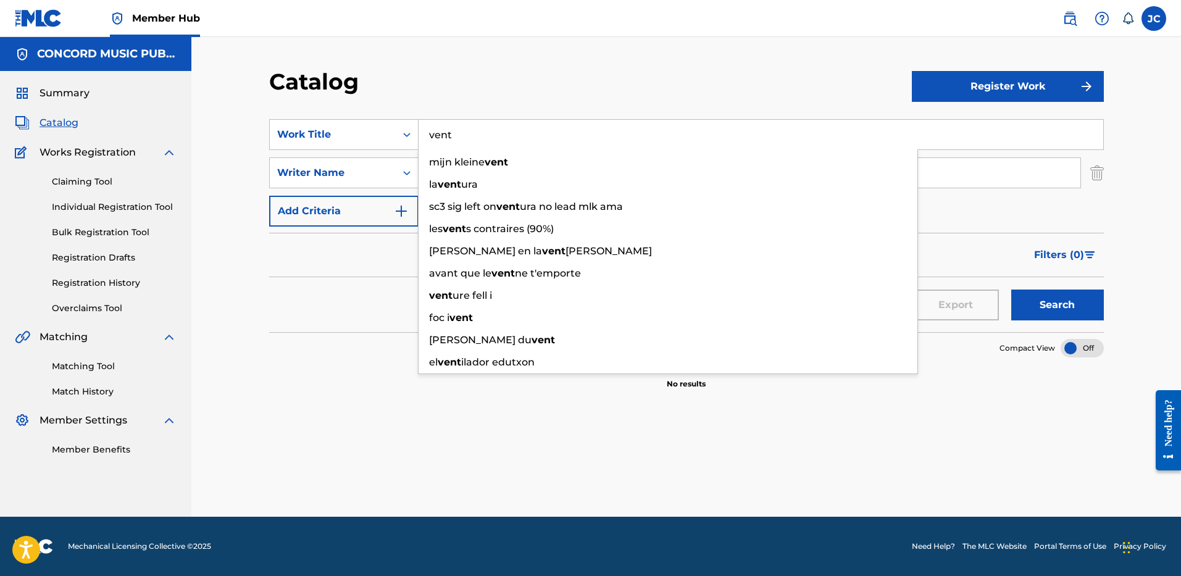
type input "vent"
click at [648, 93] on div "Catalog" at bounding box center [590, 86] width 643 height 36
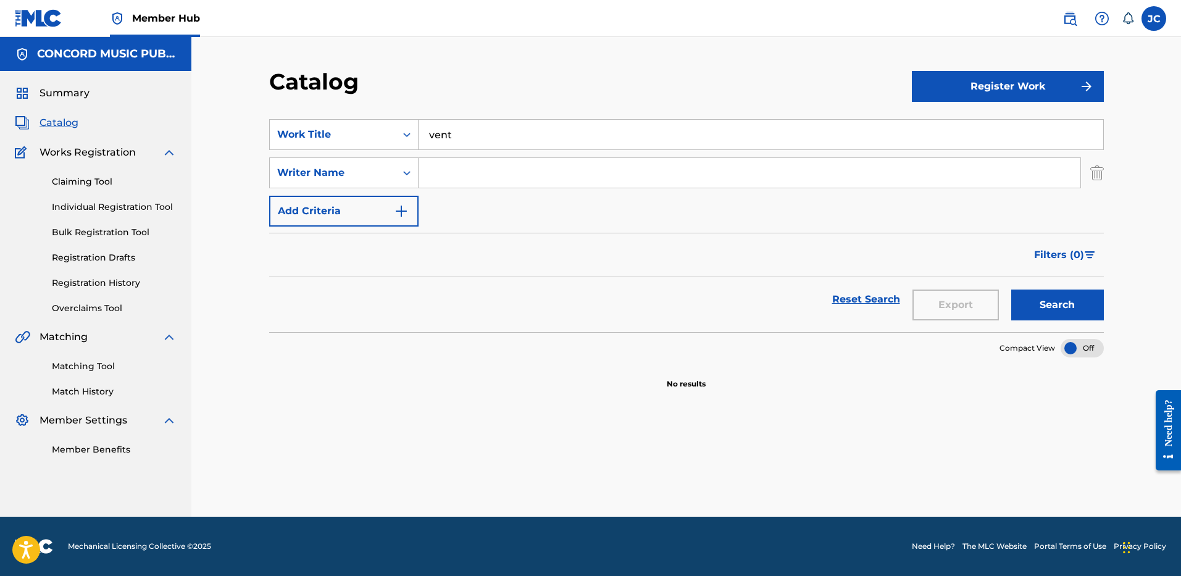
click at [611, 177] on input "Search Form" at bounding box center [750, 173] width 662 height 30
type input "NATCHE"
click at [1071, 300] on button "Search" at bounding box center [1057, 305] width 93 height 31
click at [487, 132] on input "vent" at bounding box center [761, 135] width 685 height 30
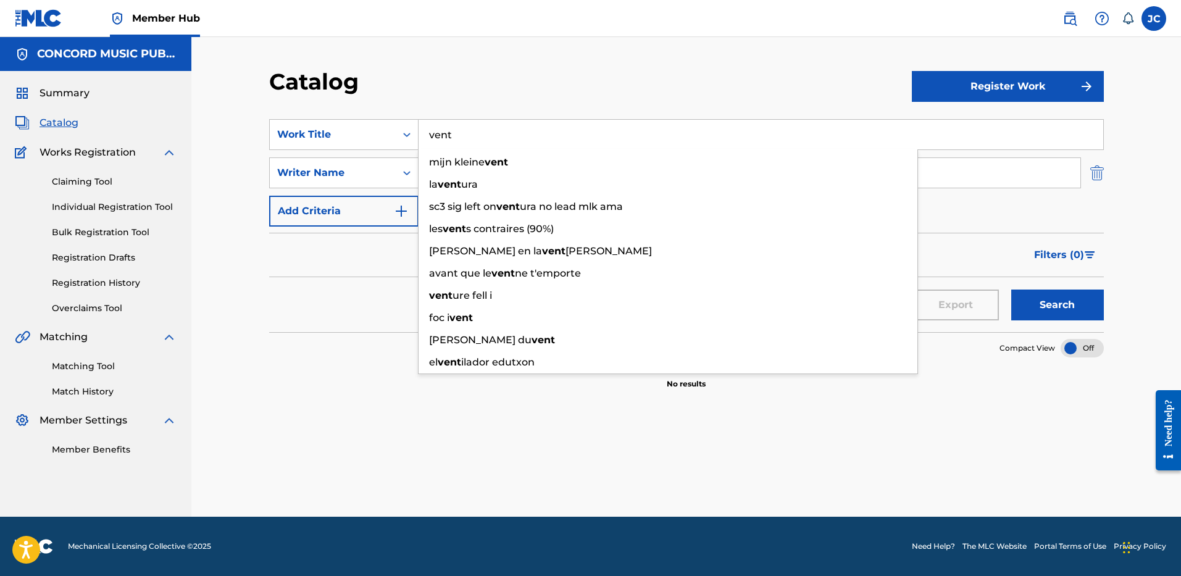
click at [1094, 180] on img "Search Form" at bounding box center [1097, 172] width 14 height 31
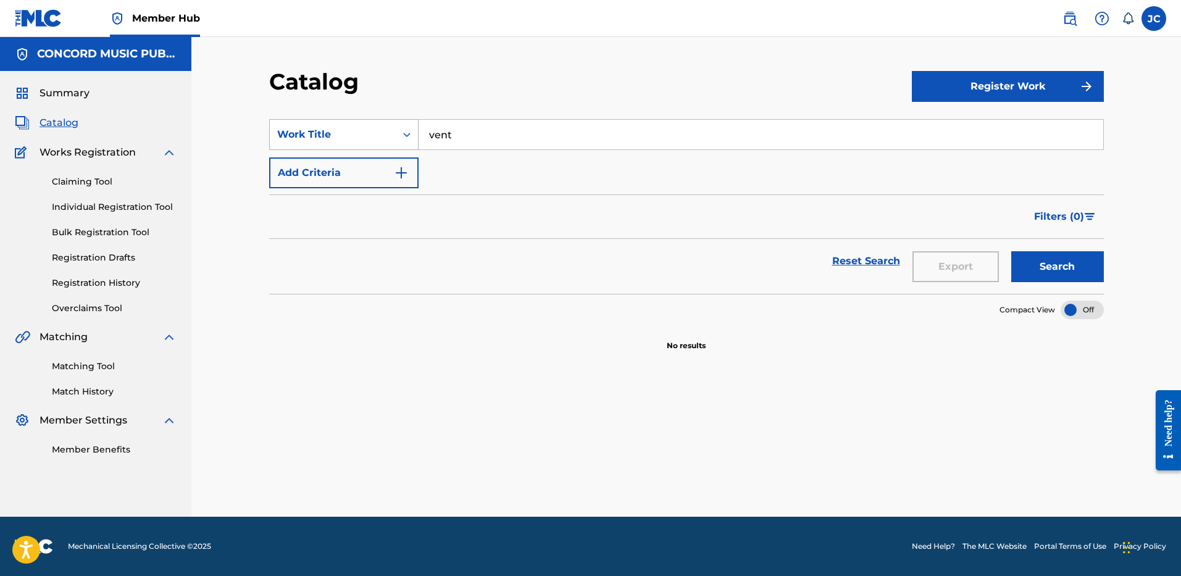
click at [391, 133] on div "Work Title" at bounding box center [333, 134] width 126 height 23
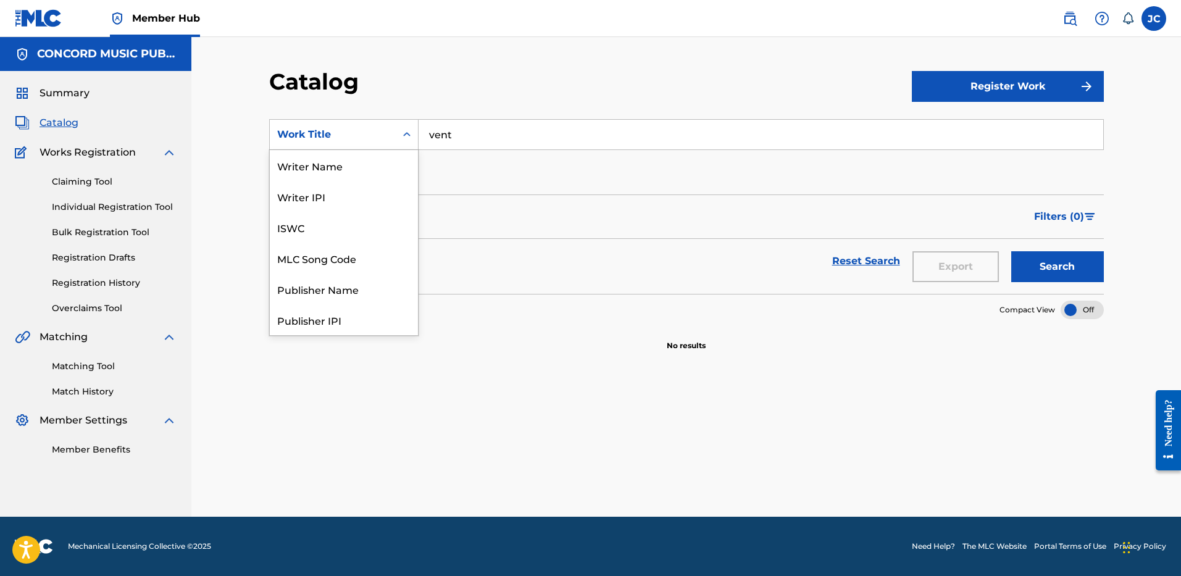
scroll to position [185, 0]
click at [348, 293] on div "ISRC" at bounding box center [344, 288] width 148 height 31
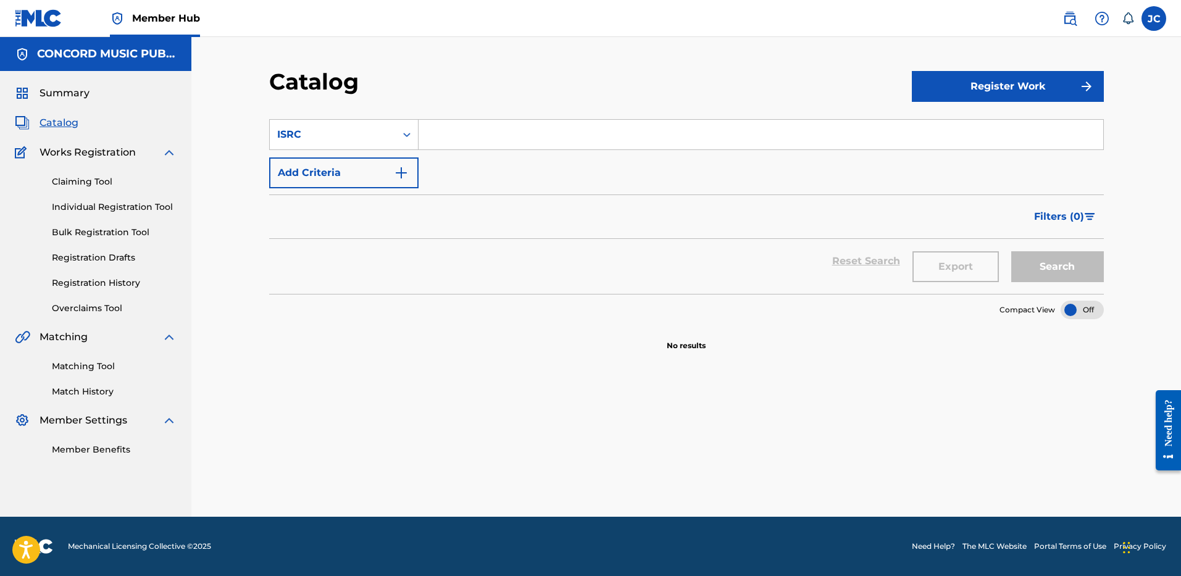
click at [492, 123] on input "Search Form" at bounding box center [761, 135] width 685 height 30
paste input "GBKPL1962806"
type input "GBKPL1962806"
click at [1011, 251] on button "Search" at bounding box center [1057, 266] width 93 height 31
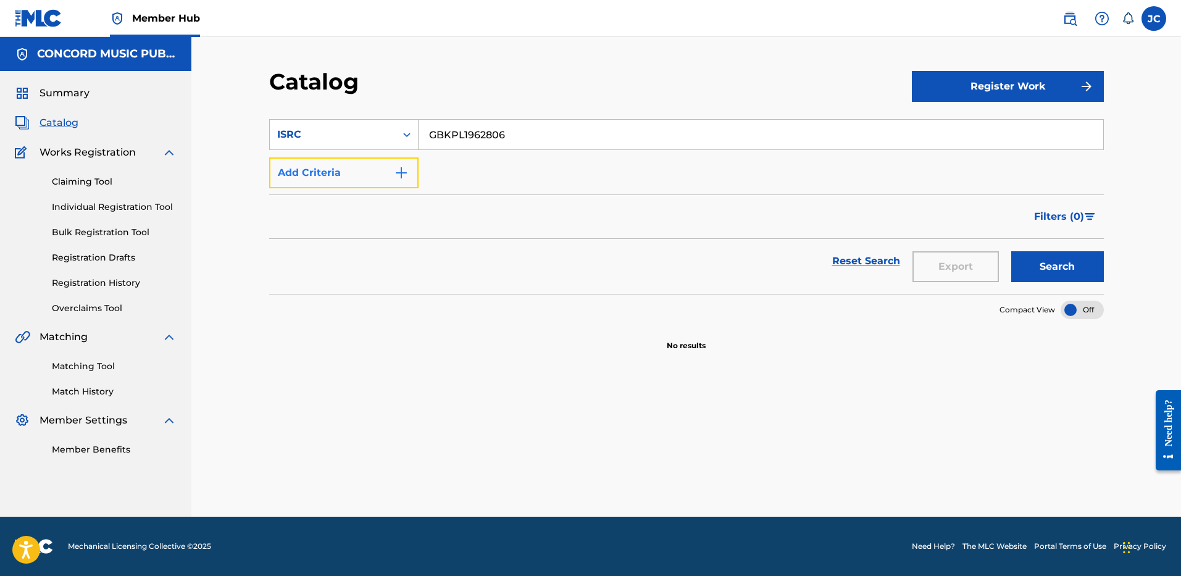
click at [393, 181] on button "Add Criteria" at bounding box center [343, 172] width 149 height 31
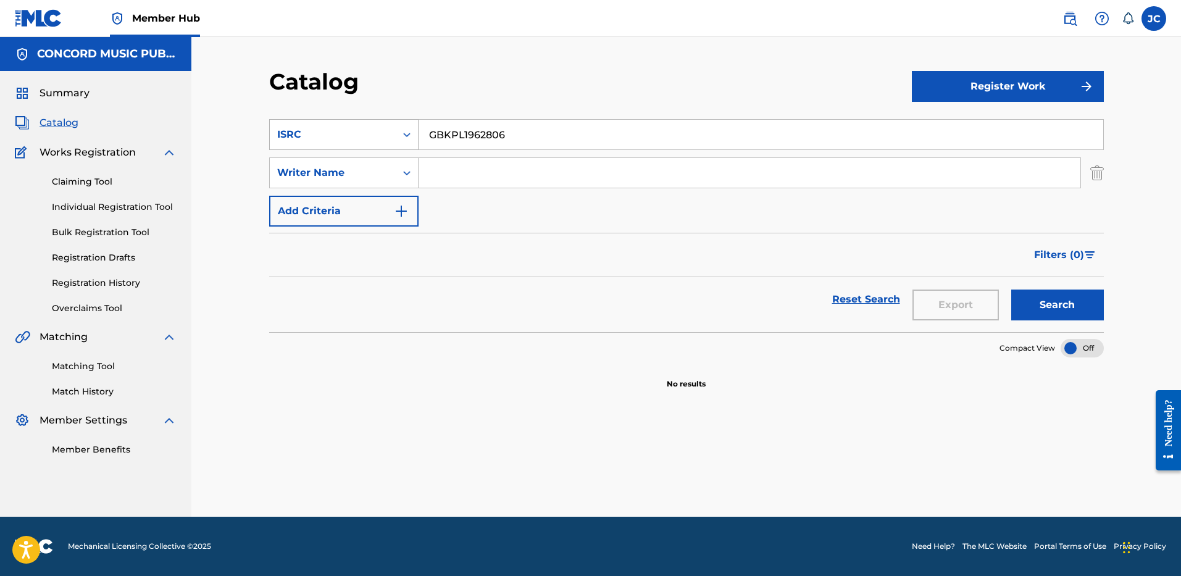
click at [394, 127] on div "ISRC" at bounding box center [333, 134] width 126 height 23
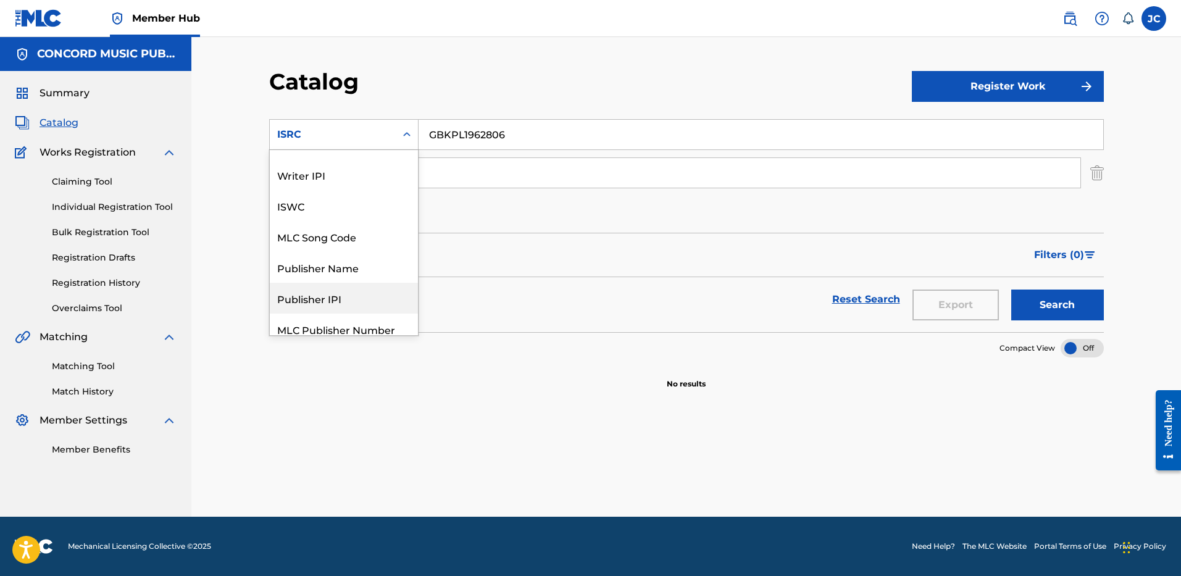
scroll to position [0, 0]
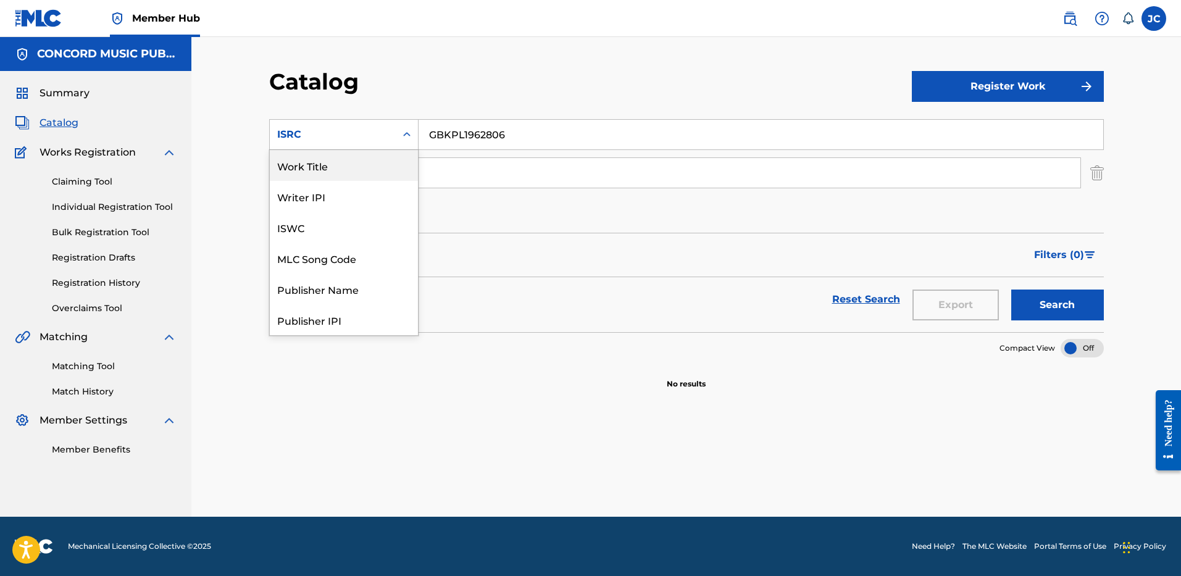
click at [357, 167] on div "Work Title" at bounding box center [344, 165] width 148 height 31
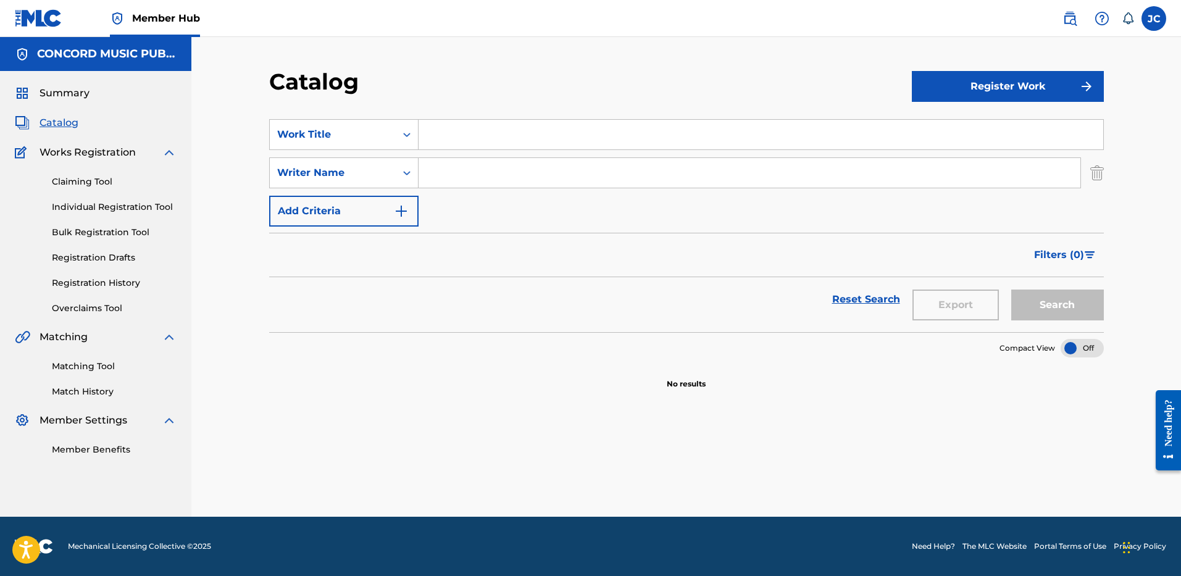
click at [466, 135] on input "Search Form" at bounding box center [761, 135] width 685 height 30
paste input "Nothing"
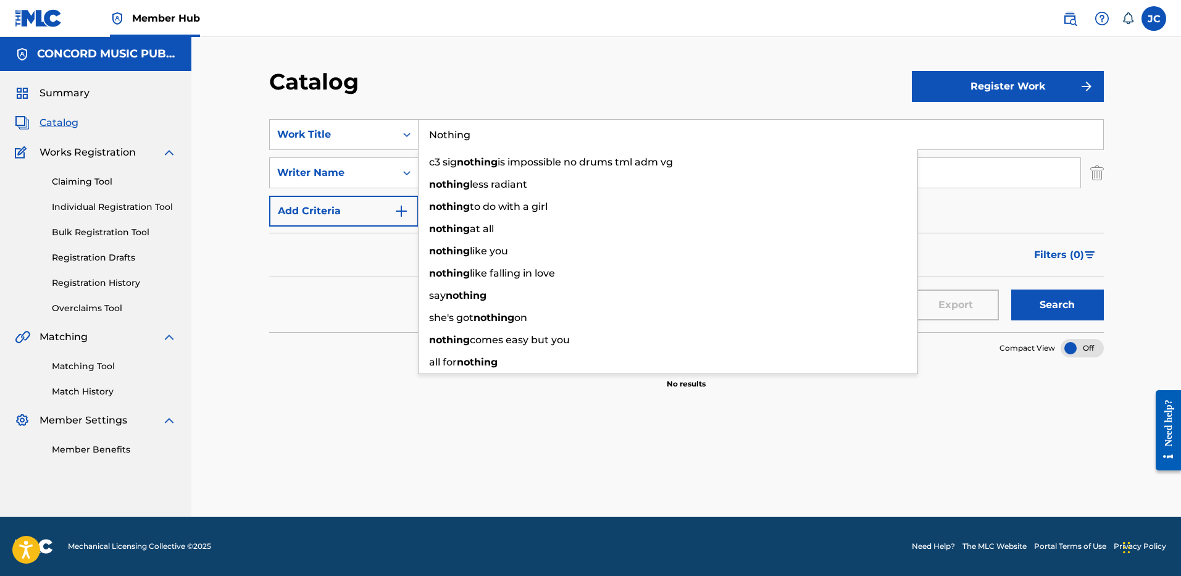
type input "Nothing"
click at [547, 114] on section "SearchWithCriteria5c5c1ca6-f020-4315-8ab0-f53454a62908 Work Title Nothing c3 si…" at bounding box center [686, 218] width 835 height 228
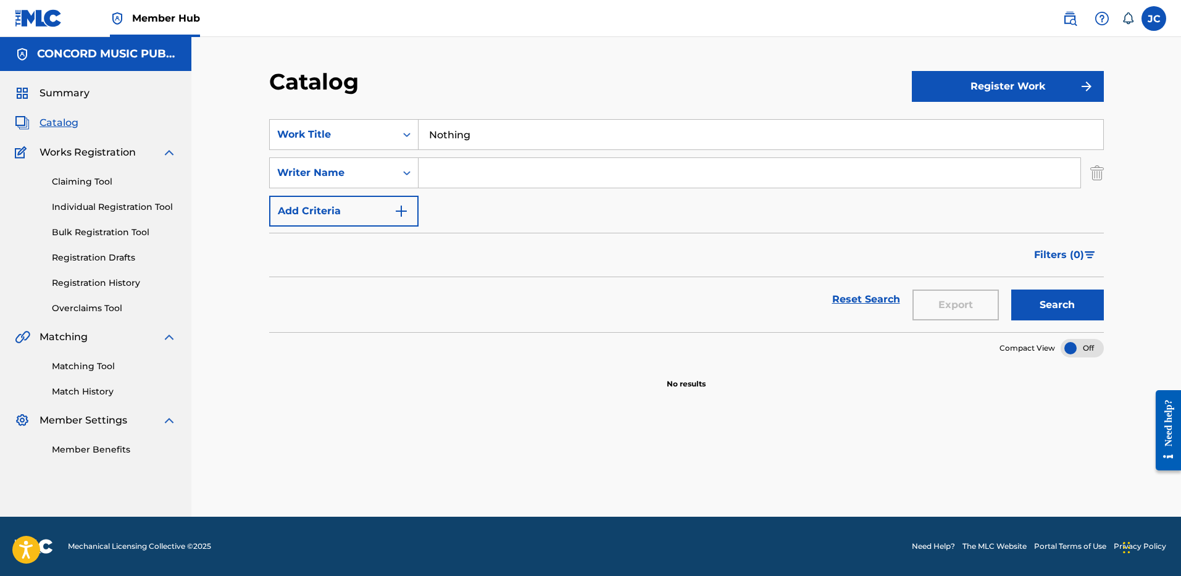
click at [477, 178] on input "Search Form" at bounding box center [750, 173] width 662 height 30
type input "[PERSON_NAME]"
click at [1011, 290] on button "Search" at bounding box center [1057, 305] width 93 height 31
click at [480, 126] on input "Nothing" at bounding box center [761, 135] width 685 height 30
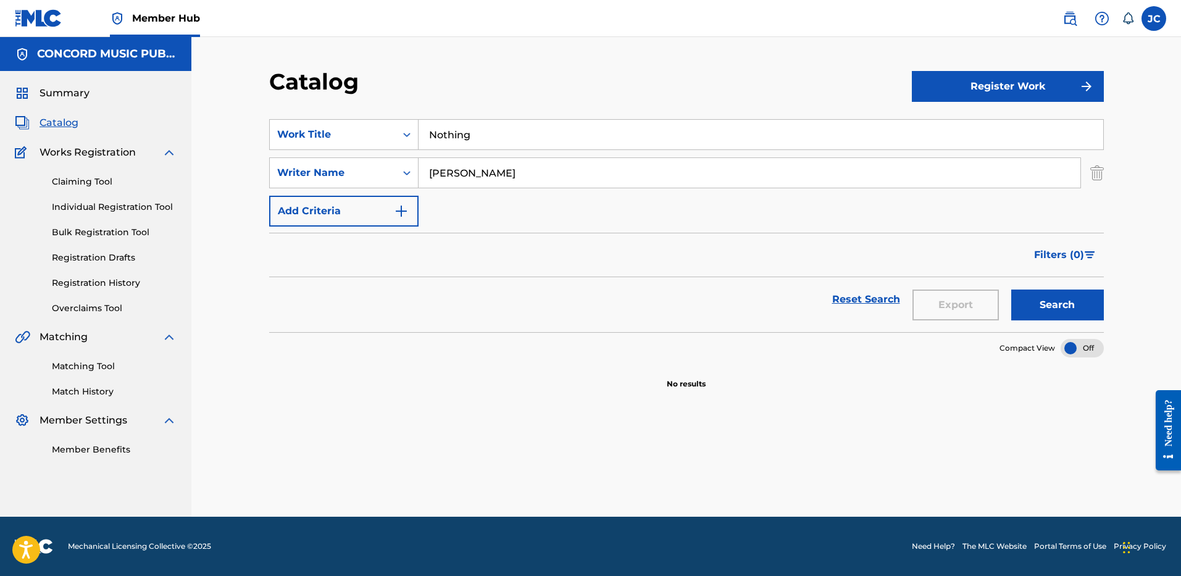
click at [480, 126] on input "Nothing" at bounding box center [761, 135] width 685 height 30
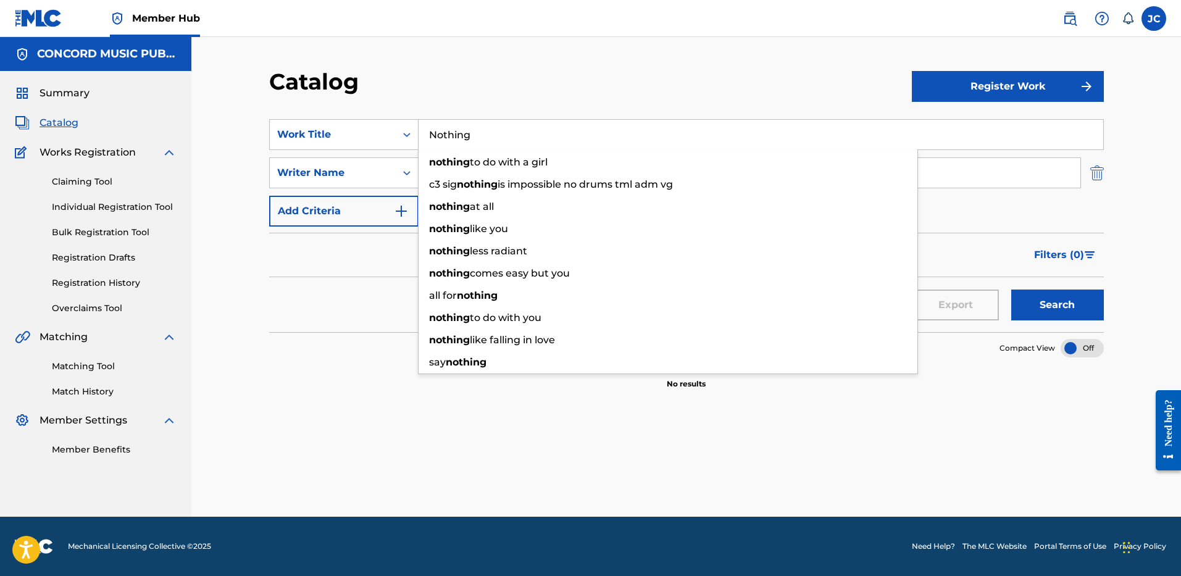
click at [1103, 178] on img "Search Form" at bounding box center [1097, 172] width 14 height 31
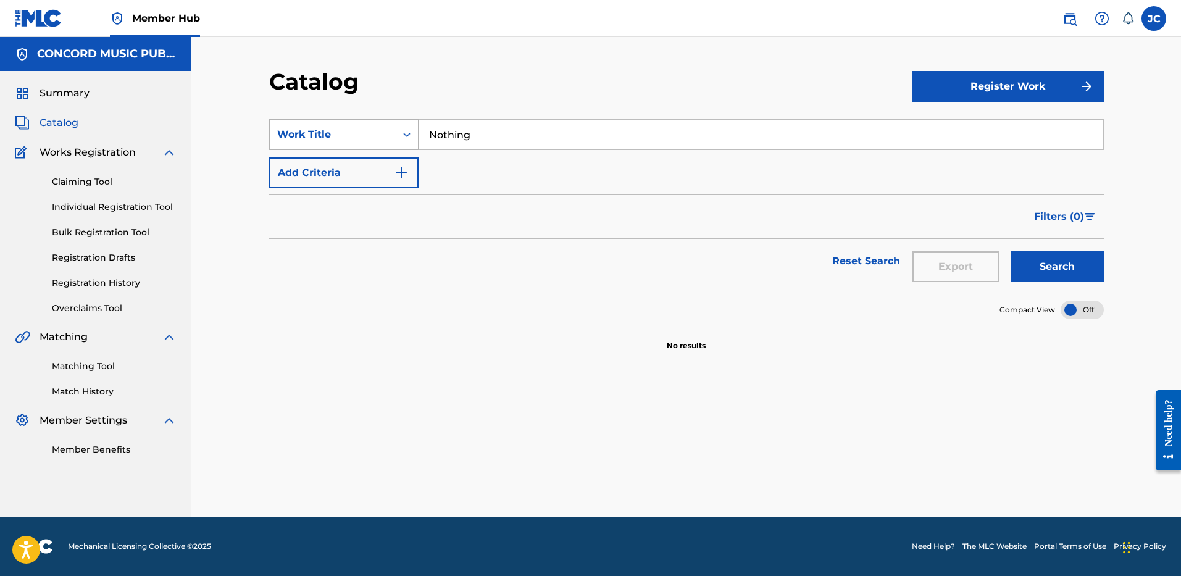
click at [377, 138] on div "Work Title" at bounding box center [332, 134] width 111 height 15
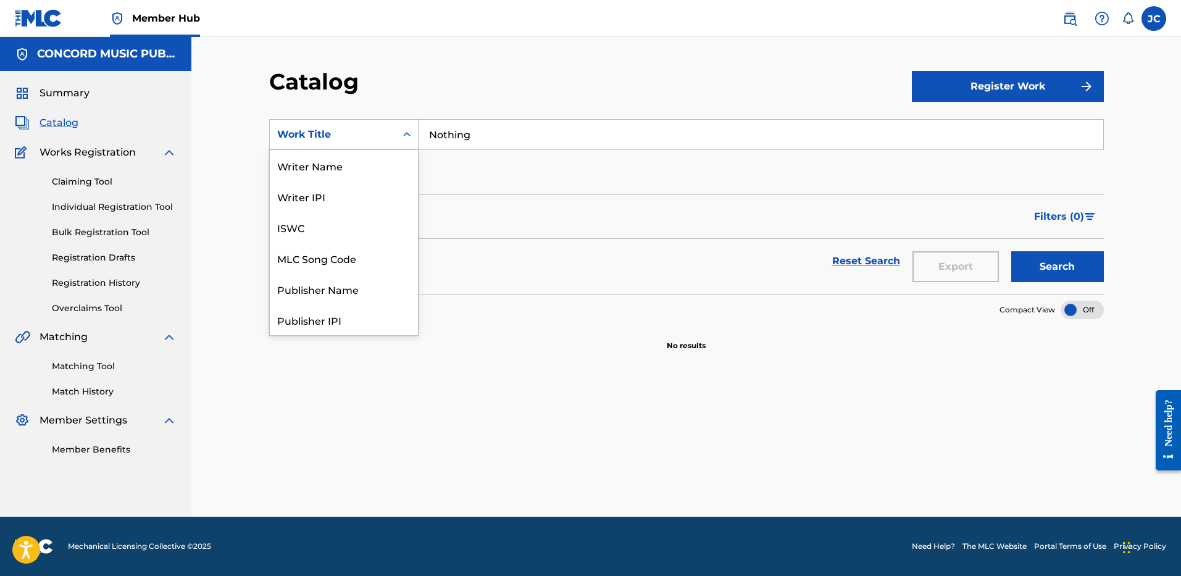
scroll to position [185, 0]
click at [381, 284] on div "ISRC" at bounding box center [344, 288] width 148 height 31
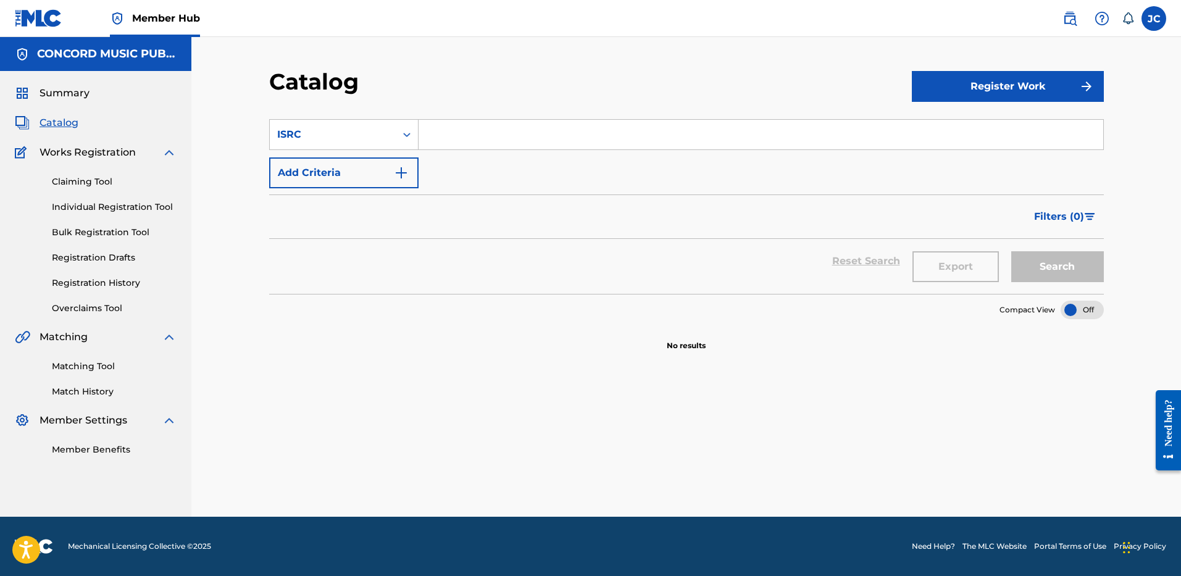
click at [483, 135] on input "Search Form" at bounding box center [761, 135] width 685 height 30
paste input "USQX92503154"
type input "USQX92503154"
click at [1011, 251] on button "Search" at bounding box center [1057, 266] width 93 height 31
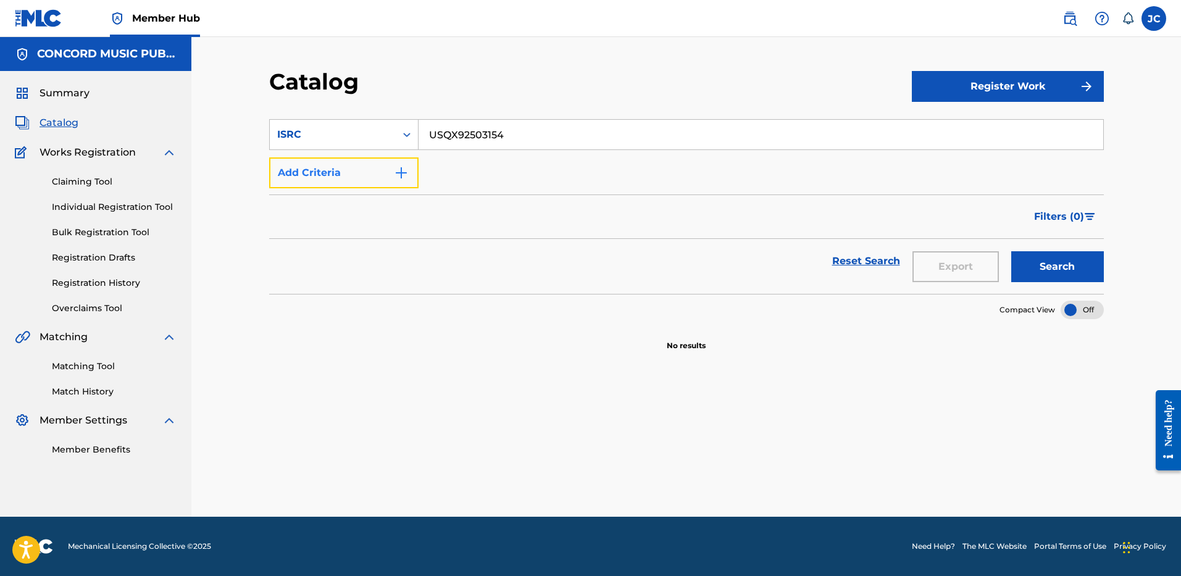
click at [344, 181] on button "Add Criteria" at bounding box center [343, 172] width 149 height 31
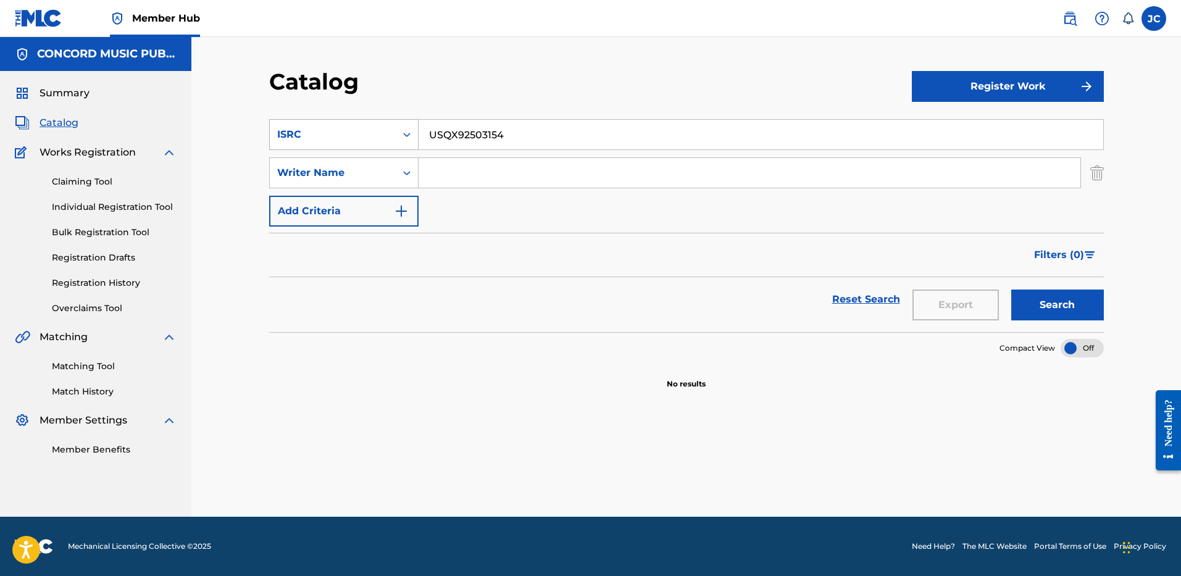
click at [356, 133] on div "ISRC" at bounding box center [332, 134] width 111 height 15
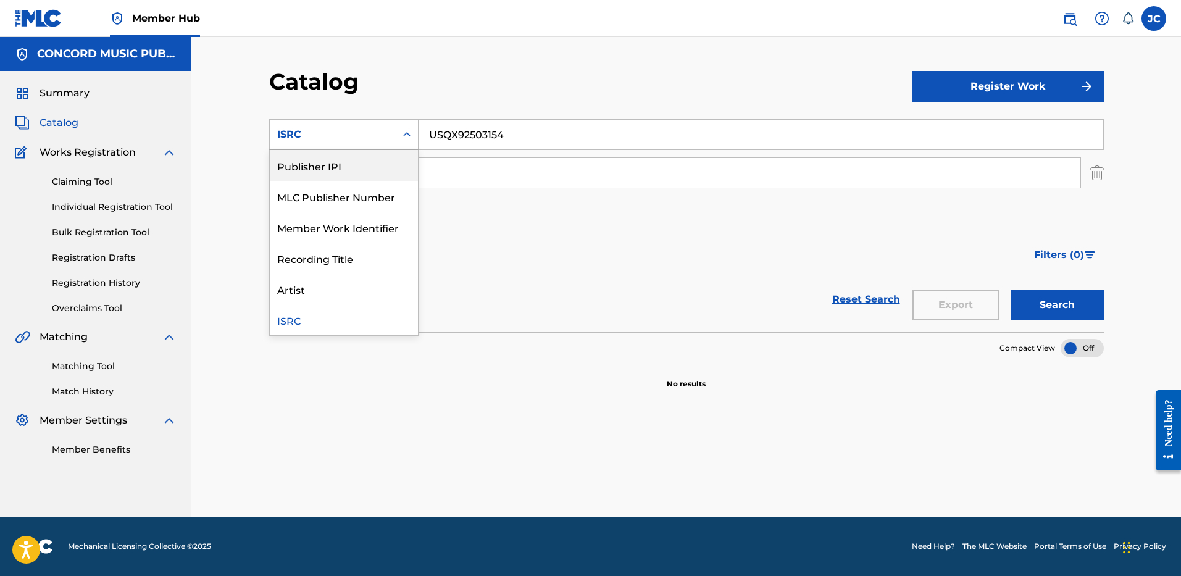
scroll to position [0, 0]
click at [354, 167] on div "Work Title" at bounding box center [344, 165] width 148 height 31
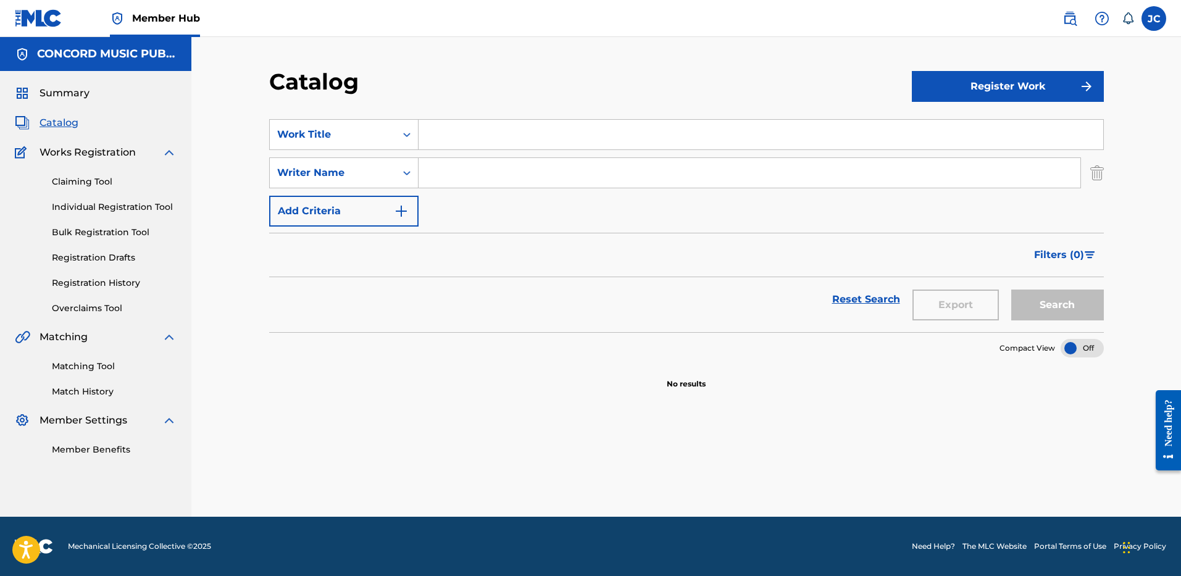
click at [470, 133] on input "Search Form" at bounding box center [761, 135] width 685 height 30
paste input "Worth Your Wild"
type input "Worth Your Wild"
click at [509, 230] on form "SearchWithCriteriabf1687d2-86a7-4ff5-9e06-1e2431f345a1 Work Title Worth Your Wi…" at bounding box center [686, 225] width 835 height 213
click at [502, 183] on input "Search Form" at bounding box center [750, 173] width 662 height 30
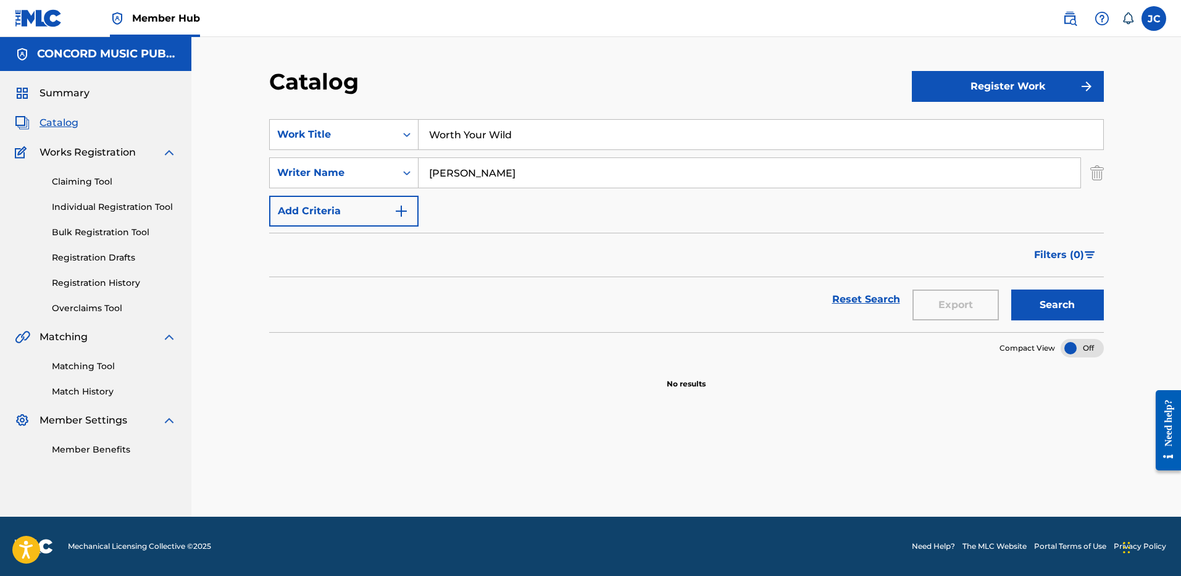
type input "[PERSON_NAME]"
click at [1011, 290] on button "Search" at bounding box center [1057, 305] width 93 height 31
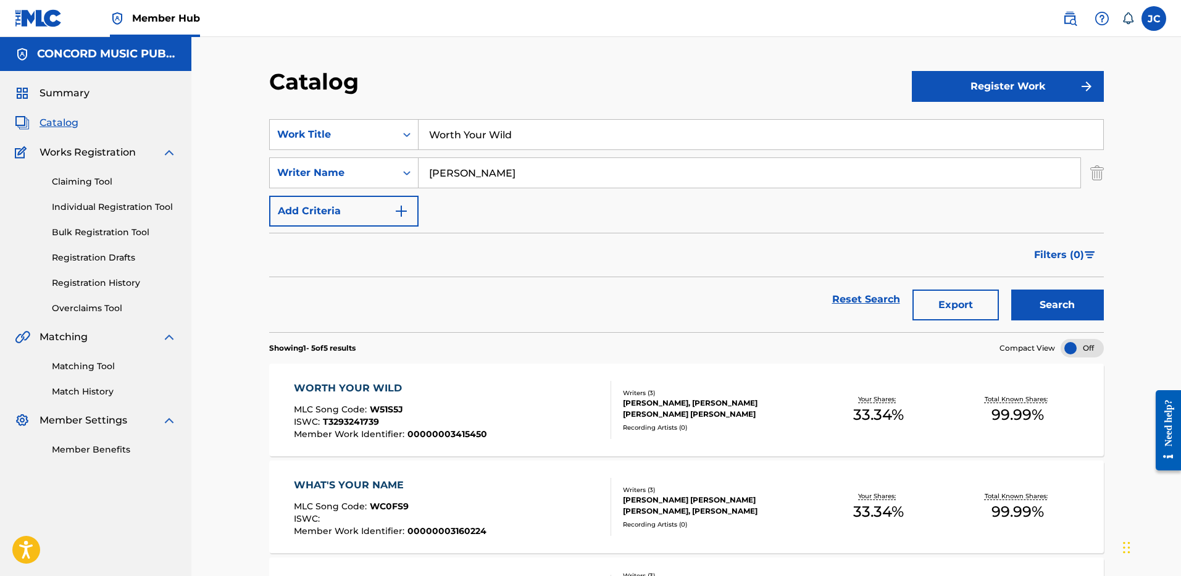
click at [473, 131] on input "Worth Your Wild" at bounding box center [761, 135] width 685 height 30
click at [707, 208] on div "SearchWithCriteriabf1687d2-86a7-4ff5-9e06-1e2431f345a1 Work Title Worth Your Wi…" at bounding box center [686, 172] width 835 height 107
click at [1093, 172] on img "Search Form" at bounding box center [1097, 172] width 14 height 31
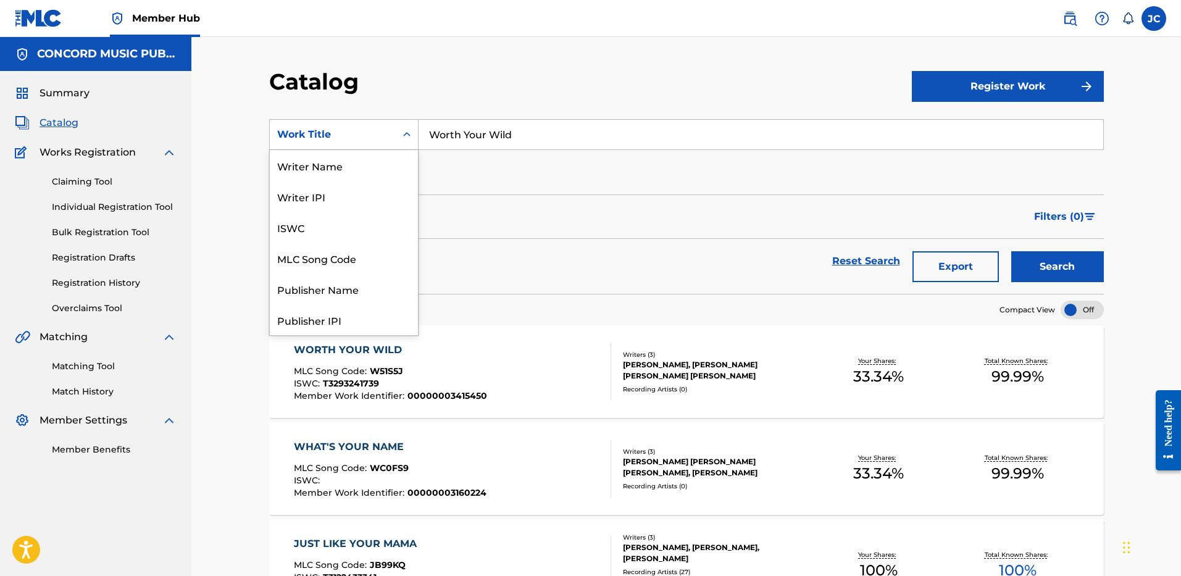
click at [315, 131] on div "Work Title" at bounding box center [332, 134] width 111 height 15
click at [324, 293] on div "ISRC" at bounding box center [344, 288] width 148 height 31
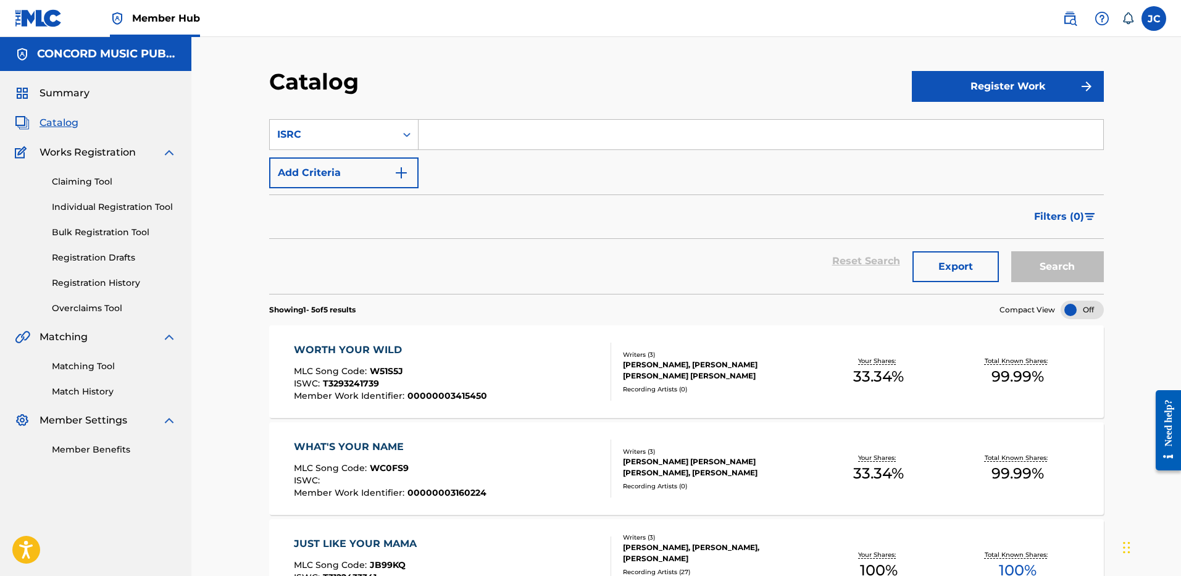
click at [523, 129] on input "Search Form" at bounding box center [761, 135] width 685 height 30
paste input "QZDA72520971"
type input "QZDA72520971"
click at [1011, 251] on button "Search" at bounding box center [1057, 266] width 93 height 31
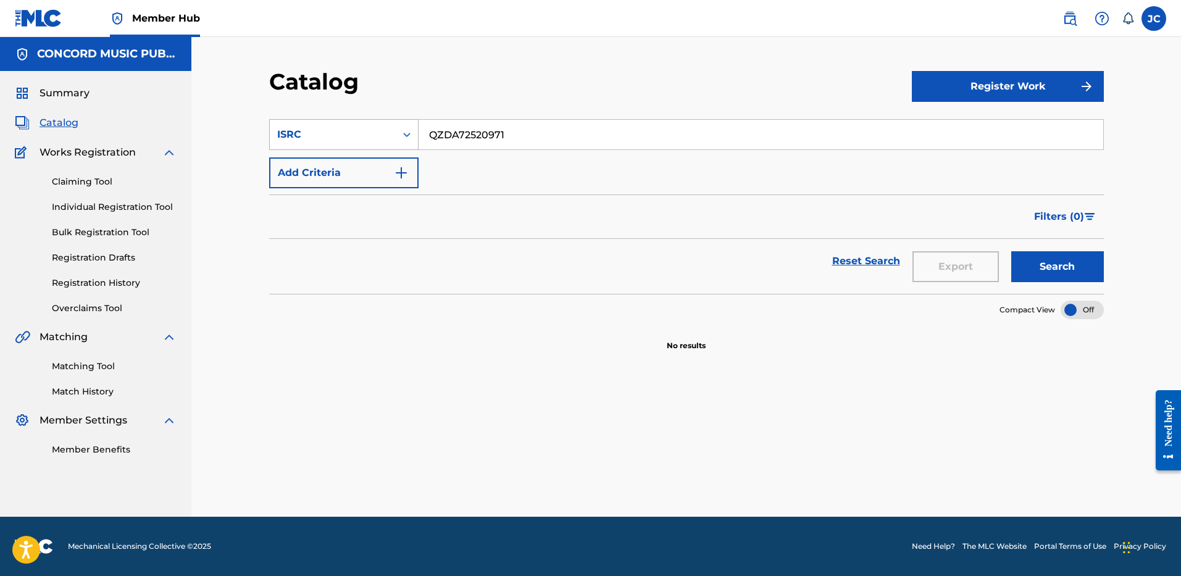
click at [336, 142] on div "ISRC" at bounding box center [333, 134] width 126 height 23
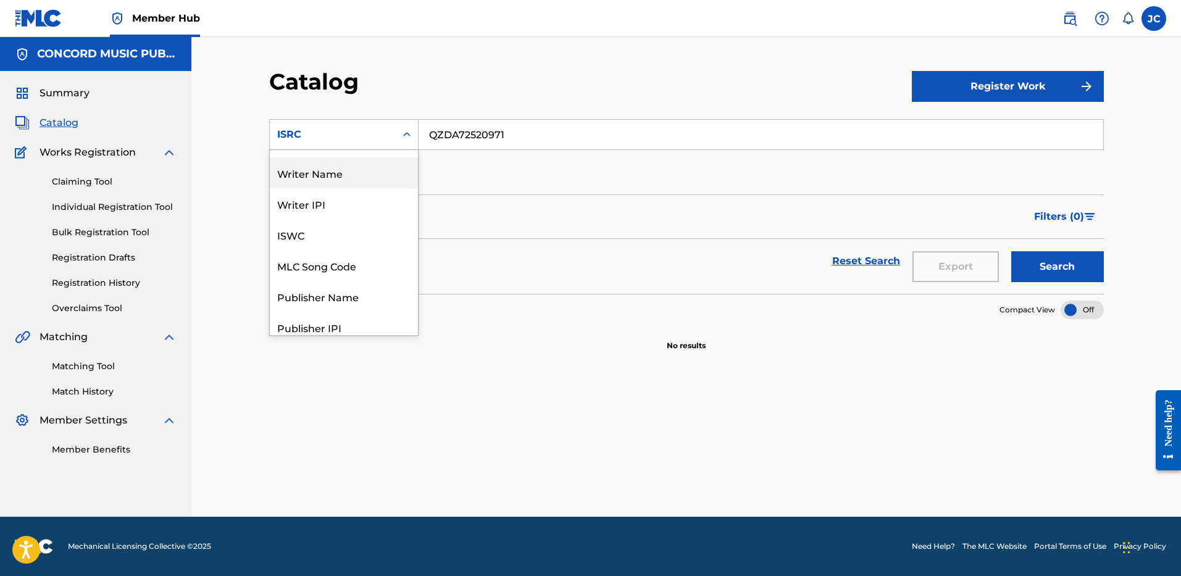
click at [351, 178] on div "Writer Name" at bounding box center [344, 172] width 148 height 31
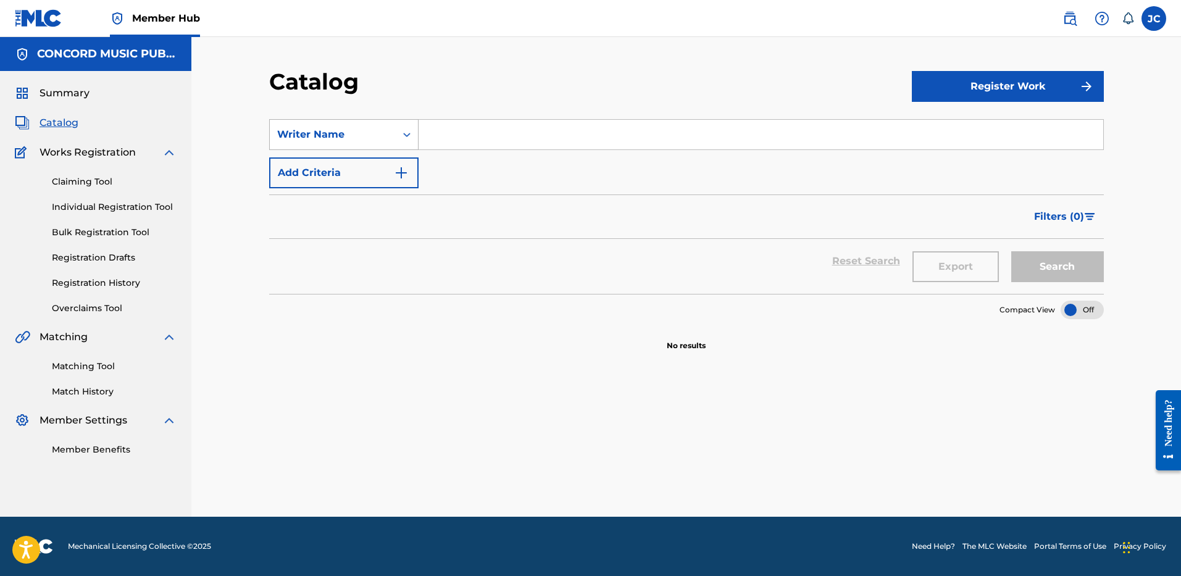
click at [375, 142] on div "Writer Name" at bounding box center [333, 134] width 126 height 23
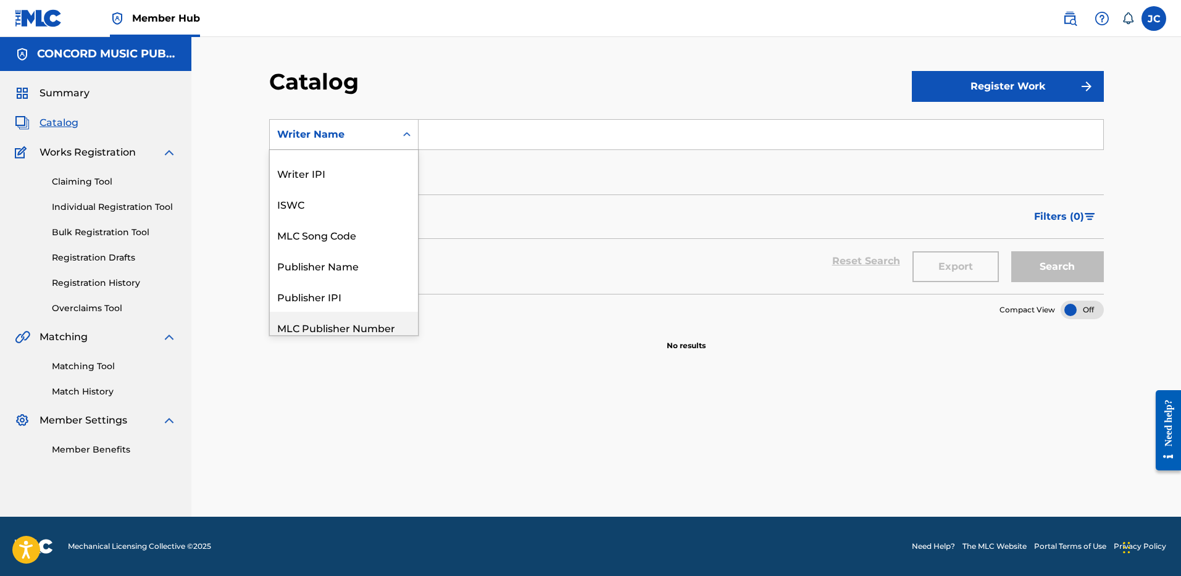
scroll to position [0, 0]
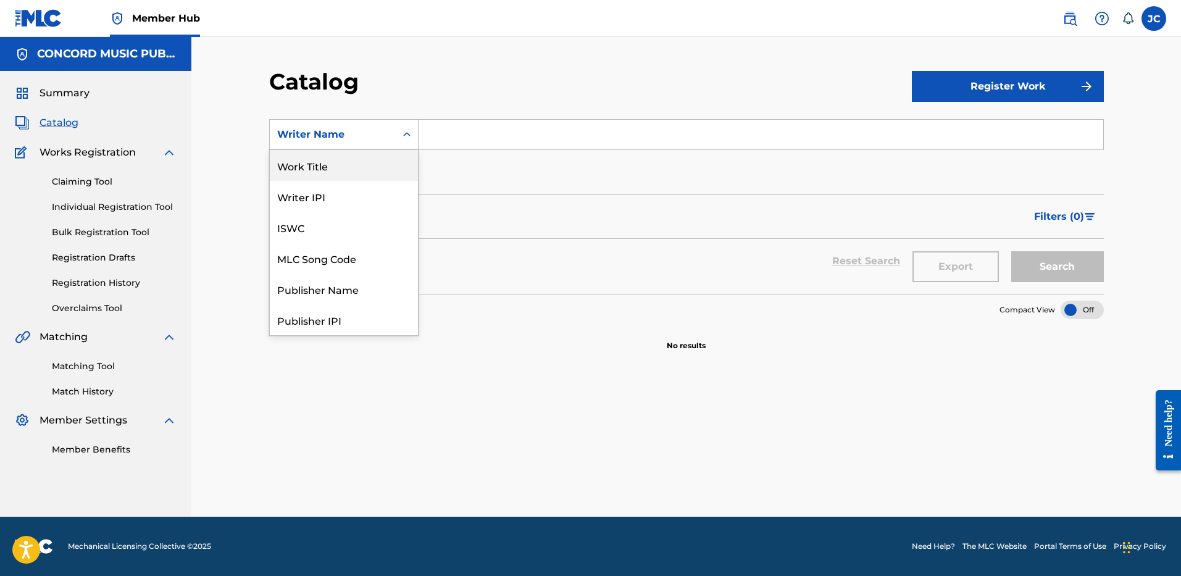
click at [367, 167] on div "Work Title" at bounding box center [344, 165] width 148 height 31
click at [454, 135] on input "Search Form" at bounding box center [761, 135] width 685 height 30
paste input "Deepsleeper Miracles Come Morning"
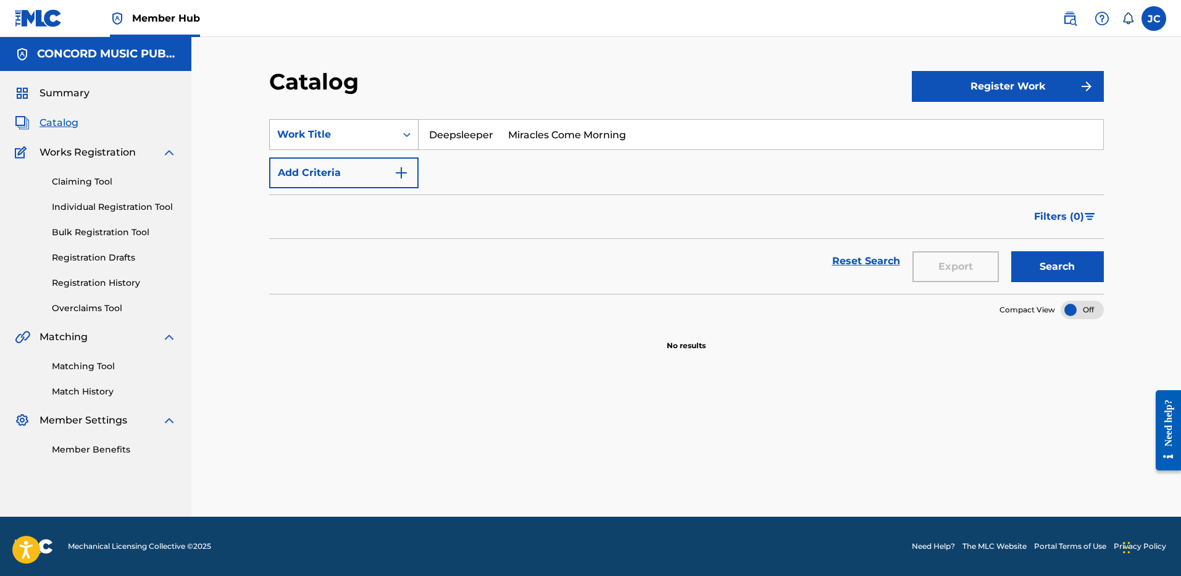
drag, startPoint x: 508, startPoint y: 134, endPoint x: 368, endPoint y: 140, distance: 140.3
click at [368, 140] on div "SearchWithCriteria70a13971-fd28-4beb-b2f7-d190516e4a78 Work Title Deepsleeper M…" at bounding box center [686, 134] width 835 height 31
click at [376, 160] on button "Add Criteria" at bounding box center [343, 172] width 149 height 31
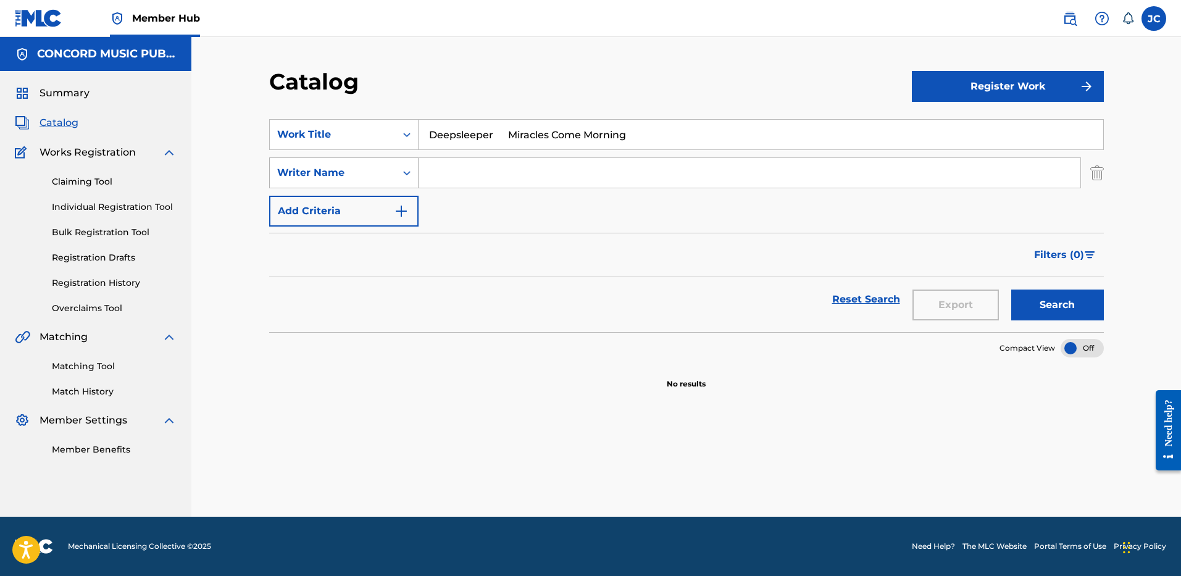
click at [380, 176] on div "Writer Name" at bounding box center [332, 172] width 111 height 15
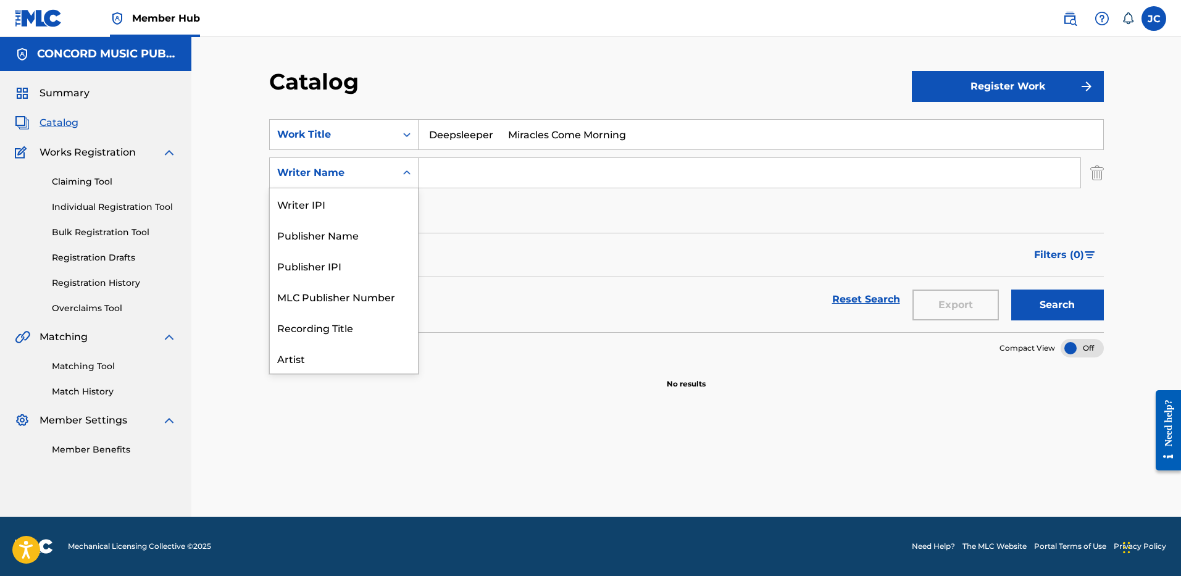
scroll to position [62, 0]
click at [356, 297] on div "Artist" at bounding box center [344, 296] width 148 height 31
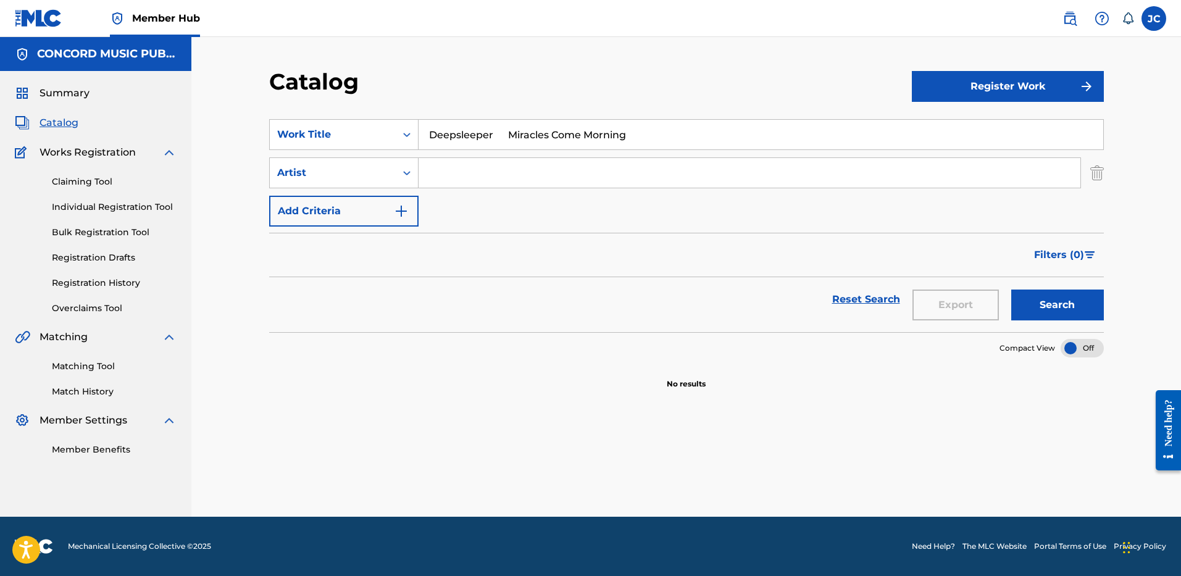
drag, startPoint x: 507, startPoint y: 135, endPoint x: 427, endPoint y: 143, distance: 80.6
click at [427, 143] on input "Deepsleeper Miracles Come Morning" at bounding box center [761, 135] width 685 height 30
type input "Miracles Come Morning"
click at [535, 172] on input "Deepsleeper" at bounding box center [750, 173] width 662 height 30
type input "Deepsleeper"
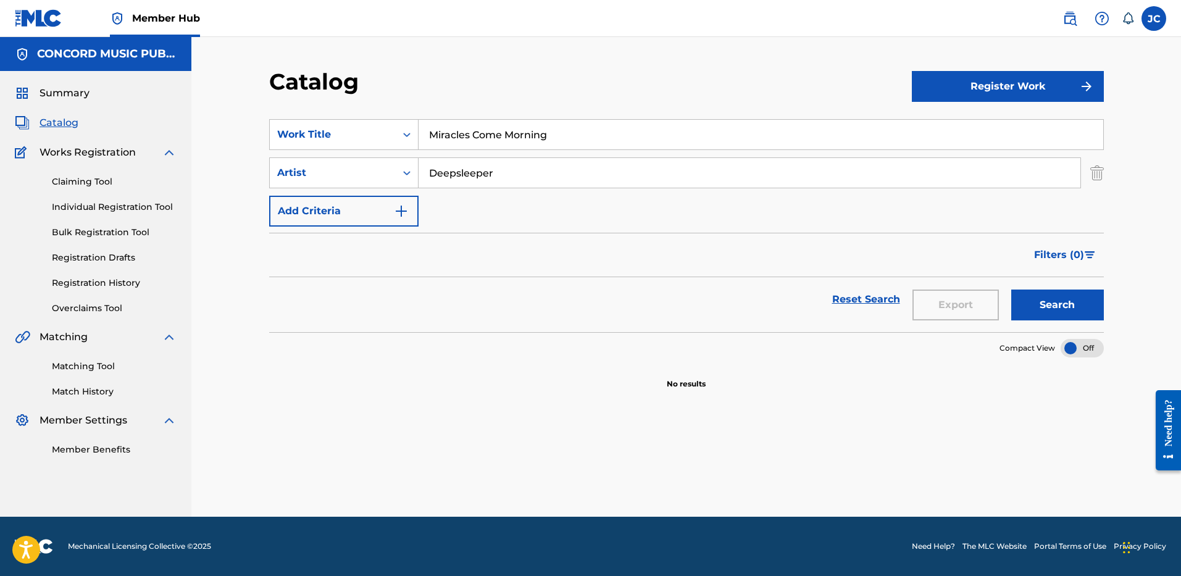
click at [1011, 290] on button "Search" at bounding box center [1057, 305] width 93 height 31
click at [523, 133] on input "Miracles Come Morning" at bounding box center [761, 135] width 685 height 30
click at [509, 207] on div "SearchWithCriteria70a13971-fd28-4beb-b2f7-d190516e4a78 Work Title Miracles Come…" at bounding box center [686, 172] width 835 height 107
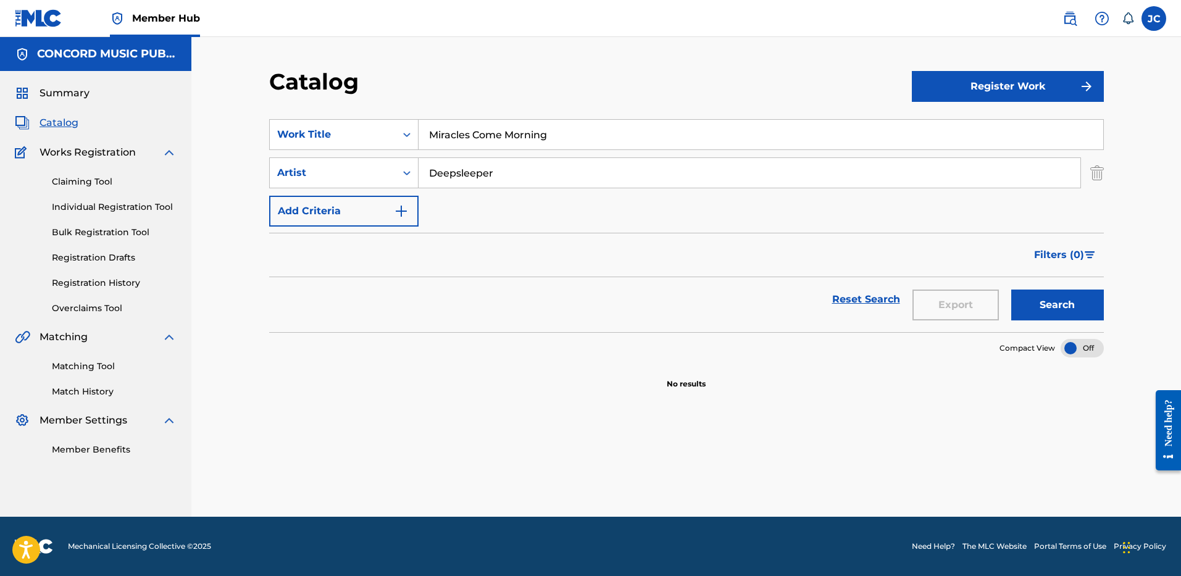
click at [377, 153] on div "SearchWithCriteria70a13971-fd28-4beb-b2f7-d190516e4a78 Work Title Miracles Come…" at bounding box center [686, 172] width 835 height 107
click at [377, 163] on div "Artist" at bounding box center [333, 172] width 126 height 23
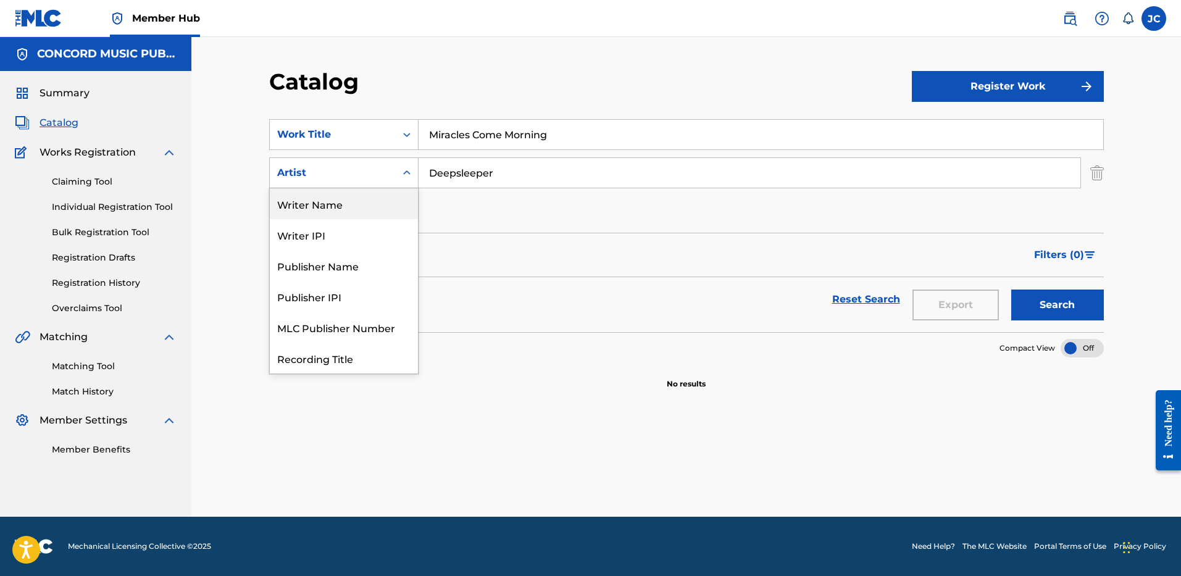
click at [355, 211] on div "Writer Name" at bounding box center [344, 203] width 148 height 31
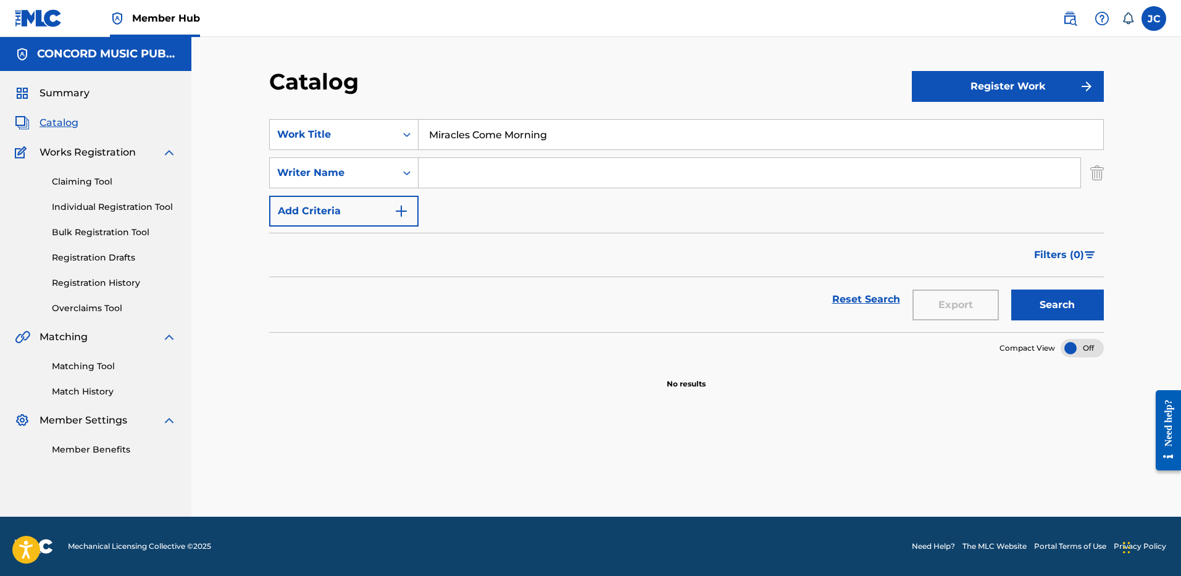
click at [500, 174] on input "Search Form" at bounding box center [750, 173] width 662 height 30
type input "[PERSON_NAME]"
click at [1011, 290] on button "Search" at bounding box center [1057, 305] width 93 height 31
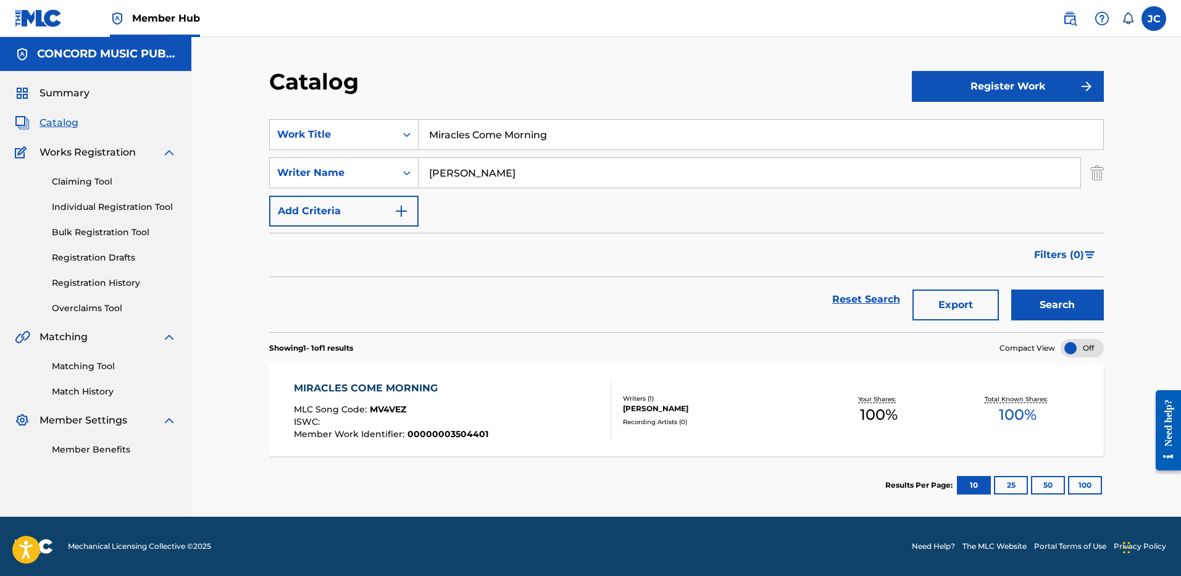
click at [1088, 178] on div "SearchWithCriteria455011db-8cbb-48bb-a85a-1395c5f48b80 Writer Name [PERSON_NAME]" at bounding box center [686, 172] width 835 height 31
click at [1100, 171] on img "Search Form" at bounding box center [1097, 172] width 14 height 31
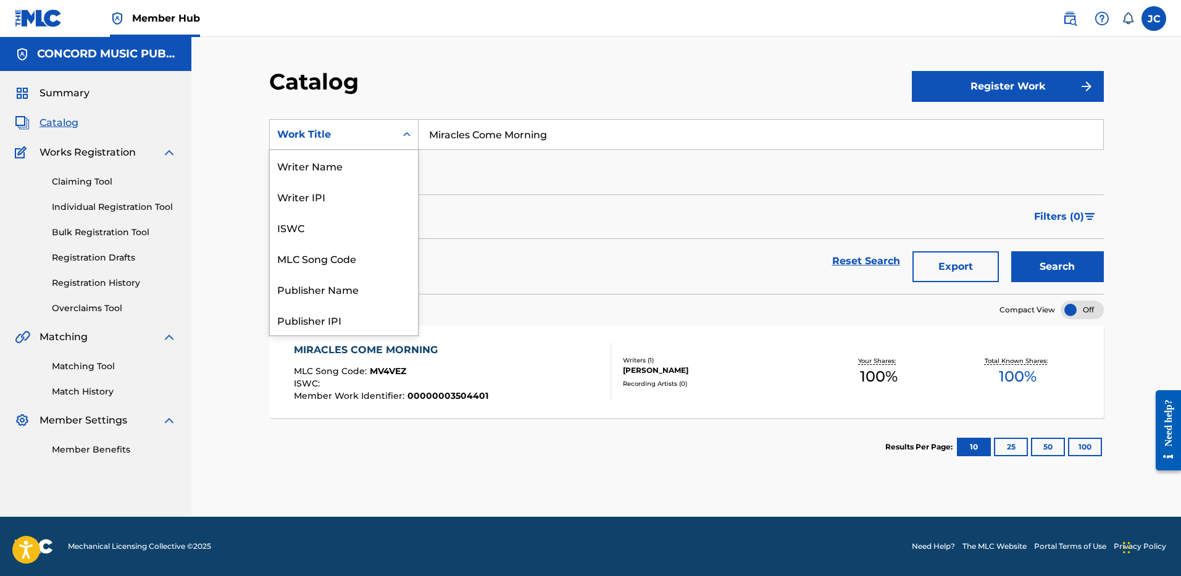
click at [380, 131] on div "Work Title" at bounding box center [332, 134] width 111 height 15
click at [350, 291] on div "ISRC" at bounding box center [344, 288] width 148 height 31
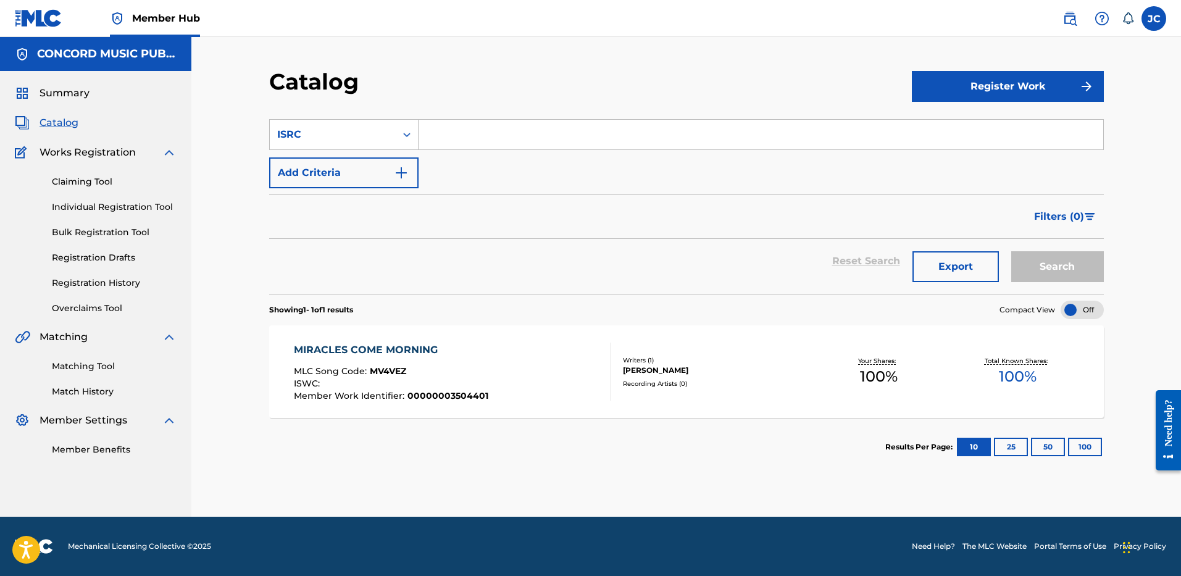
click at [511, 135] on input "Search Form" at bounding box center [761, 135] width 685 height 30
paste input "GBCTA1300101"
type input "GBCTA1300101"
click at [1011, 251] on button "Search" at bounding box center [1057, 266] width 93 height 31
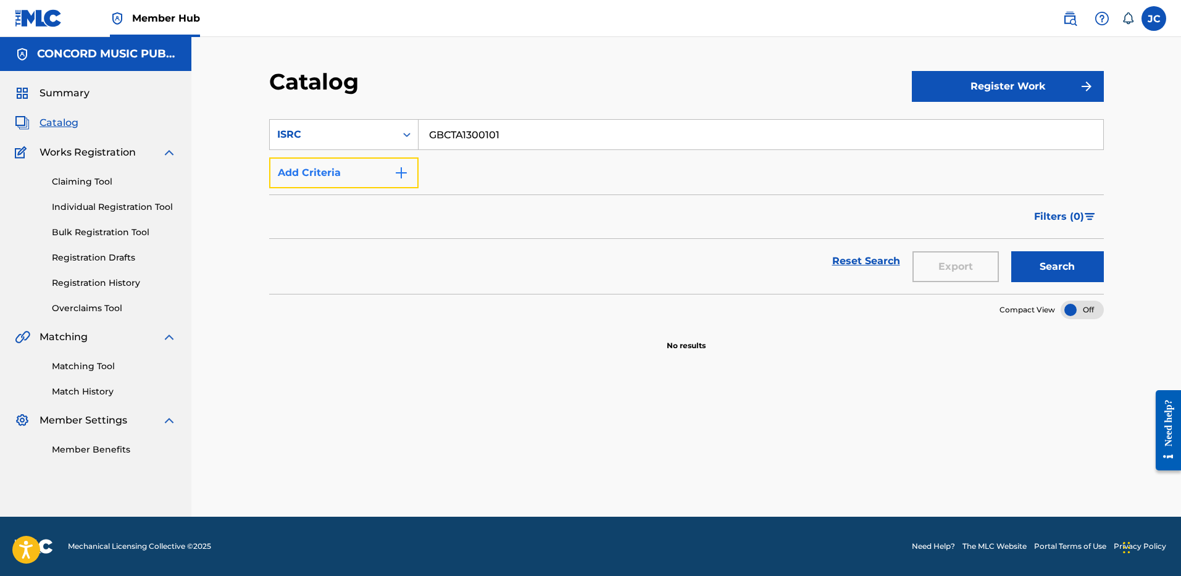
click at [329, 170] on button "Add Criteria" at bounding box center [343, 172] width 149 height 31
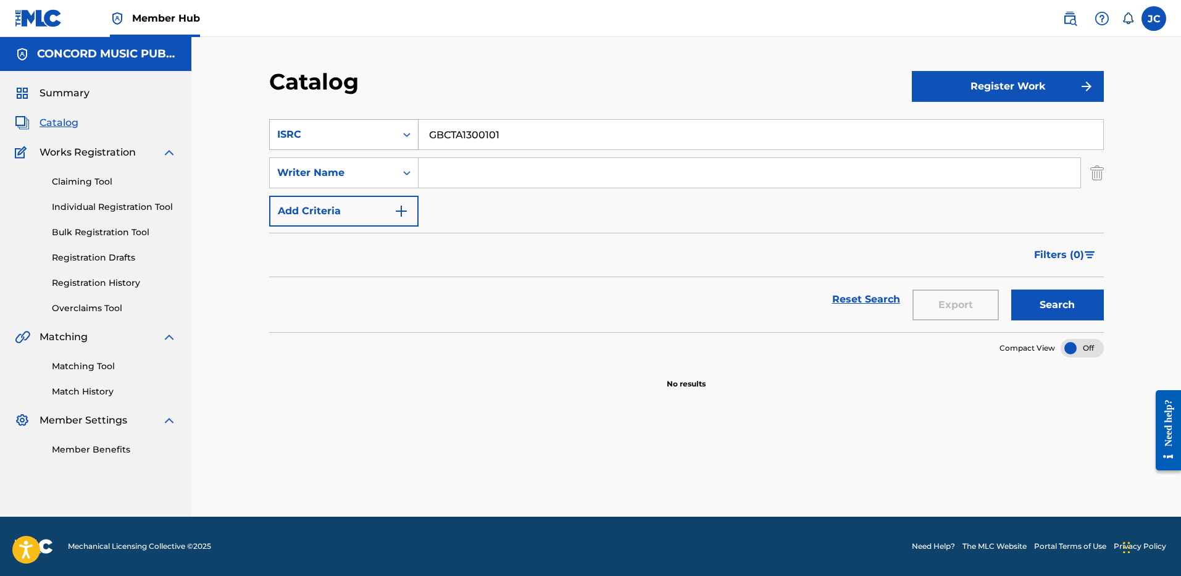
click at [337, 138] on div "ISRC" at bounding box center [332, 134] width 111 height 15
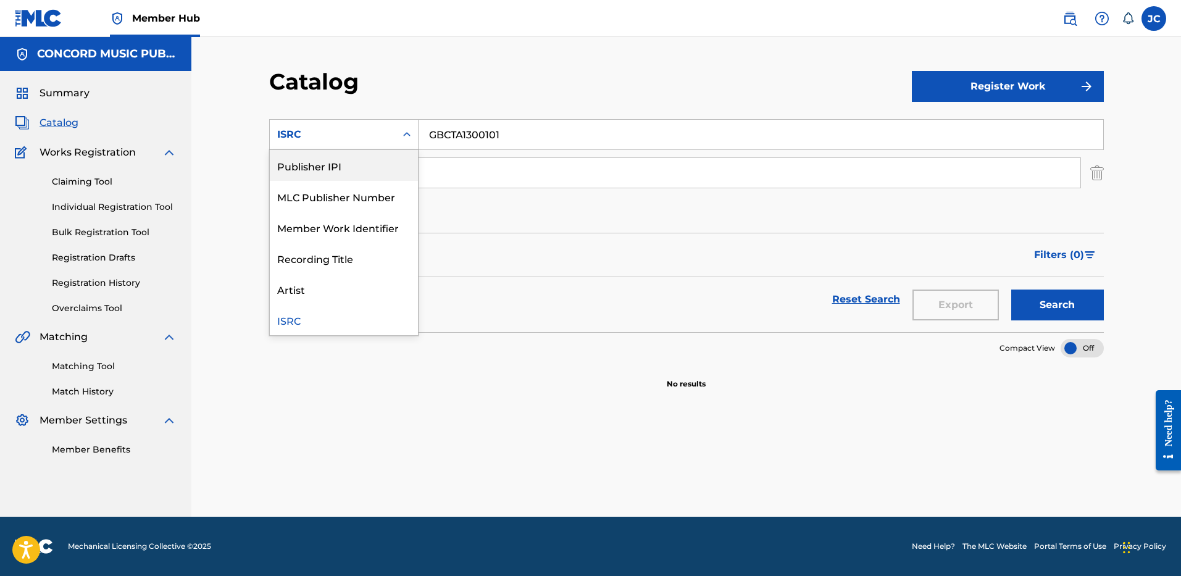
scroll to position [0, 0]
click at [393, 172] on div "Work Title" at bounding box center [344, 165] width 148 height 31
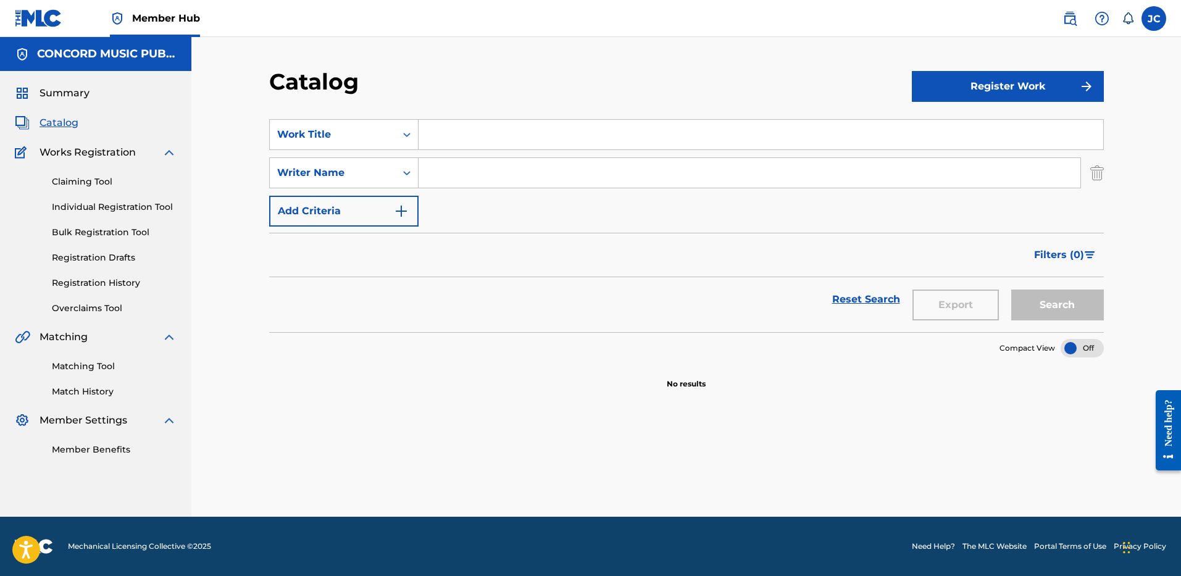
click at [502, 141] on input "Search Form" at bounding box center [761, 135] width 685 height 30
paste input "Waiting for Superman"
type input "Waiting for Superman"
click at [505, 179] on input "Search Form" at bounding box center [750, 173] width 662 height 30
type input "[PERSON_NAME]"
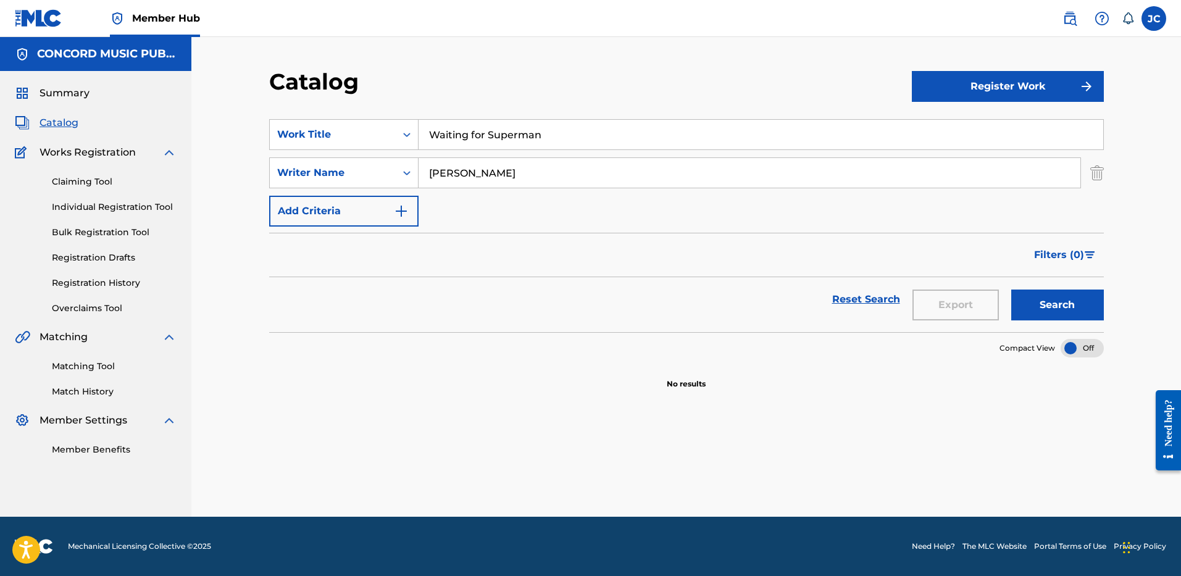
click at [1011, 290] on button "Search" at bounding box center [1057, 305] width 93 height 31
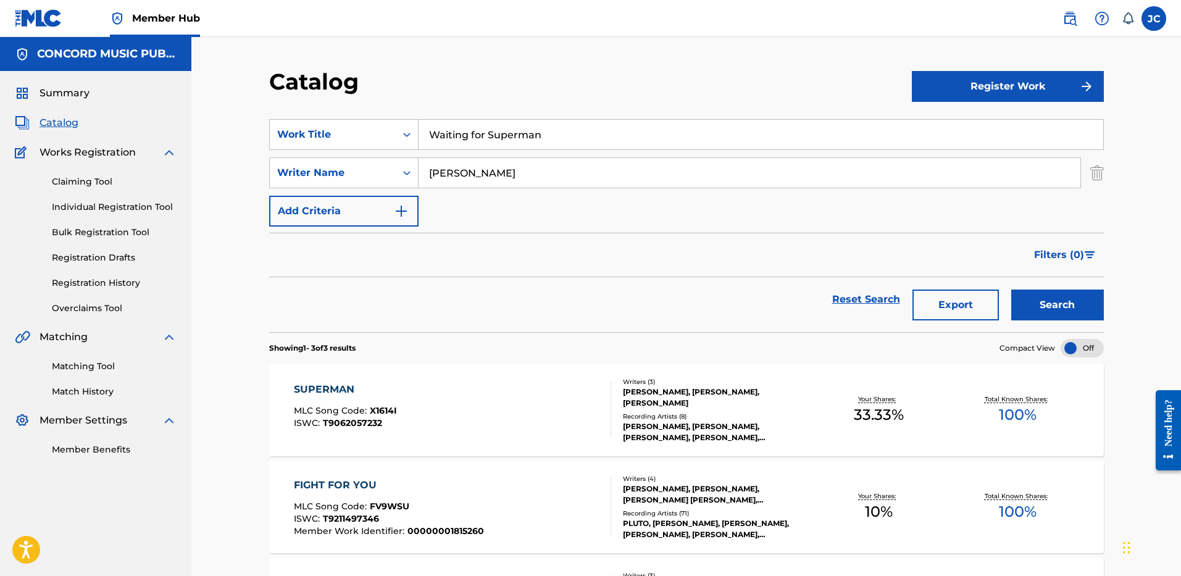
click at [527, 136] on input "Waiting for Superman" at bounding box center [761, 135] width 685 height 30
click at [1104, 171] on div "Catalog Register Work SearchWithCriteria8d220049-8202-4c6f-8ac8-eb34a9c1ced4 Wo…" at bounding box center [686, 388] width 864 height 640
click at [1093, 183] on img "Search Form" at bounding box center [1097, 172] width 14 height 31
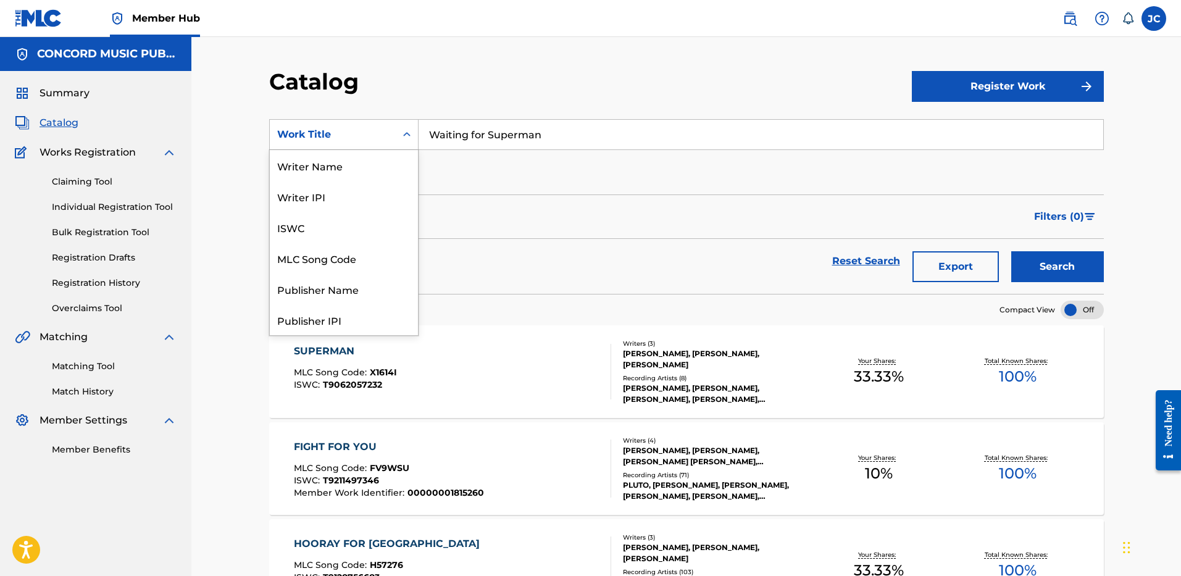
click at [384, 140] on div "Work Title" at bounding box center [332, 134] width 111 height 15
click at [361, 288] on div "ISRC" at bounding box center [344, 288] width 148 height 31
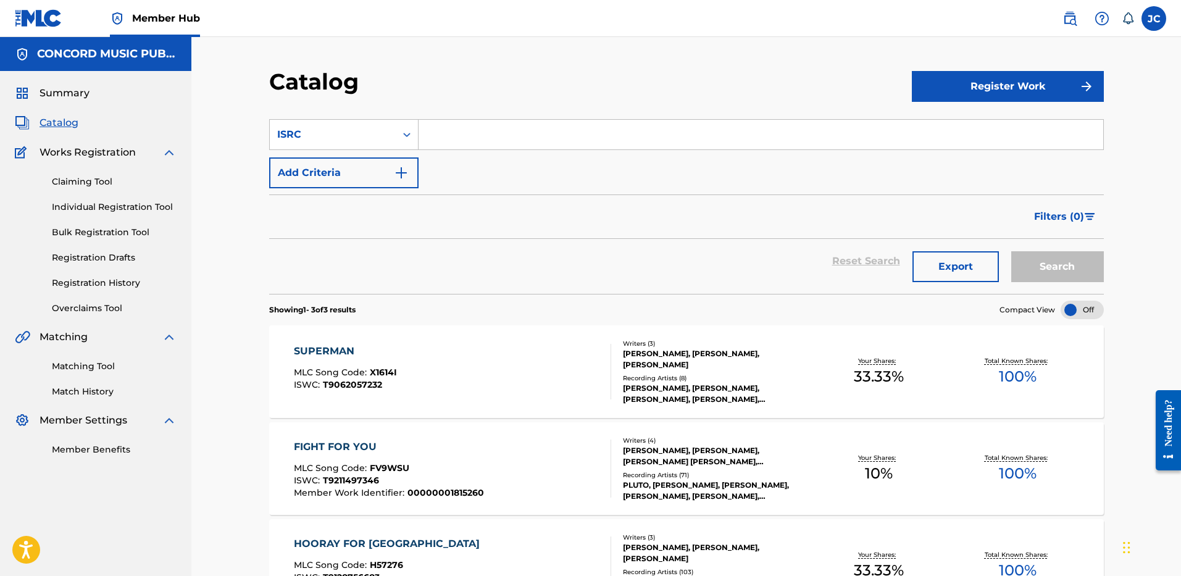
click at [507, 148] on input "Search Form" at bounding box center [761, 135] width 685 height 30
paste input "USUG11601000"
type input "USUG11601000"
click at [1011, 251] on button "Search" at bounding box center [1057, 266] width 93 height 31
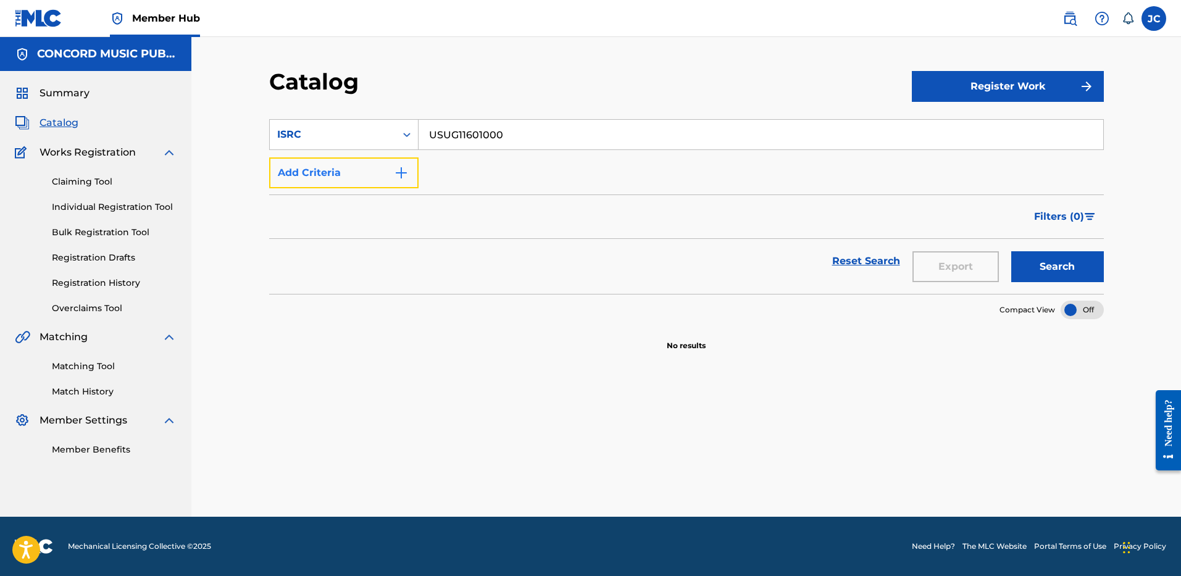
click at [330, 188] on button "Add Criteria" at bounding box center [343, 172] width 149 height 31
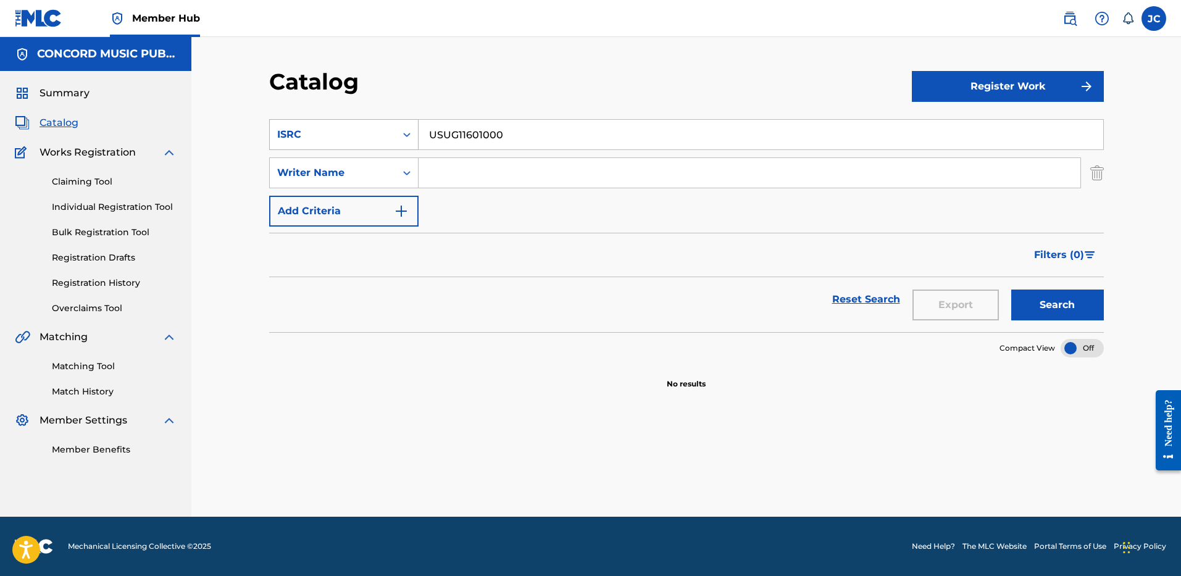
click at [362, 138] on div "ISRC" at bounding box center [332, 134] width 111 height 15
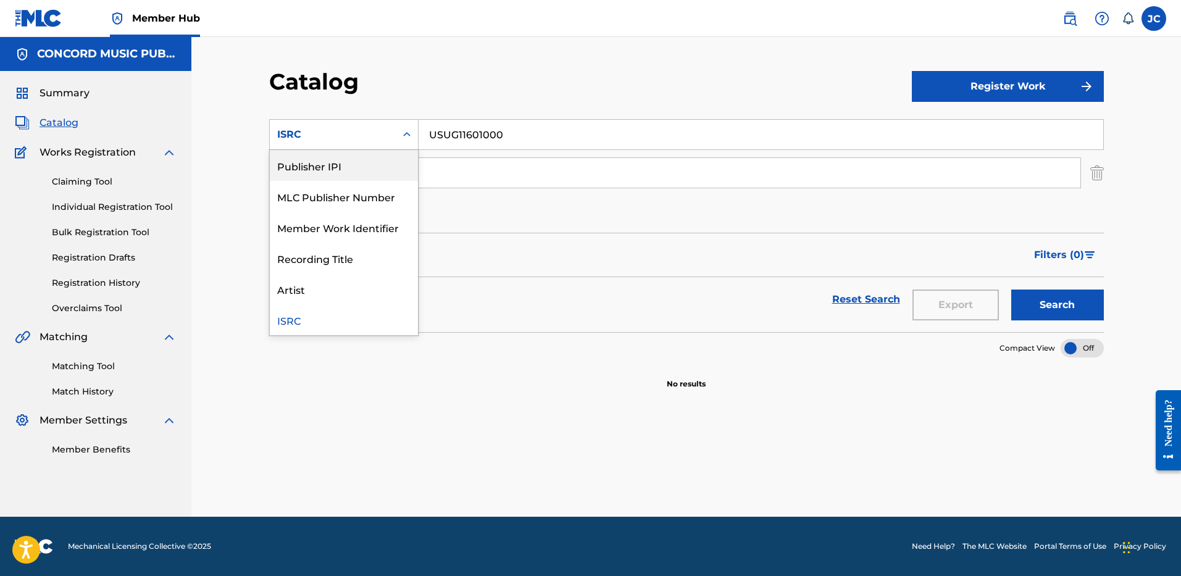
scroll to position [0, 0]
click at [335, 167] on div "Work Title" at bounding box center [344, 165] width 148 height 31
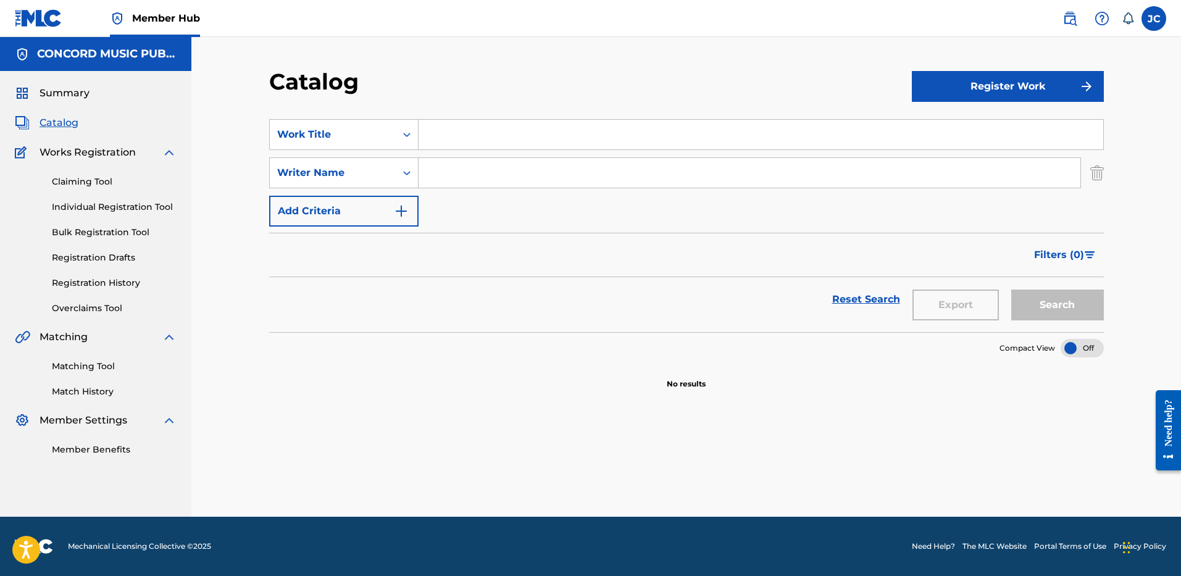
click at [467, 135] on input "Search Form" at bounding box center [761, 135] width 685 height 30
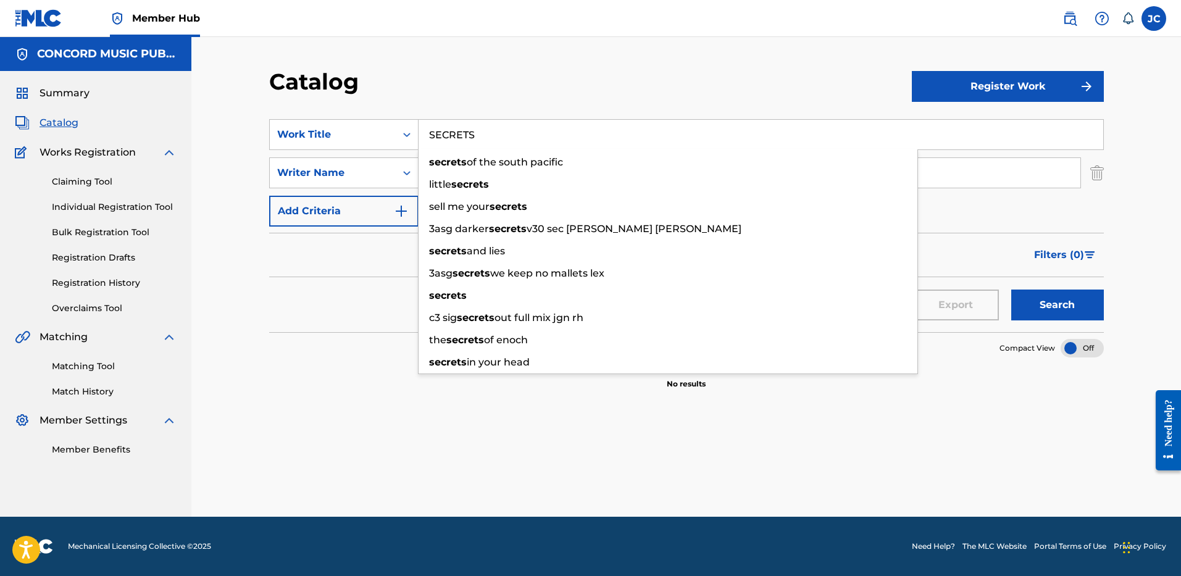
type input "SECRETS"
click at [541, 85] on div "Catalog" at bounding box center [590, 86] width 643 height 36
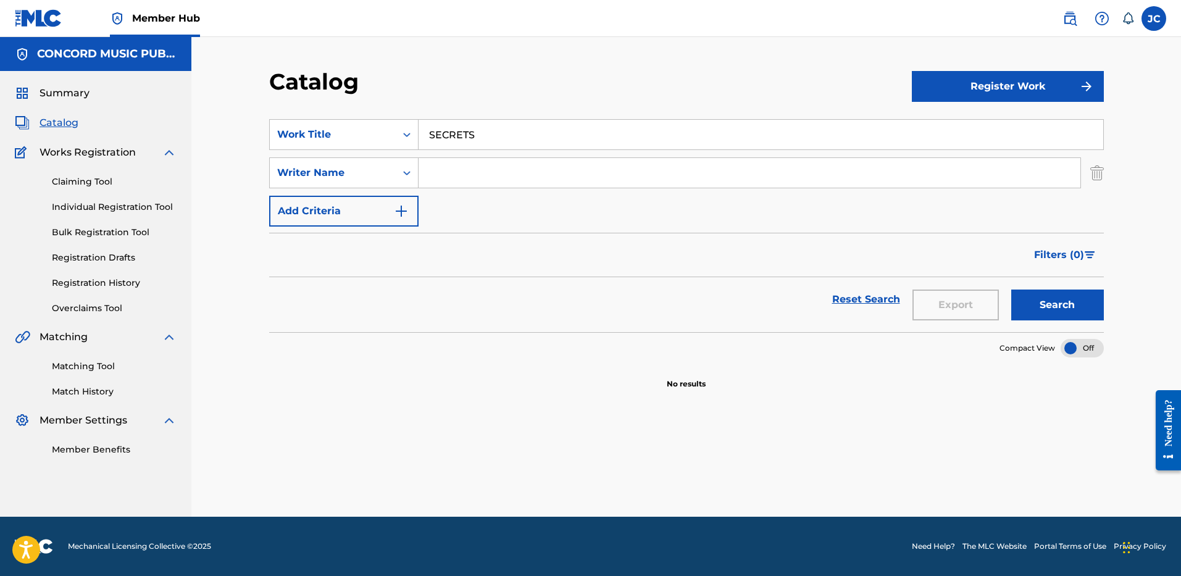
click at [512, 173] on input "Search Form" at bounding box center [750, 173] width 662 height 30
type input "[PERSON_NAME]"
click at [1011, 290] on button "Search" at bounding box center [1057, 305] width 93 height 31
click at [1094, 170] on img "Search Form" at bounding box center [1097, 172] width 14 height 31
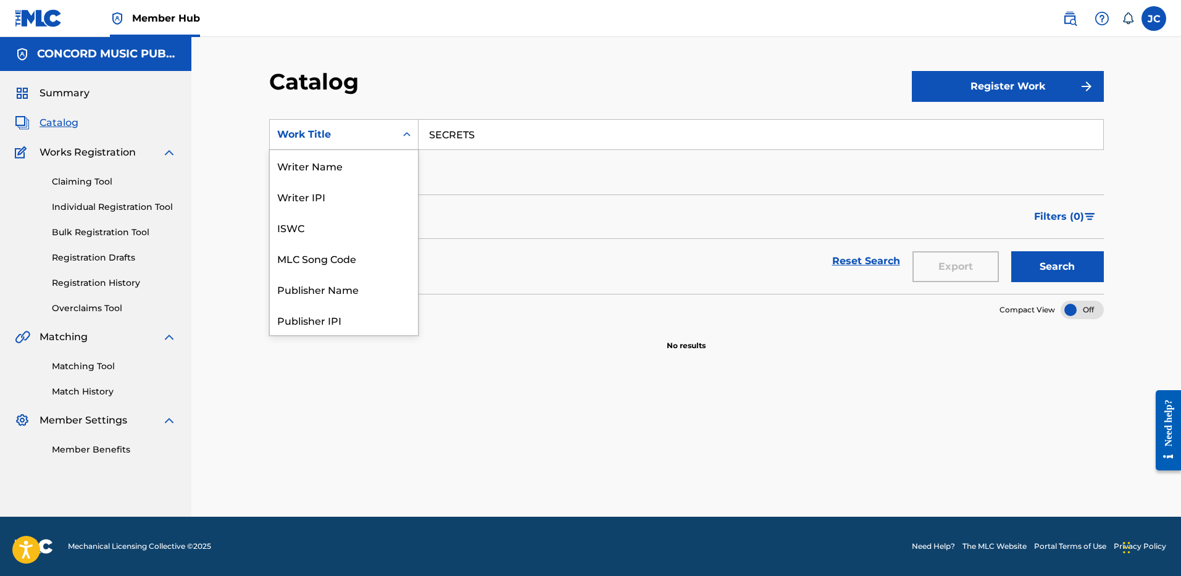
click at [348, 142] on div "Work Title" at bounding box center [333, 134] width 126 height 23
click at [331, 294] on div "ISRC" at bounding box center [344, 288] width 148 height 31
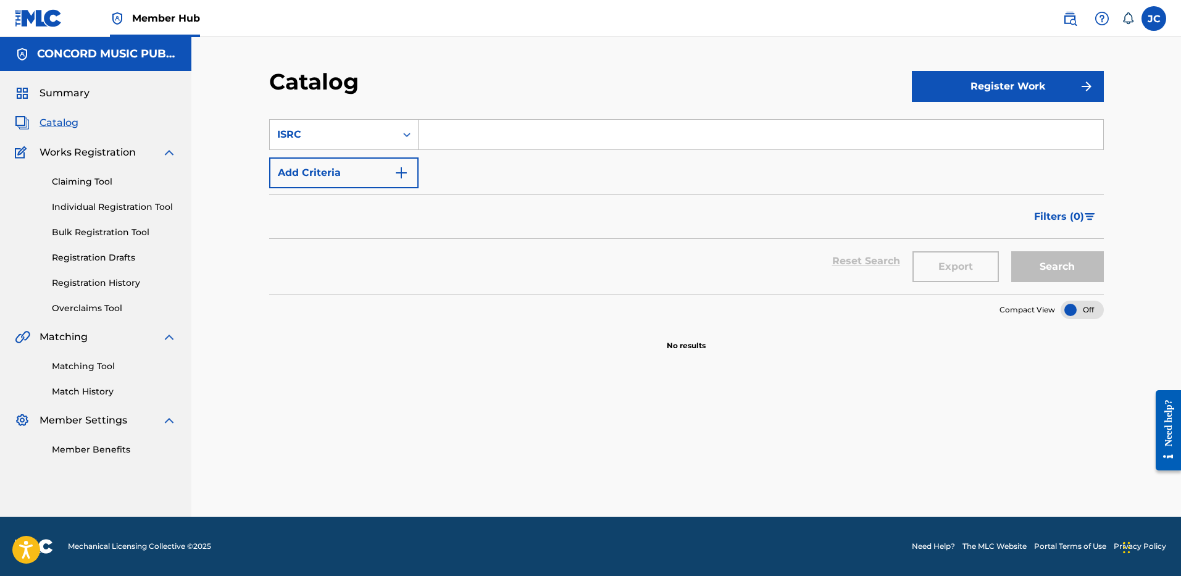
click at [506, 135] on input "Search Form" at bounding box center [761, 135] width 685 height 30
paste input "USGA19244453"
type input "USGA19244453"
click at [1011, 251] on button "Search" at bounding box center [1057, 266] width 93 height 31
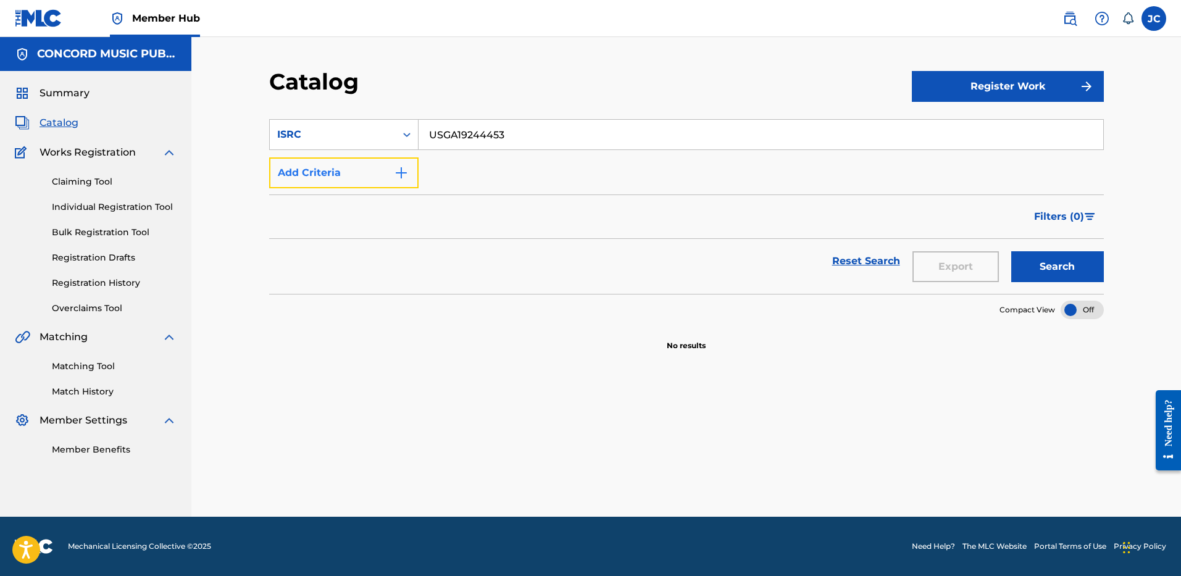
click at [396, 167] on img "Search Form" at bounding box center [401, 172] width 15 height 15
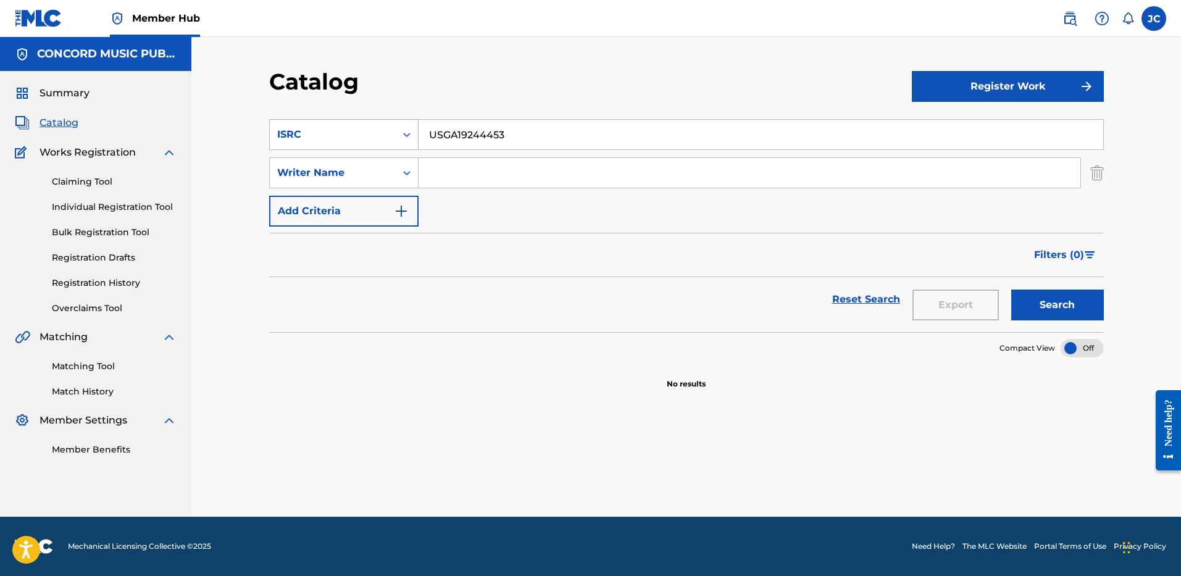
click at [393, 135] on div "ISRC" at bounding box center [333, 134] width 126 height 23
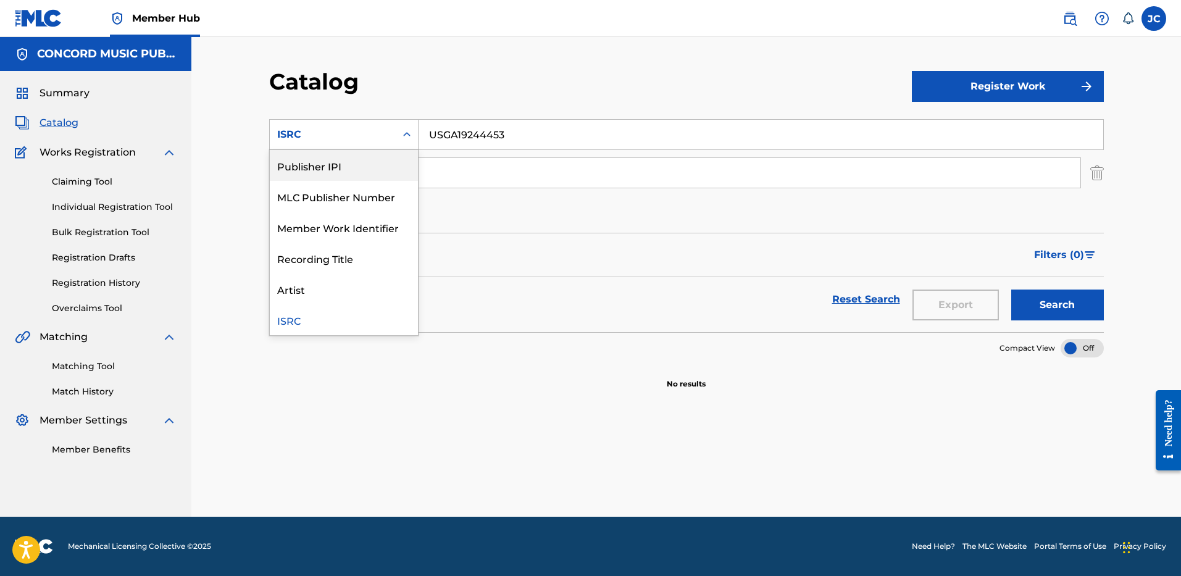
scroll to position [0, 0]
click at [351, 168] on div "Work Title" at bounding box center [344, 165] width 148 height 31
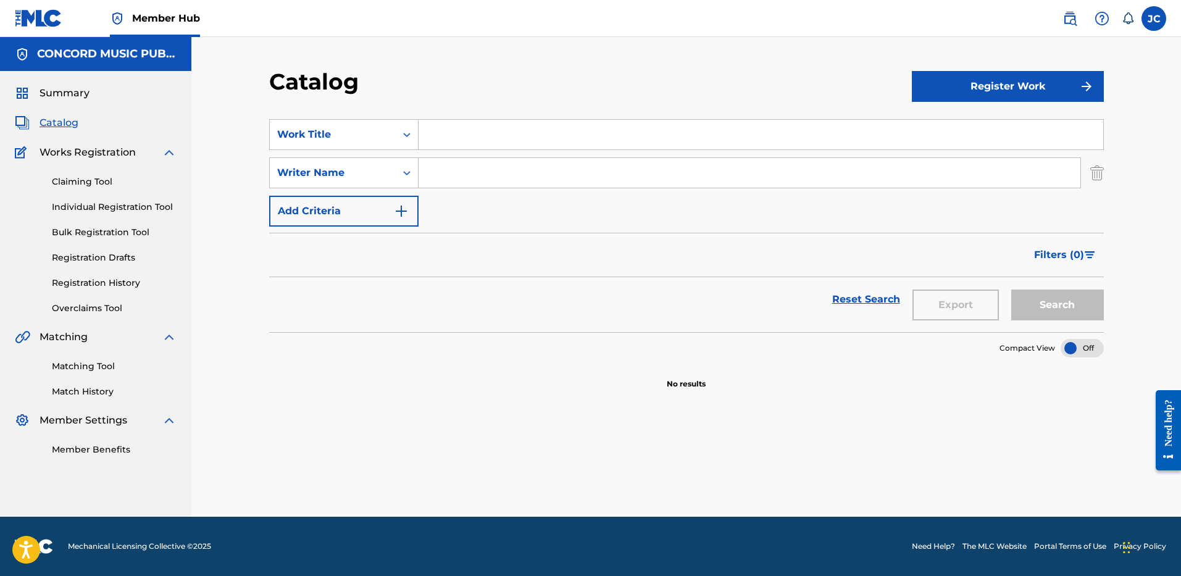
click at [478, 140] on input "Search Form" at bounding box center [761, 135] width 685 height 30
paste input "Scarlet Begonias"
type input "Scarlet Begonias"
click at [486, 169] on input "Search Form" at bounding box center [750, 173] width 662 height 30
click at [1011, 290] on button "Search" at bounding box center [1057, 305] width 93 height 31
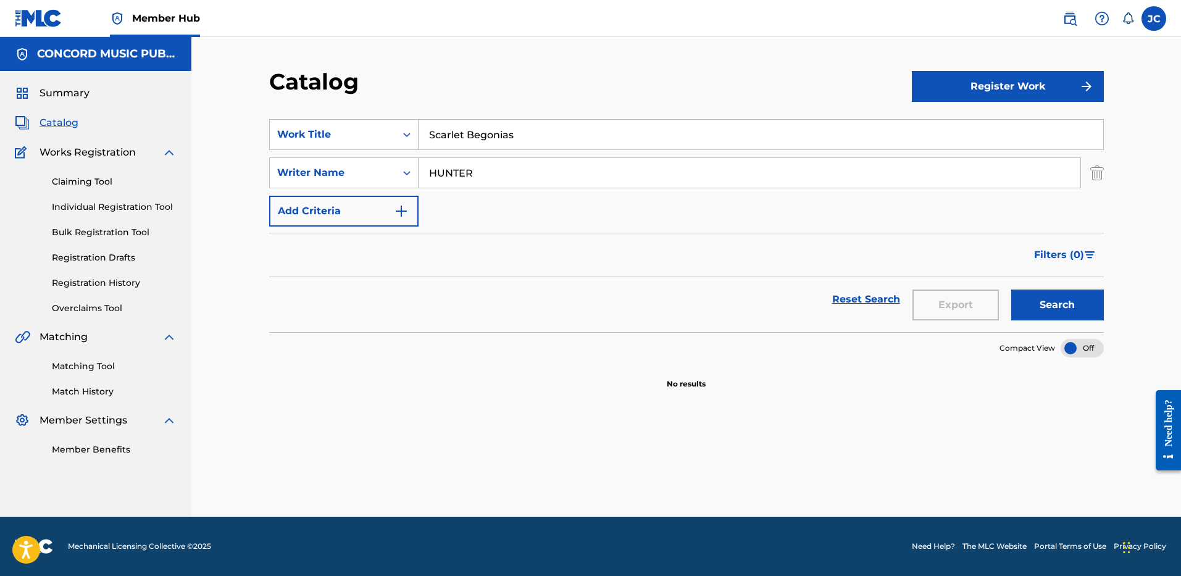
click at [488, 163] on input "HUNTER" at bounding box center [750, 173] width 662 height 30
type input "[PERSON_NAME]"
click at [1011, 290] on button "Search" at bounding box center [1057, 305] width 93 height 31
click at [493, 143] on input "Scarlet Begonias" at bounding box center [761, 135] width 685 height 30
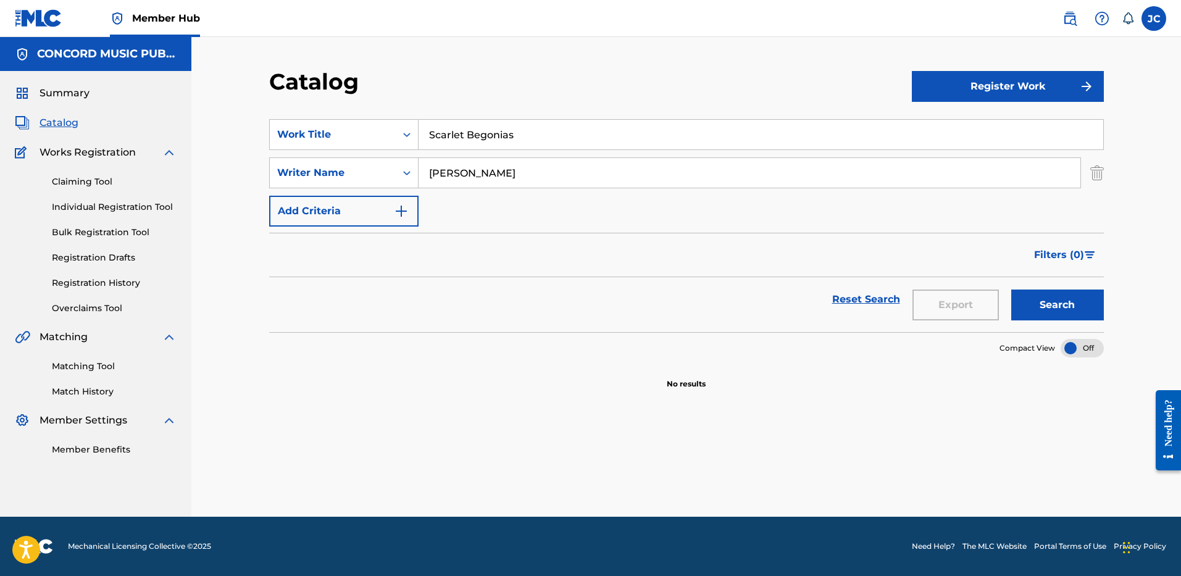
click at [493, 143] on input "Scarlet Begonias" at bounding box center [761, 135] width 685 height 30
click at [1102, 169] on img "Search Form" at bounding box center [1097, 172] width 14 height 31
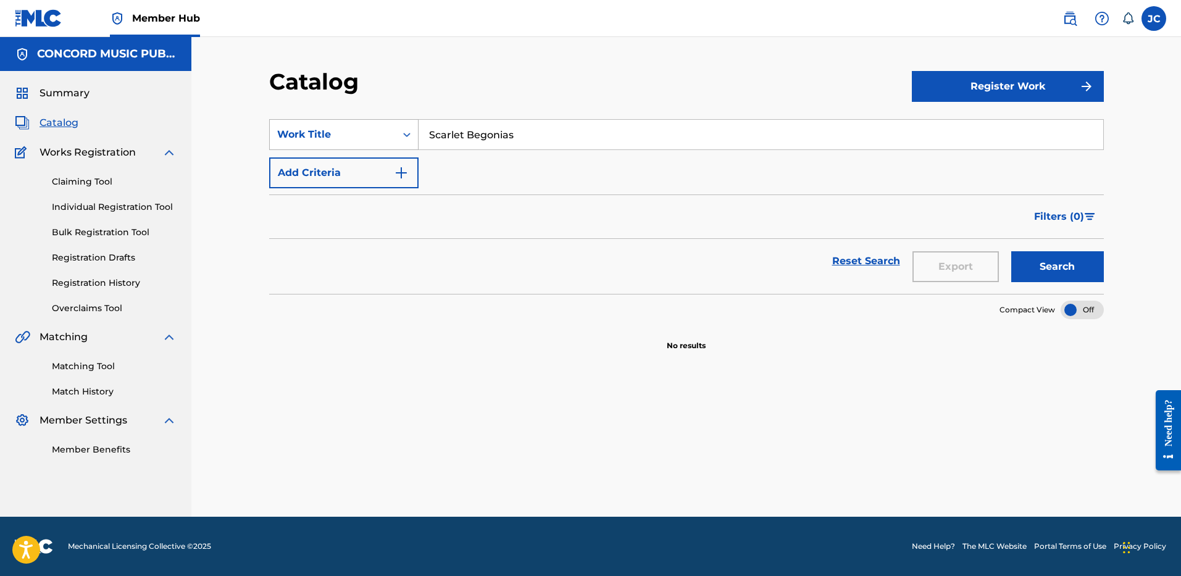
click at [407, 140] on icon "Search Form" at bounding box center [407, 134] width 12 height 12
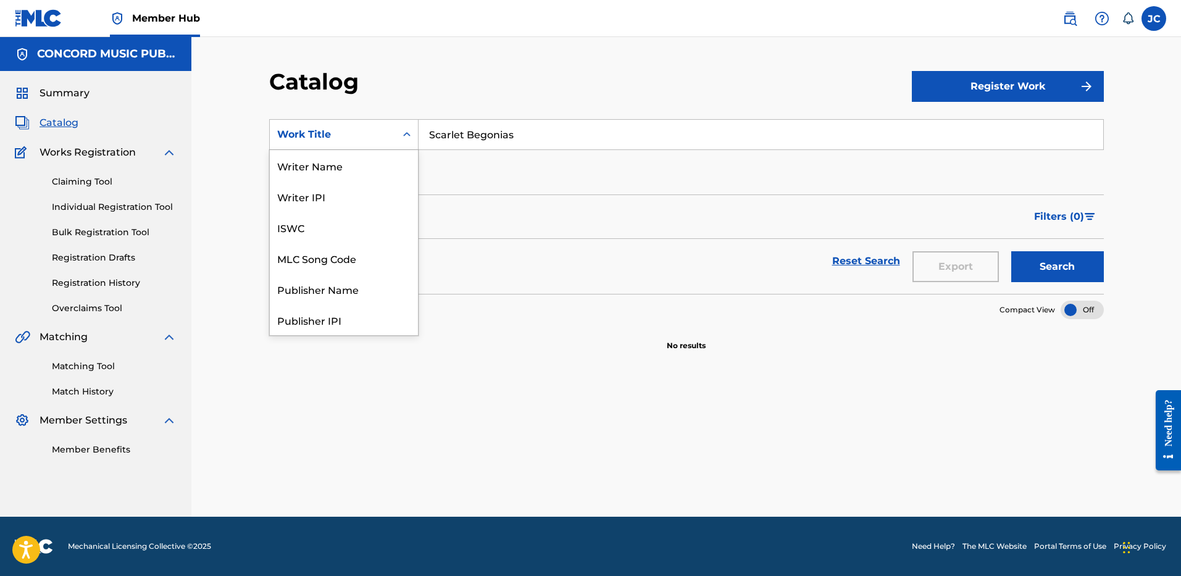
scroll to position [185, 0]
click at [341, 296] on div "ISRC" at bounding box center [344, 288] width 148 height 31
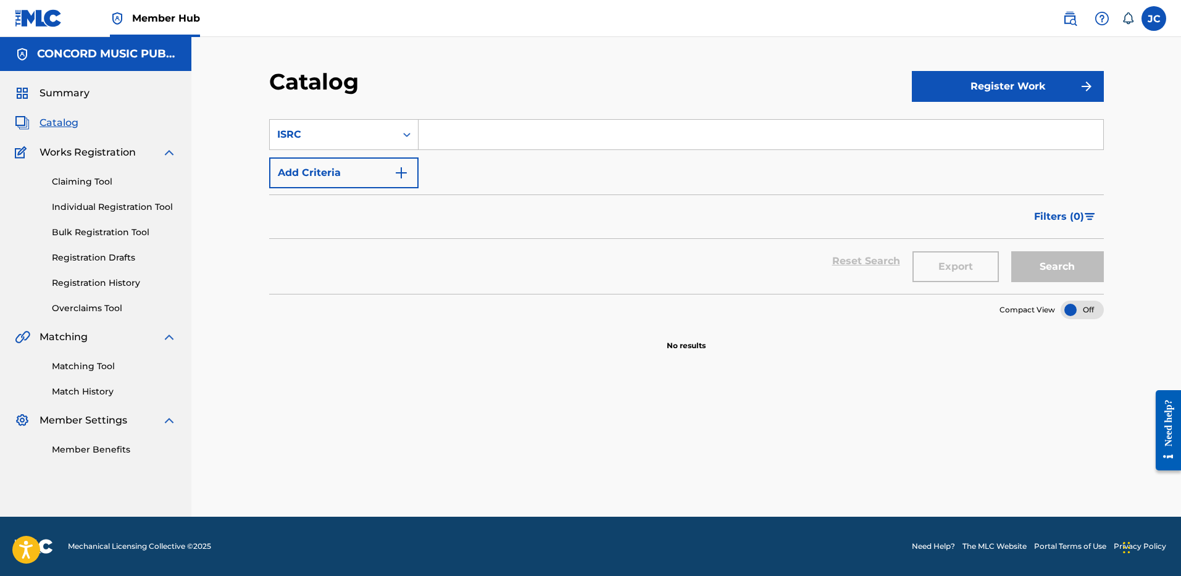
click at [461, 141] on input "Search Form" at bounding box center [761, 135] width 685 height 30
paste input "USSM11912592"
type input "USSM11912592"
click at [1011, 251] on button "Search" at bounding box center [1057, 266] width 93 height 31
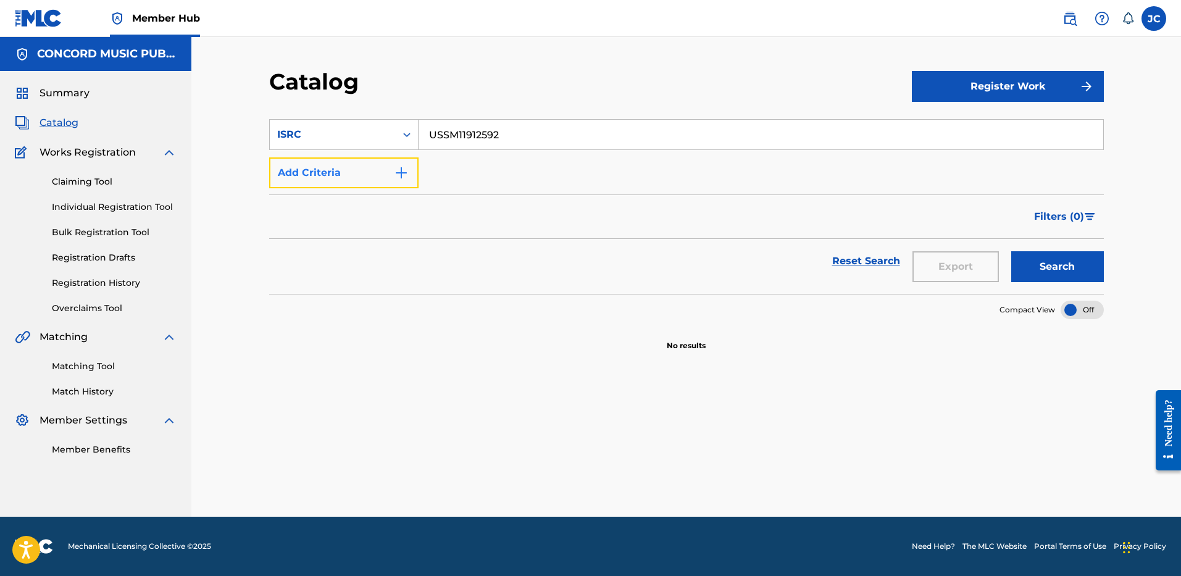
click at [390, 177] on button "Add Criteria" at bounding box center [343, 172] width 149 height 31
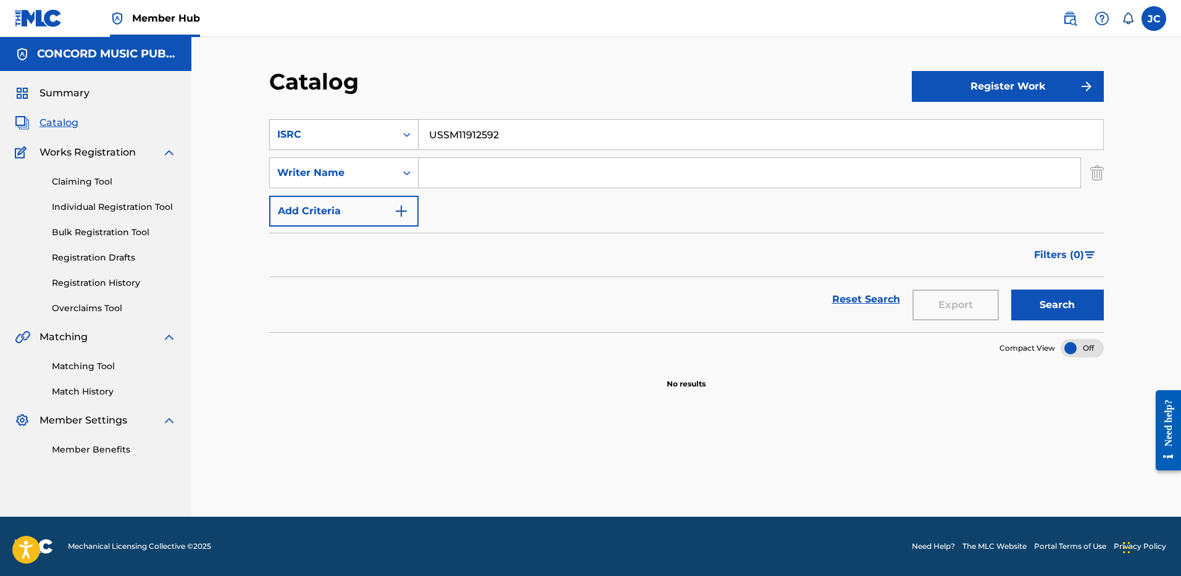
click at [386, 131] on div "ISRC" at bounding box center [332, 134] width 111 height 15
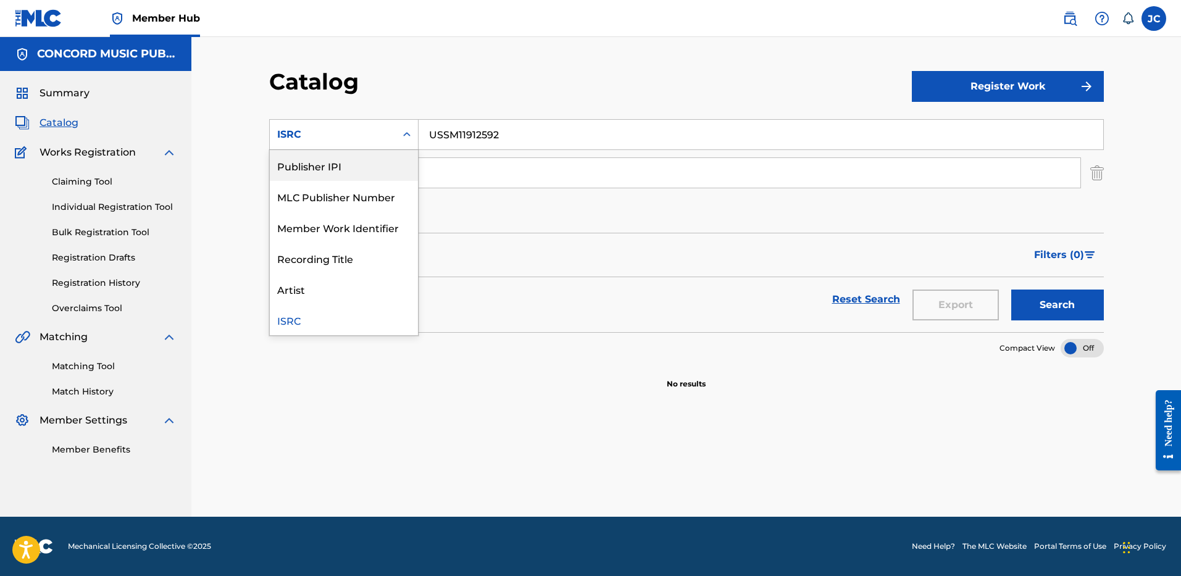
scroll to position [0, 0]
click at [331, 172] on div "Work Title" at bounding box center [344, 165] width 148 height 31
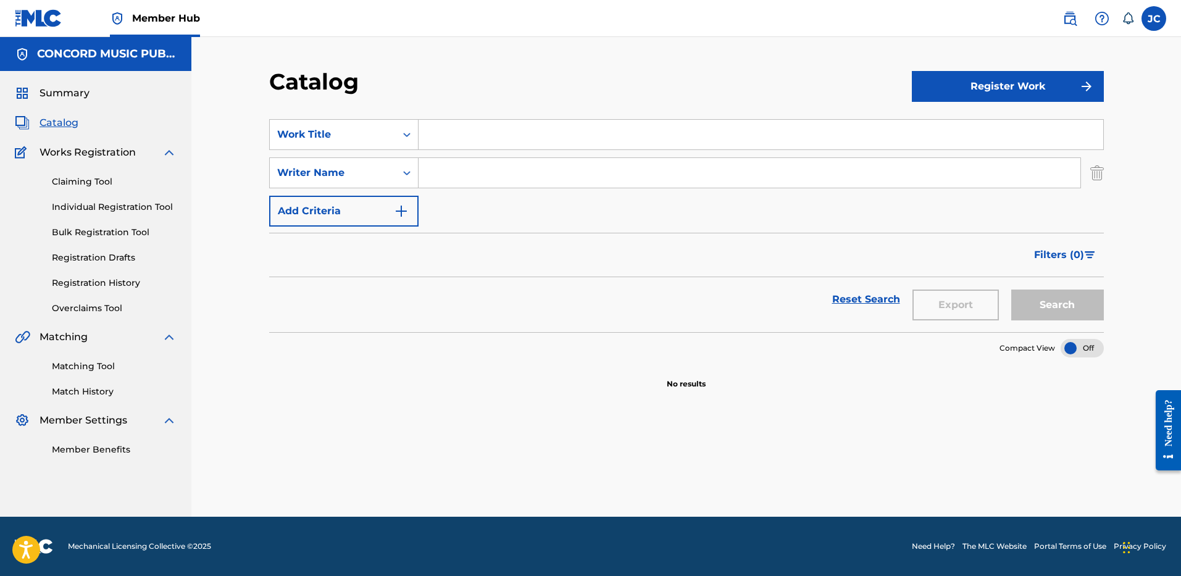
click at [455, 136] on input "Search Form" at bounding box center [761, 135] width 685 height 30
paste input "She"
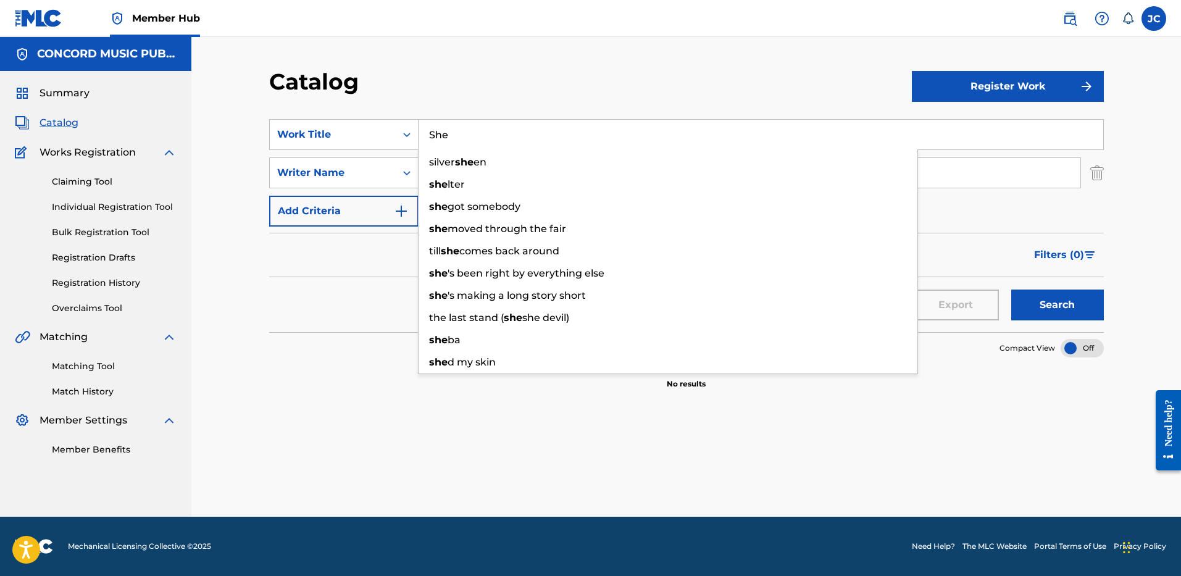
type input "She"
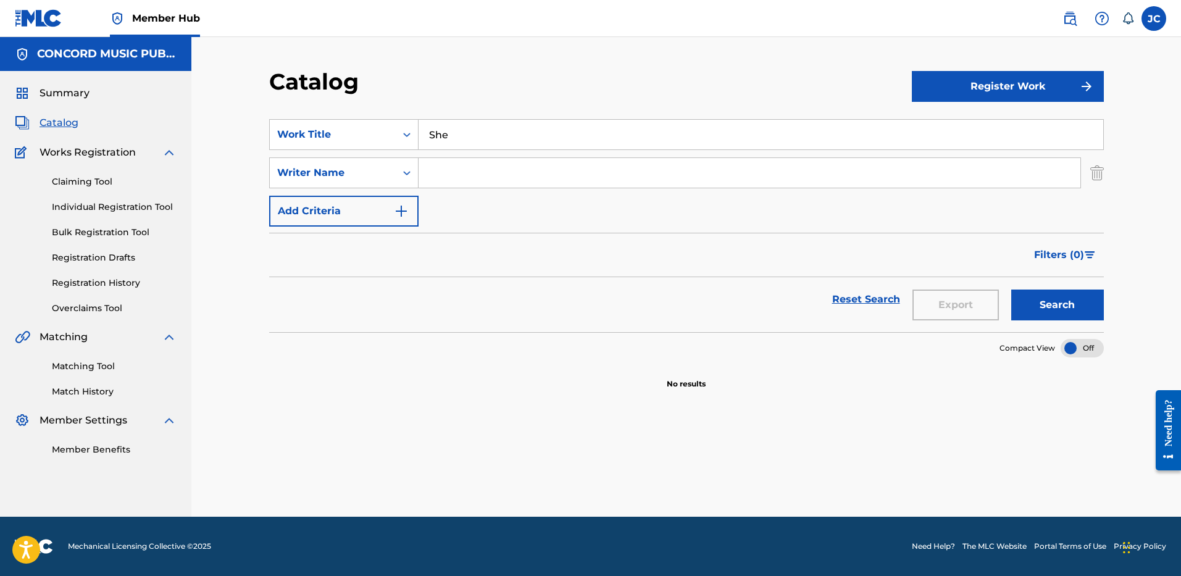
click at [559, 96] on div "Catalog" at bounding box center [590, 86] width 643 height 36
click at [536, 183] on input "Search Form" at bounding box center [750, 173] width 662 height 30
click at [1011, 290] on button "Search" at bounding box center [1057, 305] width 93 height 31
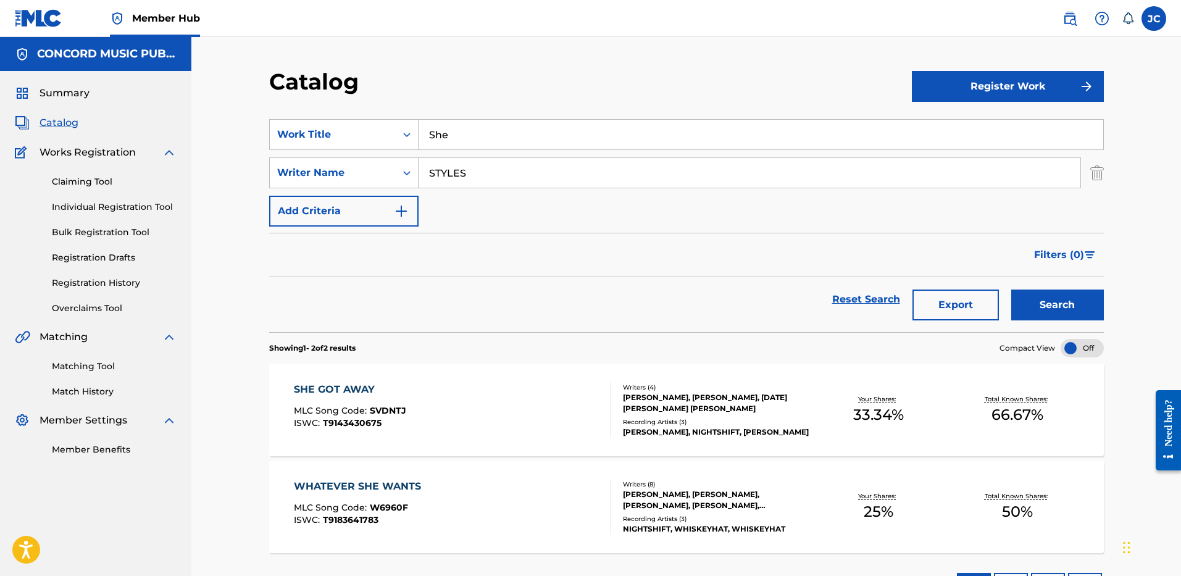
click at [510, 176] on input "STYLES" at bounding box center [750, 173] width 662 height 30
type input "[PERSON_NAME]"
click at [1011, 290] on button "Search" at bounding box center [1057, 305] width 93 height 31
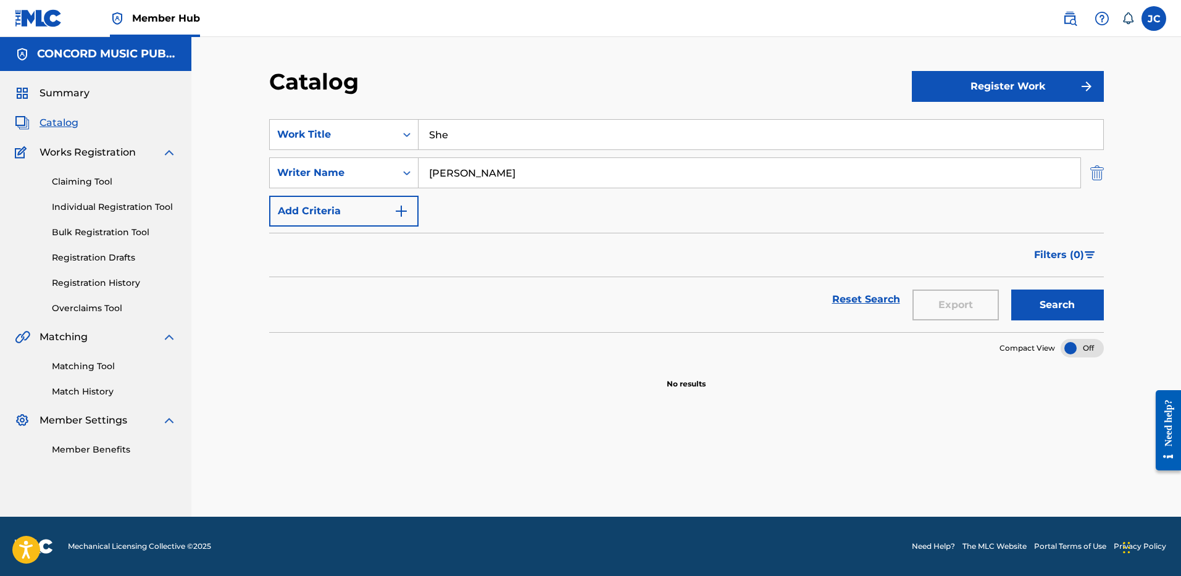
click at [1100, 170] on img "Search Form" at bounding box center [1097, 172] width 14 height 31
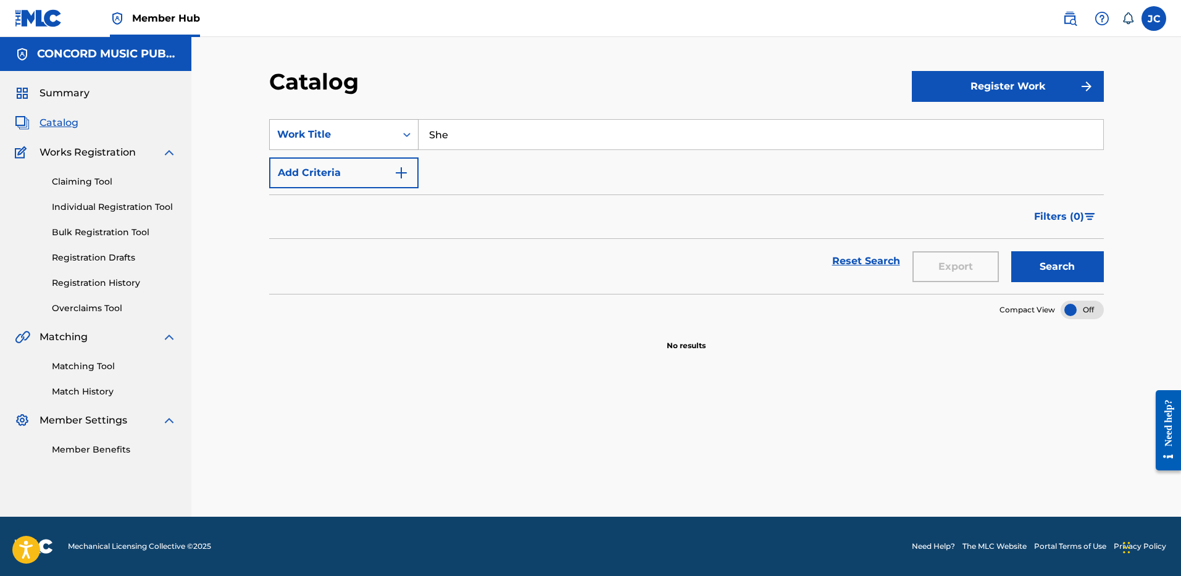
click at [359, 132] on div "Work Title" at bounding box center [332, 134] width 111 height 15
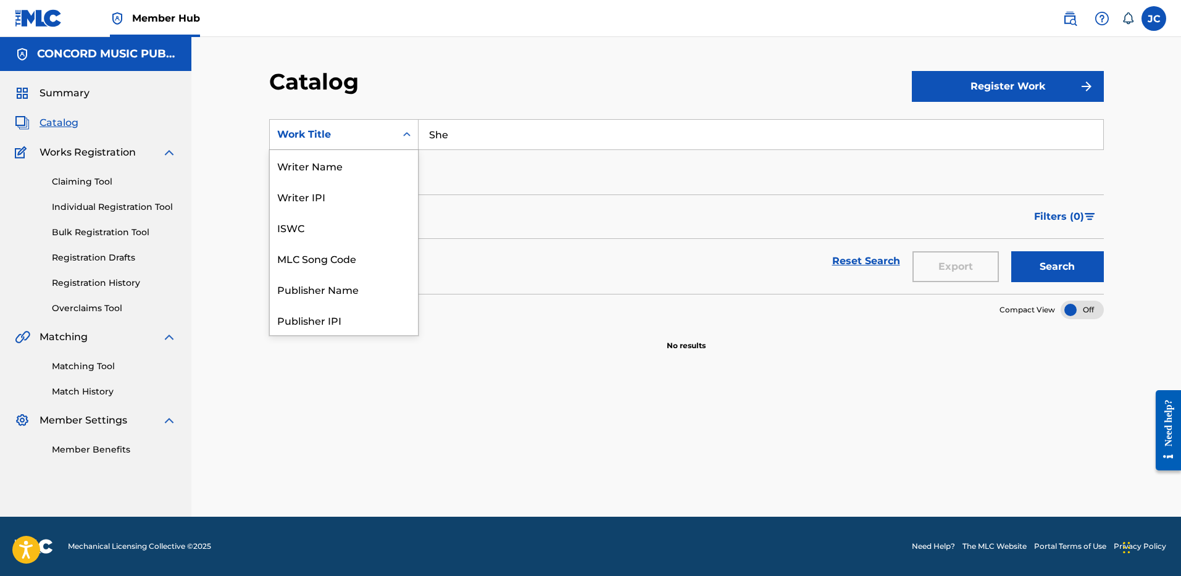
scroll to position [185, 0]
click at [342, 284] on div "ISRC" at bounding box center [344, 288] width 148 height 31
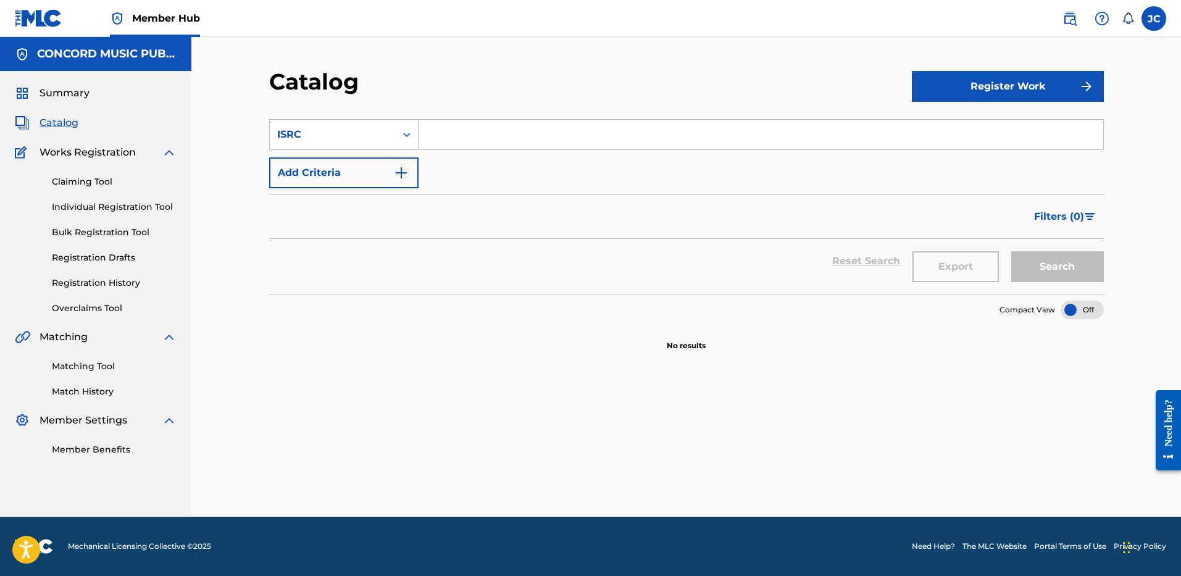
click at [510, 132] on input "Search Form" at bounding box center [761, 135] width 685 height 30
paste input "DEXO52320445"
type input "DEXO52320445"
click at [1070, 254] on button "Search" at bounding box center [1057, 266] width 93 height 31
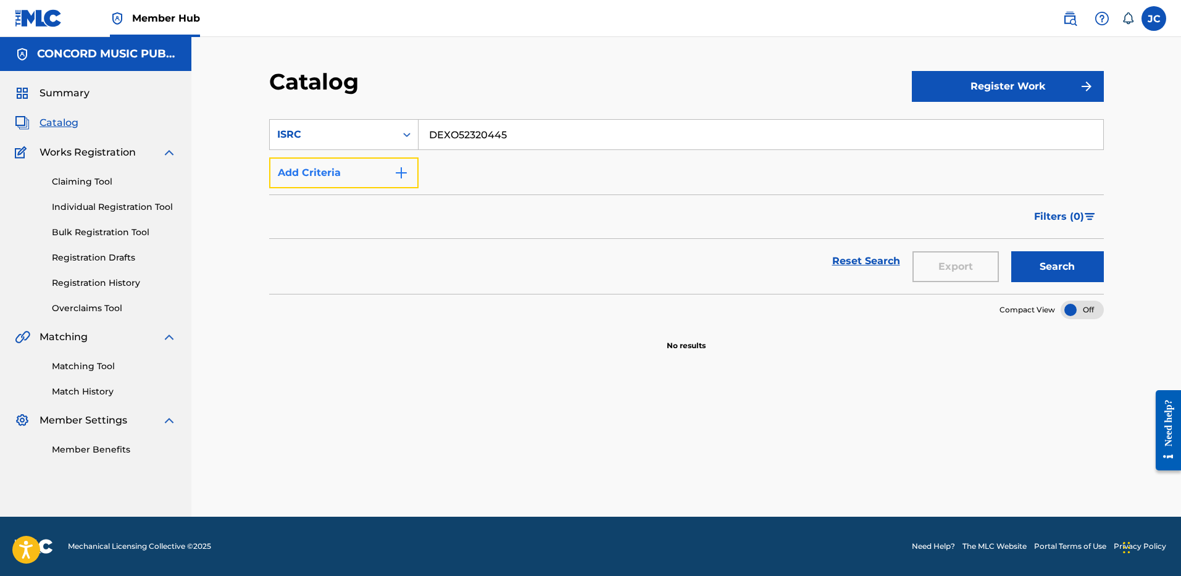
click at [378, 166] on button "Add Criteria" at bounding box center [343, 172] width 149 height 31
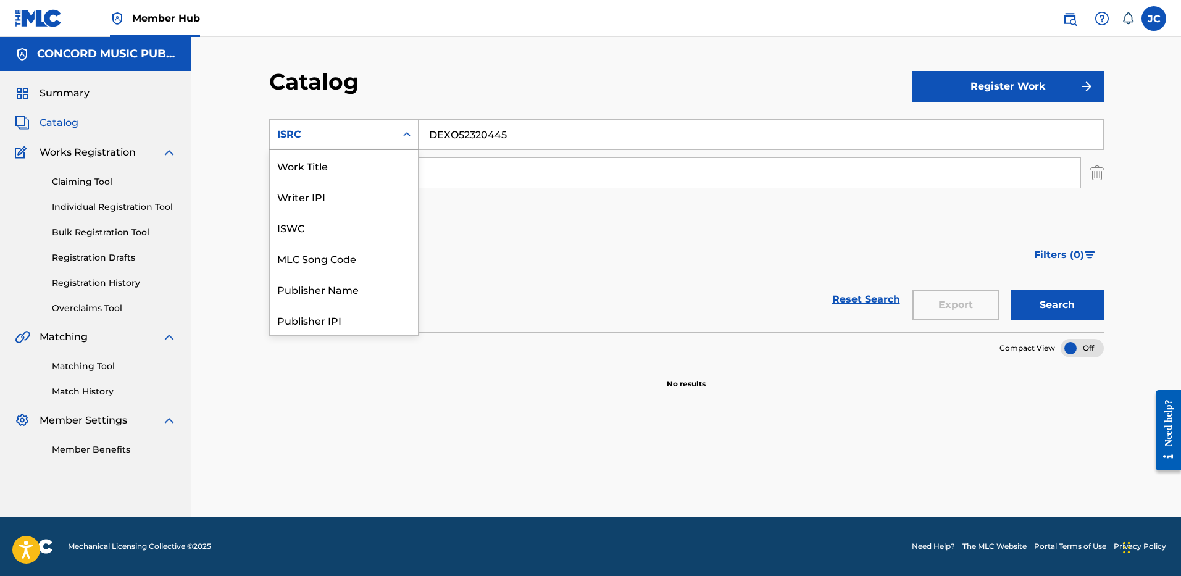
click at [378, 127] on div "ISRC" at bounding box center [332, 134] width 111 height 15
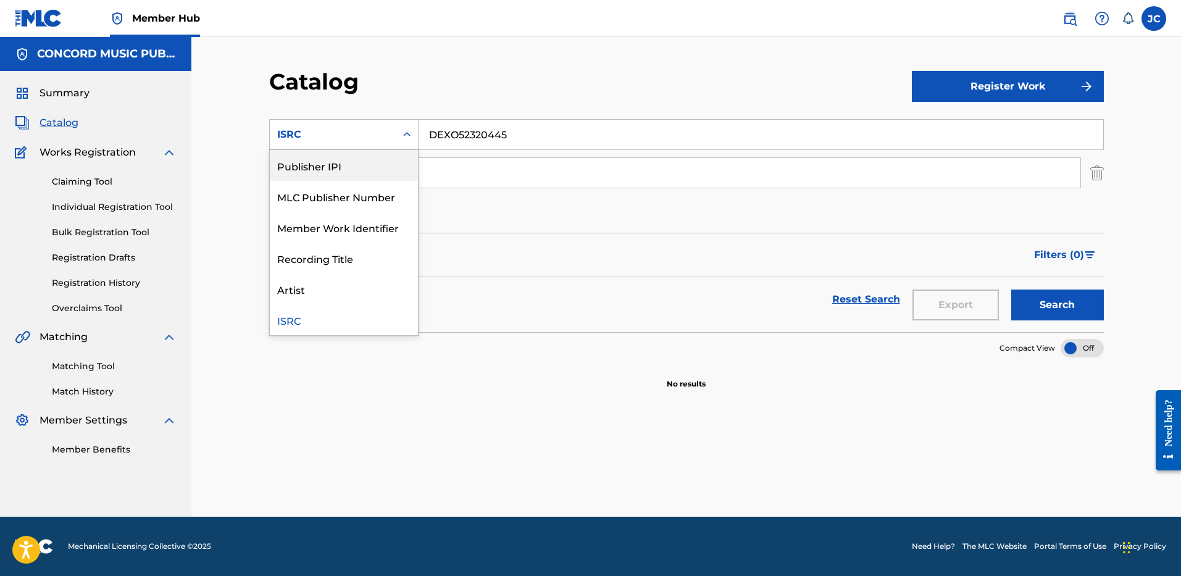
scroll to position [0, 0]
click at [344, 177] on div "Work Title" at bounding box center [344, 165] width 148 height 31
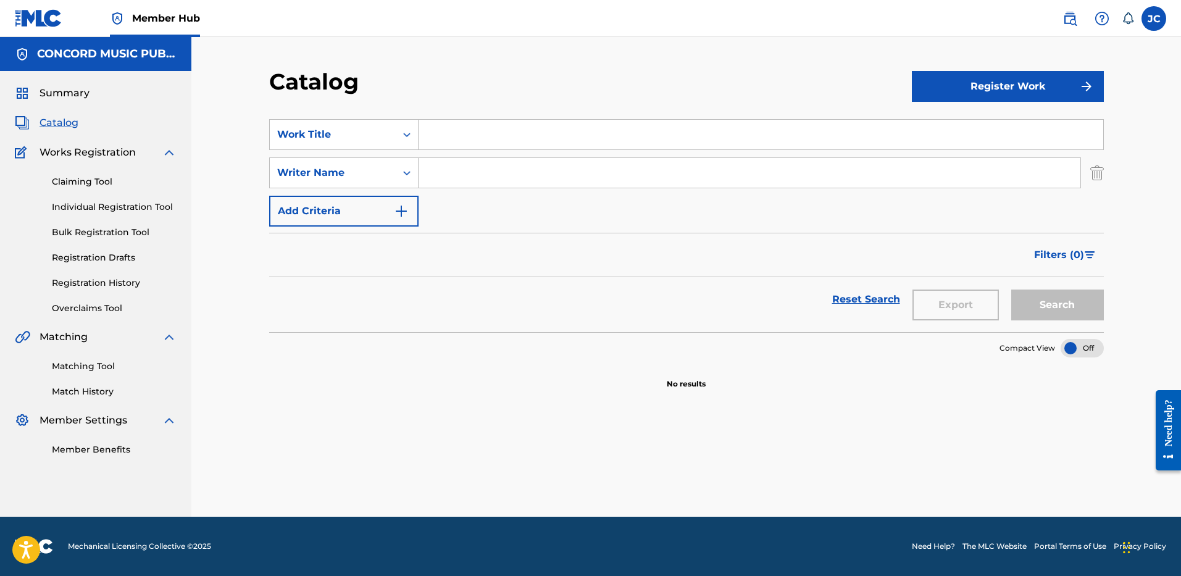
click at [446, 128] on input "Search Form" at bounding box center [761, 135] width 685 height 30
paste input "She Likes a Boy"
type input "She Likes a Boy"
click at [446, 175] on input "Search Form" at bounding box center [750, 173] width 662 height 30
type input "[PERSON_NAME]"
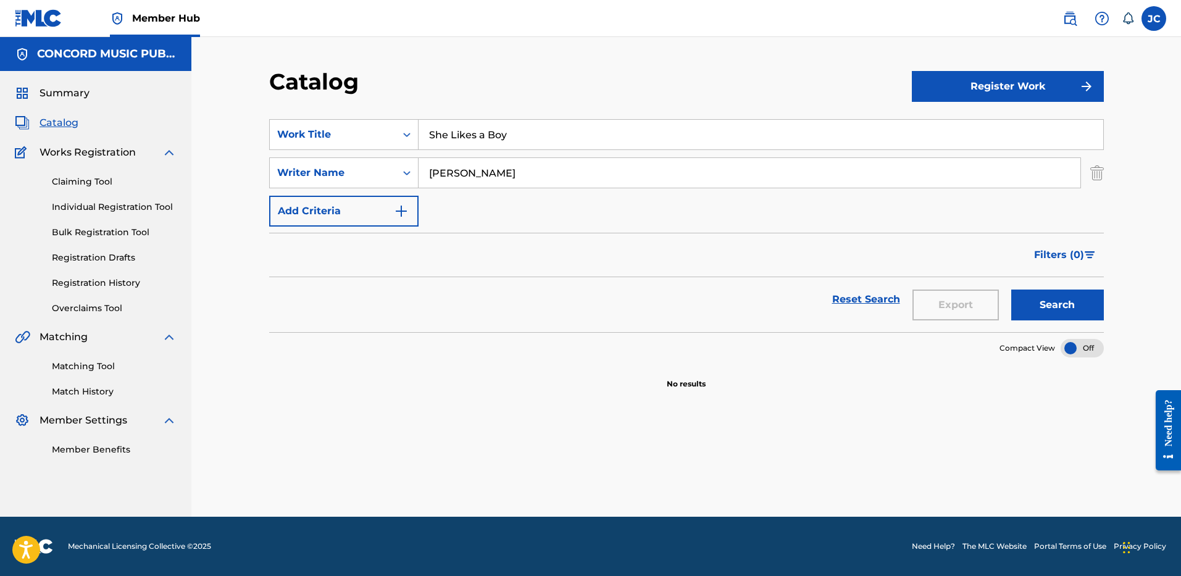
click at [1011, 290] on button "Search" at bounding box center [1057, 305] width 93 height 31
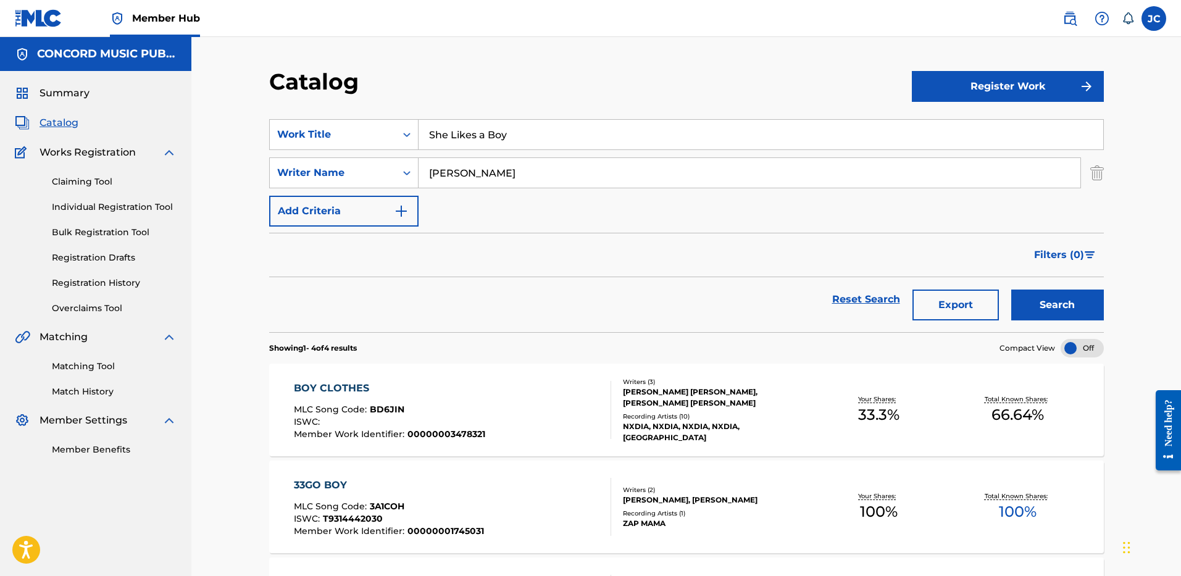
click at [478, 126] on input "She Likes a Boy" at bounding box center [761, 135] width 685 height 30
click at [1093, 170] on img "Search Form" at bounding box center [1097, 172] width 14 height 31
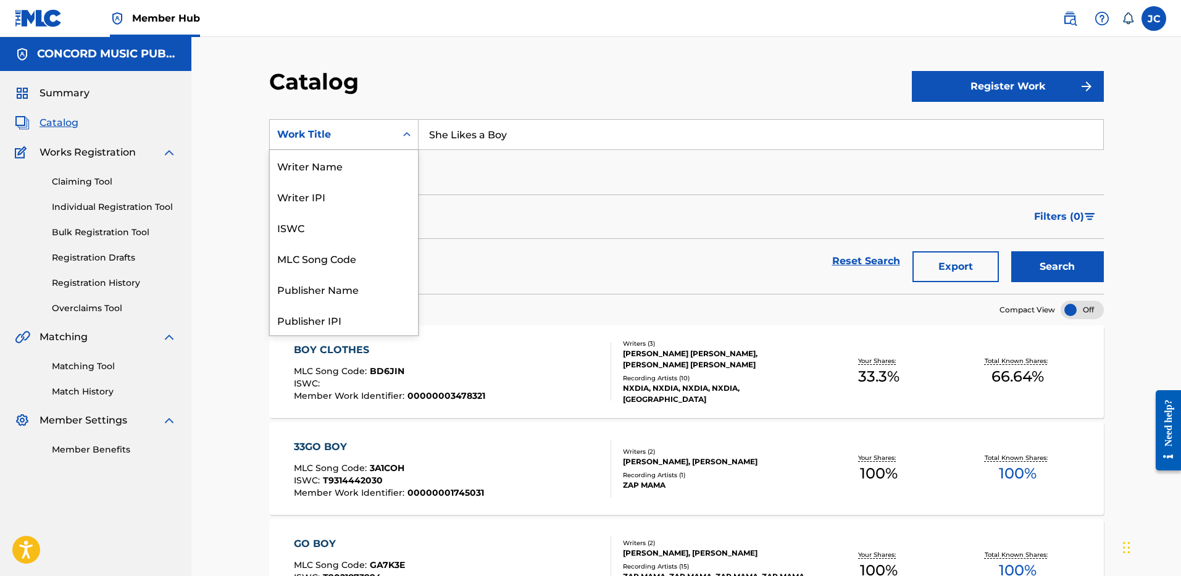
click at [405, 133] on icon "Search Form" at bounding box center [407, 134] width 12 height 12
click at [359, 282] on div "ISRC" at bounding box center [344, 288] width 148 height 31
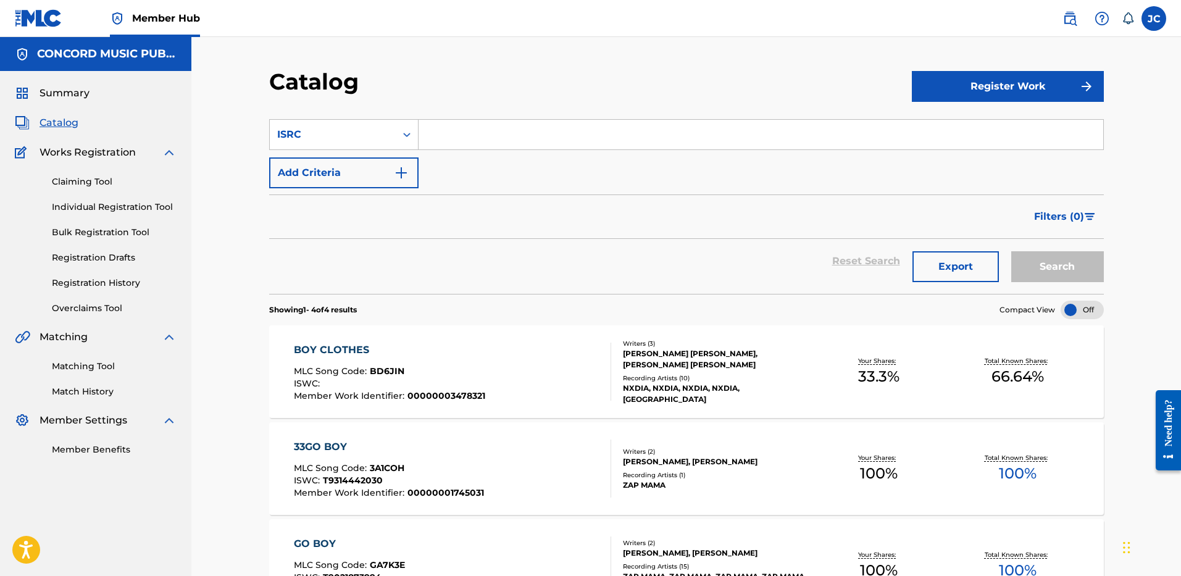
click at [496, 135] on input "Search Form" at bounding box center [761, 135] width 685 height 30
paste input "USJI10600086"
type input "USJI10600086"
click at [1011, 251] on button "Search" at bounding box center [1057, 266] width 93 height 31
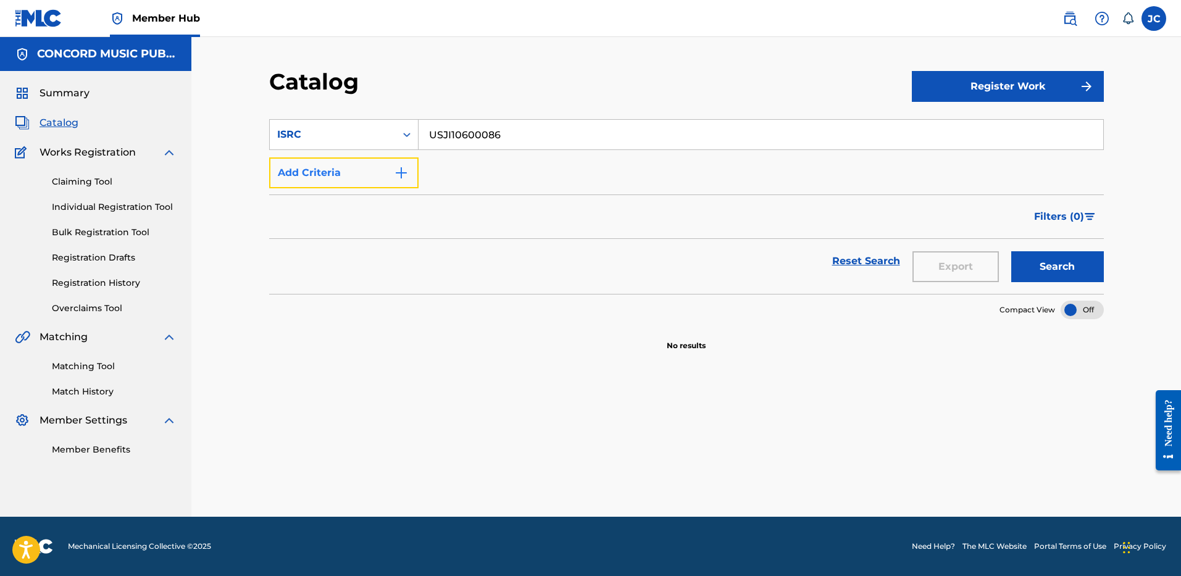
click at [372, 174] on button "Add Criteria" at bounding box center [343, 172] width 149 height 31
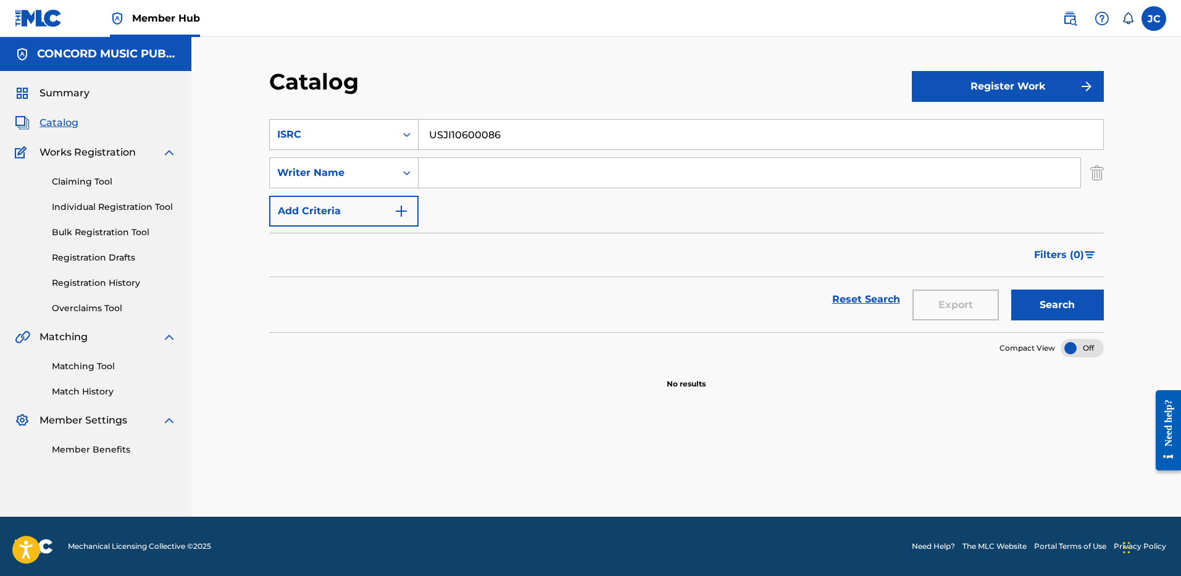
click at [383, 143] on div "ISRC" at bounding box center [333, 134] width 126 height 23
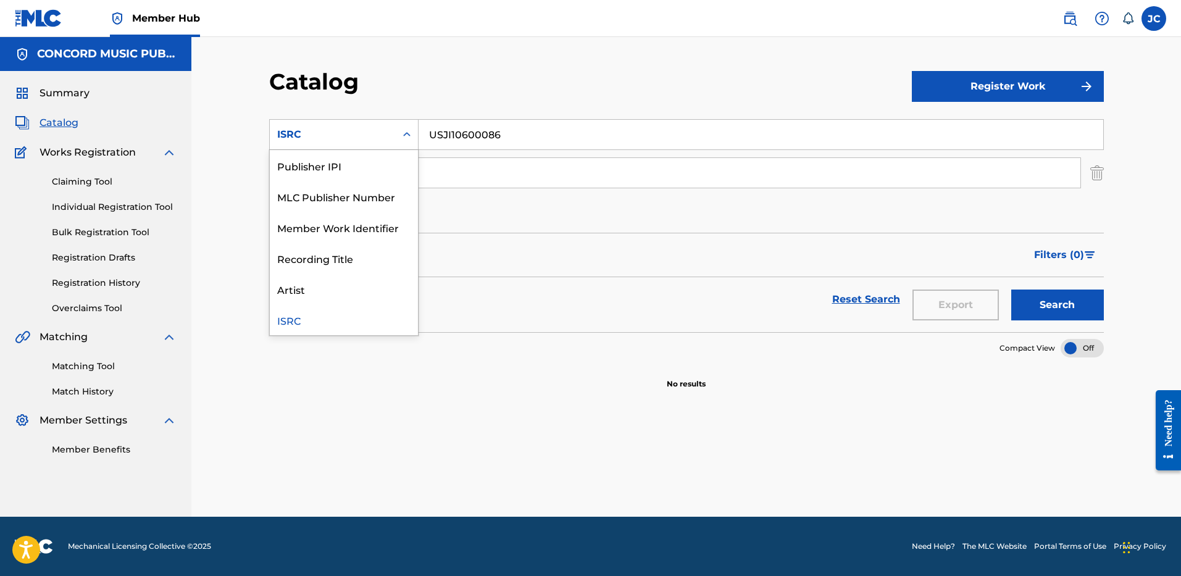
scroll to position [0, 0]
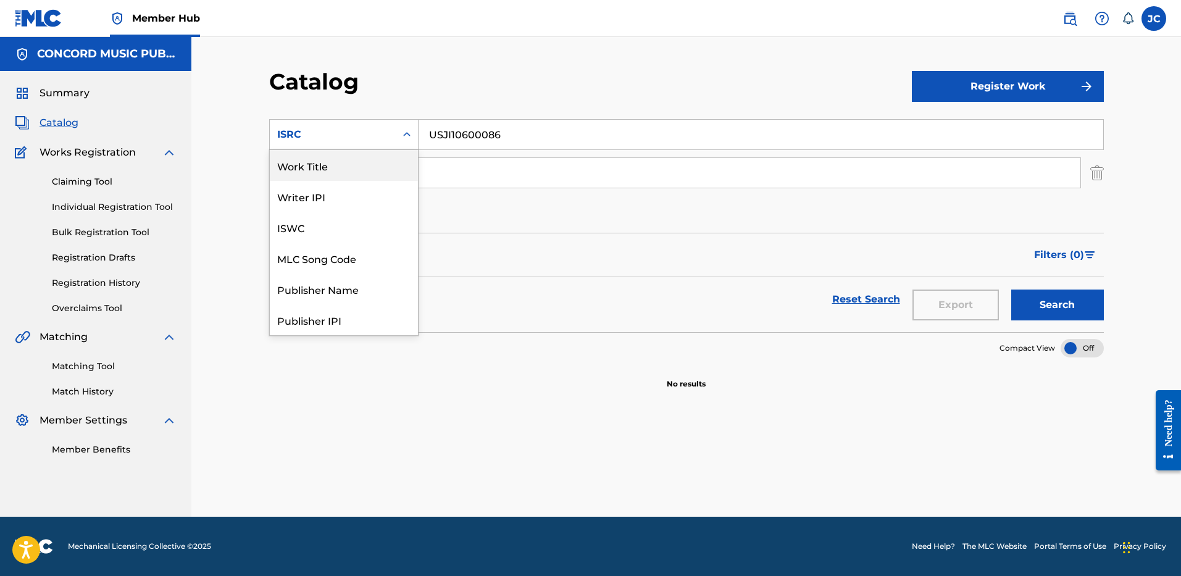
click at [374, 161] on div "Work Title" at bounding box center [344, 165] width 148 height 31
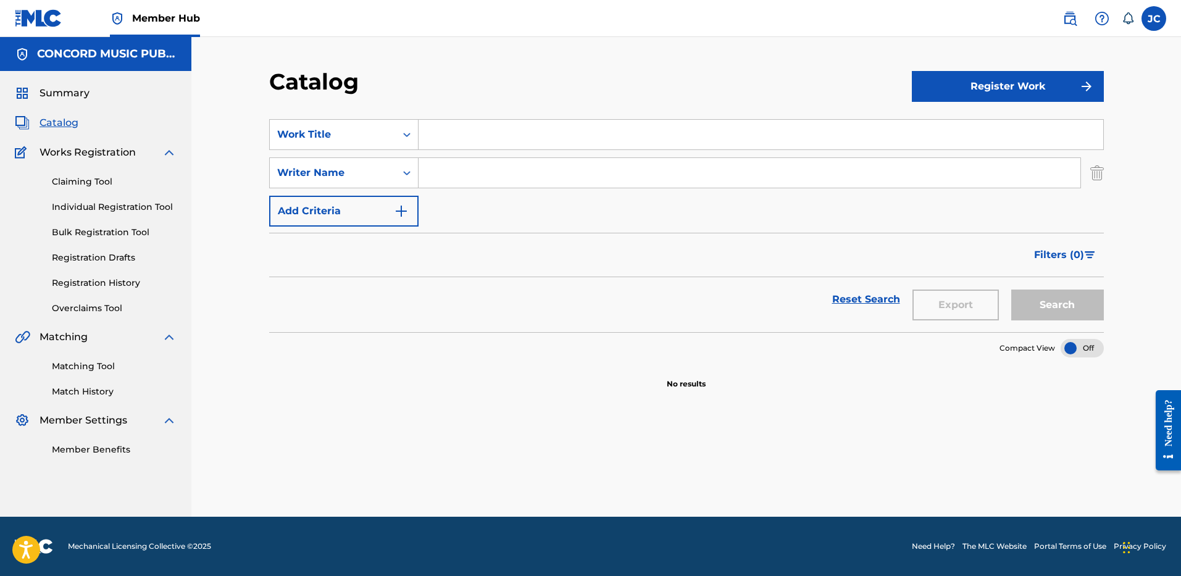
click at [473, 131] on input "Search Form" at bounding box center [761, 135] width 685 height 30
paste input "Gimme That Remix"
type input "Gimme That Remix"
click at [451, 174] on input "Search Form" at bounding box center [750, 173] width 662 height 30
click at [1011, 290] on button "Search" at bounding box center [1057, 305] width 93 height 31
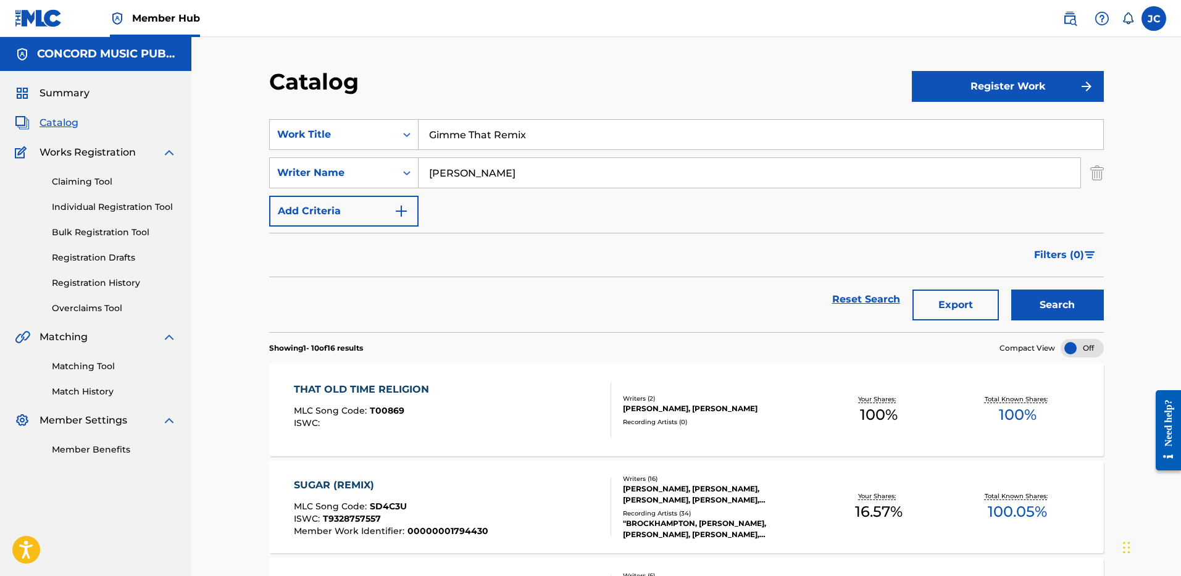
click at [492, 169] on input "[PERSON_NAME]" at bounding box center [750, 173] width 662 height 30
type input "[PERSON_NAME]"
click at [1011, 290] on button "Search" at bounding box center [1057, 305] width 93 height 31
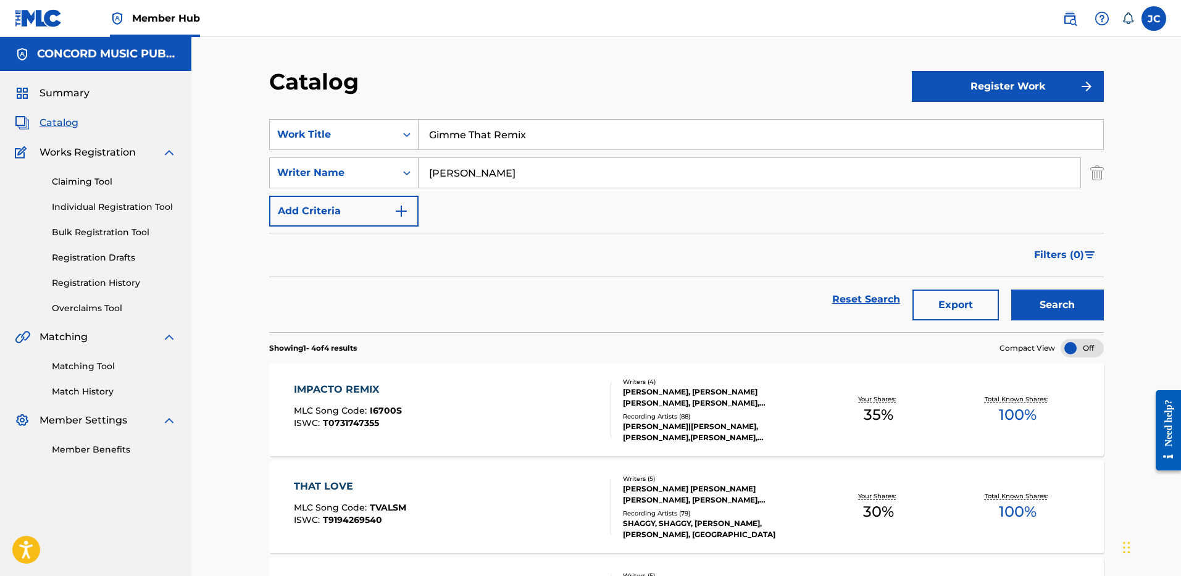
click at [519, 128] on input "Gimme That Remix" at bounding box center [761, 135] width 685 height 30
click at [1088, 174] on div "SearchWithCriteriad0f8c464-b7f4-4d6a-9dee-7fa7143fcdbc Writer Name [PERSON_NAME]" at bounding box center [686, 172] width 835 height 31
click at [1096, 172] on img "Search Form" at bounding box center [1097, 172] width 14 height 31
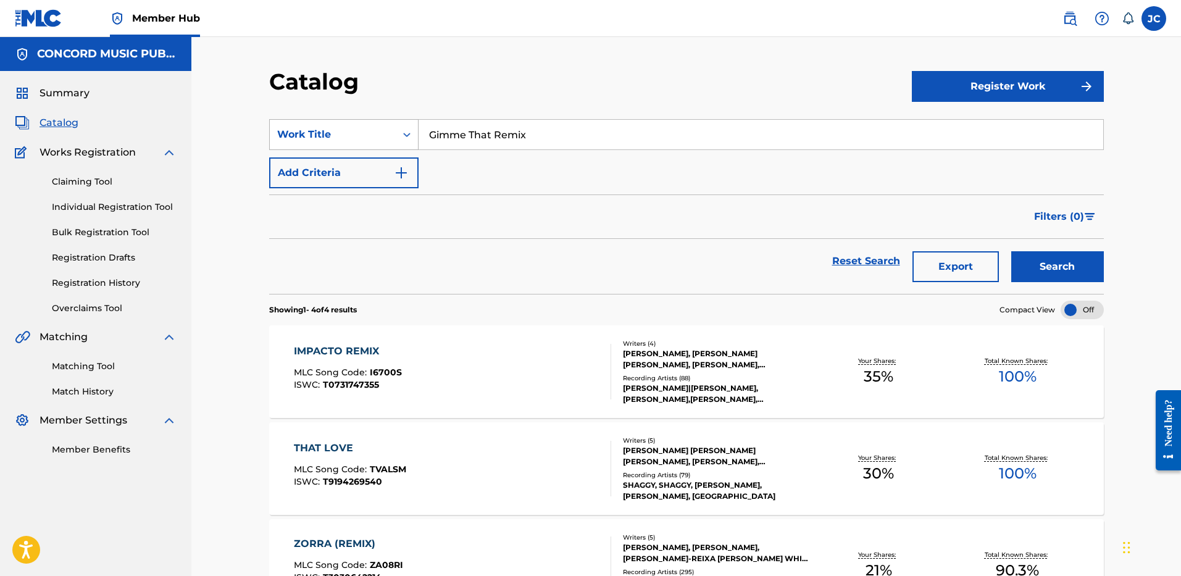
click at [390, 137] on div "Work Title" at bounding box center [333, 134] width 126 height 23
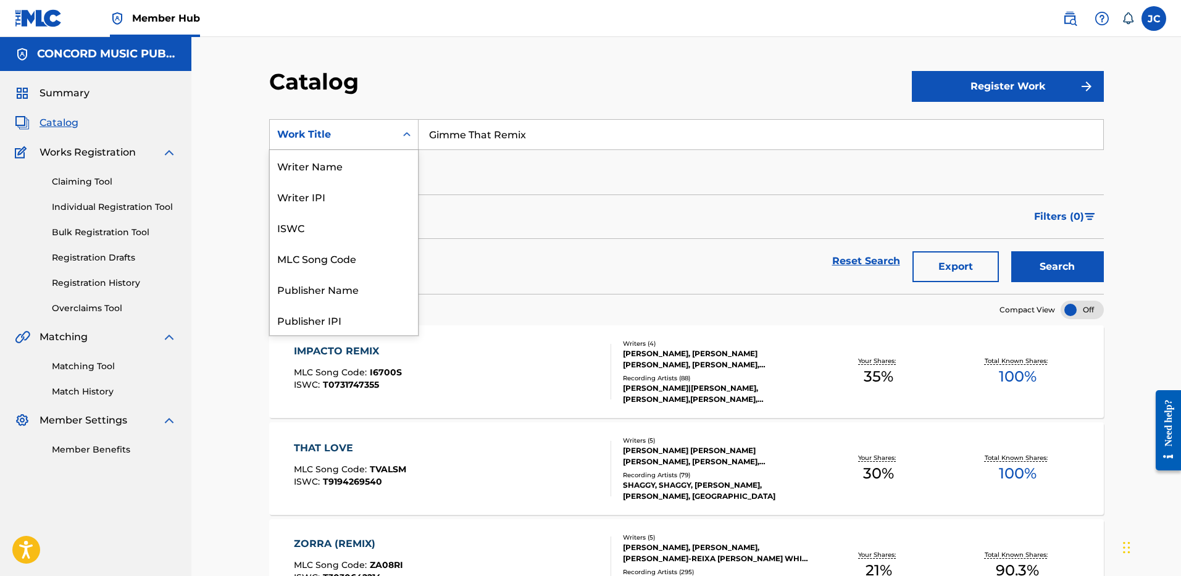
scroll to position [185, 0]
click at [347, 288] on div "ISRC" at bounding box center [344, 288] width 148 height 31
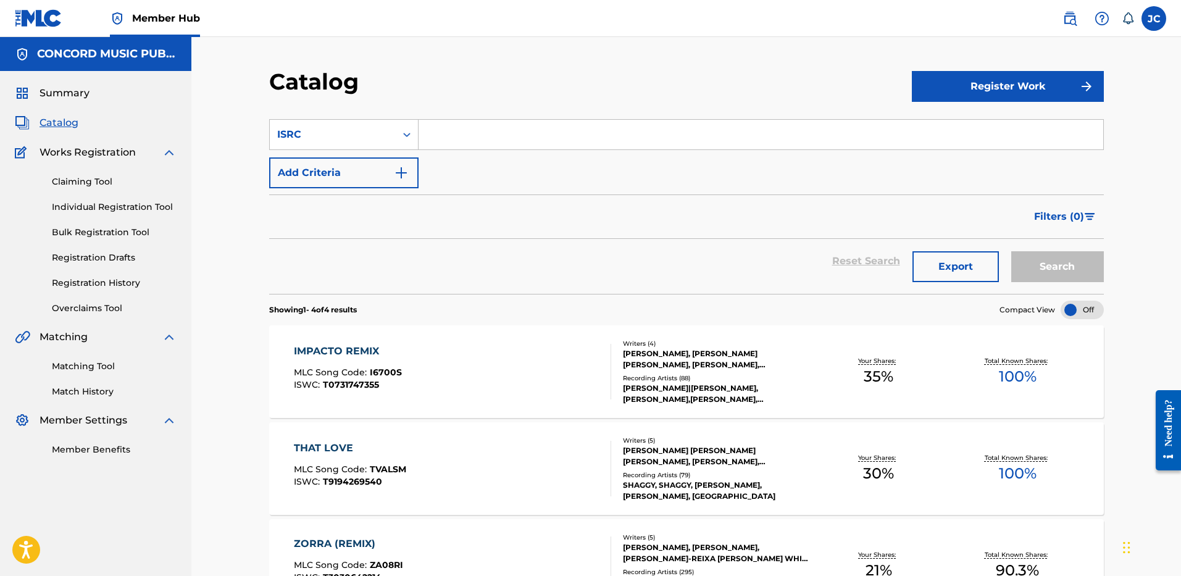
click at [504, 117] on section "SearchWithCriteria47dd3de3-2023-4daf-9c6a-8dae682dffef ISRC Add Criteria Filter…" at bounding box center [686, 199] width 835 height 190
click at [504, 133] on input "Search Form" at bounding box center [761, 135] width 685 height 30
paste input "USUG11601006"
type input "USUG11601006"
click at [1011, 251] on button "Search" at bounding box center [1057, 266] width 93 height 31
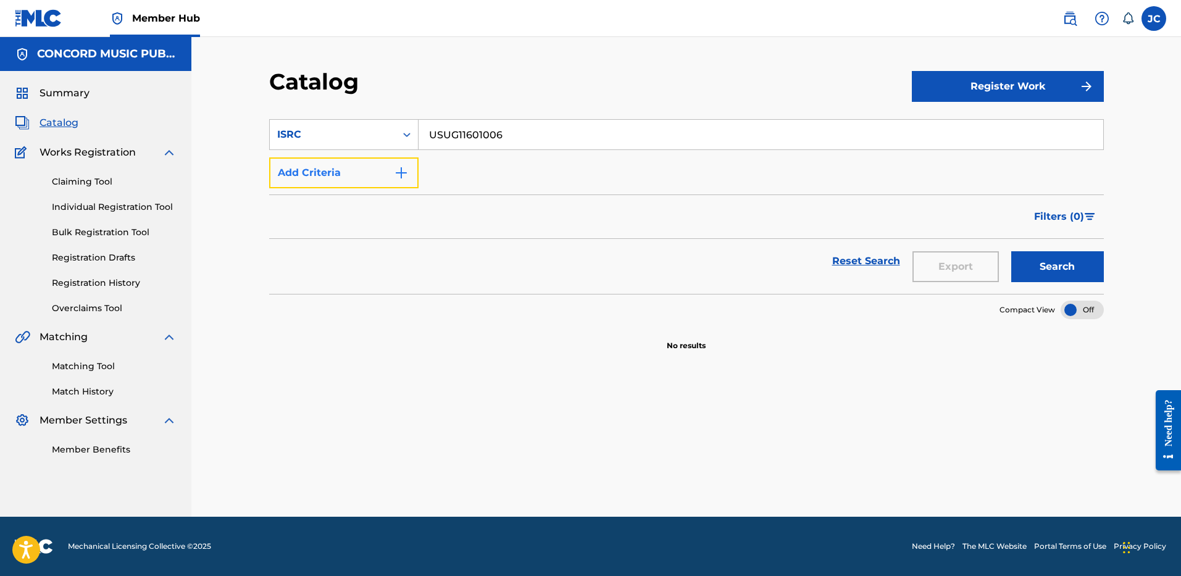
click at [338, 157] on button "Add Criteria" at bounding box center [343, 172] width 149 height 31
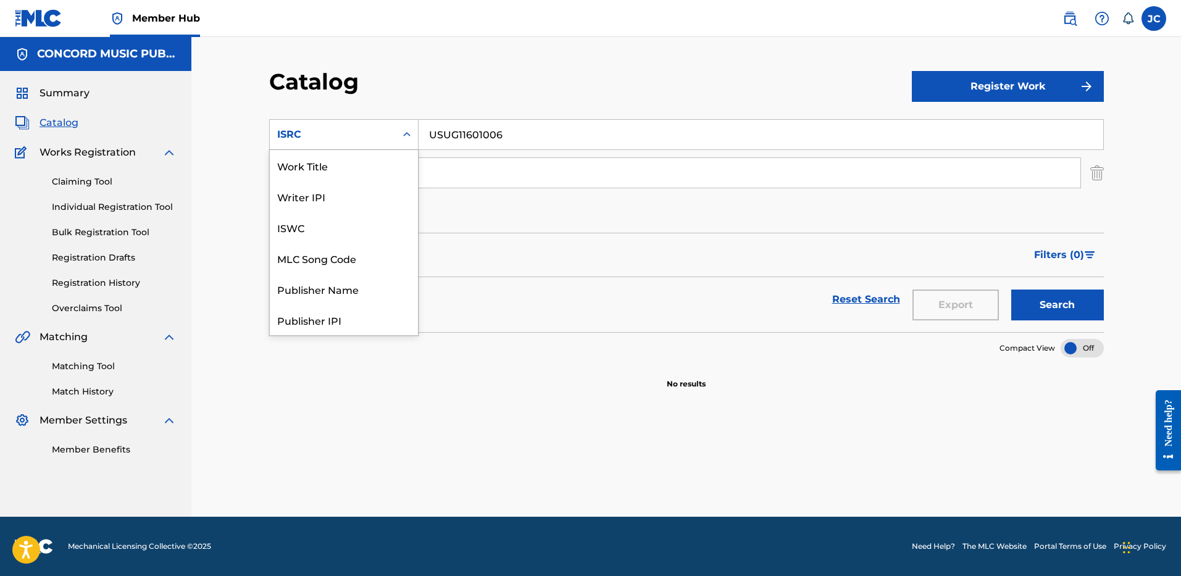
click at [346, 141] on div "ISRC" at bounding box center [332, 134] width 111 height 15
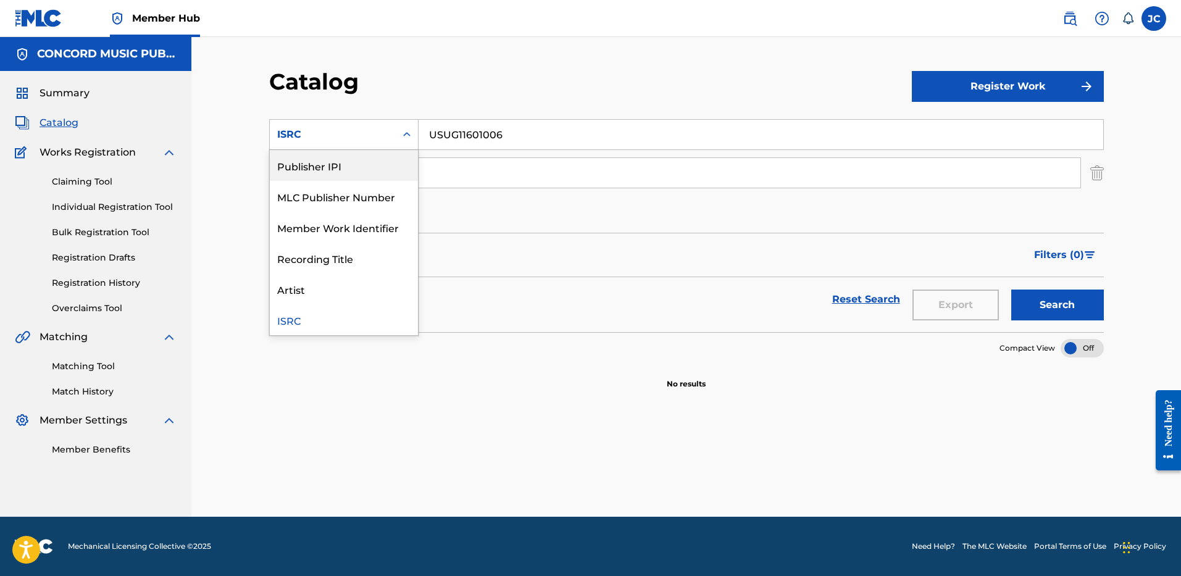
scroll to position [0, 0]
click at [361, 169] on div "Work Title" at bounding box center [344, 165] width 148 height 31
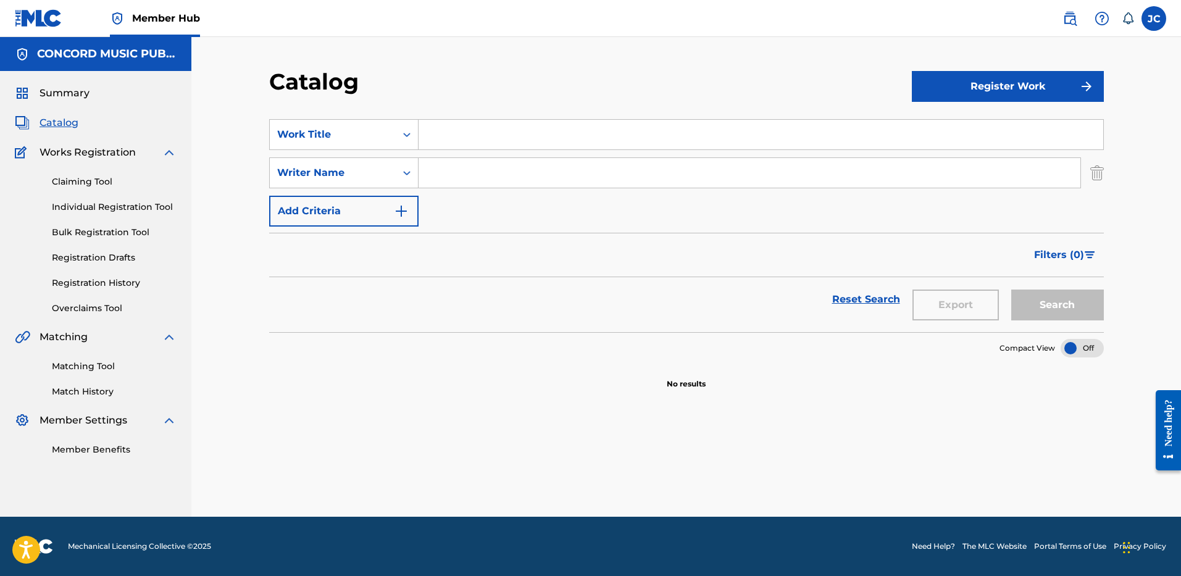
click at [460, 135] on input "Search Form" at bounding box center [761, 135] width 685 height 30
paste input "A Lonely Night"
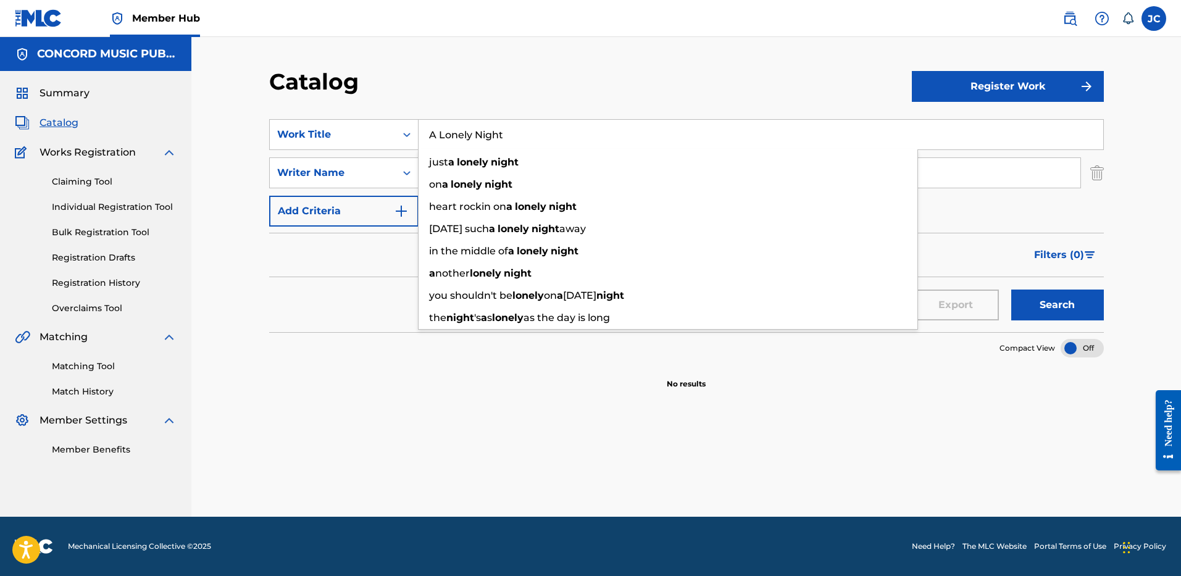
type input "A Lonely Night"
click at [552, 96] on div "Catalog" at bounding box center [590, 86] width 643 height 36
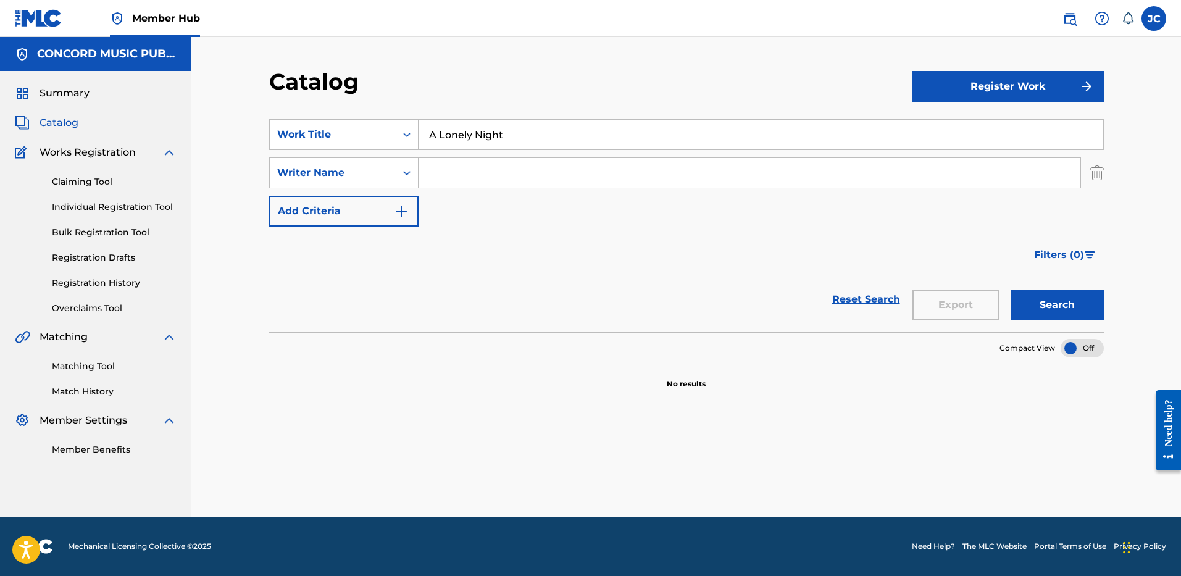
click at [527, 171] on input "Search Form" at bounding box center [750, 173] width 662 height 30
type input "[PERSON_NAME]"
click at [1064, 296] on button "Search" at bounding box center [1057, 305] width 93 height 31
click at [505, 131] on input "A Lonely Night" at bounding box center [761, 135] width 685 height 30
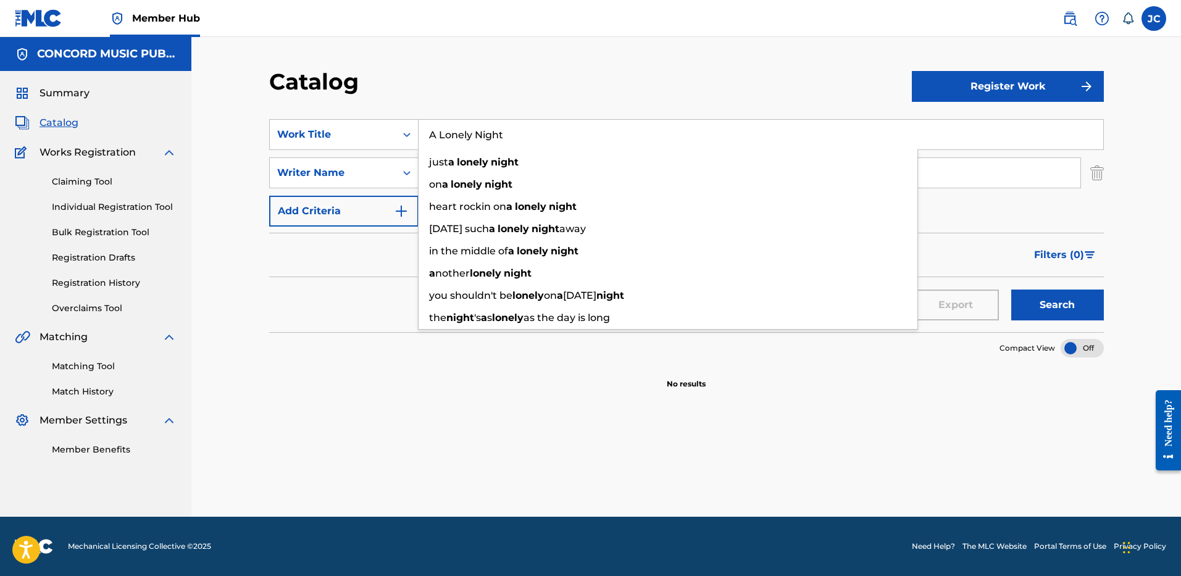
click at [505, 131] on input "A Lonely Night" at bounding box center [761, 135] width 685 height 30
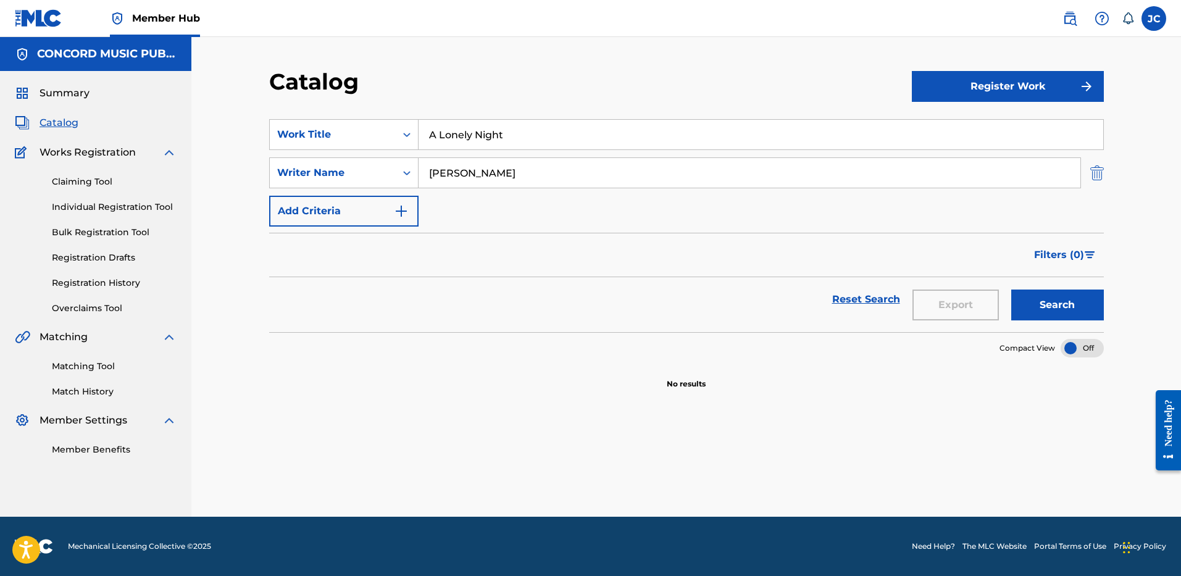
click at [1102, 165] on img "Search Form" at bounding box center [1097, 172] width 14 height 31
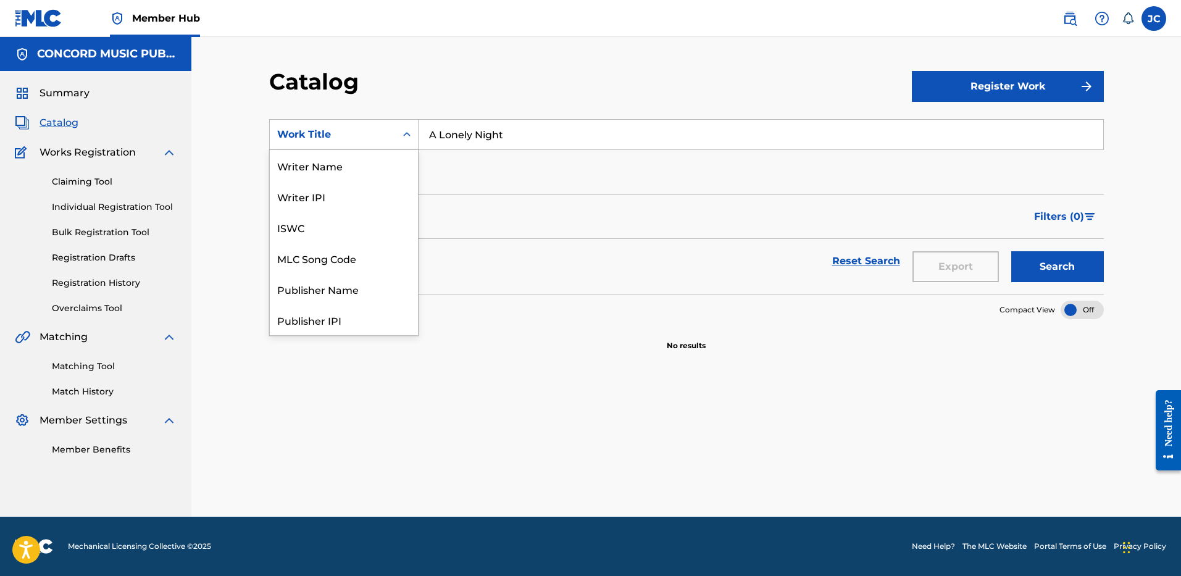
click at [378, 140] on div "Work Title" at bounding box center [332, 134] width 111 height 15
click at [372, 278] on div "ISRC" at bounding box center [344, 288] width 148 height 31
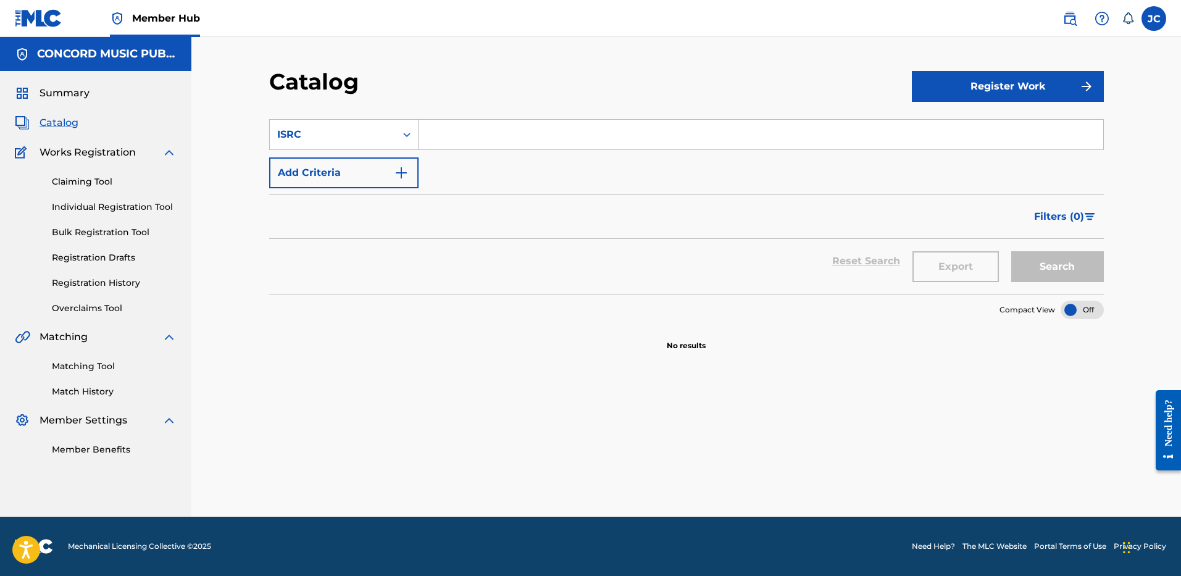
click at [476, 127] on input "Search Form" at bounding box center [761, 135] width 685 height 30
paste input "USSM19200802"
type input "USSM19200802"
click at [1011, 251] on button "Search" at bounding box center [1057, 266] width 93 height 31
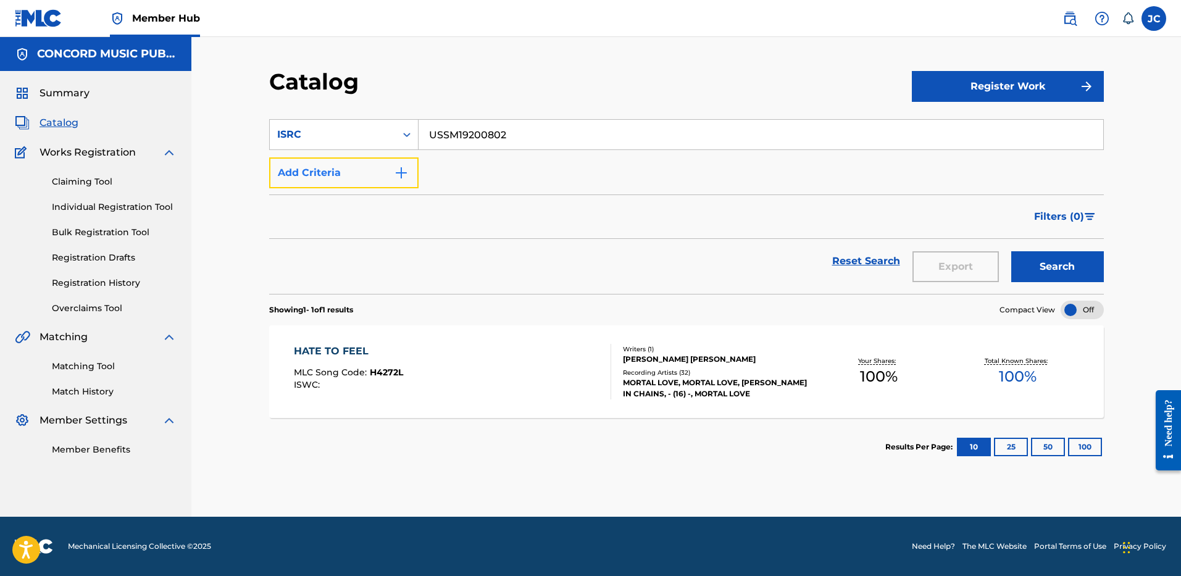
click at [320, 179] on button "Add Criteria" at bounding box center [343, 172] width 149 height 31
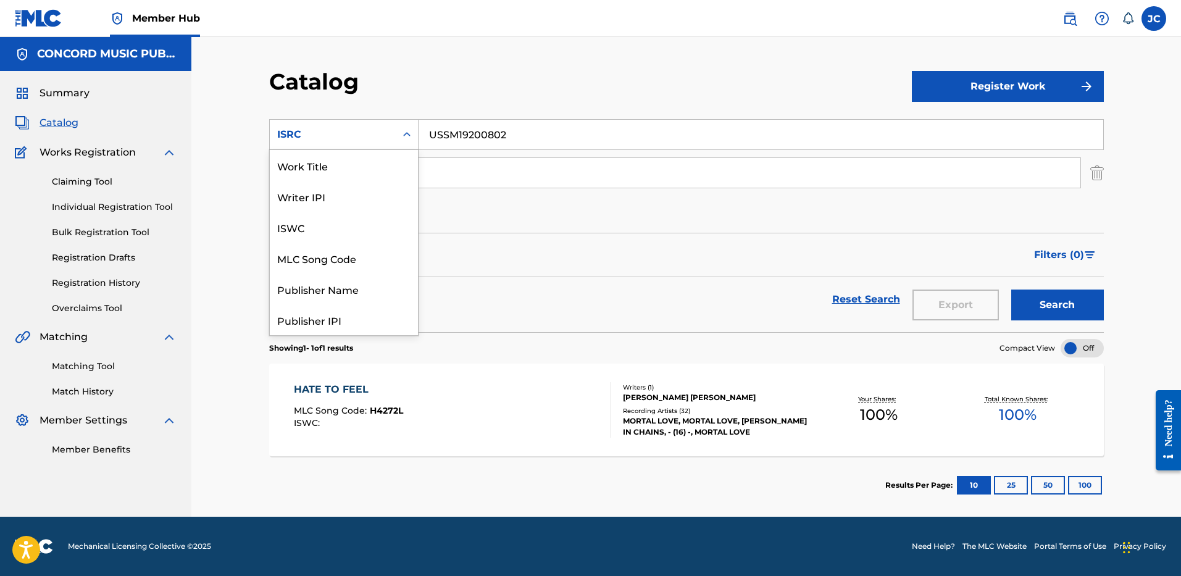
click at [377, 129] on div "ISRC" at bounding box center [332, 134] width 111 height 15
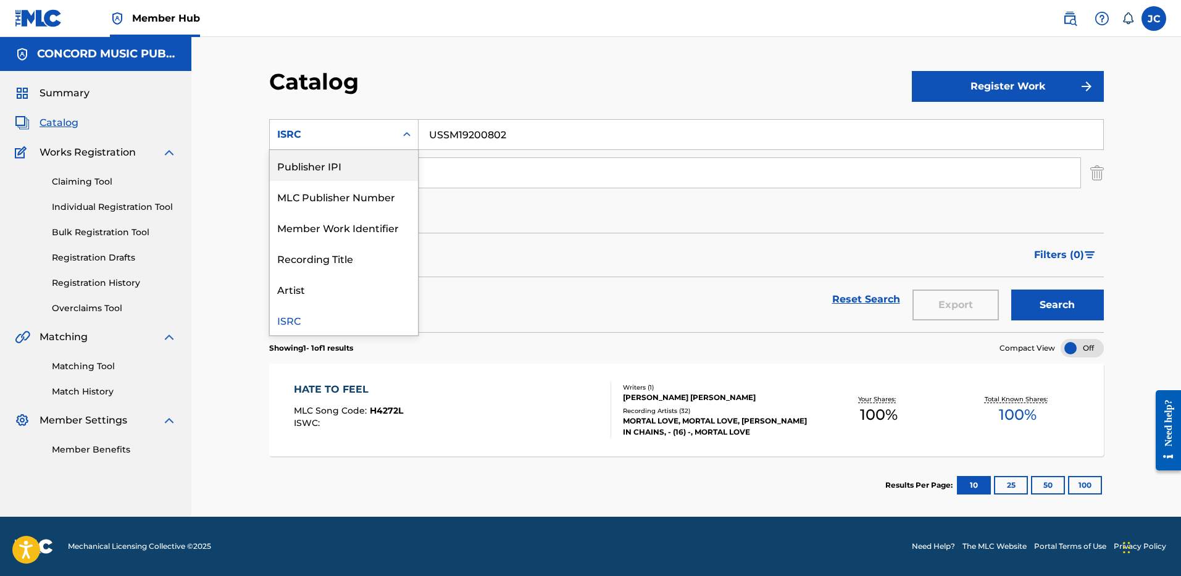
scroll to position [0, 0]
click at [335, 158] on div "Work Title" at bounding box center [344, 165] width 148 height 31
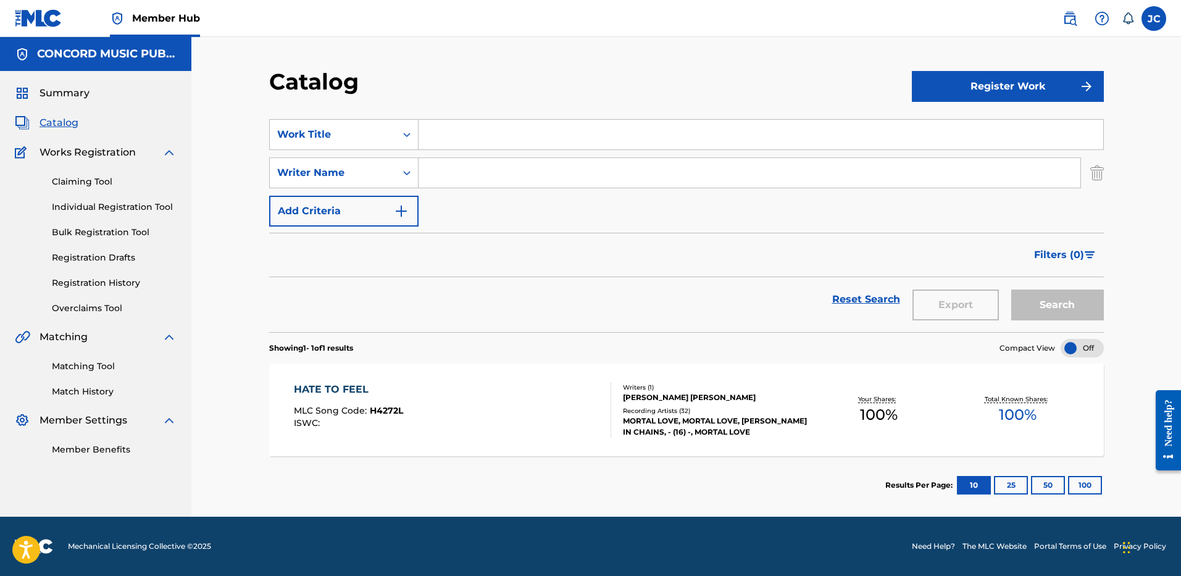
click at [454, 133] on input "Search Form" at bounding box center [761, 135] width 685 height 30
paste input "Angry Chair"
type input "Angry Chair"
click at [459, 172] on input "Search Form" at bounding box center [750, 173] width 662 height 30
type input "[PERSON_NAME]"
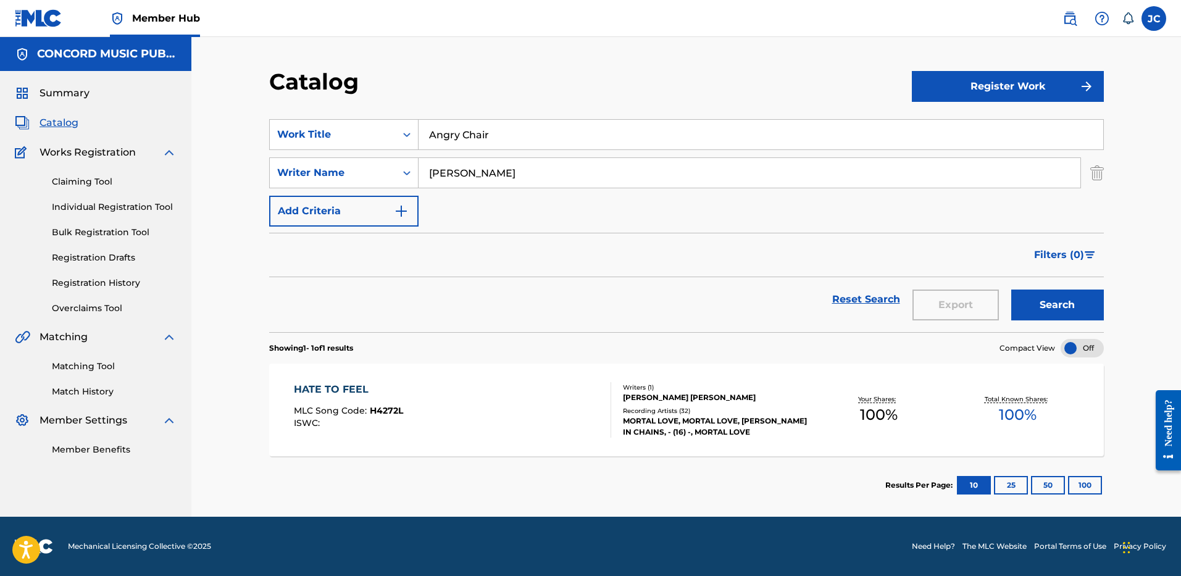
click at [1011, 290] on button "Search" at bounding box center [1057, 305] width 93 height 31
